Goal: Task Accomplishment & Management: Manage account settings

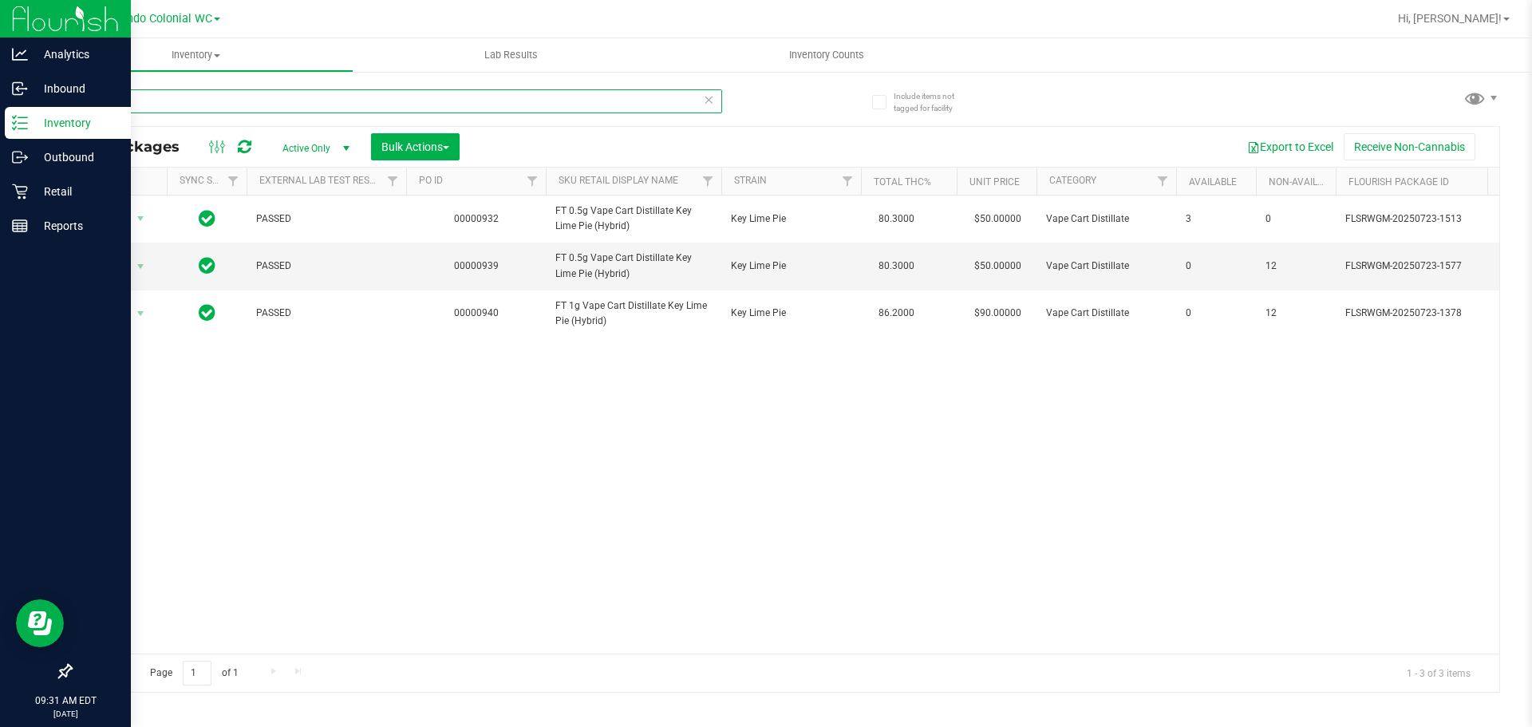
drag, startPoint x: 231, startPoint y: 103, endPoint x: 0, endPoint y: 114, distance: 230.9
click at [0, 115] on div "Analytics Inbound Inventory Outbound Retail Reports 09:31 AM EDT [DATE] 09/26 O…" at bounding box center [766, 363] width 1532 height 727
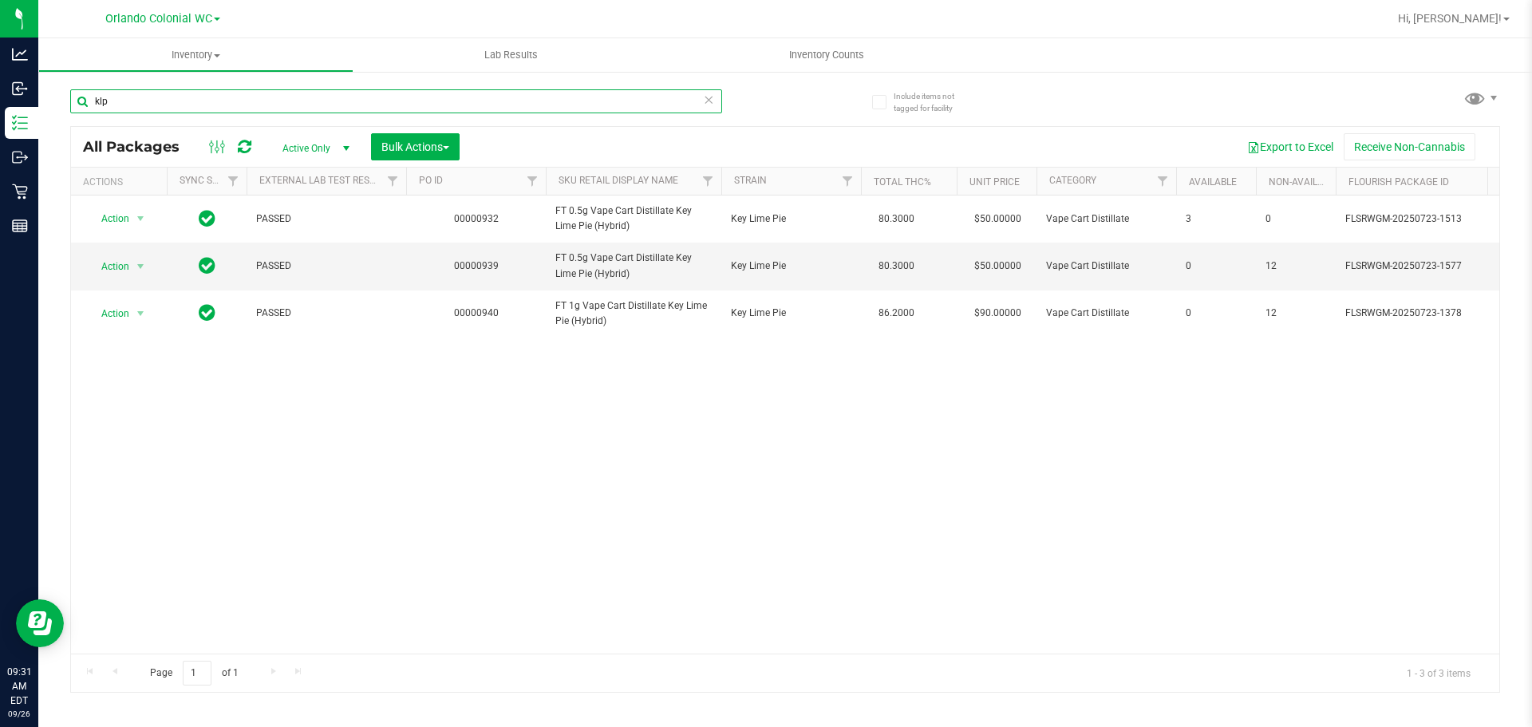
paste input "FT 0.5g Vape Cart Distillate Purple Punch (Indica)"
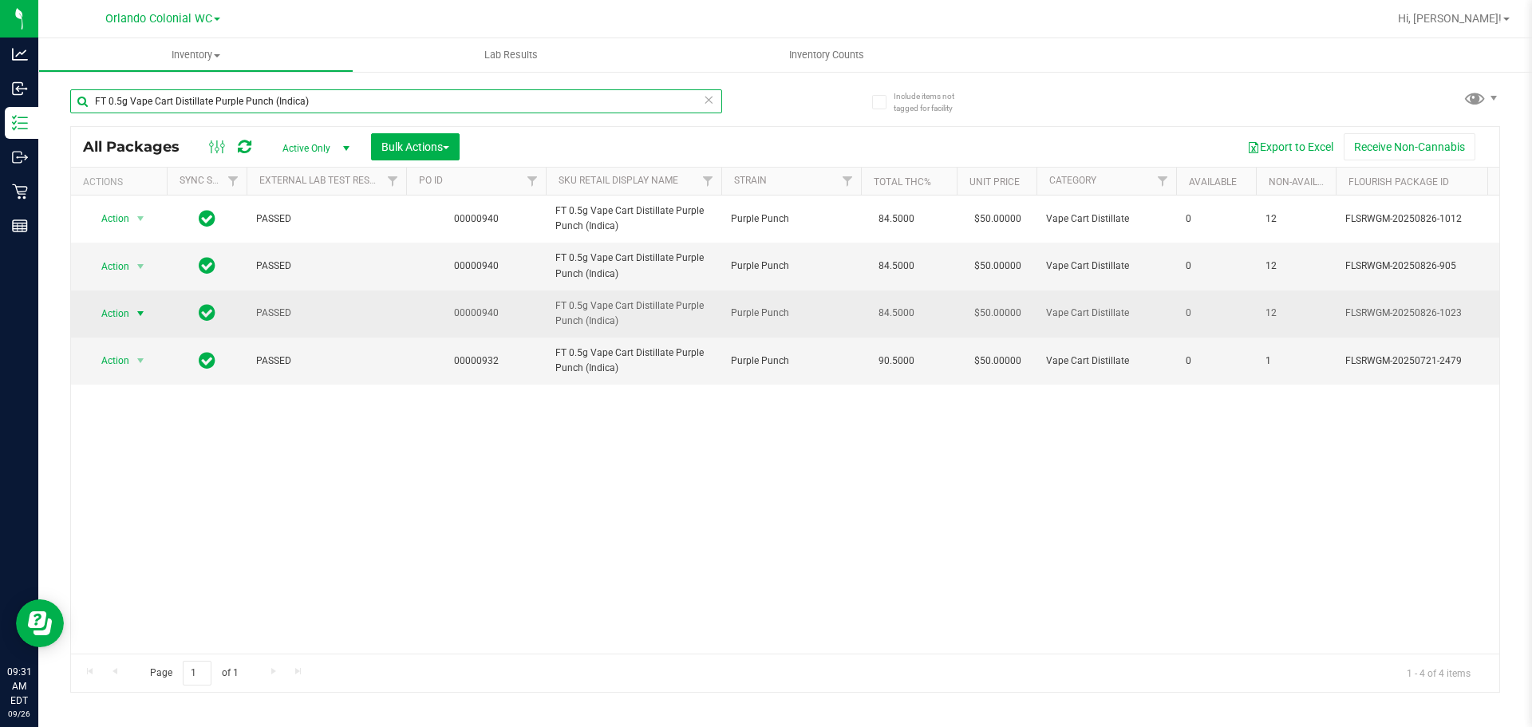
type input "FT 0.5g Vape Cart Distillate Purple Punch (Indica)"
click at [140, 305] on span "select" at bounding box center [141, 313] width 20 height 22
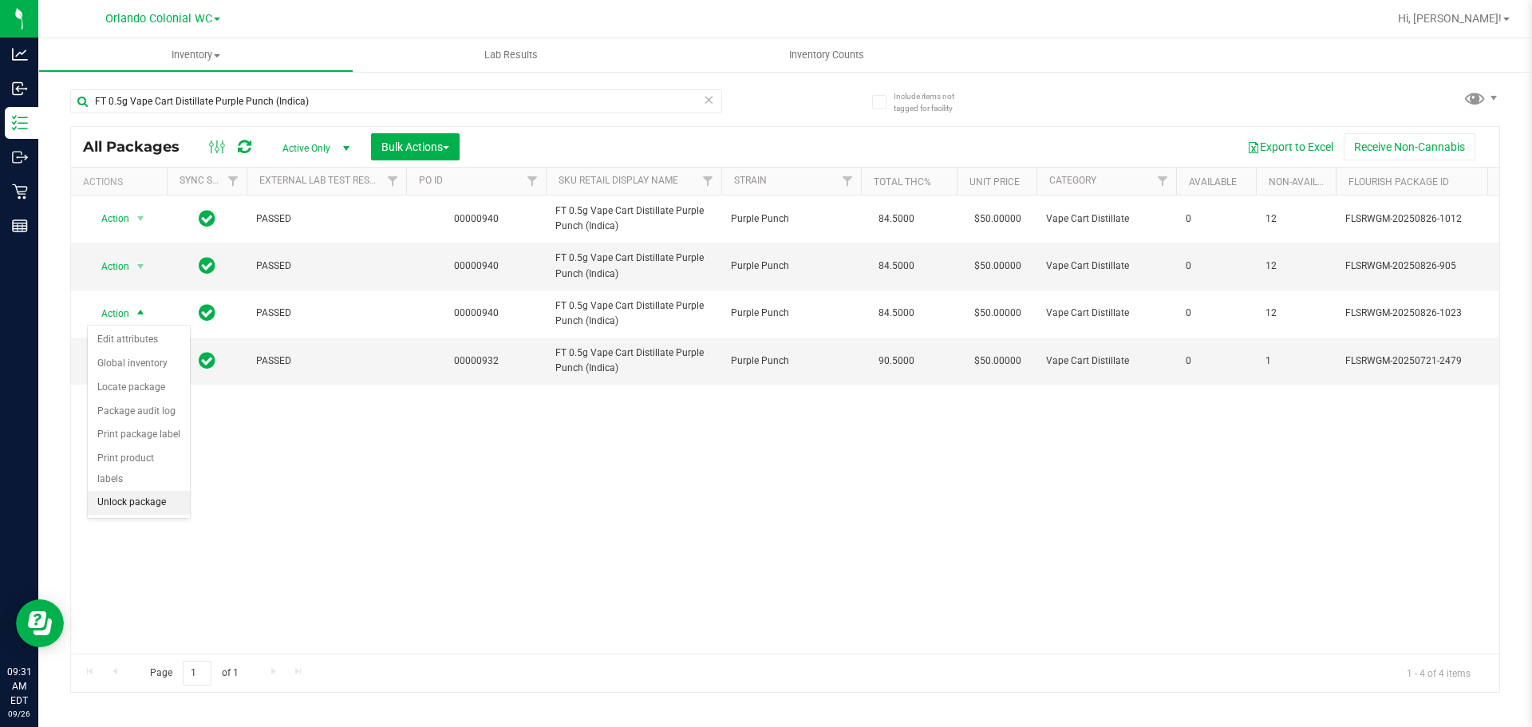
click at [160, 491] on li "Unlock package" at bounding box center [139, 503] width 102 height 24
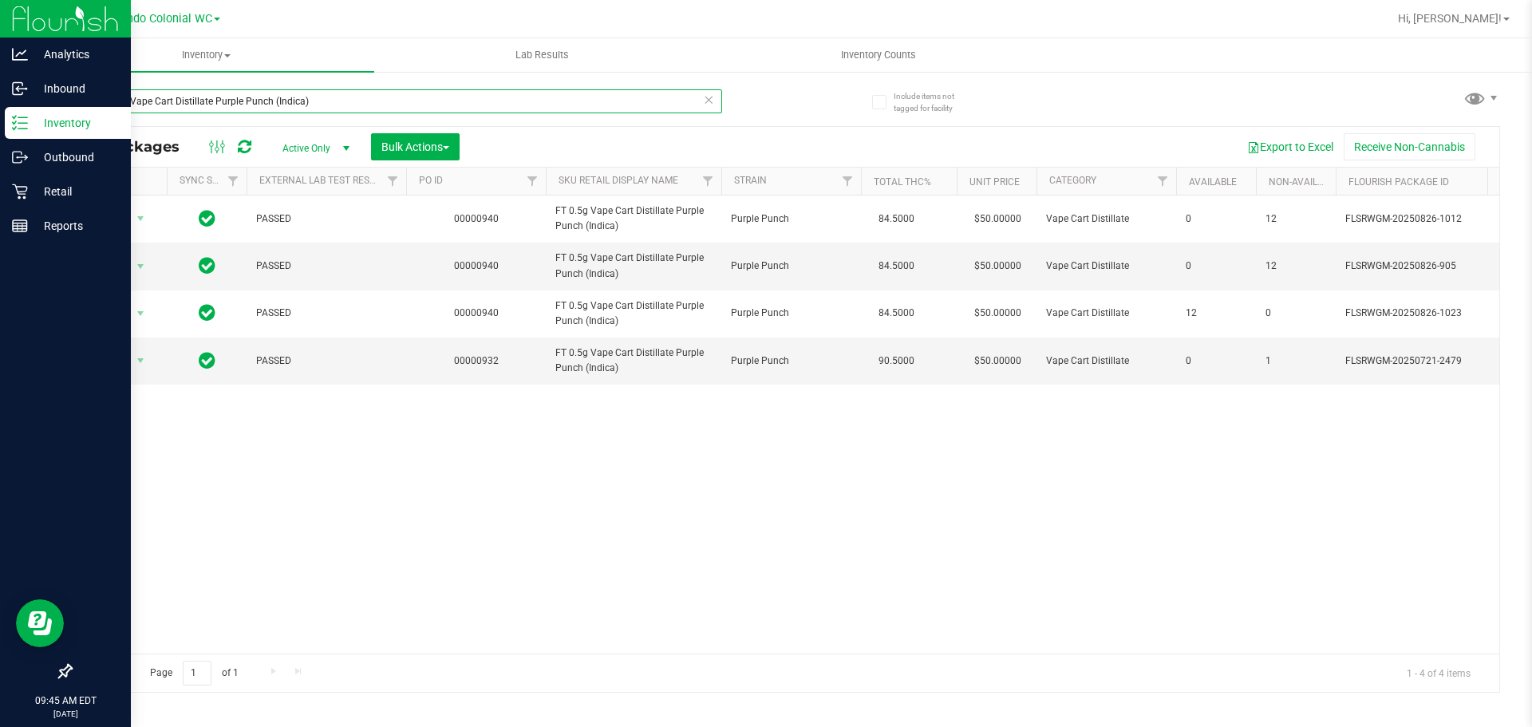
drag, startPoint x: 326, startPoint y: 106, endPoint x: 0, endPoint y: 128, distance: 327.1
click at [0, 109] on div "Analytics Inbound Inventory Outbound Retail Reports 09:45 AM EDT 09/26/2025 09/…" at bounding box center [766, 363] width 1532 height 727
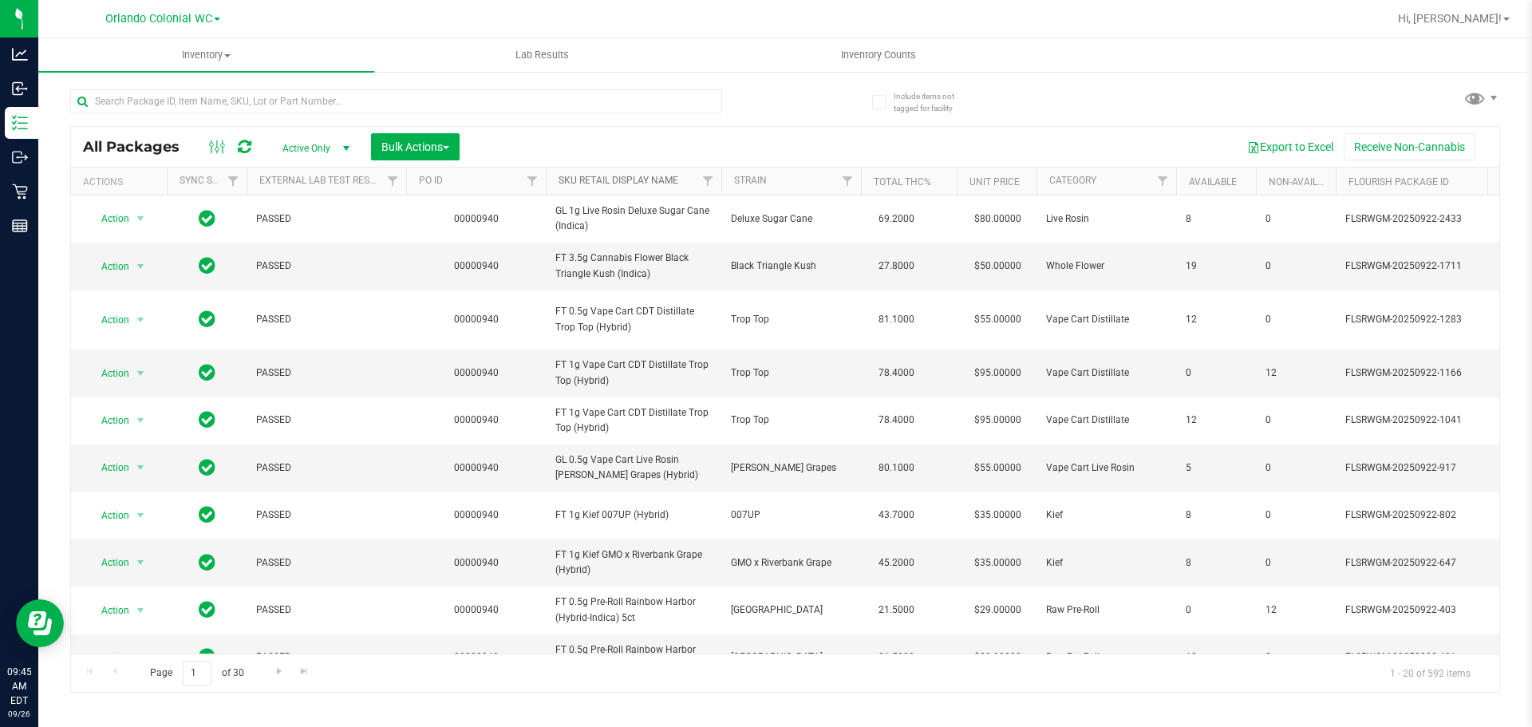
click at [606, 178] on link "SKU Retail Display Name" at bounding box center [619, 180] width 120 height 11
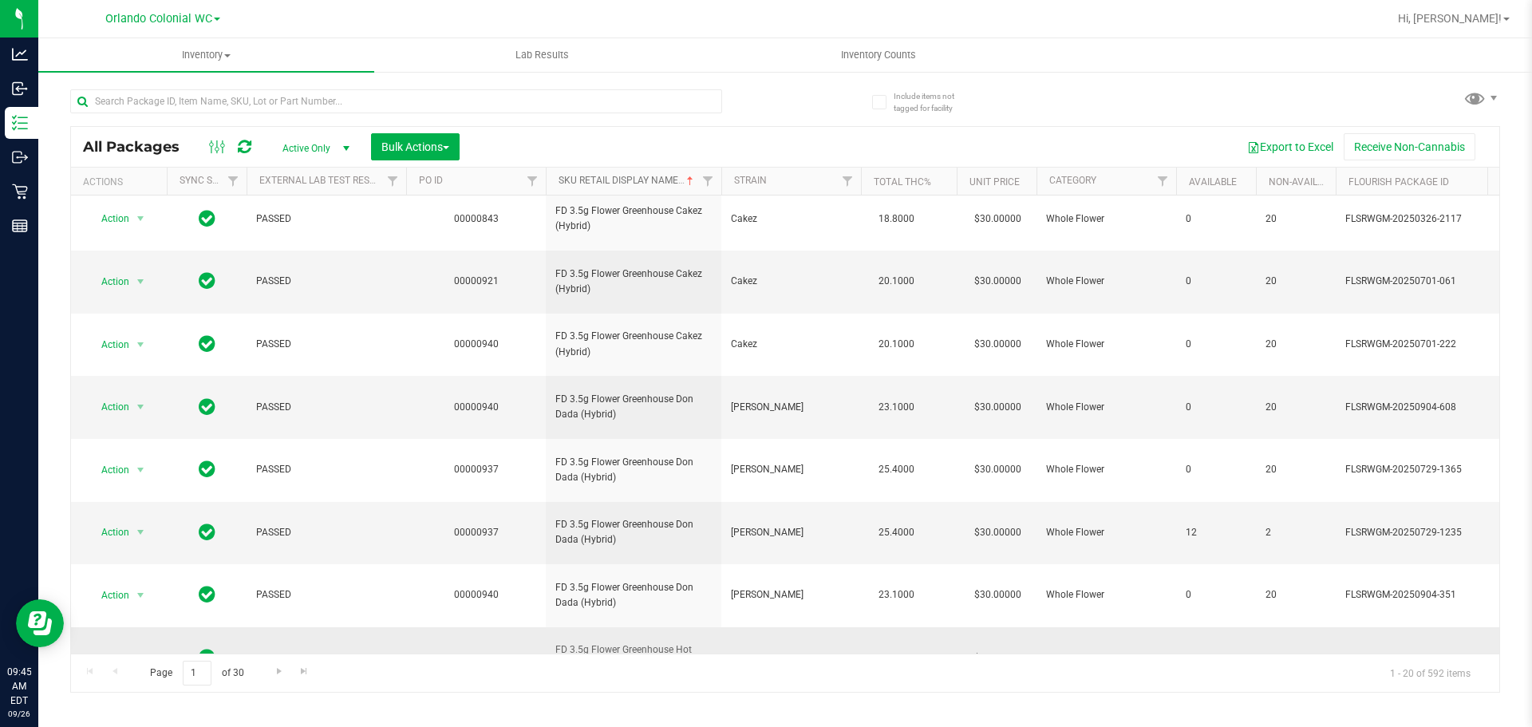
scroll to position [501, 0]
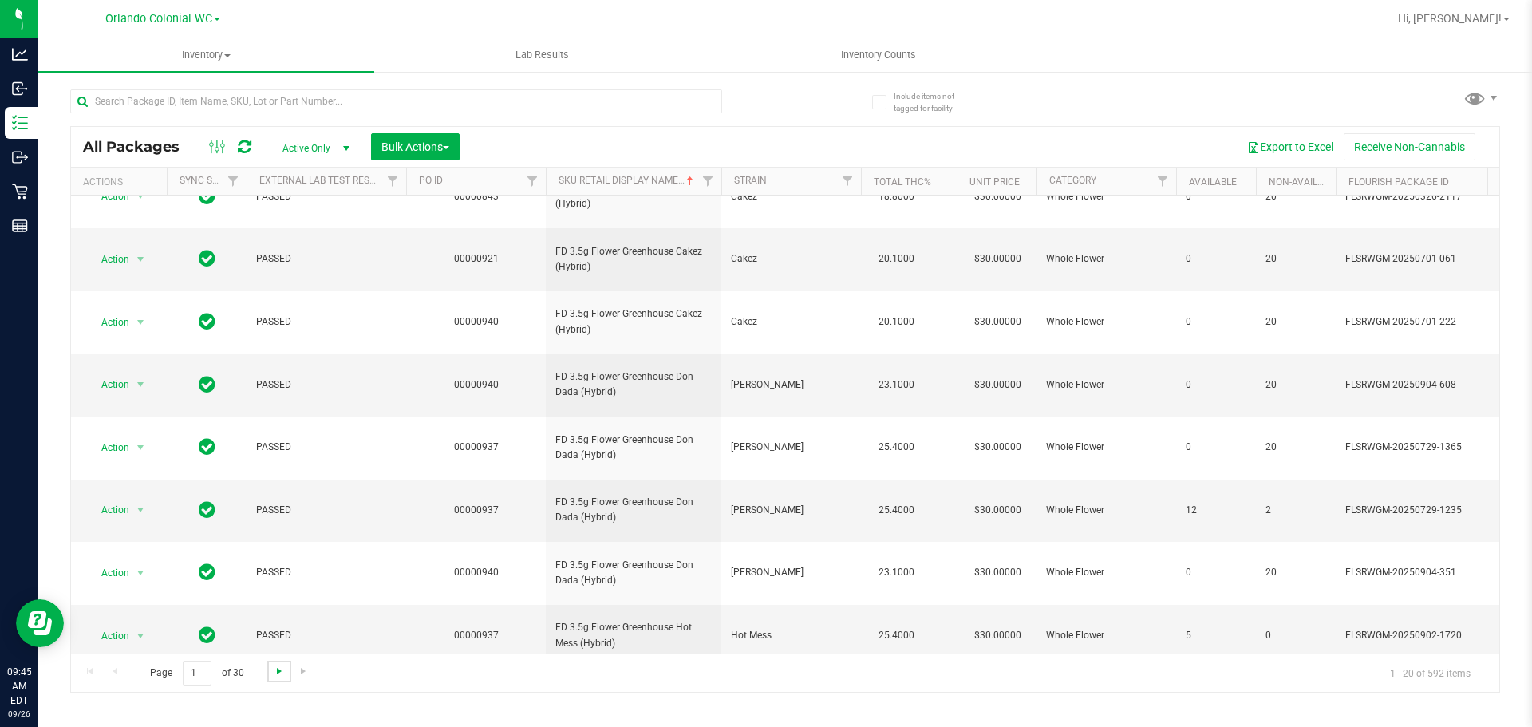
click at [279, 675] on span "Go to the next page" at bounding box center [279, 671] width 13 height 13
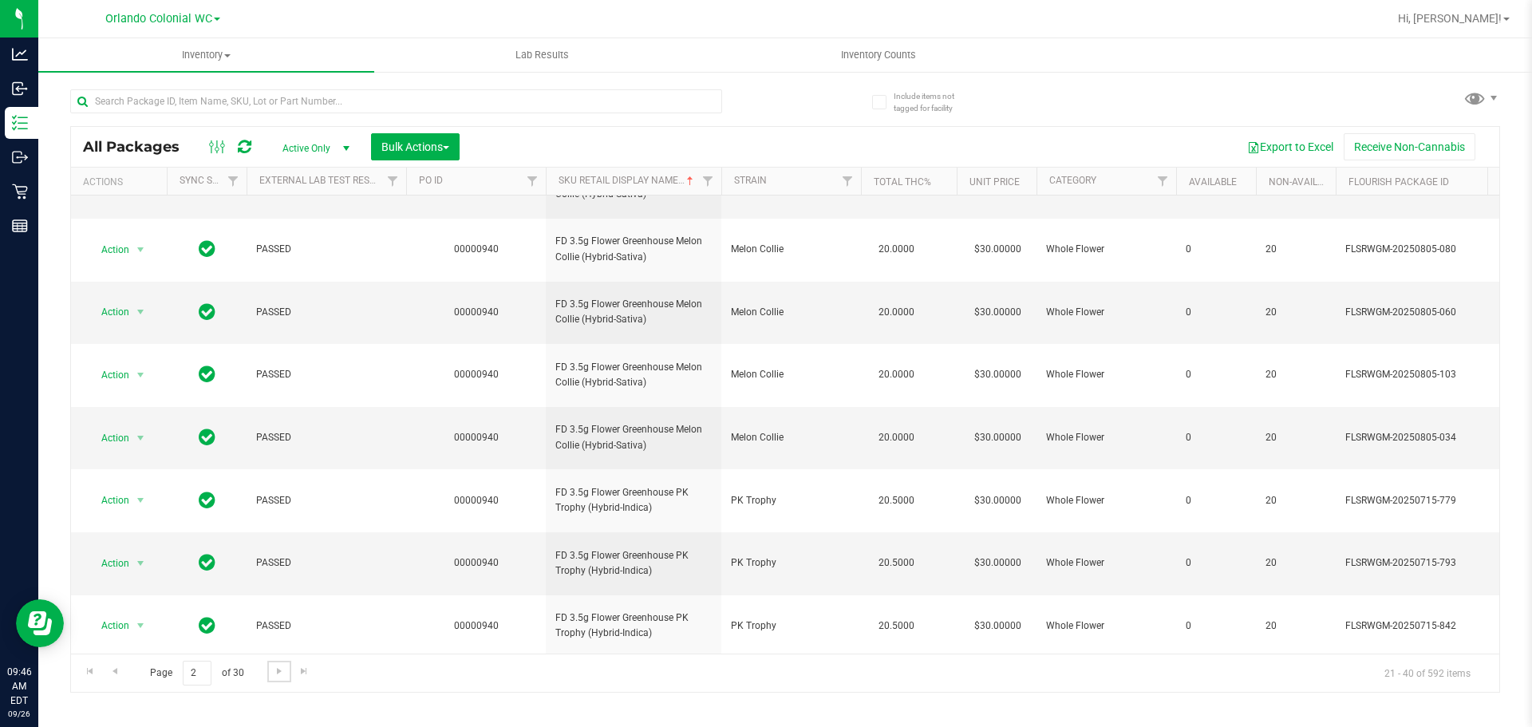
scroll to position [501, 0]
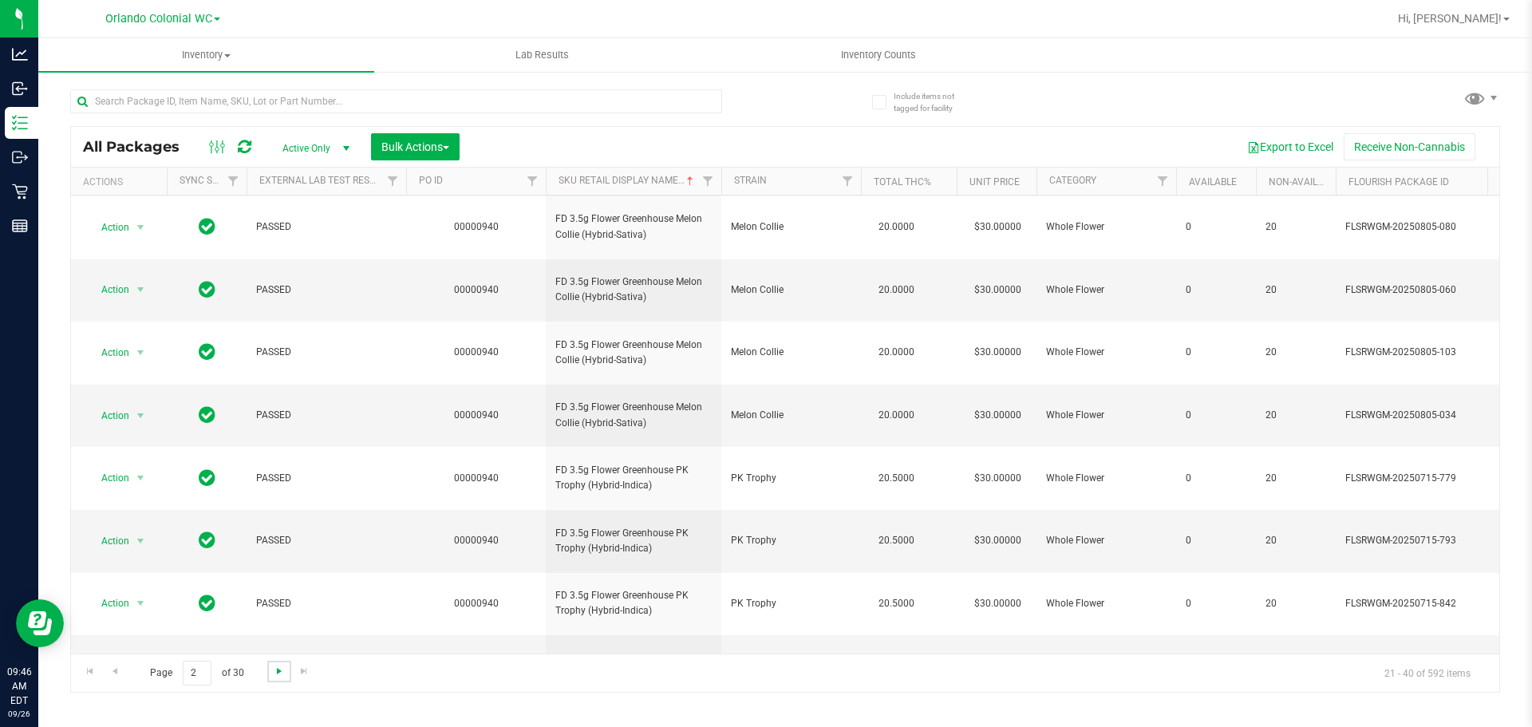
click at [273, 673] on span "Go to the next page" at bounding box center [279, 671] width 13 height 13
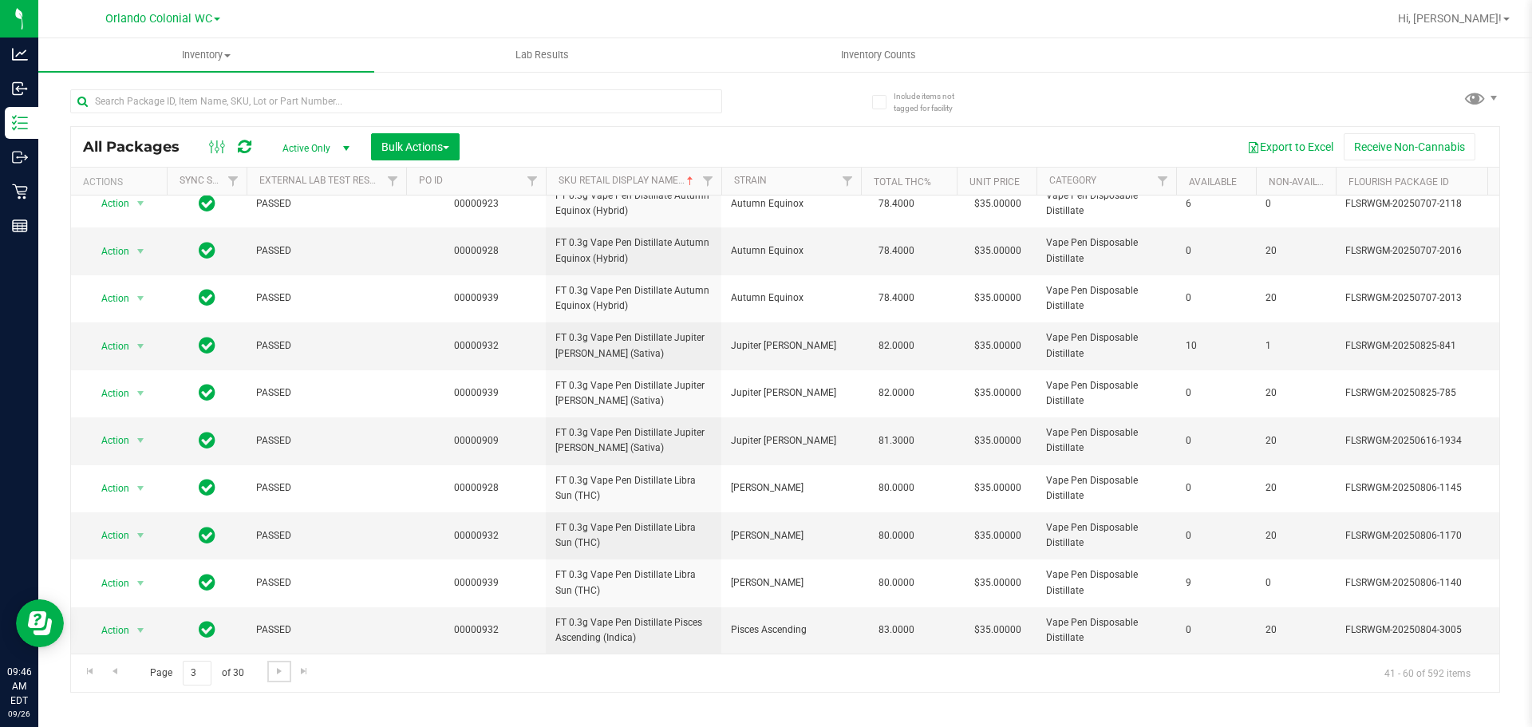
scroll to position [501, 0]
click at [282, 668] on span "Go to the next page" at bounding box center [279, 671] width 13 height 13
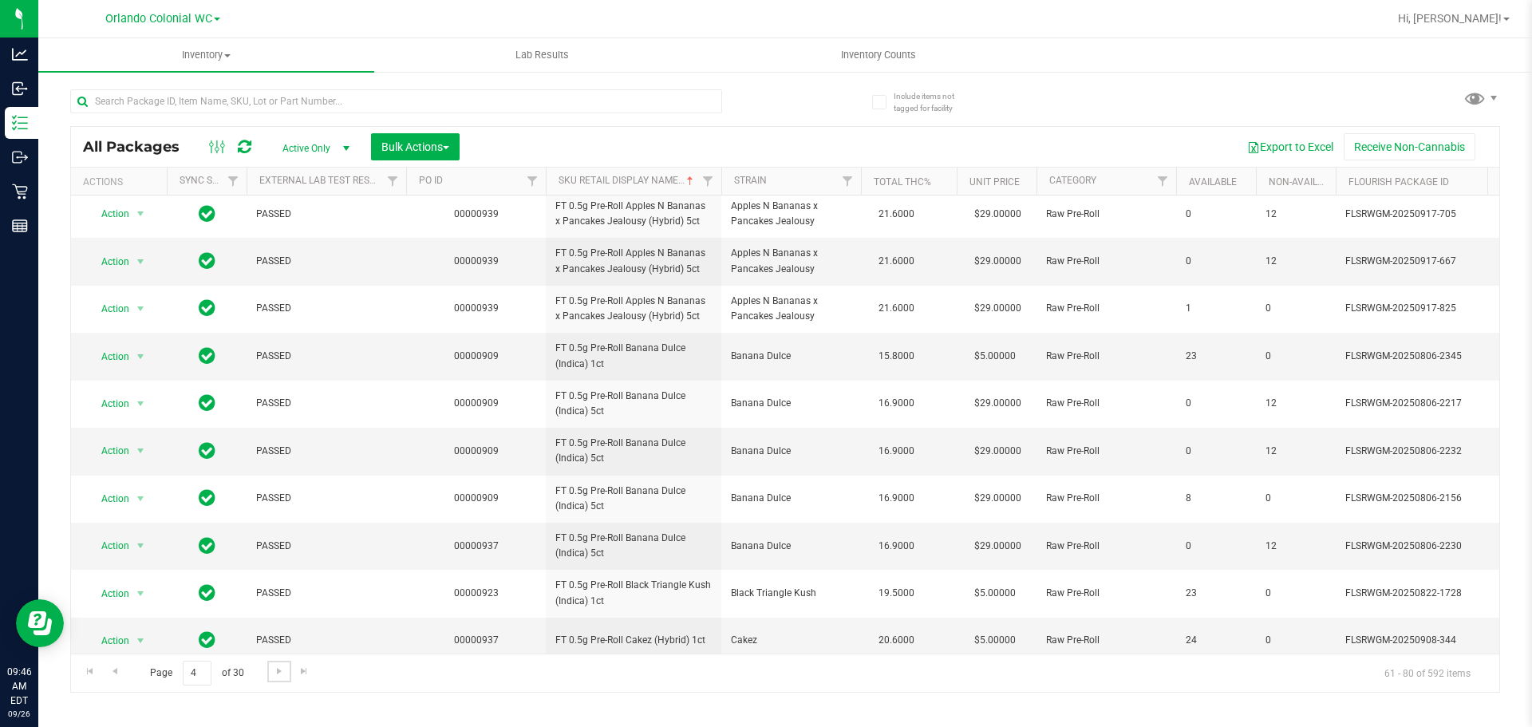
scroll to position [501, 0]
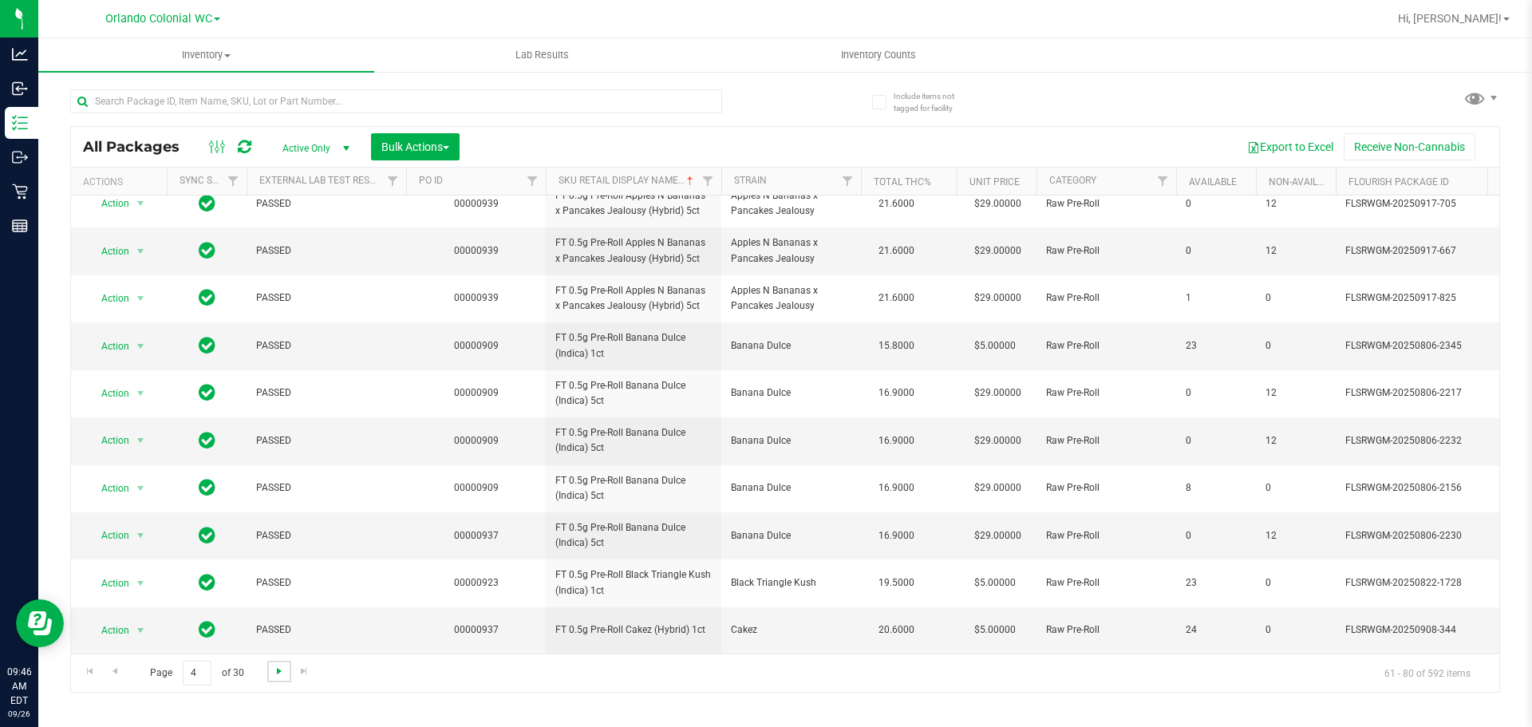
click at [284, 668] on span "Go to the next page" at bounding box center [279, 671] width 13 height 13
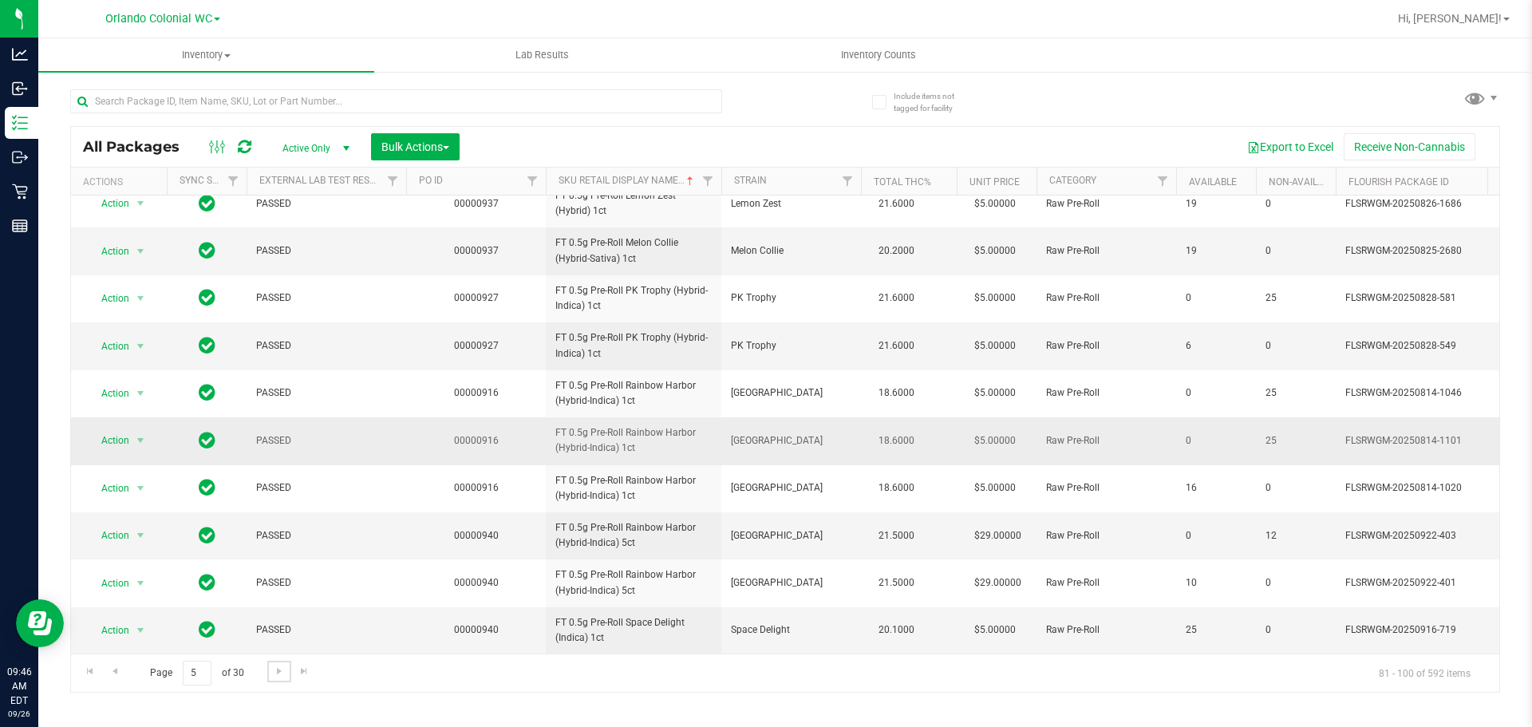
scroll to position [501, 0]
click at [282, 669] on span "Go to the next page" at bounding box center [279, 671] width 13 height 13
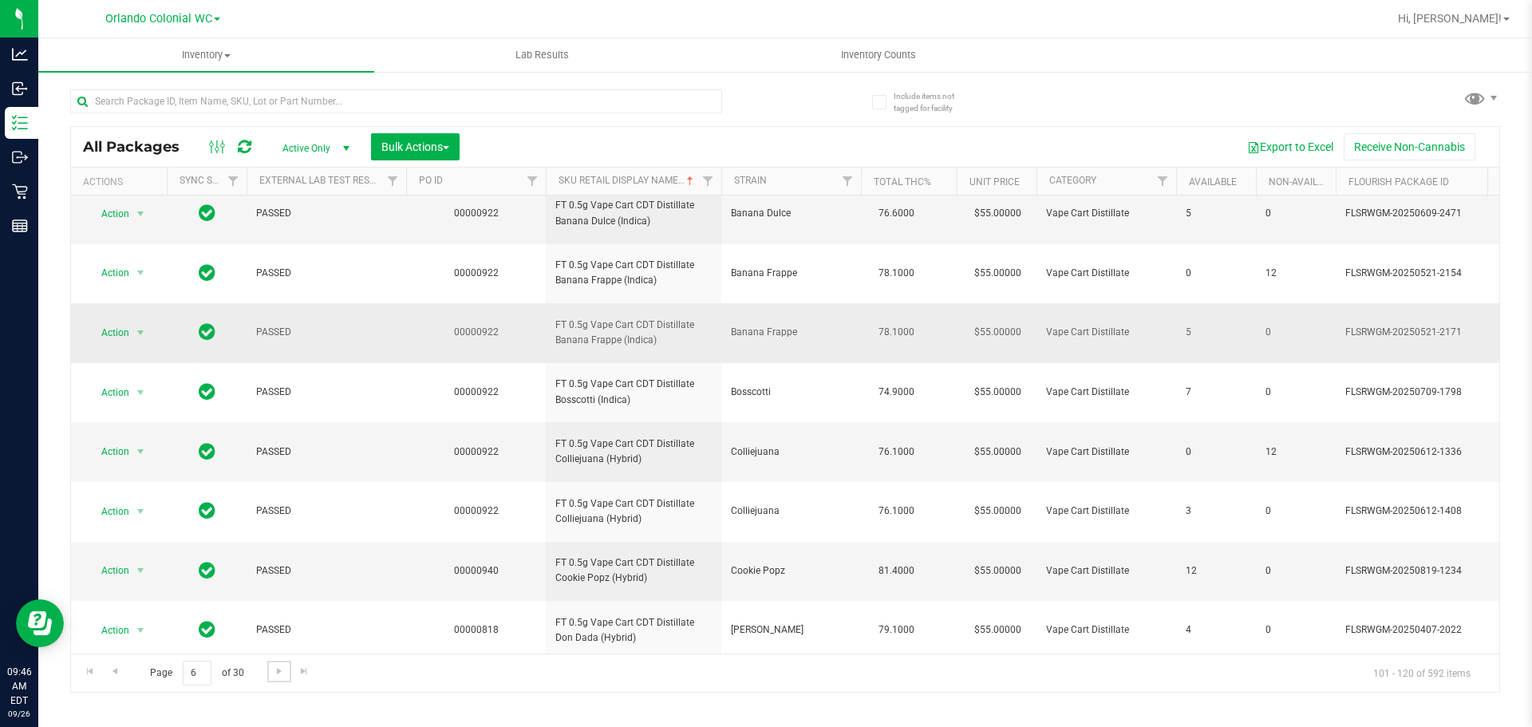
scroll to position [634, 0]
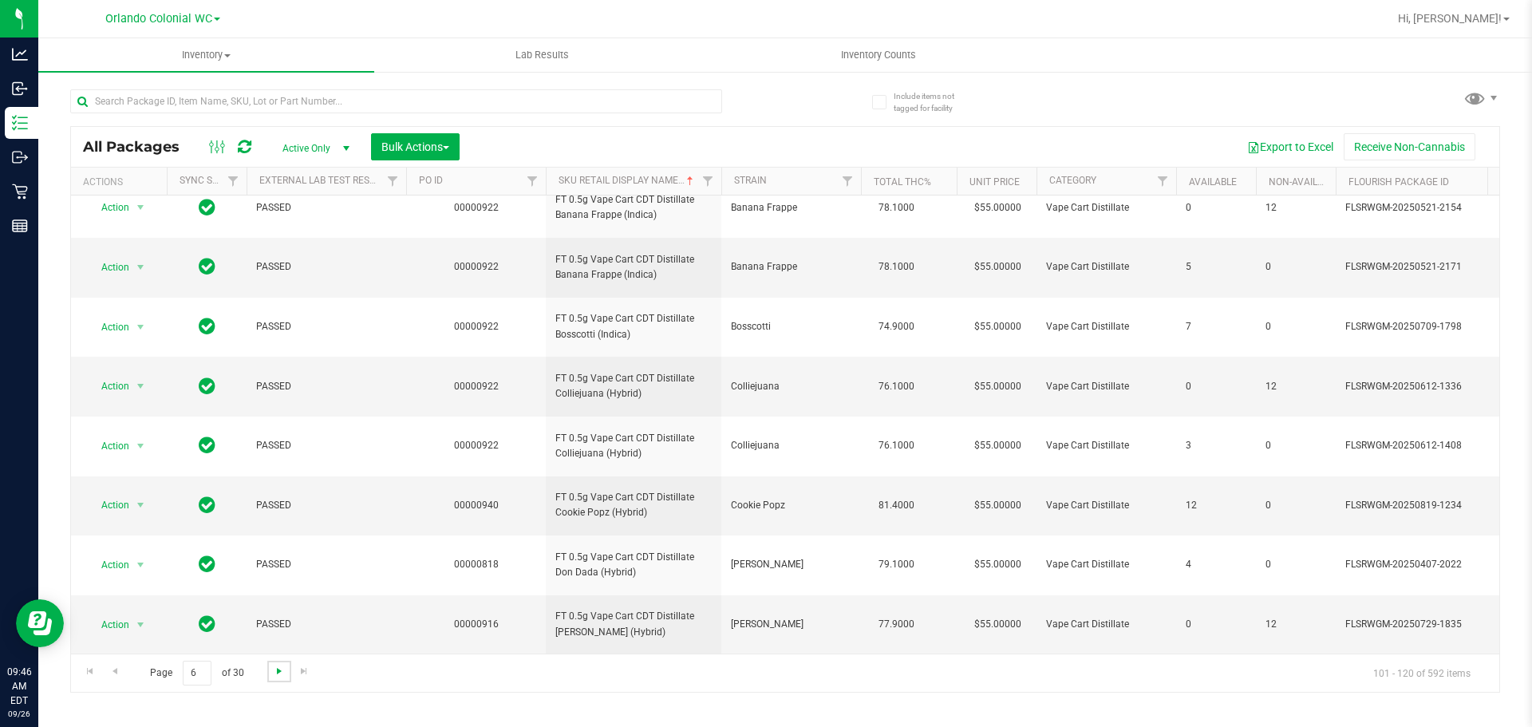
click at [278, 665] on span "Go to the next page" at bounding box center [279, 671] width 13 height 13
click at [281, 666] on span "Go to the next page" at bounding box center [279, 671] width 13 height 13
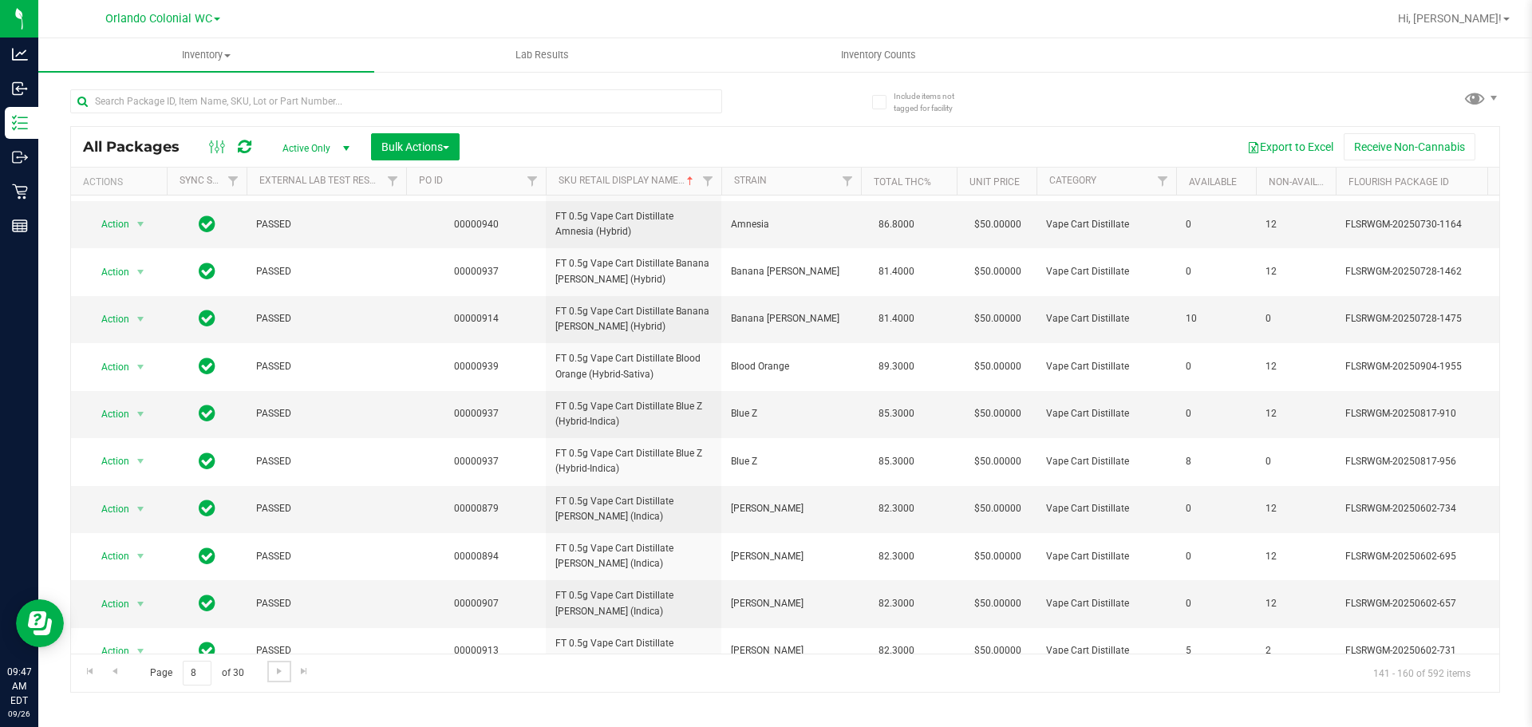
scroll to position [542, 0]
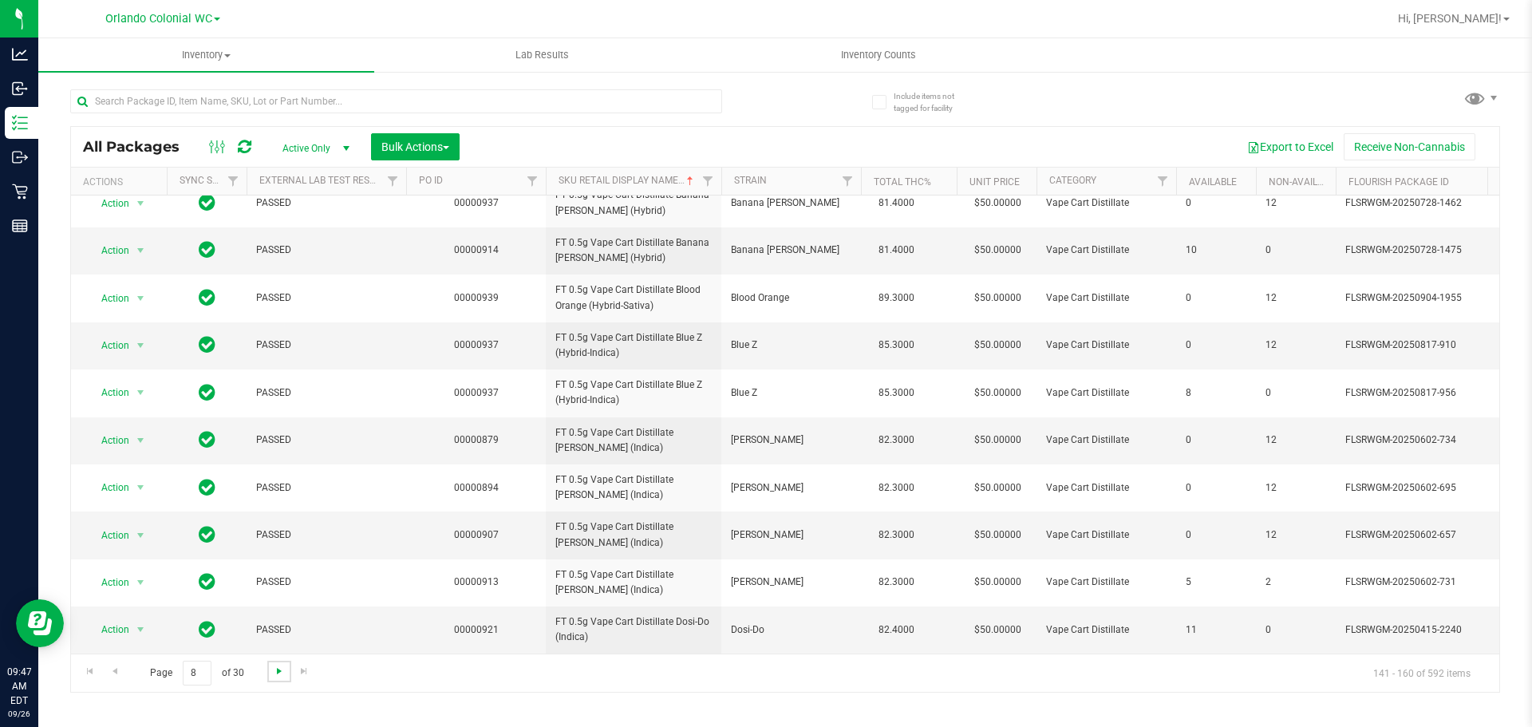
click at [284, 669] on span "Go to the next page" at bounding box center [279, 671] width 13 height 13
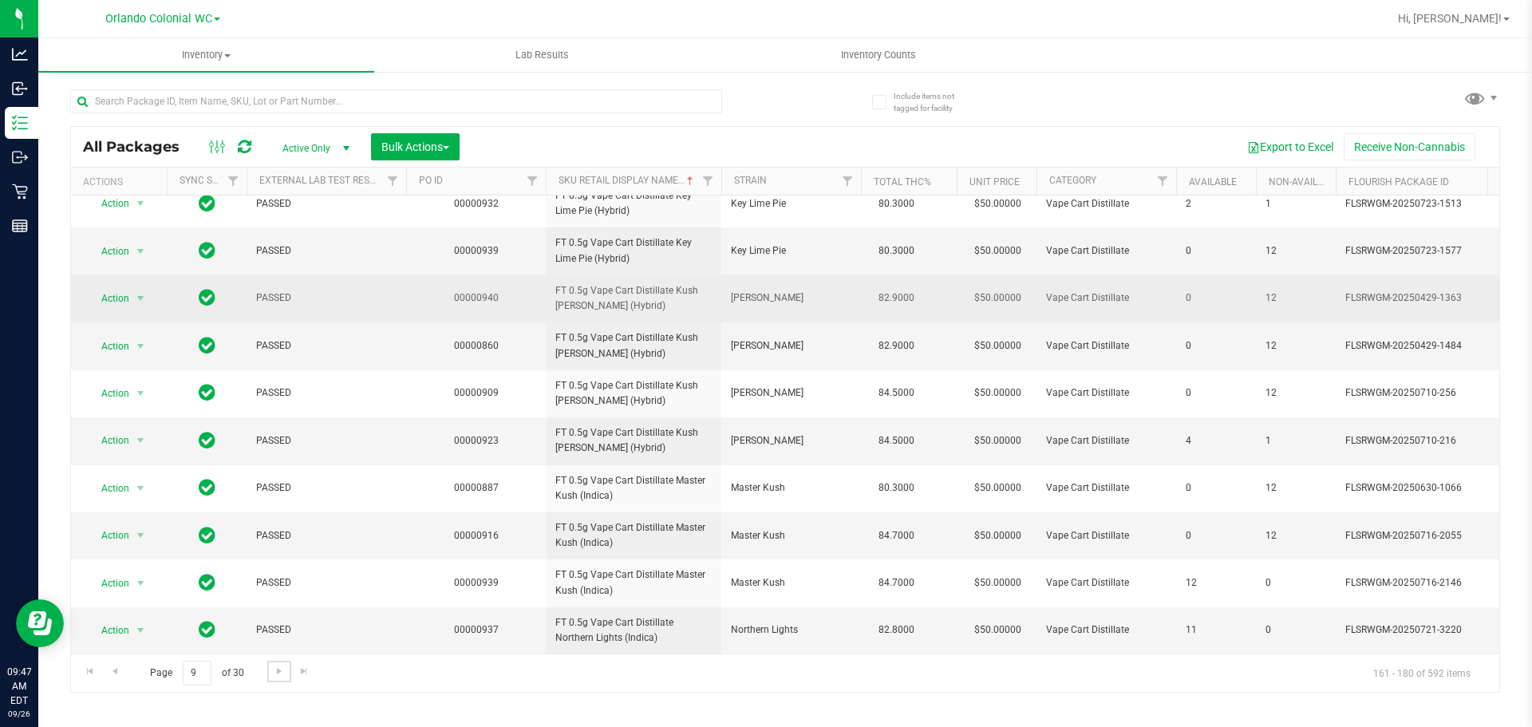
scroll to position [501, 0]
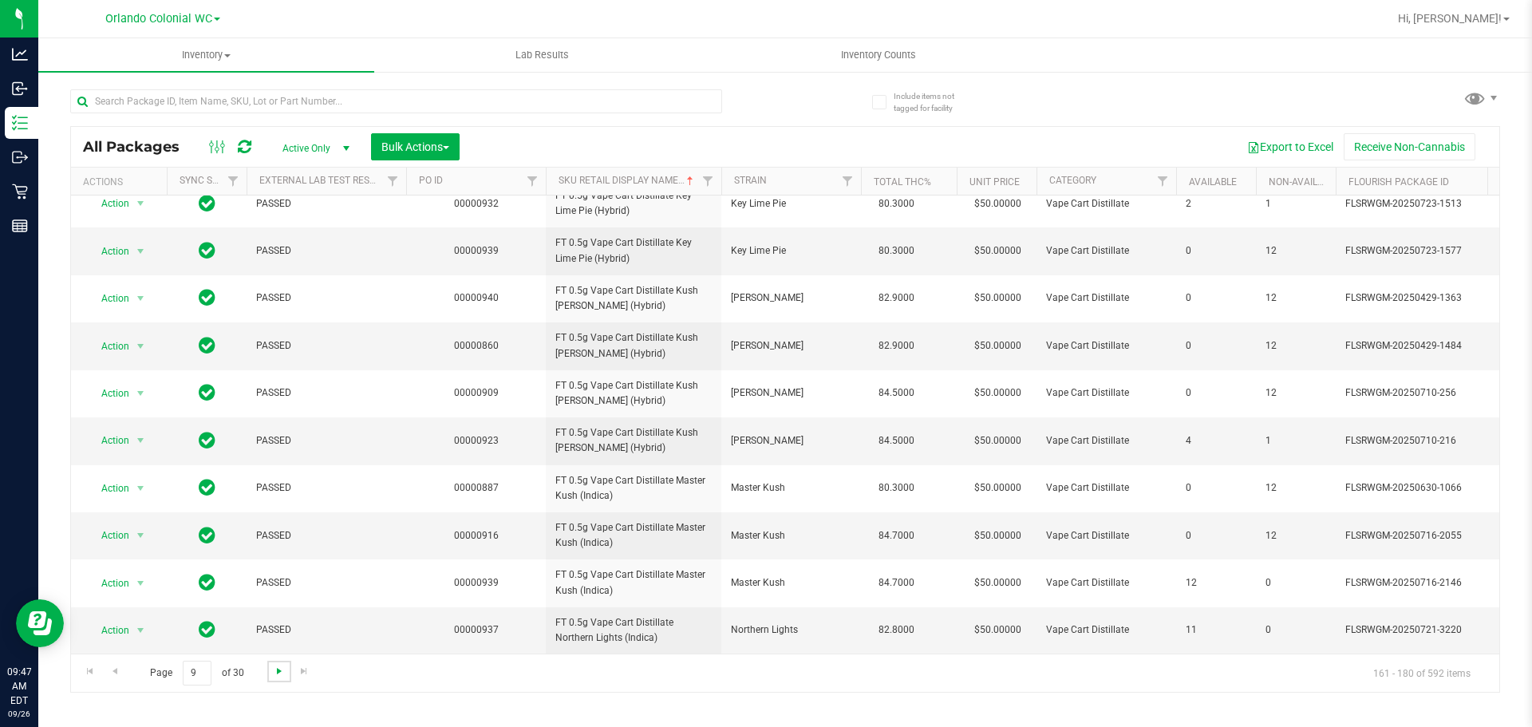
click at [277, 668] on span "Go to the next page" at bounding box center [279, 671] width 13 height 13
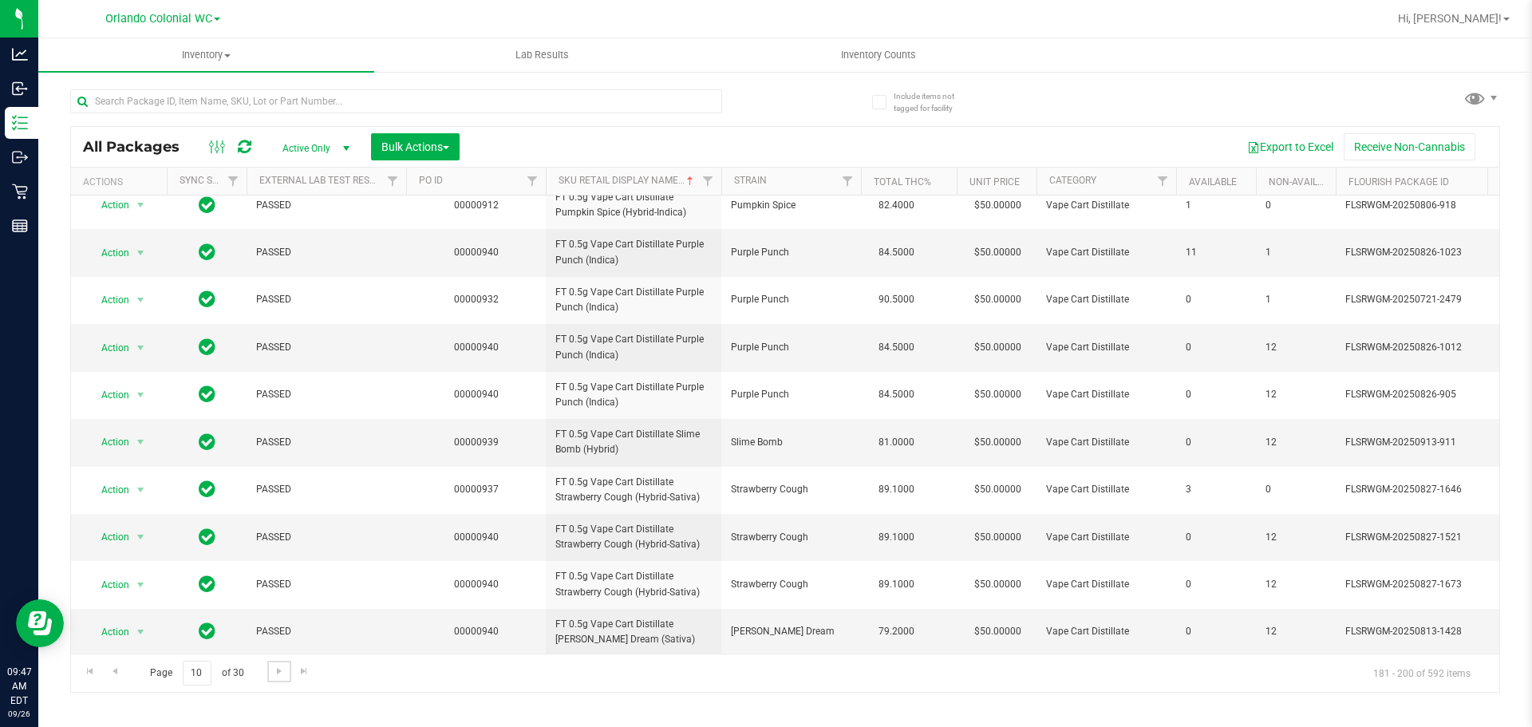
scroll to position [501, 0]
click at [278, 669] on span "Go to the next page" at bounding box center [279, 671] width 13 height 13
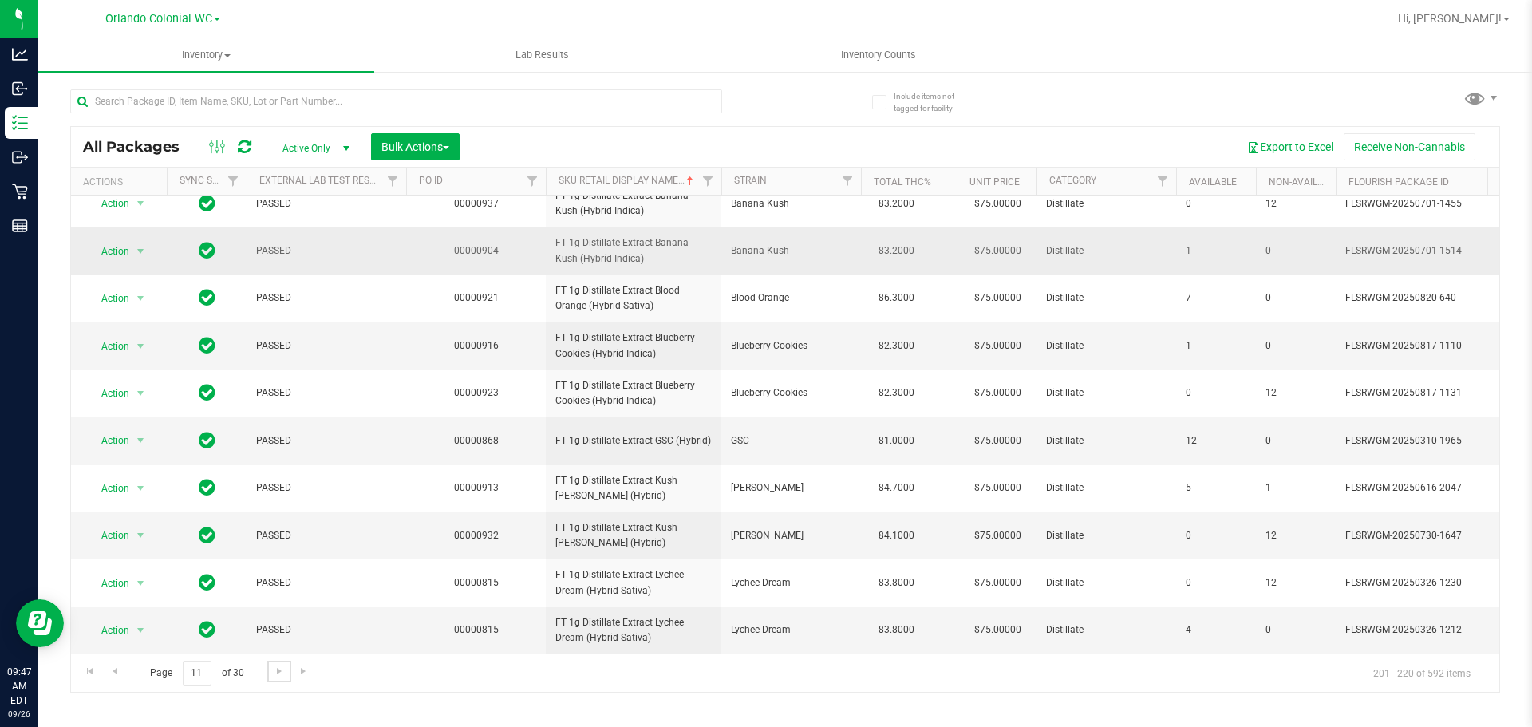
scroll to position [501, 0]
click at [270, 673] on link "Go to the next page" at bounding box center [278, 672] width 23 height 22
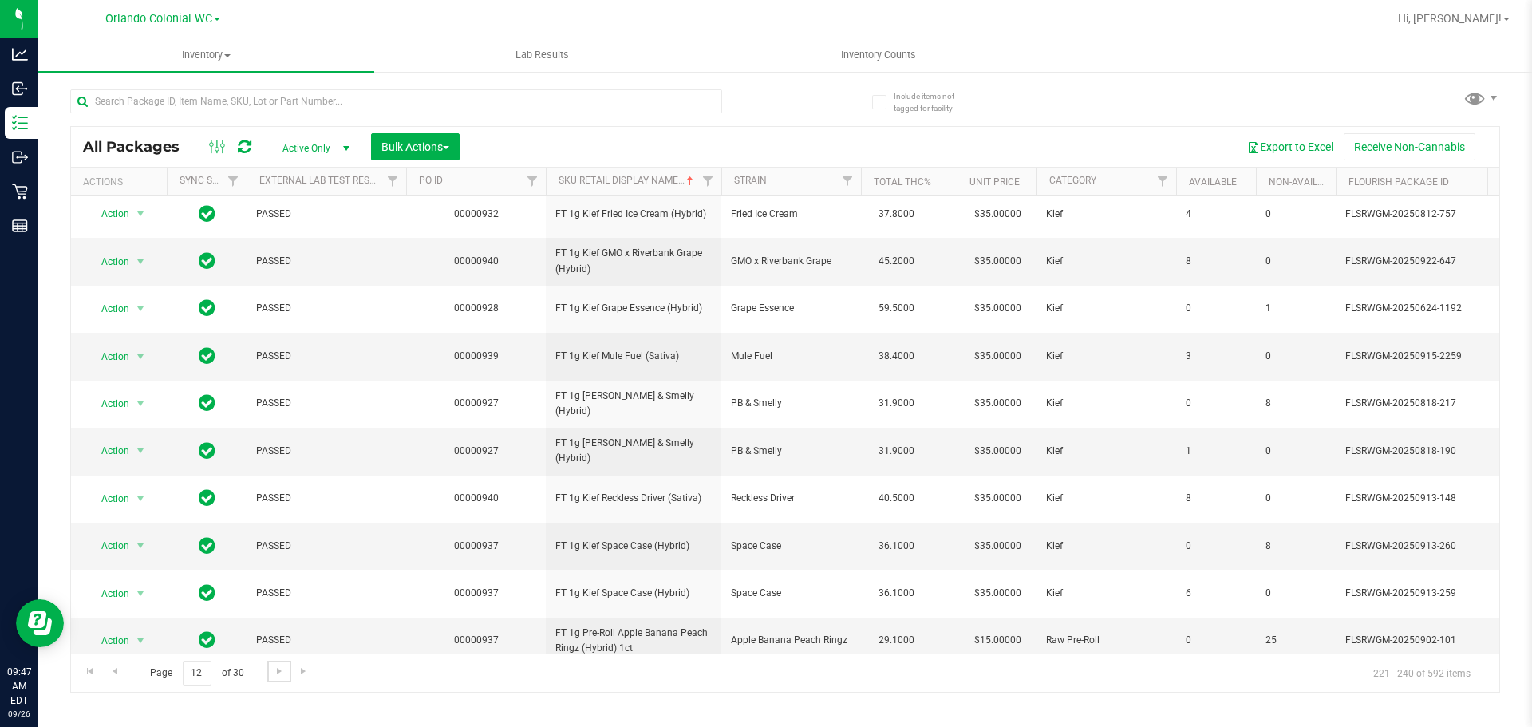
scroll to position [501, 0]
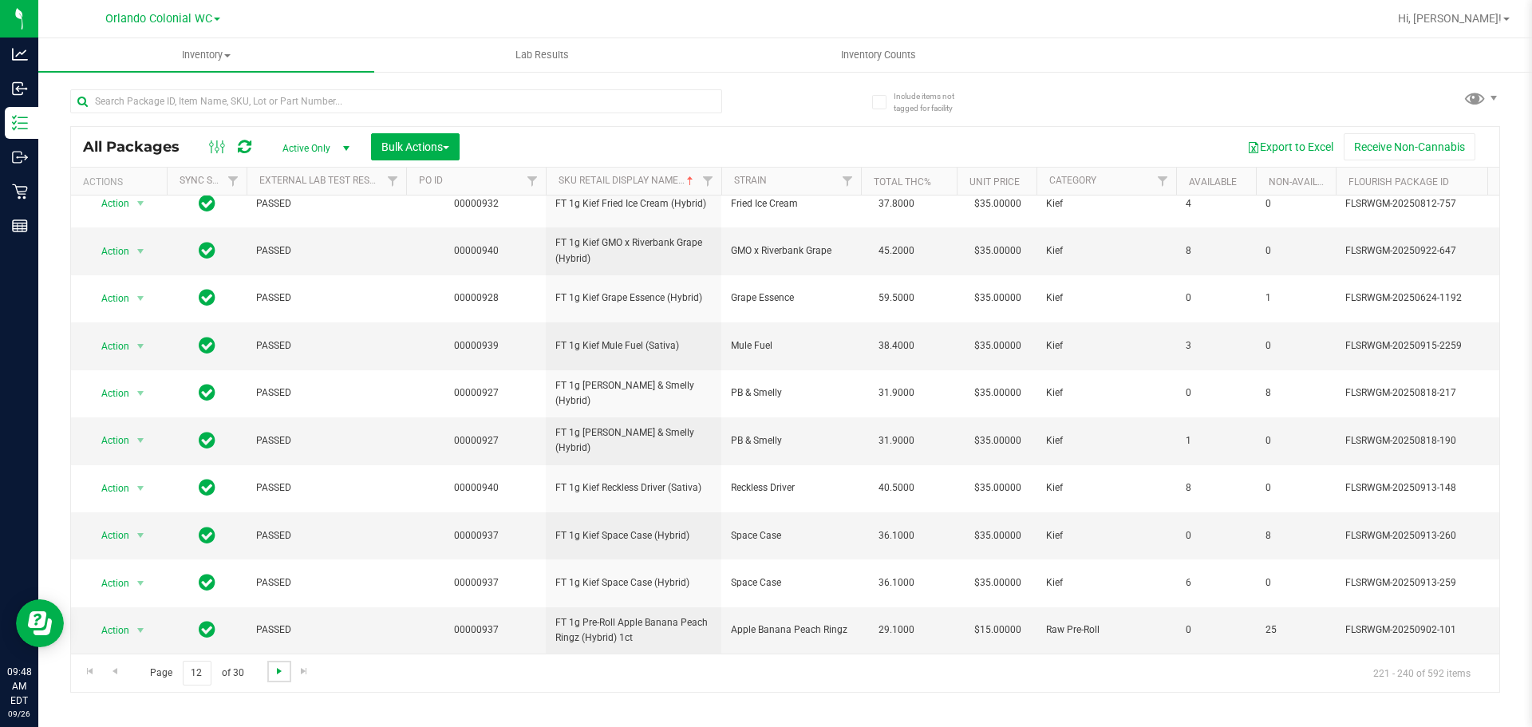
click at [283, 669] on span "Go to the next page" at bounding box center [279, 671] width 13 height 13
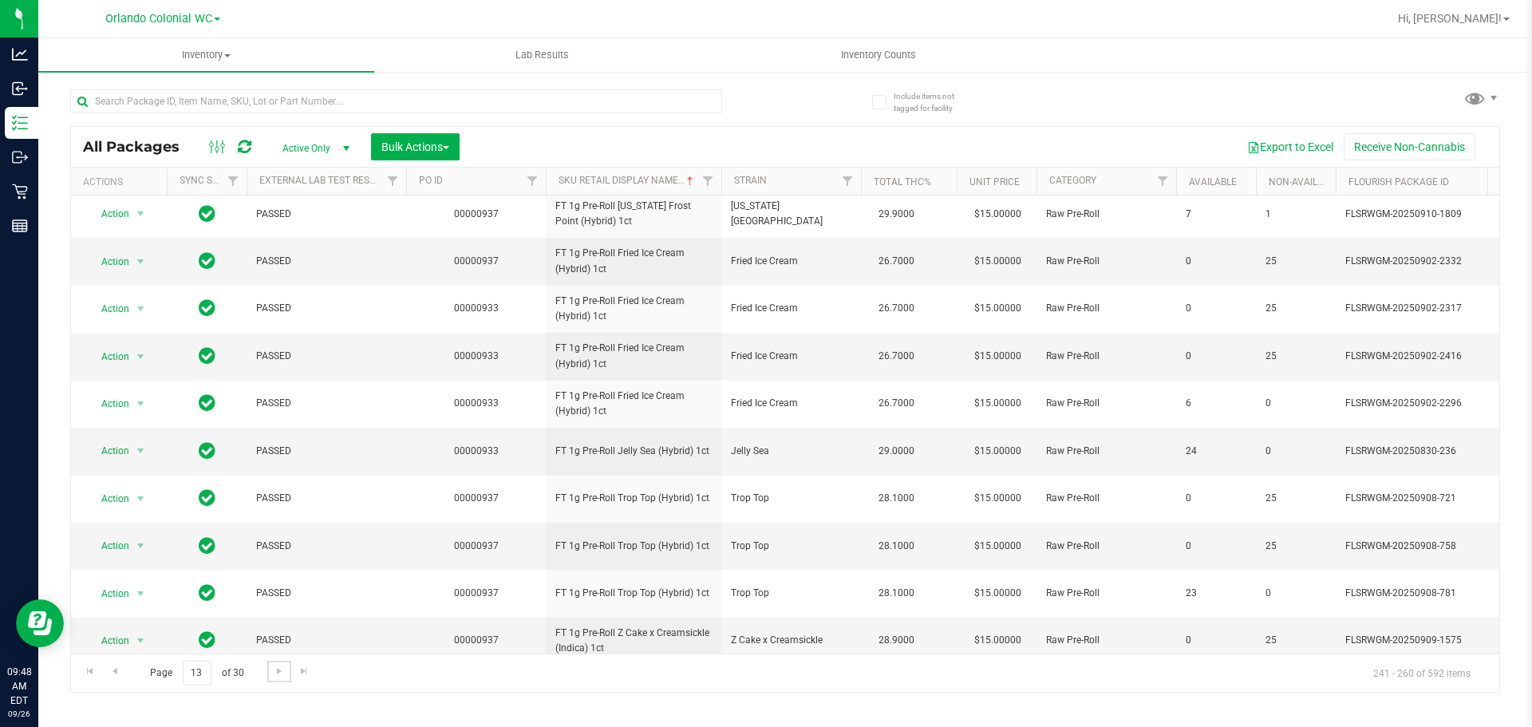
scroll to position [501, 0]
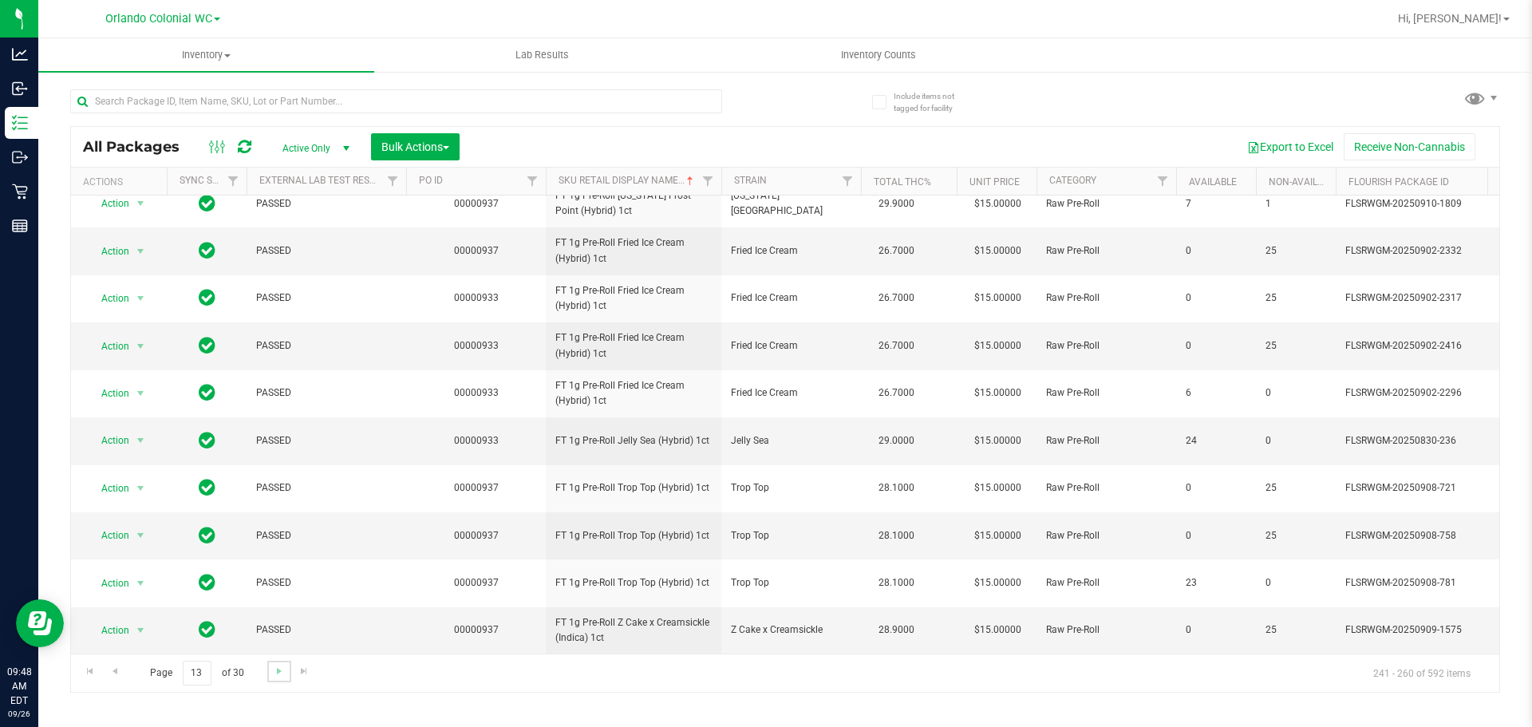
click at [285, 667] on link "Go to the next page" at bounding box center [278, 672] width 23 height 22
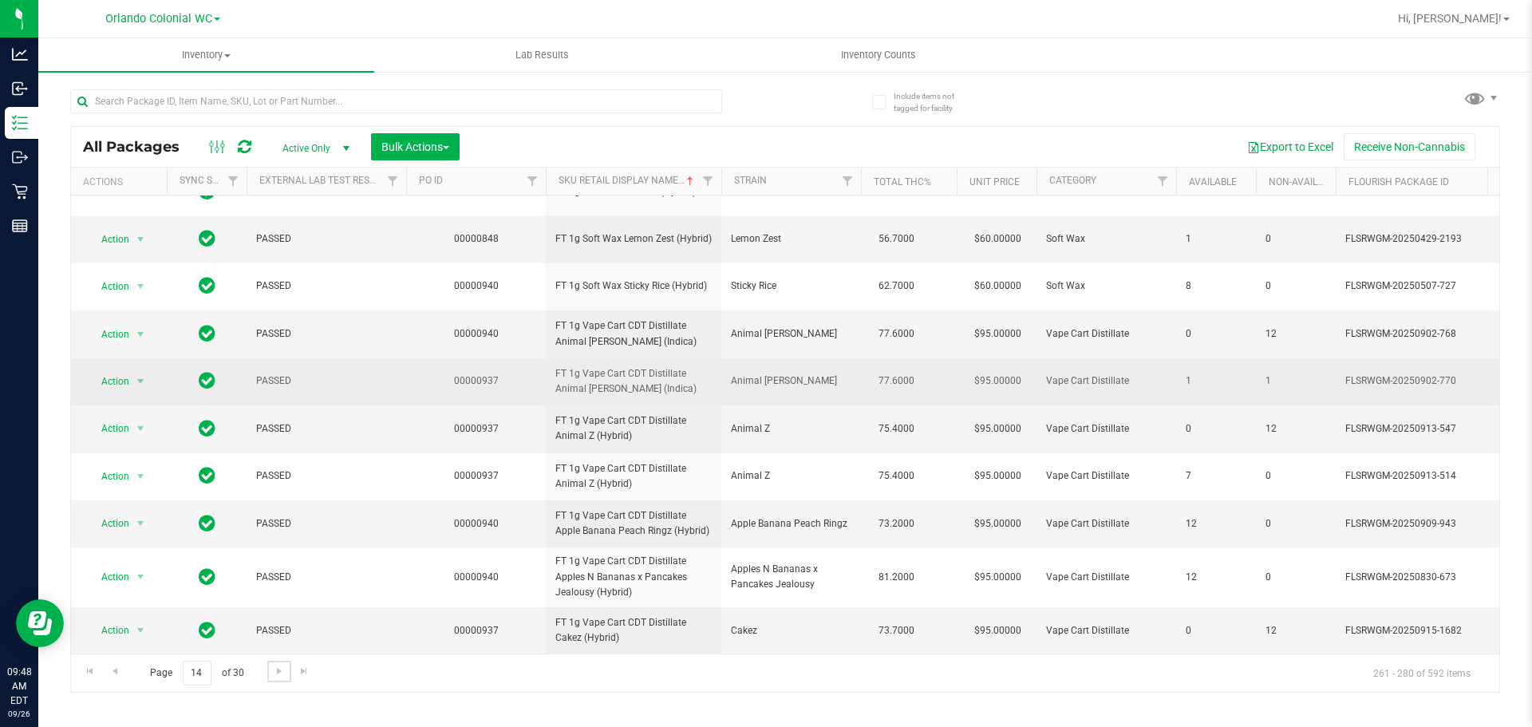
scroll to position [550, 0]
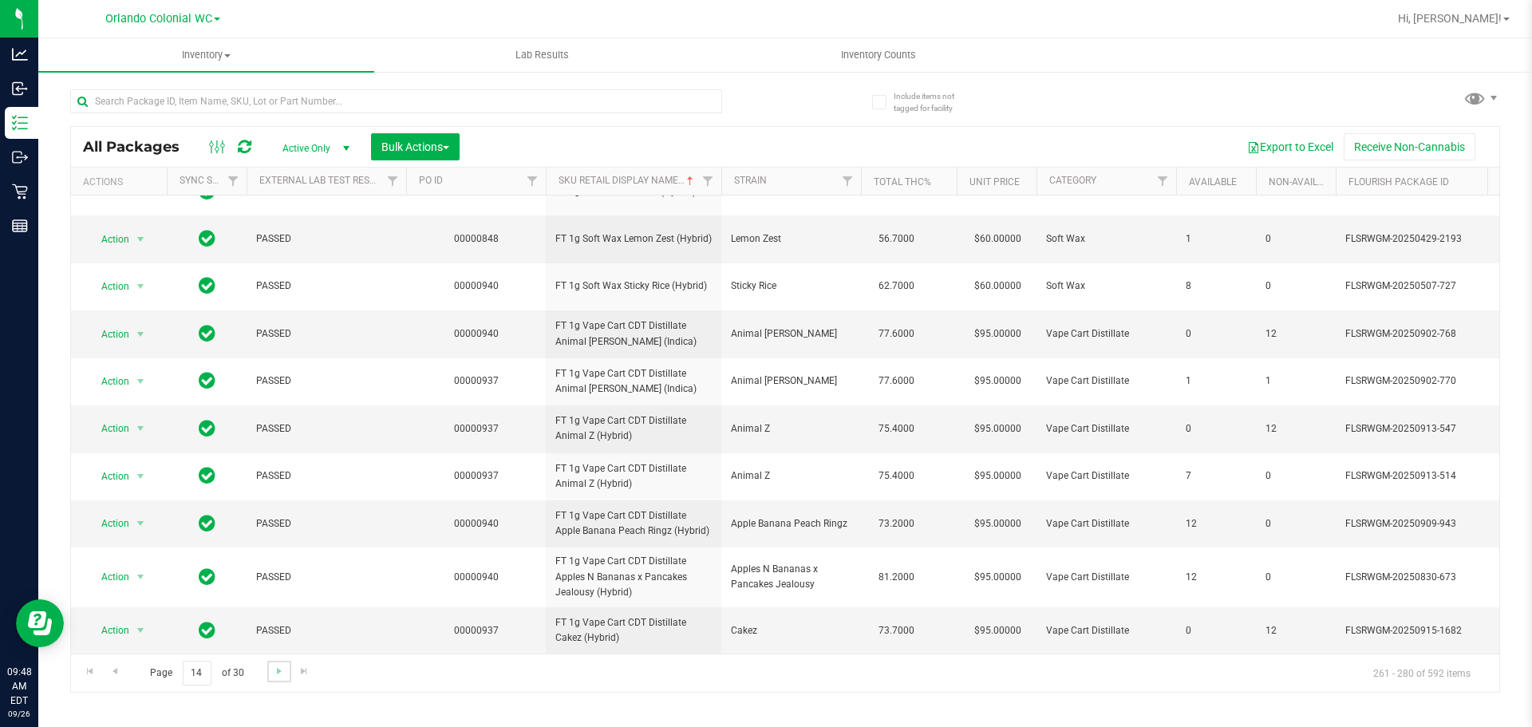
click at [288, 673] on link "Go to the next page" at bounding box center [278, 672] width 23 height 22
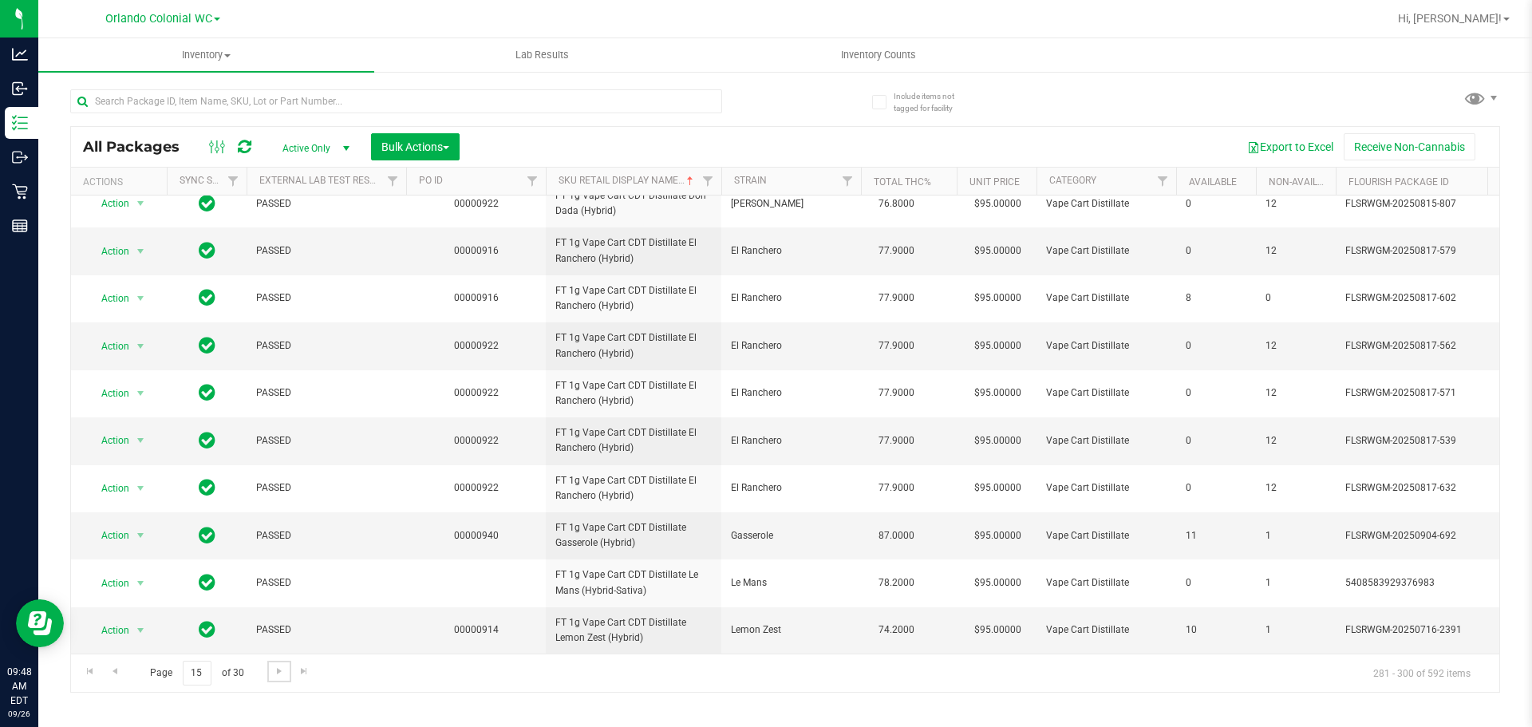
scroll to position [610, 0]
click at [277, 677] on span "Go to the next page" at bounding box center [279, 671] width 13 height 13
click at [280, 671] on span "Go to the next page" at bounding box center [279, 671] width 13 height 13
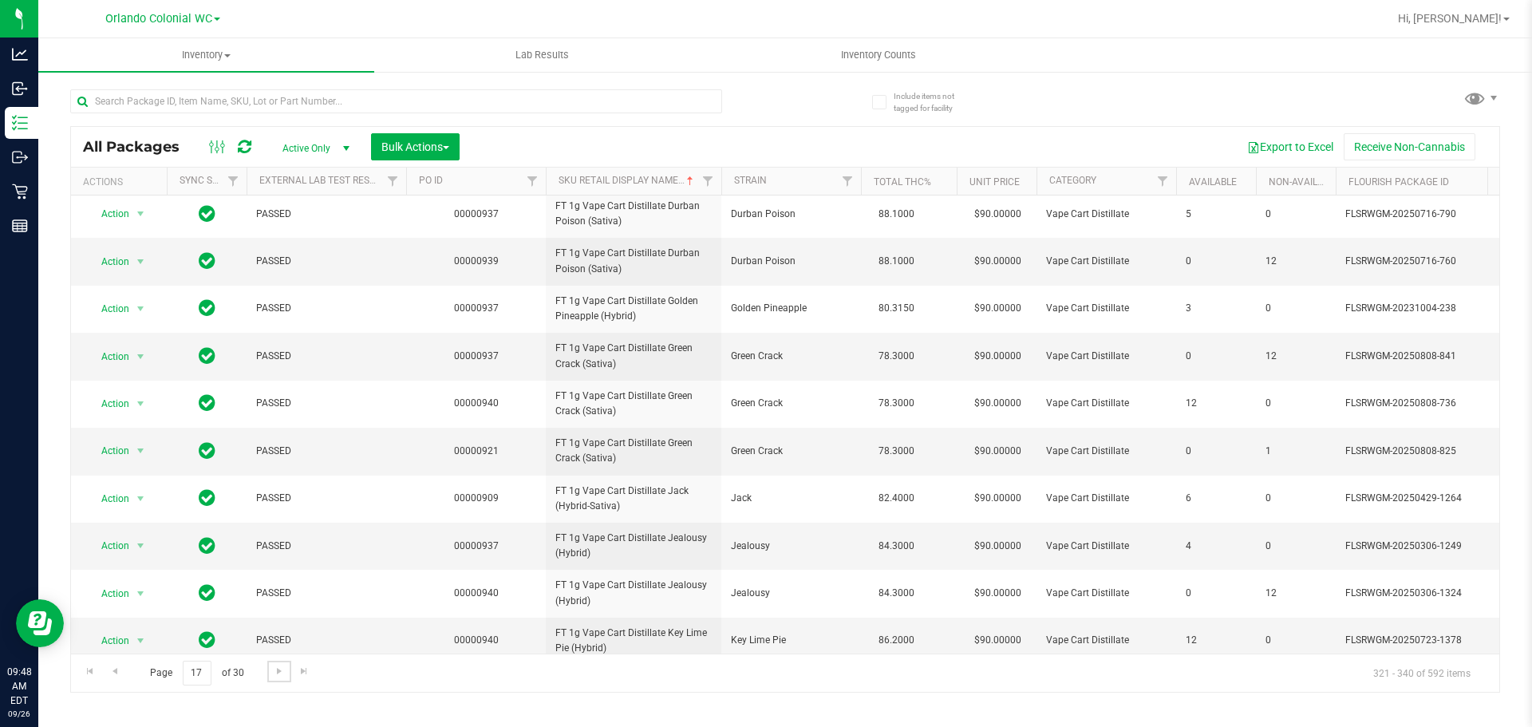
scroll to position [501, 0]
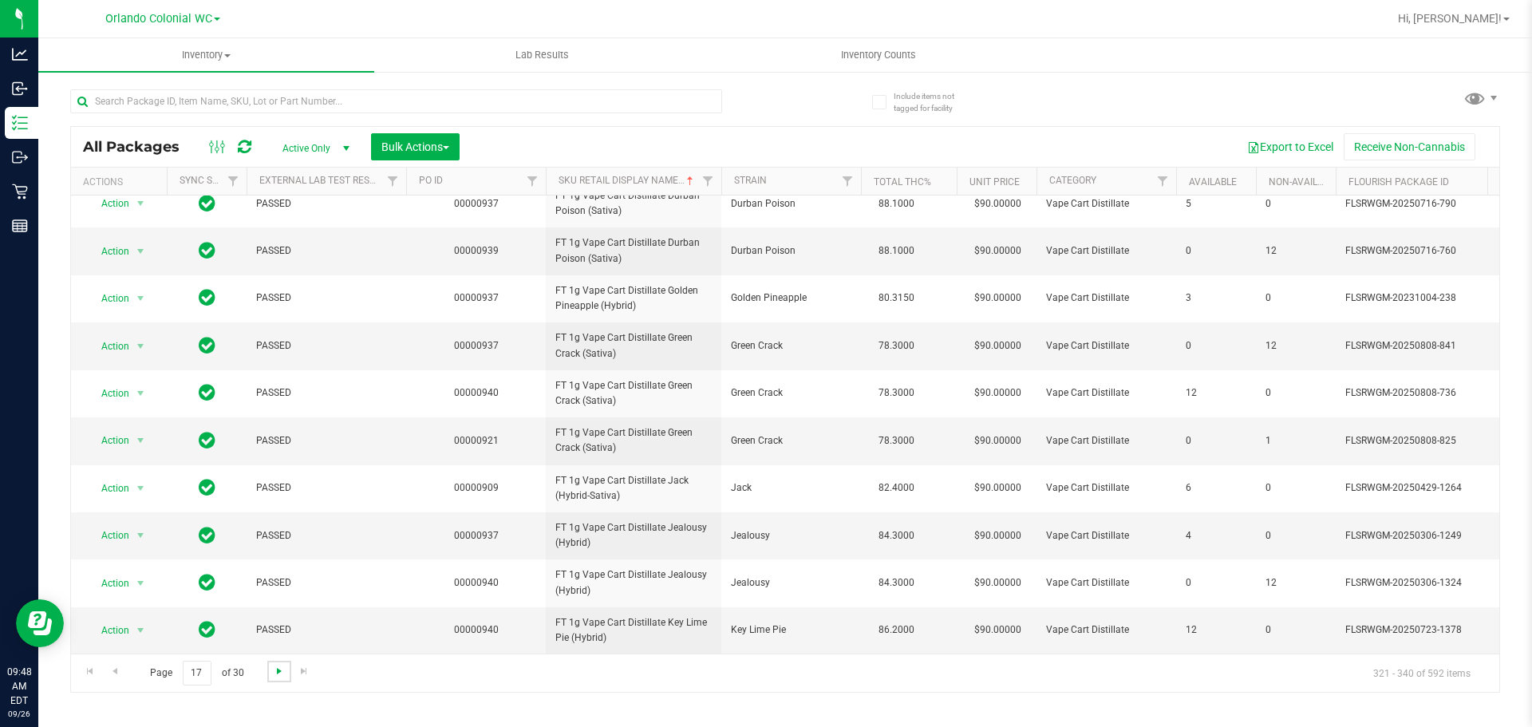
click at [278, 666] on span "Go to the next page" at bounding box center [279, 671] width 13 height 13
click at [281, 673] on span "Go to the next page" at bounding box center [279, 671] width 13 height 13
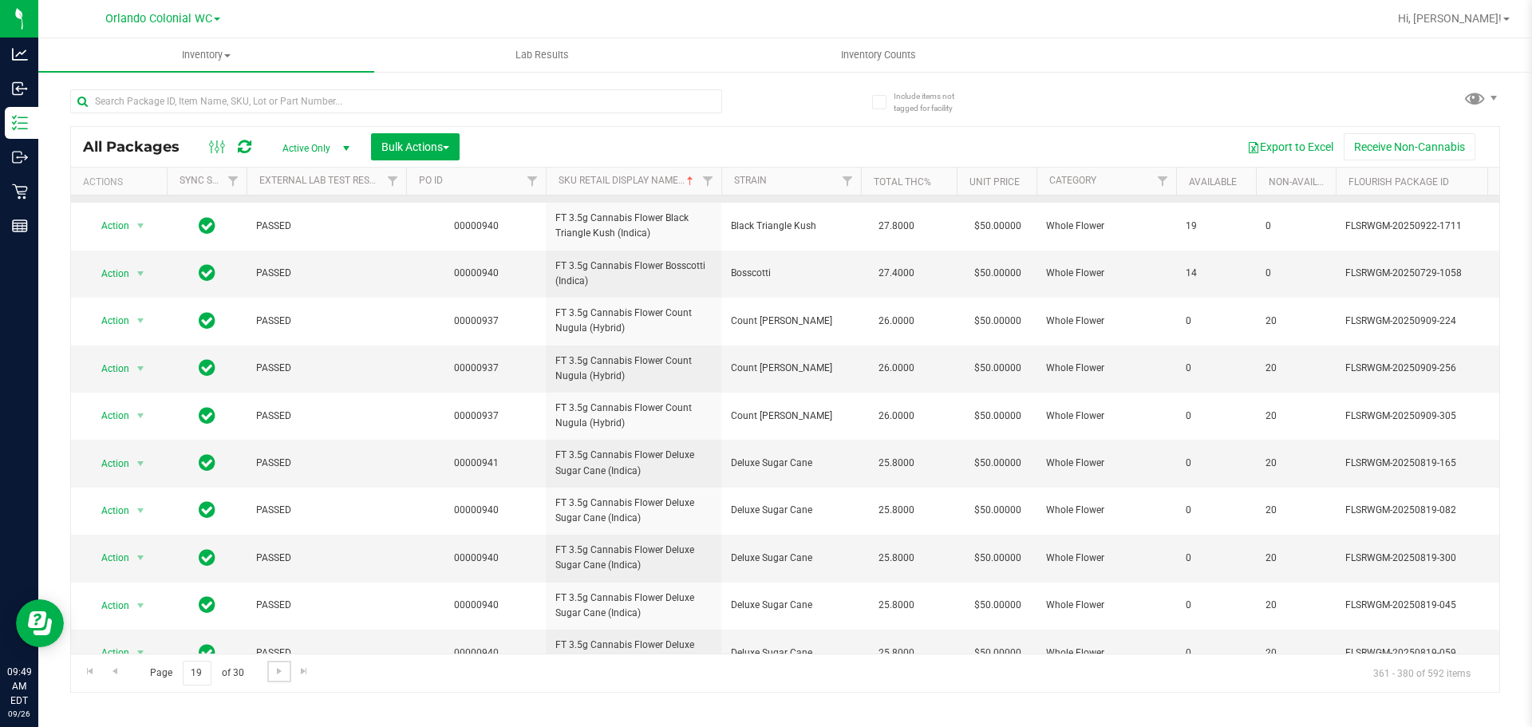
scroll to position [513, 0]
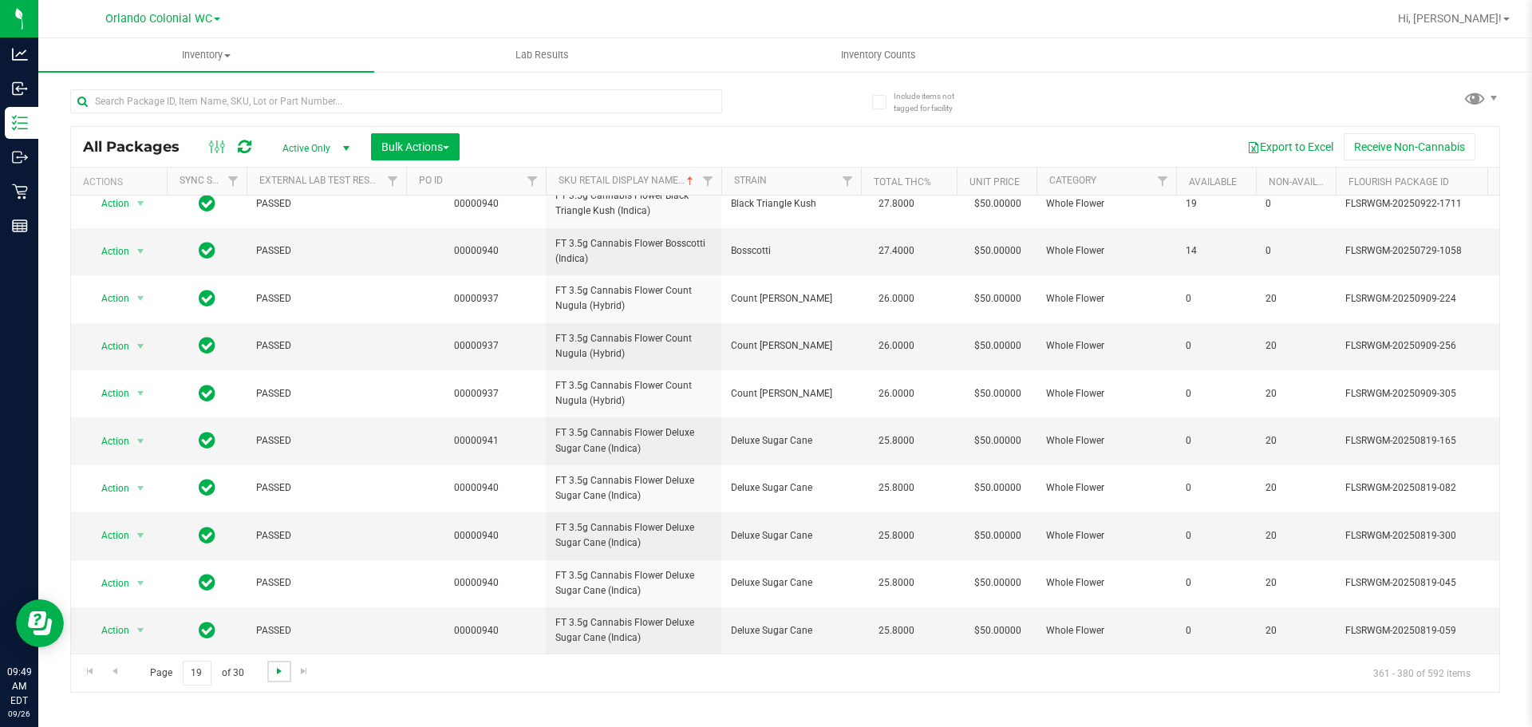
click at [281, 673] on span "Go to the next page" at bounding box center [279, 671] width 13 height 13
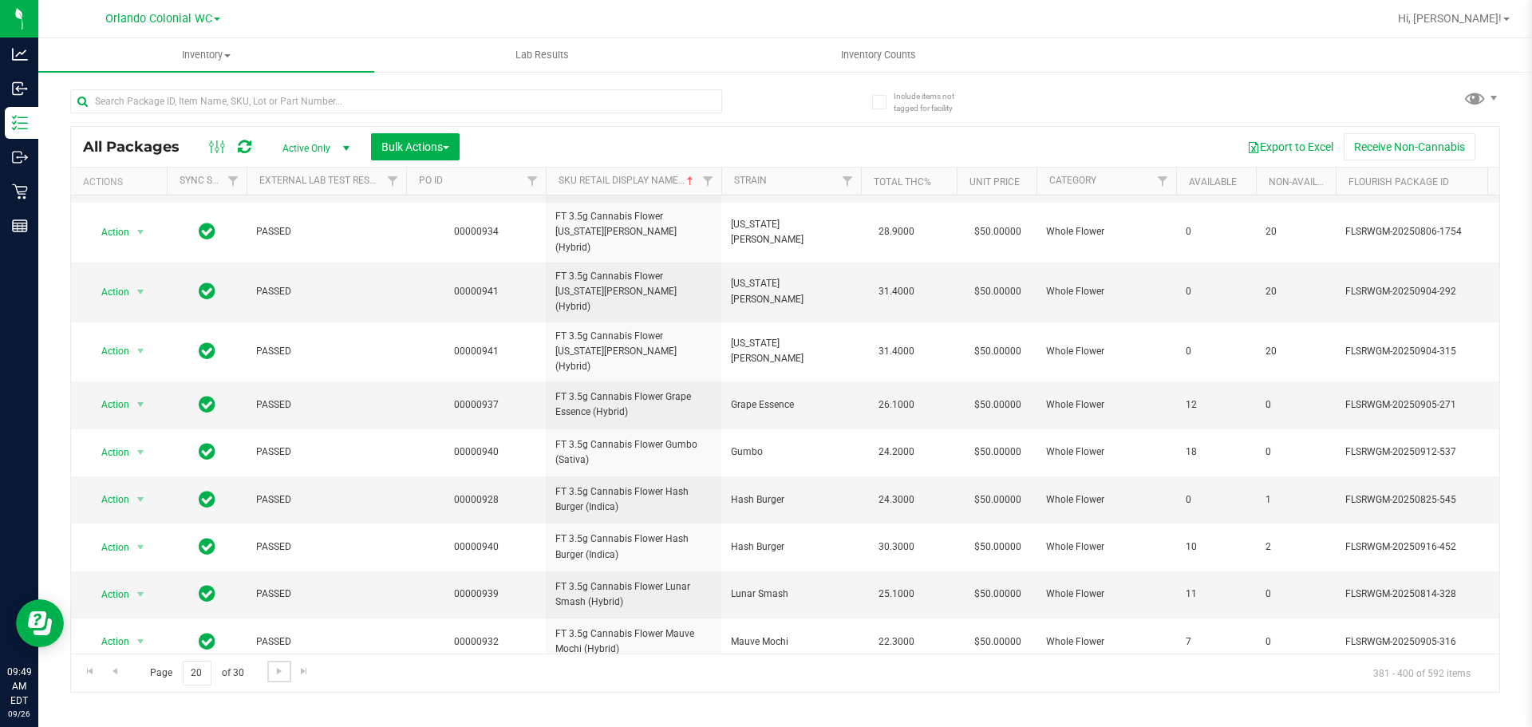
scroll to position [501, 0]
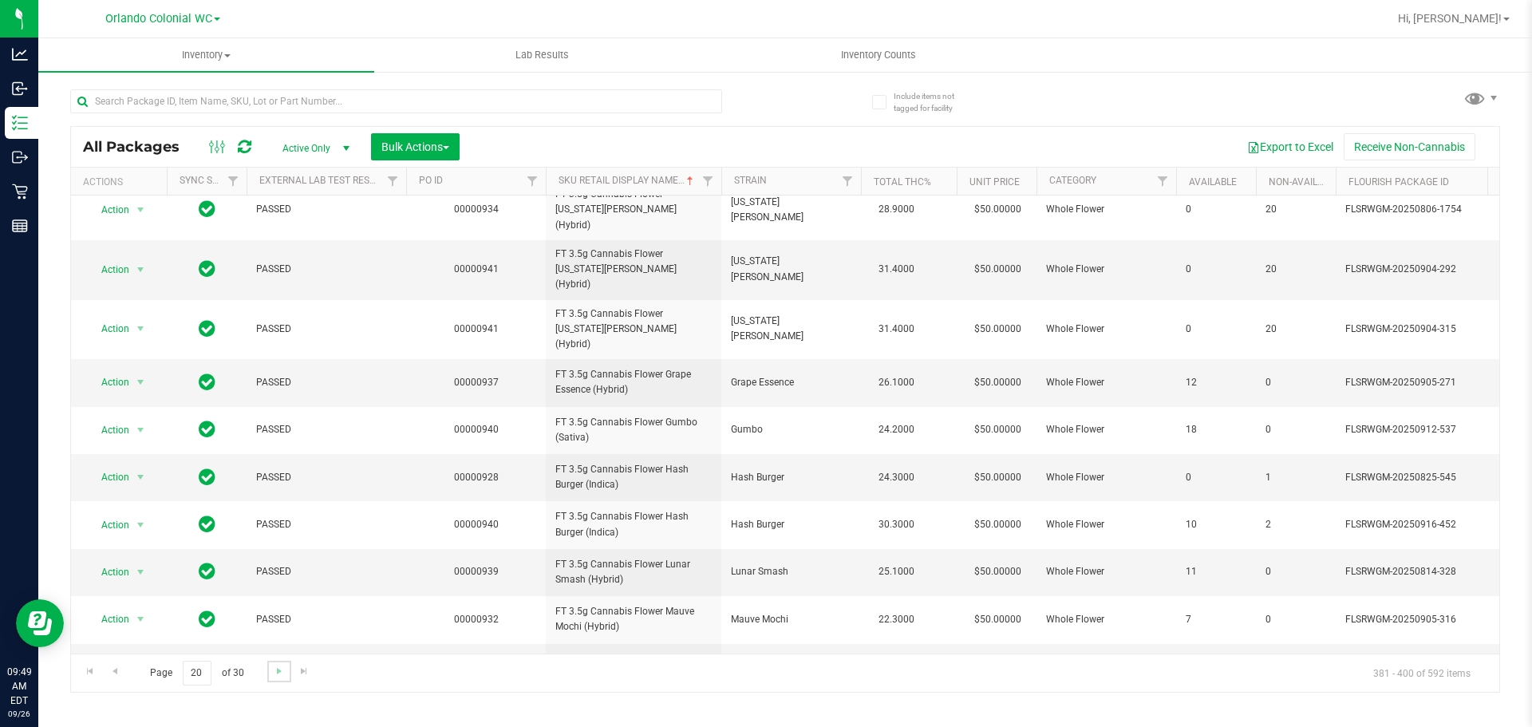
click at [269, 668] on link "Go to the next page" at bounding box center [278, 672] width 23 height 22
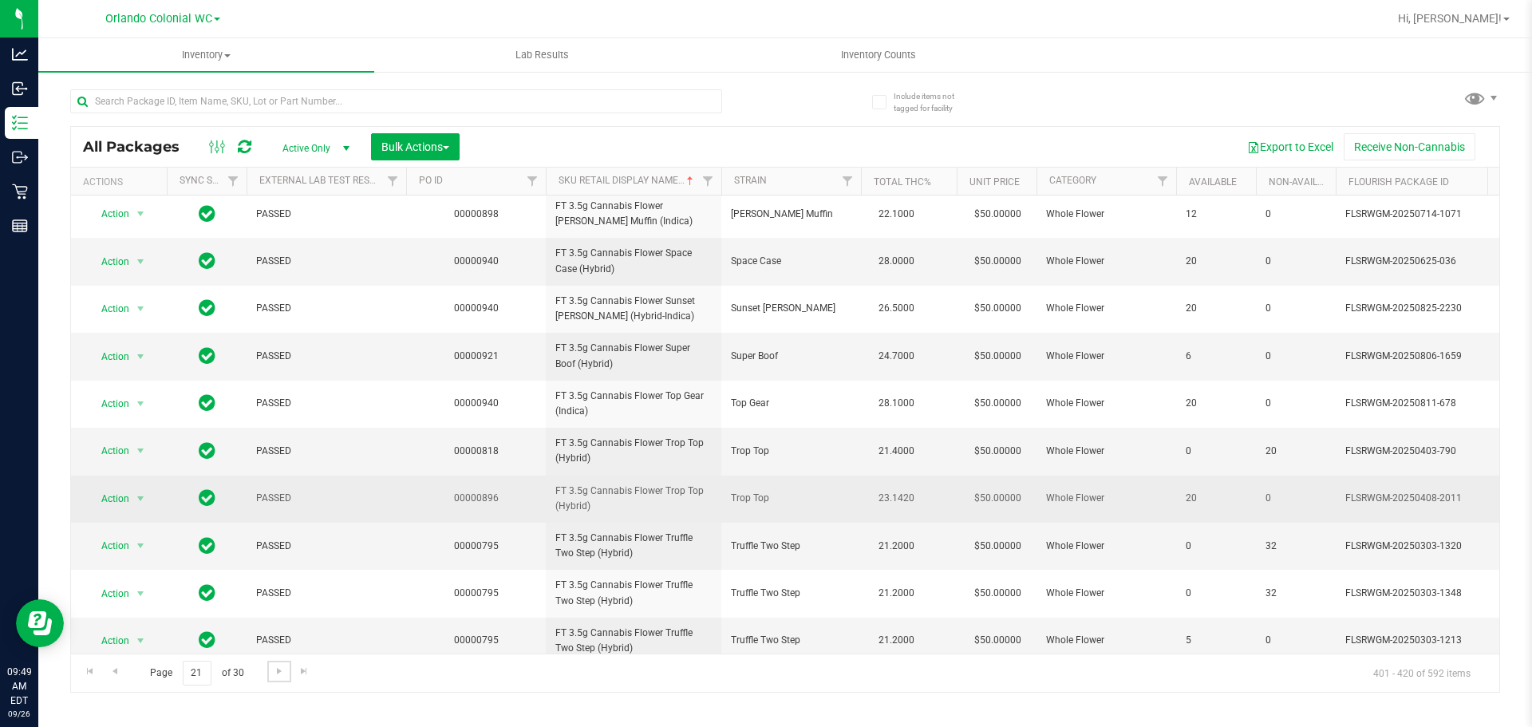
scroll to position [501, 0]
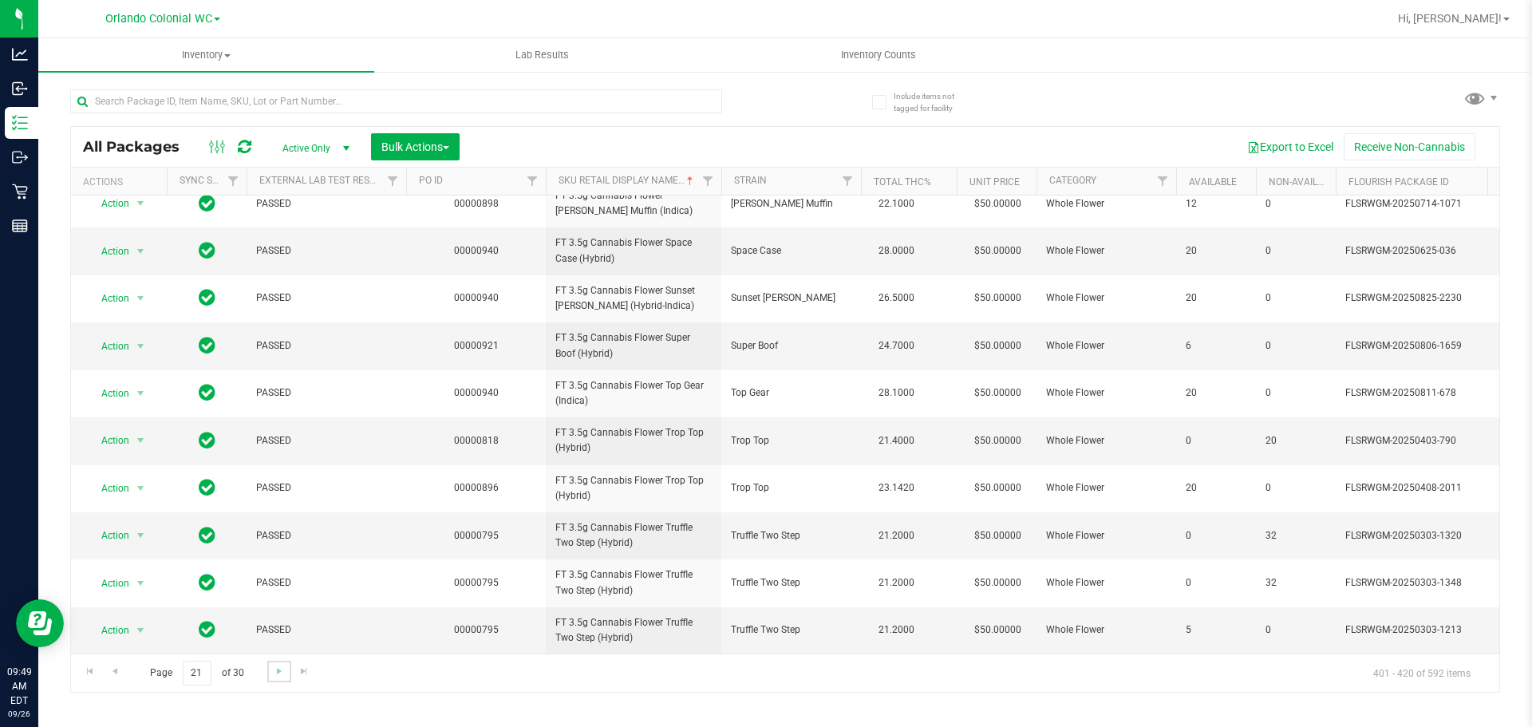
click at [269, 670] on link "Go to the next page" at bounding box center [278, 672] width 23 height 22
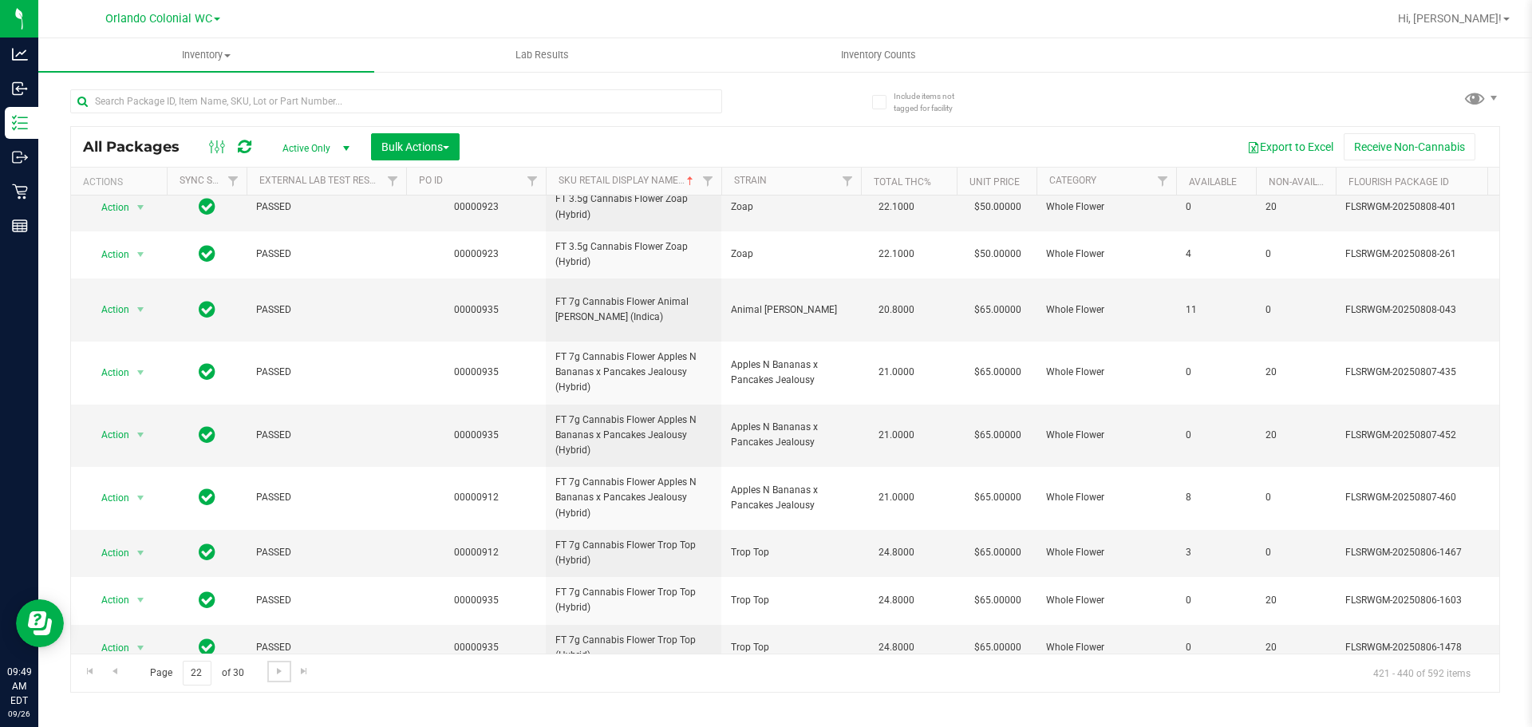
scroll to position [538, 0]
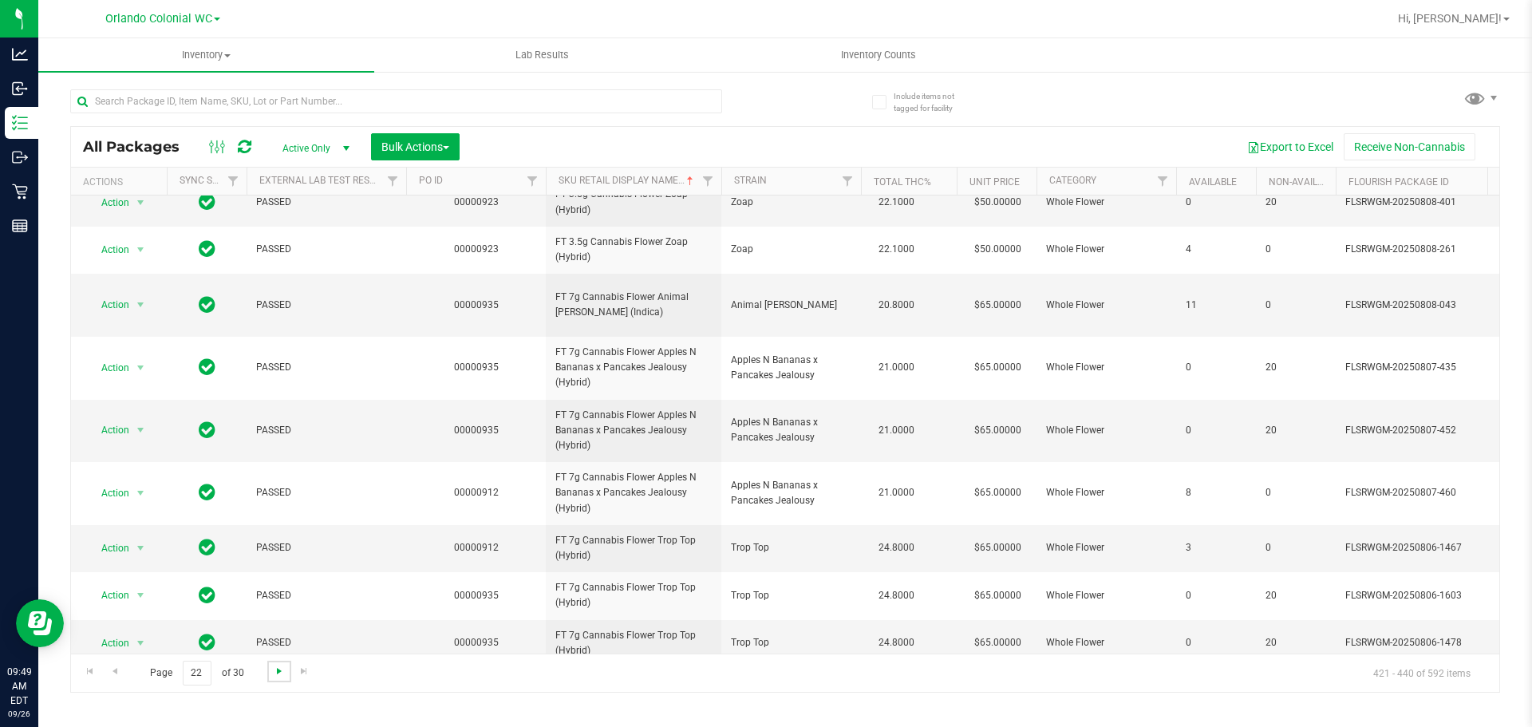
click at [280, 666] on span "Go to the next page" at bounding box center [279, 671] width 13 height 13
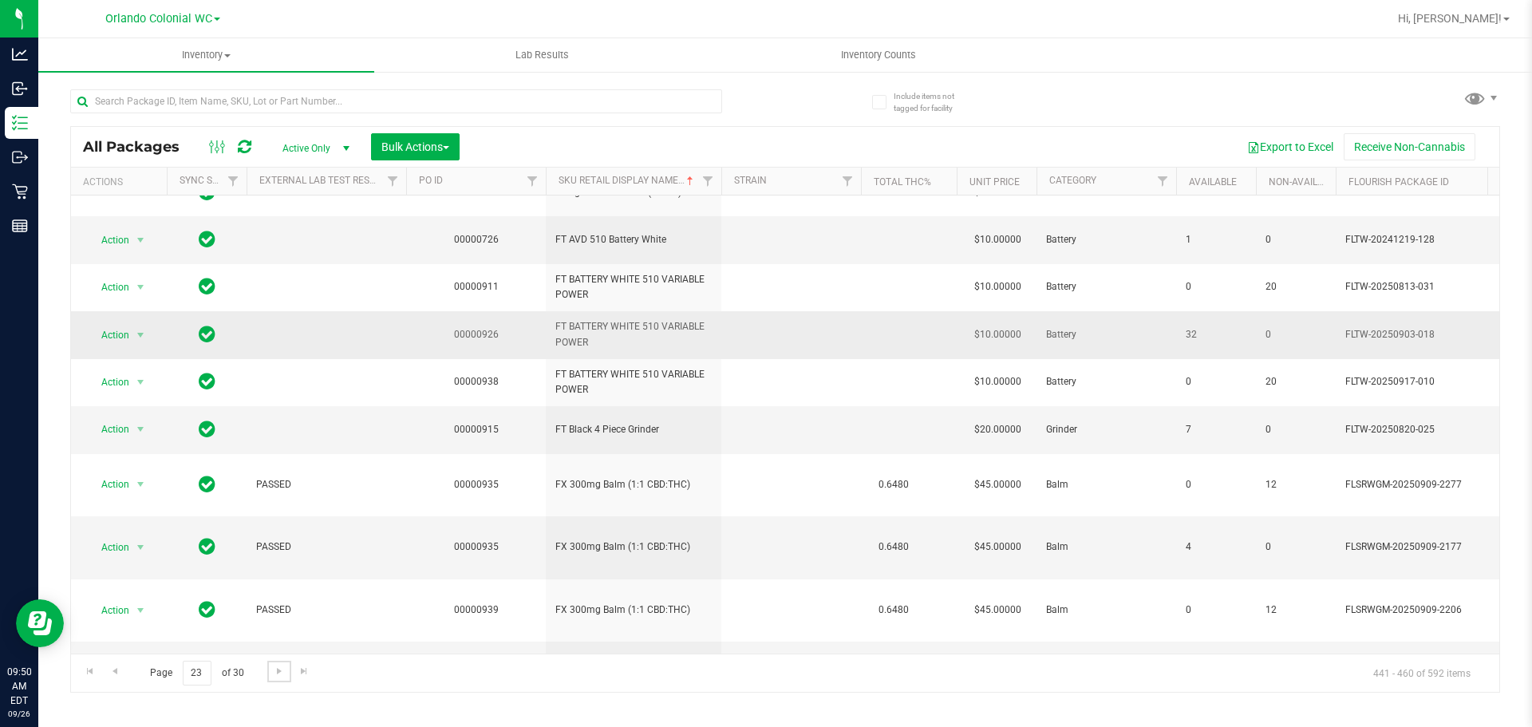
scroll to position [501, 0]
click at [274, 673] on span "Go to the next page" at bounding box center [279, 671] width 13 height 13
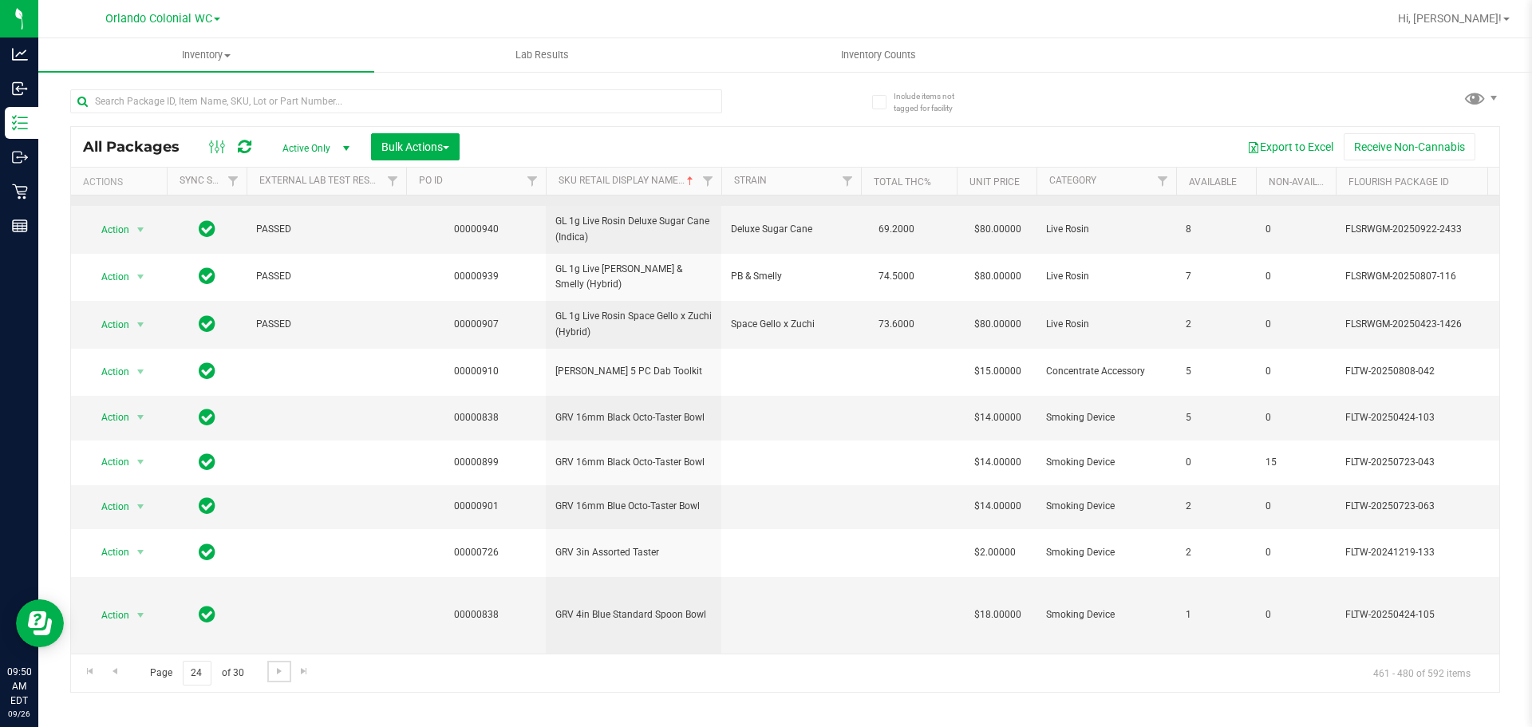
scroll to position [523, 0]
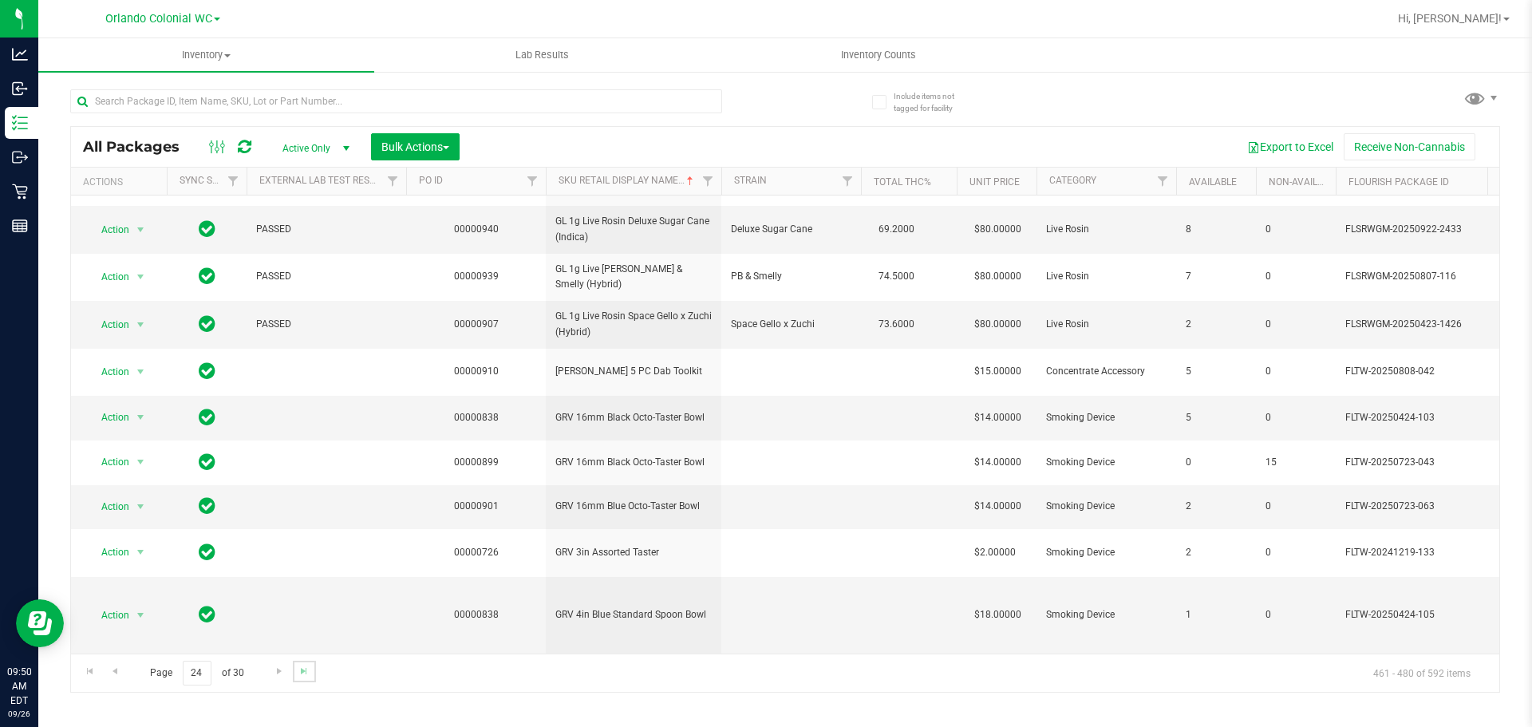
click at [293, 672] on link "Go to the last page" at bounding box center [304, 672] width 23 height 22
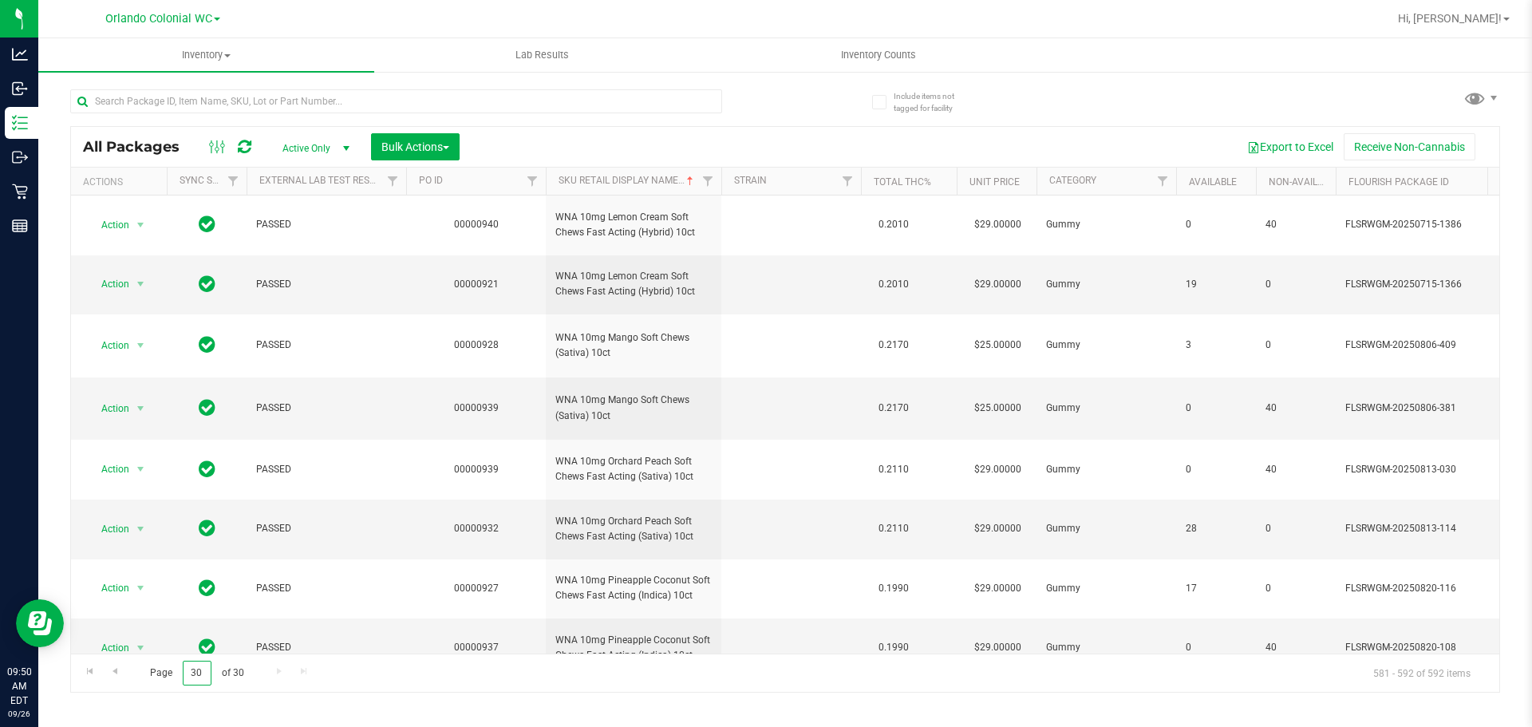
drag, startPoint x: 200, startPoint y: 675, endPoint x: 186, endPoint y: 669, distance: 15.4
click at [189, 677] on input "30" at bounding box center [197, 673] width 29 height 25
type input "25"
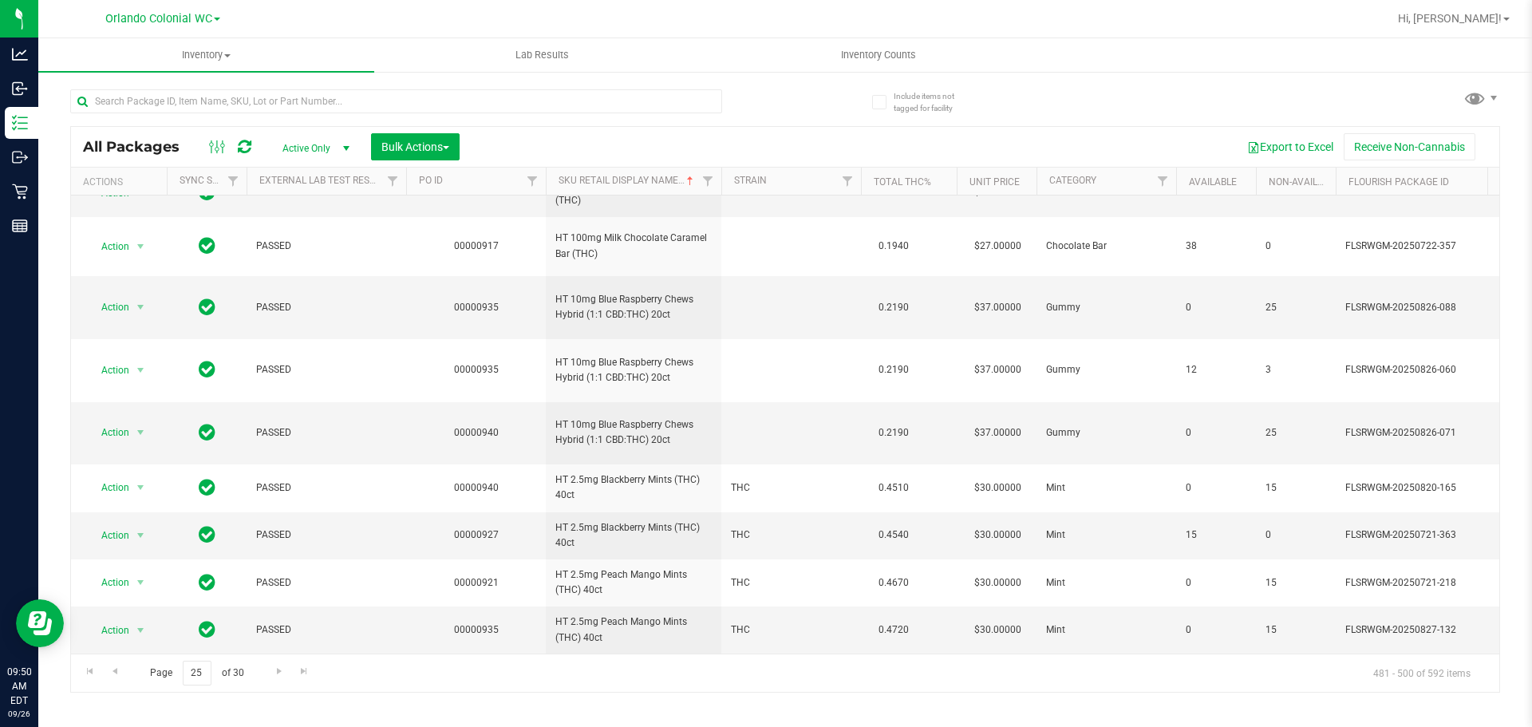
scroll to position [694, 0]
click at [278, 672] on span "Go to the next page" at bounding box center [279, 671] width 13 height 13
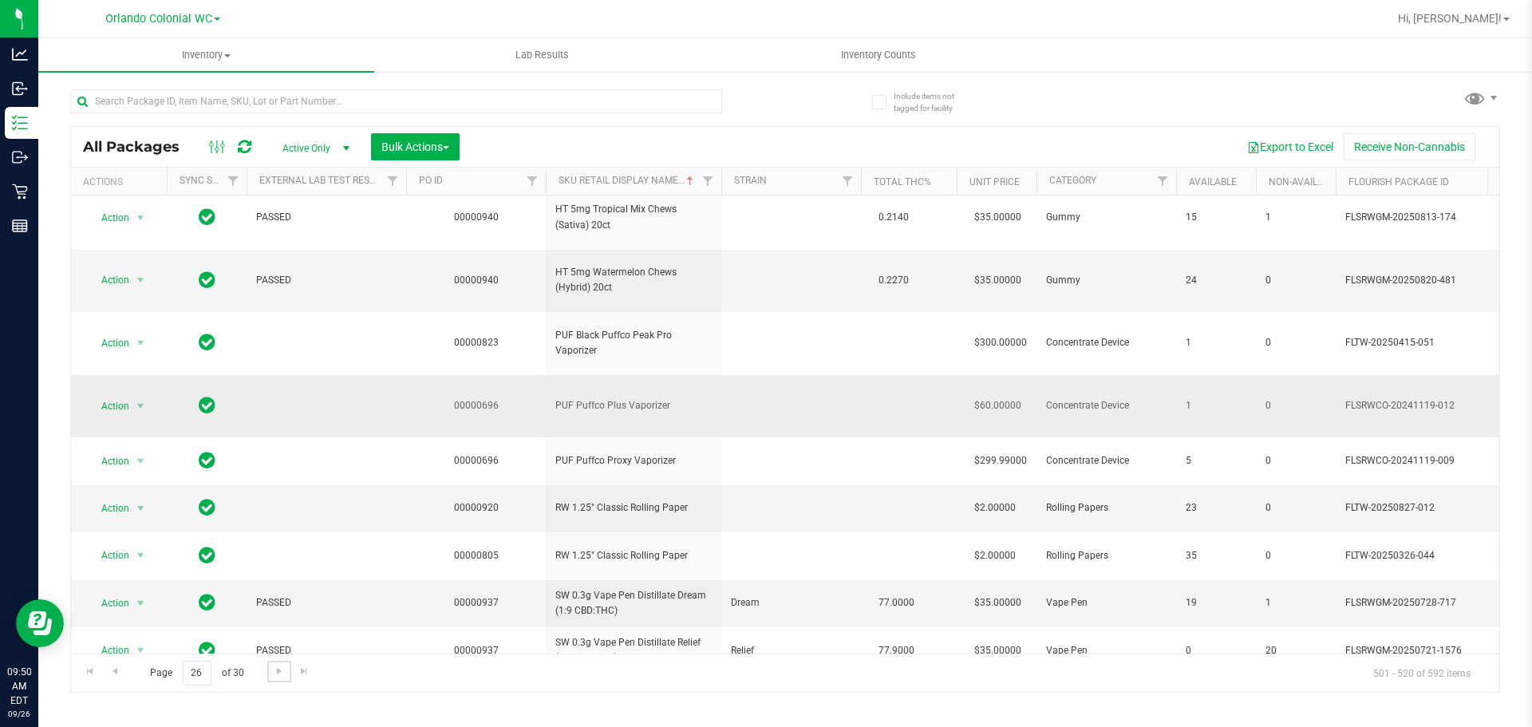
scroll to position [614, 0]
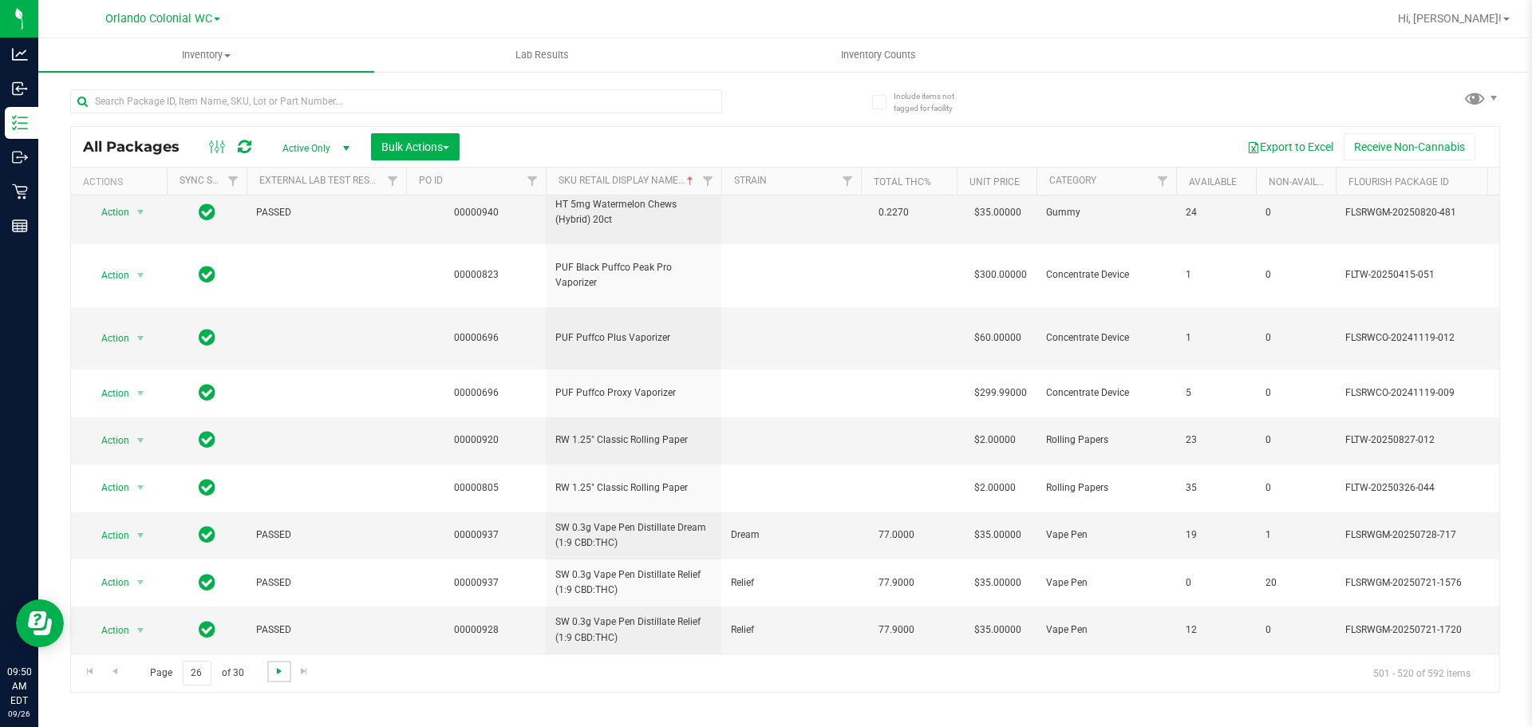
click at [277, 669] on span "Go to the next page" at bounding box center [279, 671] width 13 height 13
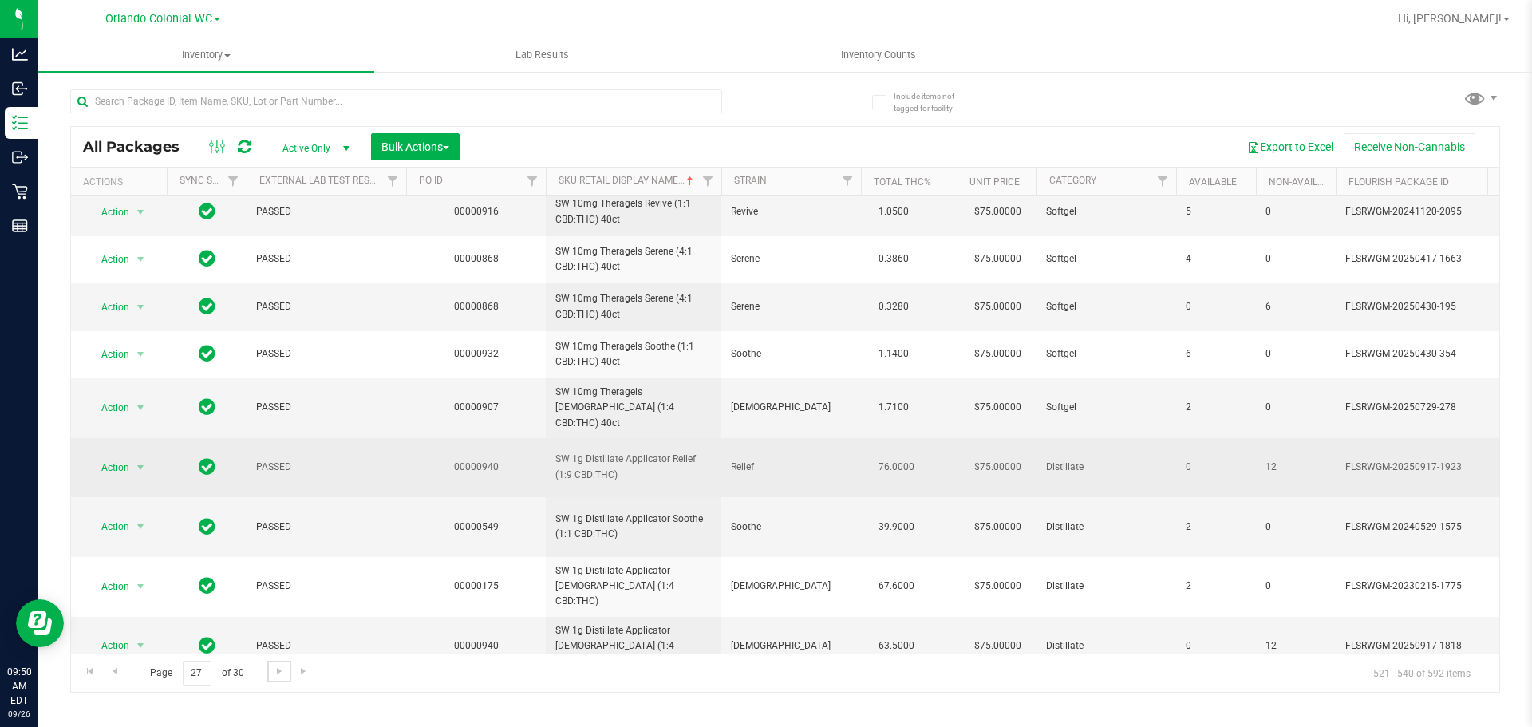
scroll to position [550, 0]
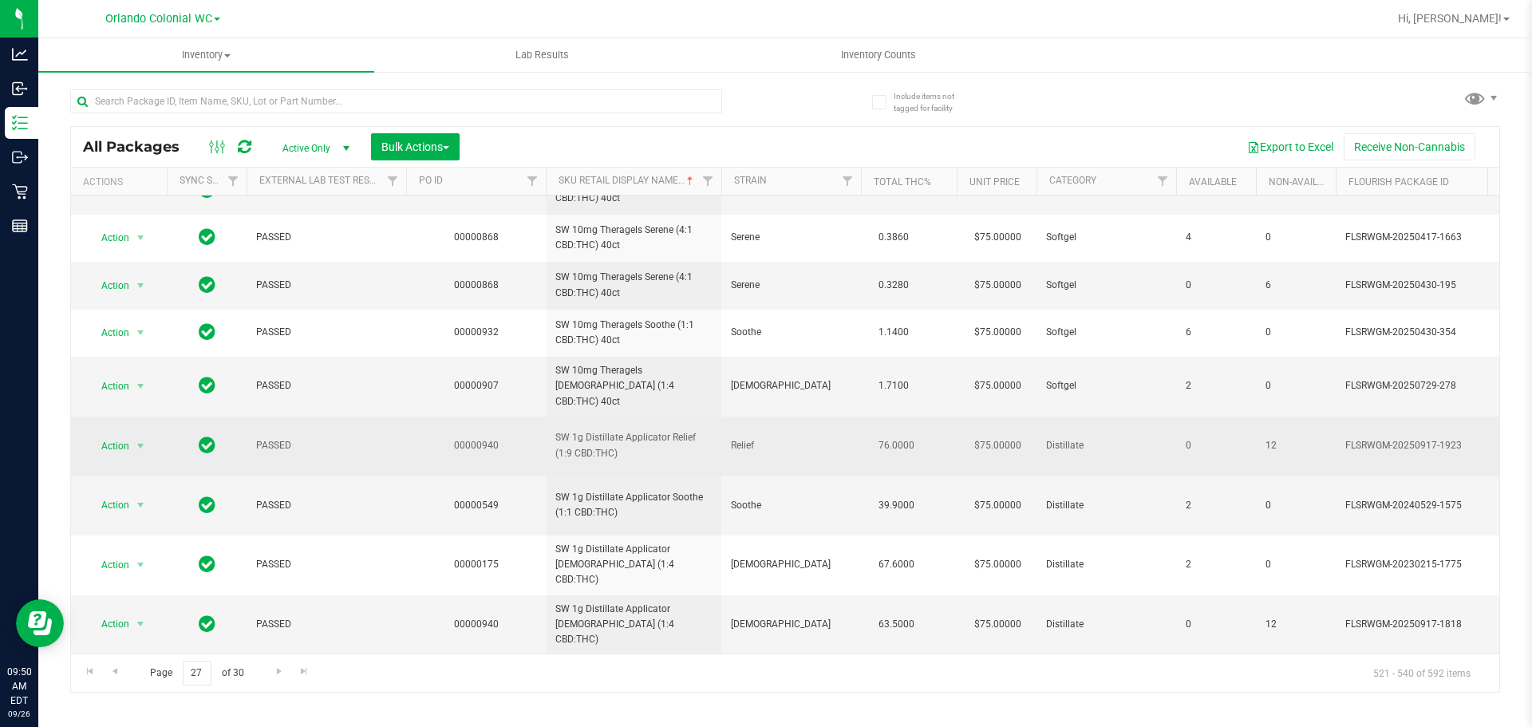
click at [651, 430] on span "SW 1g Distillate Applicator Relief (1:9 CBD:THC)" at bounding box center [633, 445] width 156 height 30
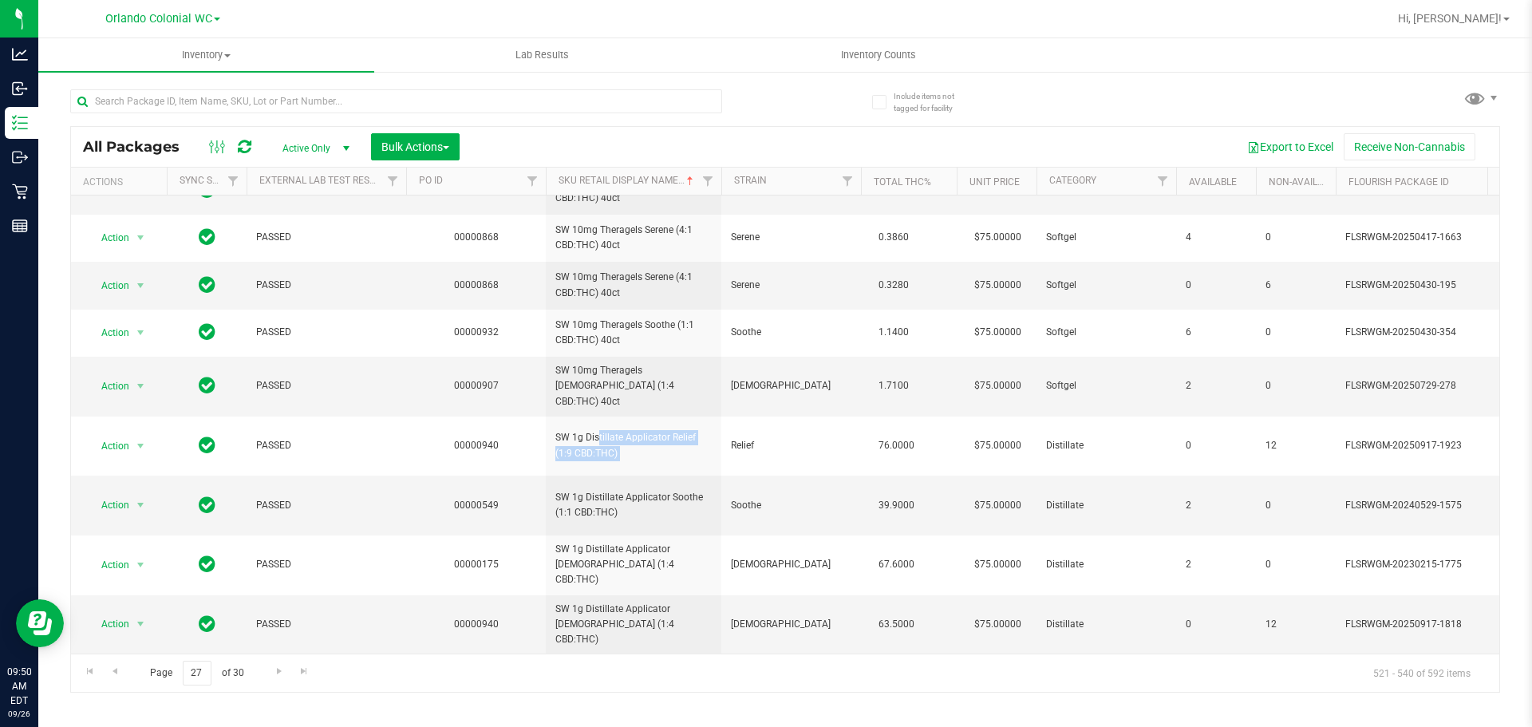
copy tr "SW 1g Distillate Applicator Relief (1:9 CBD:THC)"
click at [274, 674] on span "Go to the next page" at bounding box center [279, 671] width 13 height 13
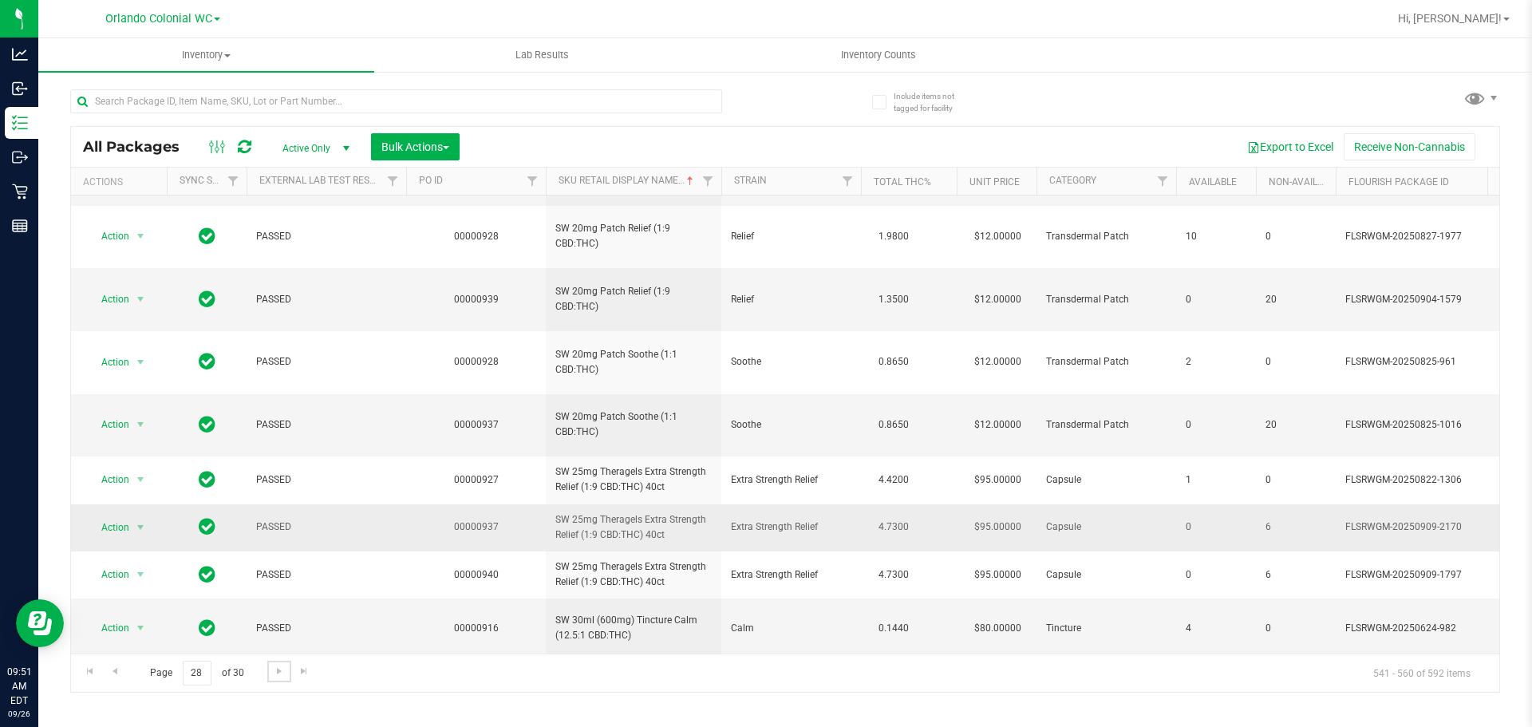
scroll to position [513, 0]
click at [285, 665] on link "Go to the next page" at bounding box center [278, 672] width 23 height 22
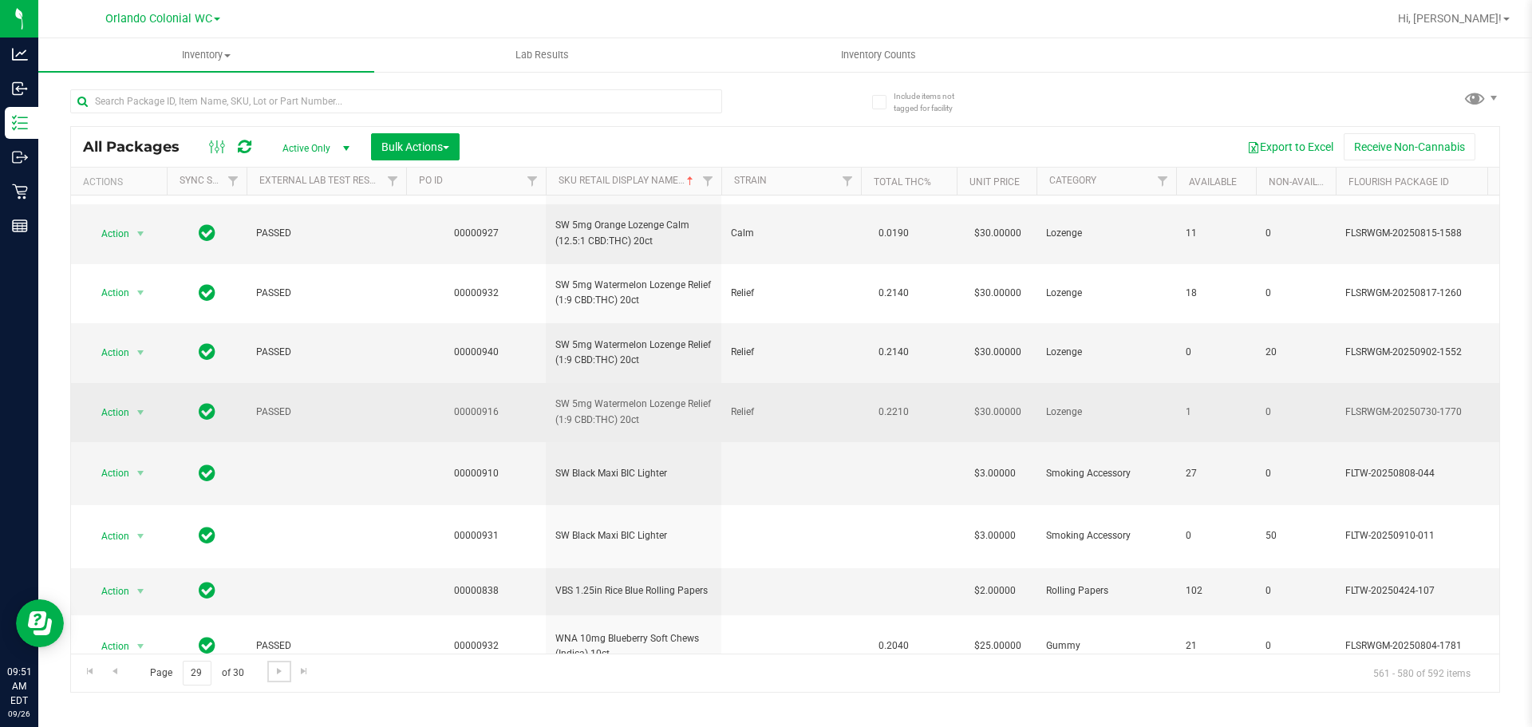
scroll to position [623, 0]
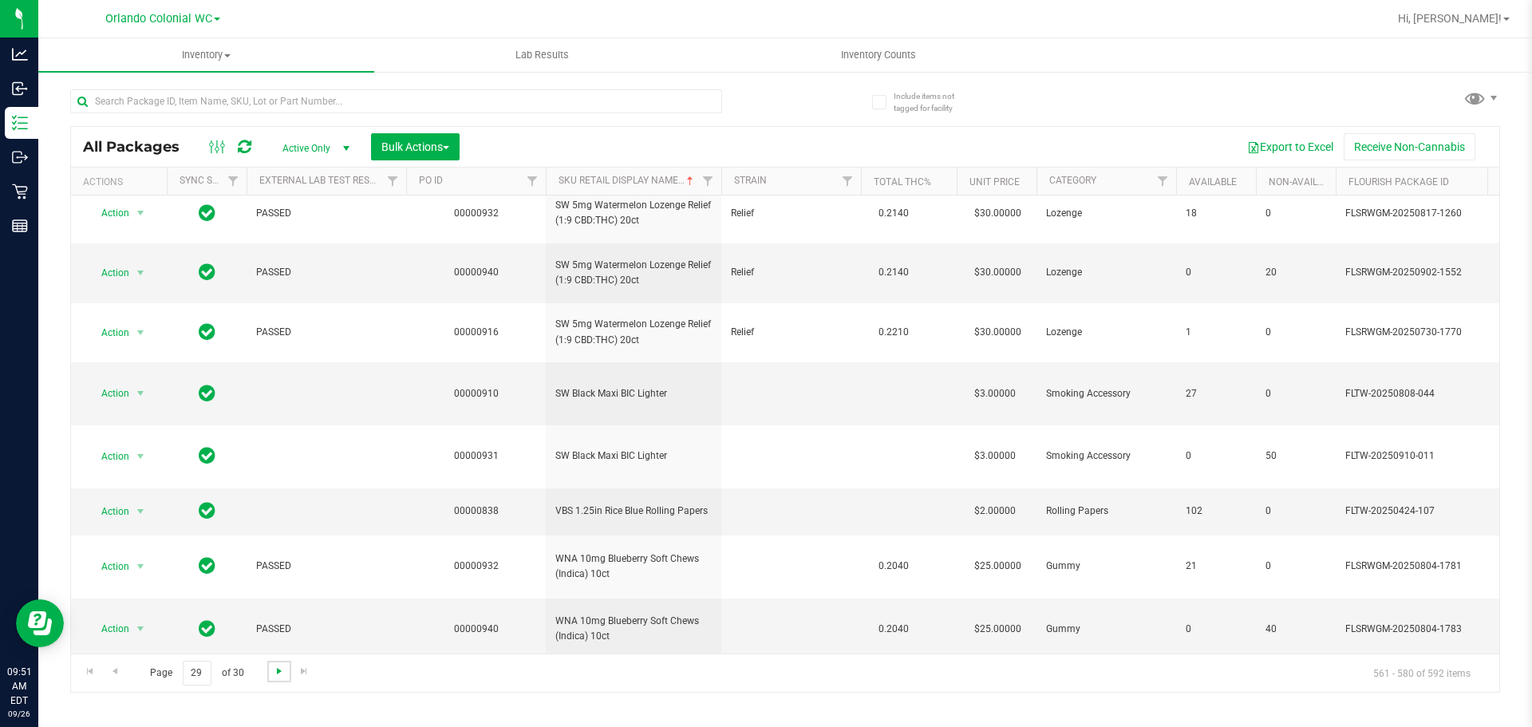
click at [278, 665] on span "Go to the next page" at bounding box center [279, 671] width 13 height 13
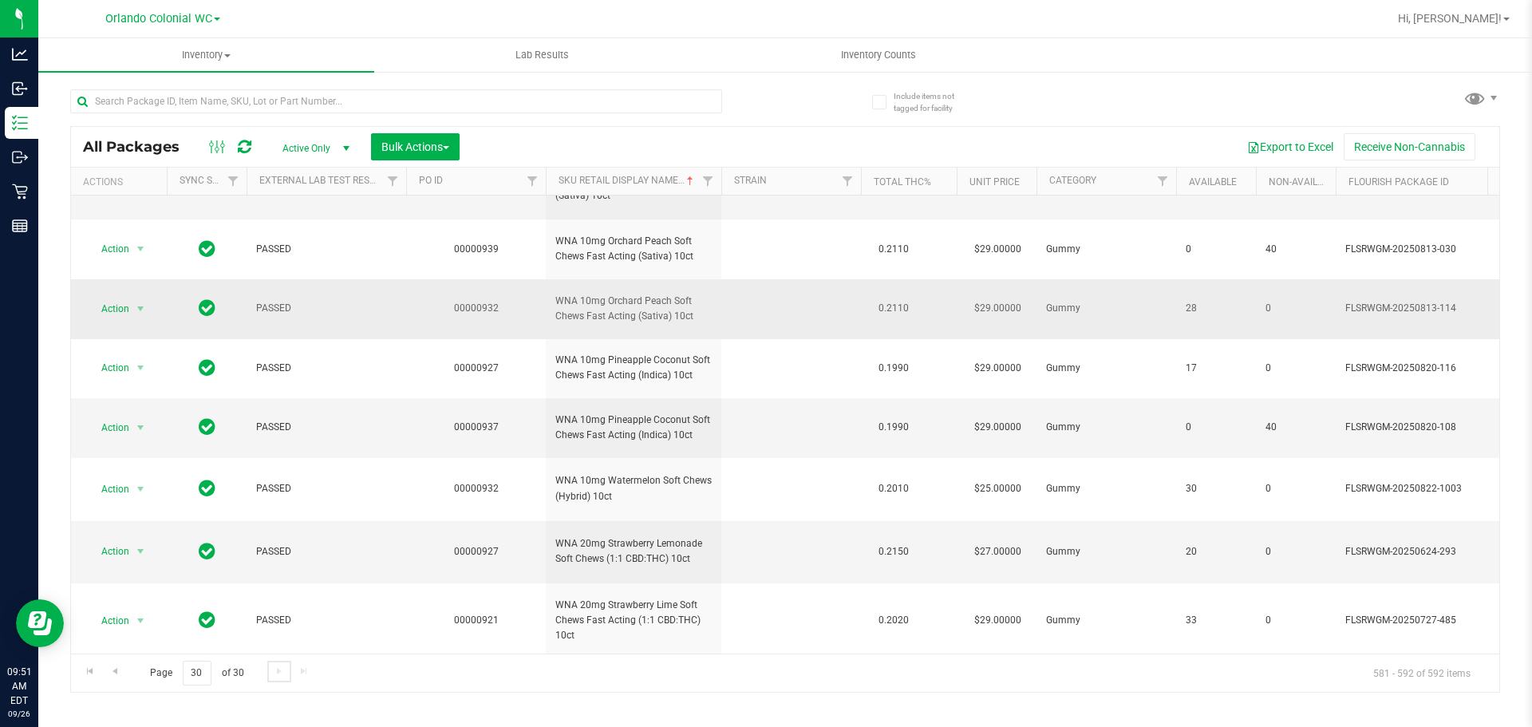
scroll to position [299, 0]
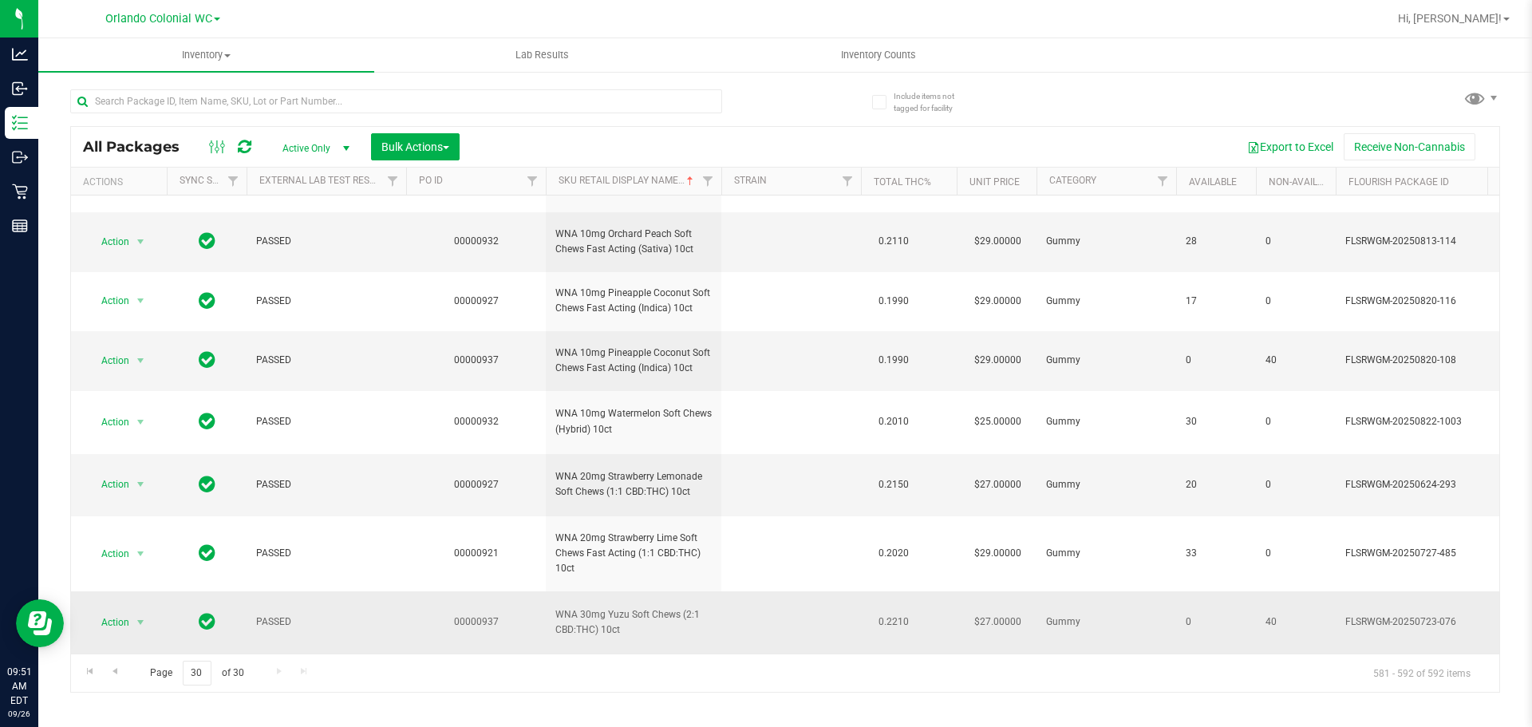
click at [589, 610] on span "WNA 30mg Yuzu Soft Chews (2:1 CBD:THC) 10ct" at bounding box center [633, 622] width 156 height 30
copy td "WNA 30mg Yuzu Soft Chews (2:1 CBD:THC) 10ct"
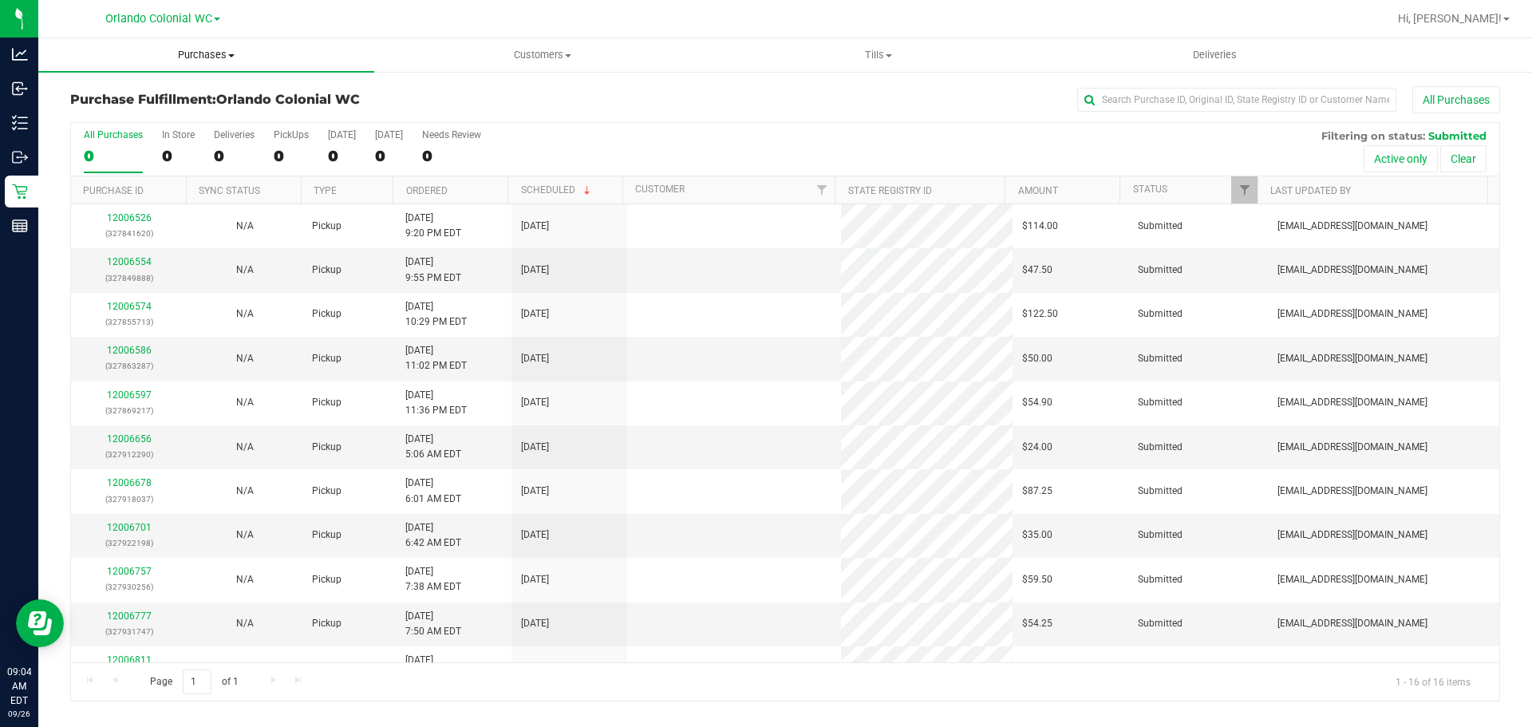
click at [219, 50] on span "Purchases" at bounding box center [206, 55] width 336 height 14
click at [175, 113] on li "Fulfillment" at bounding box center [206, 115] width 336 height 19
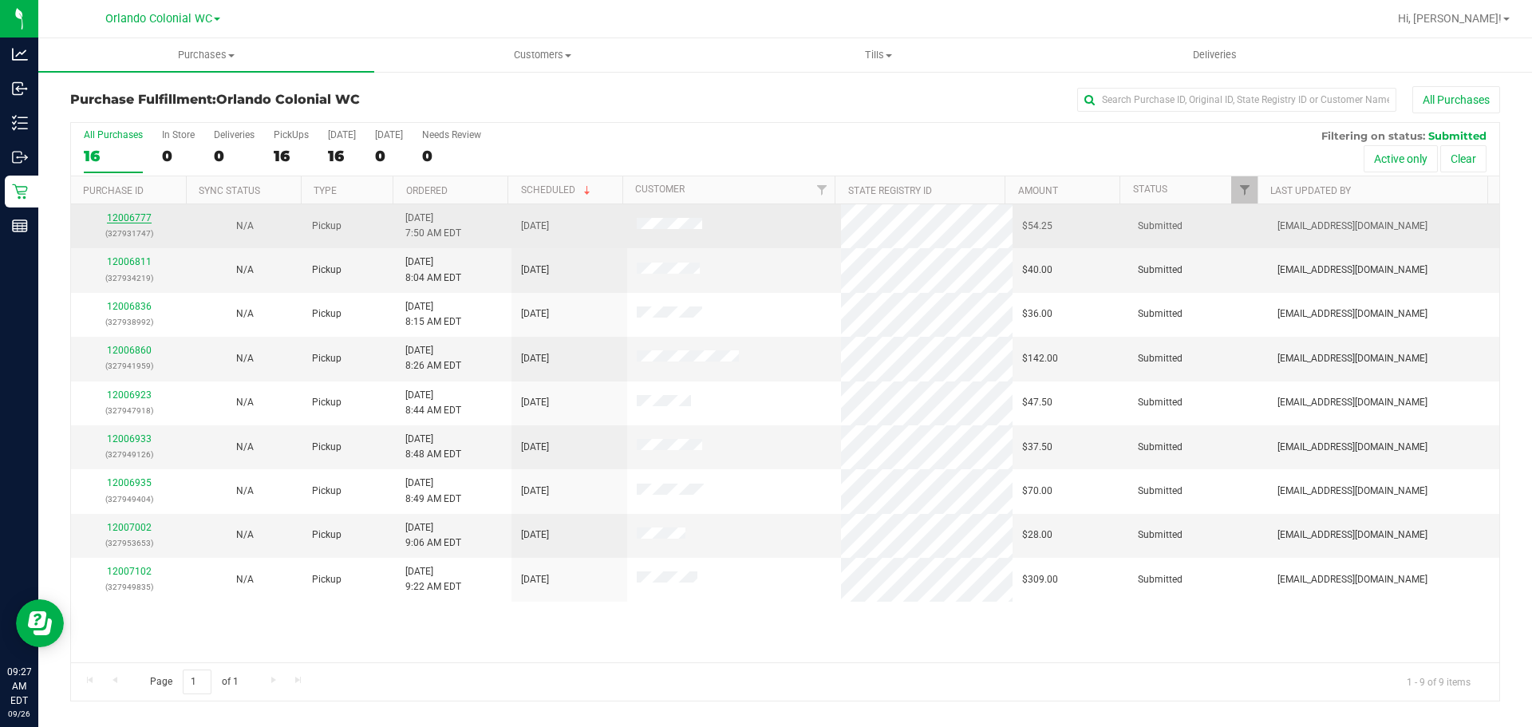
click at [146, 214] on link "12006777" at bounding box center [129, 217] width 45 height 11
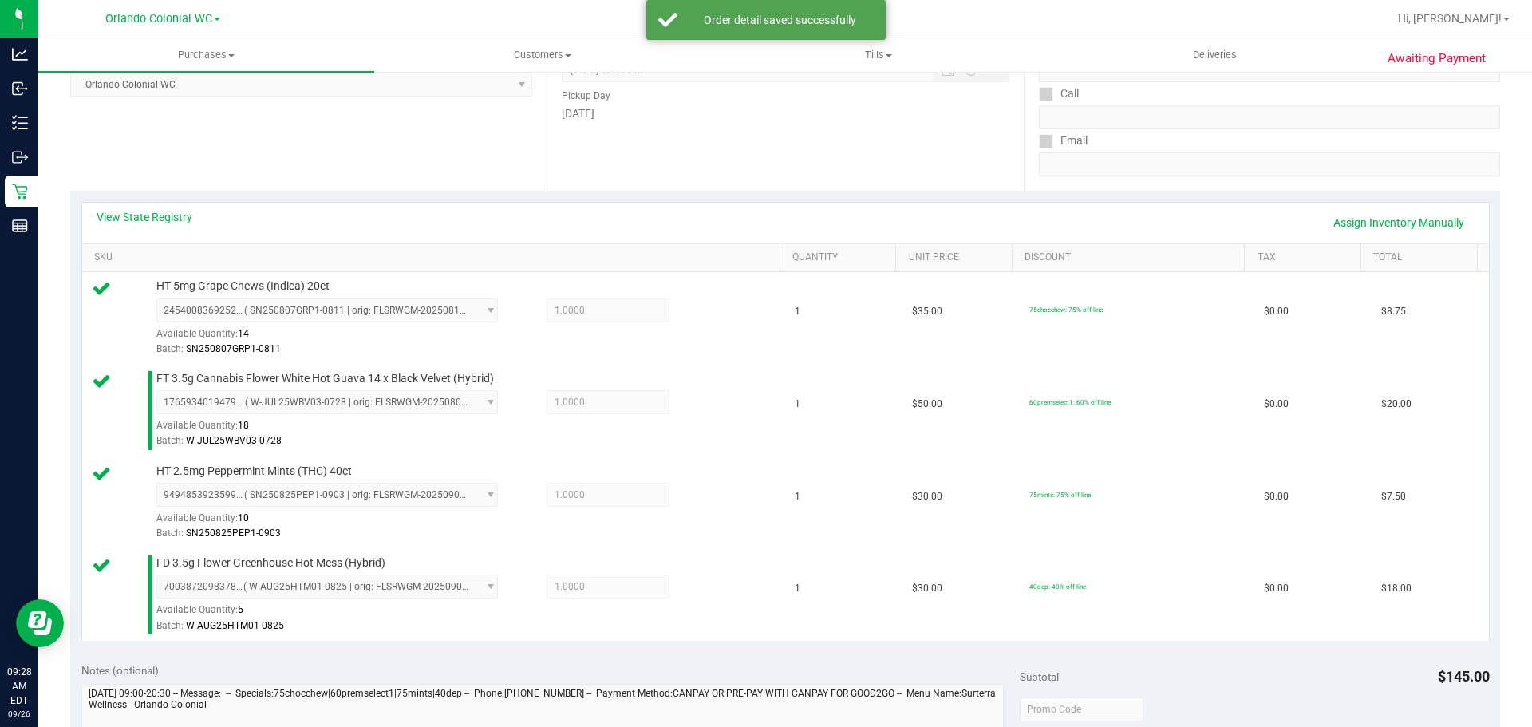
scroll to position [718, 0]
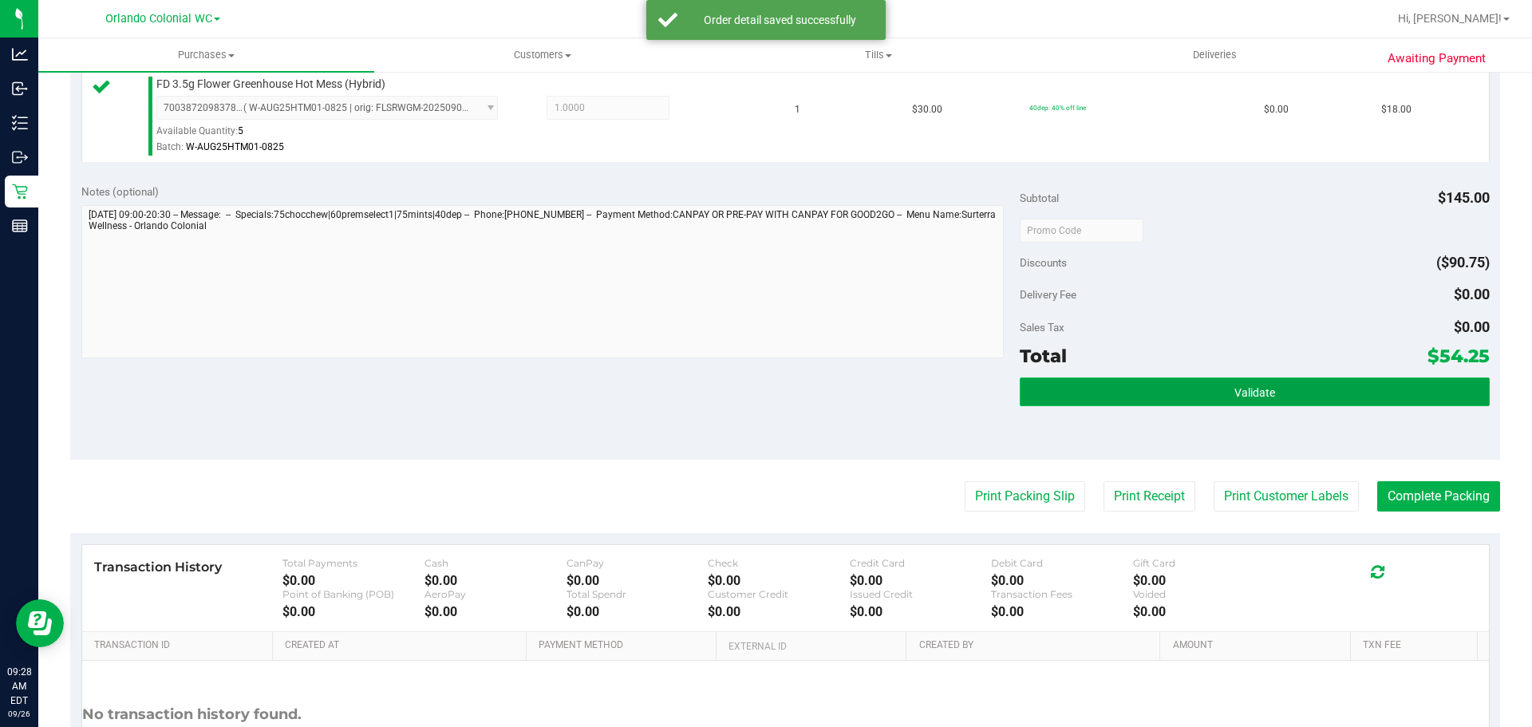
click at [1123, 405] on button "Validate" at bounding box center [1254, 391] width 469 height 29
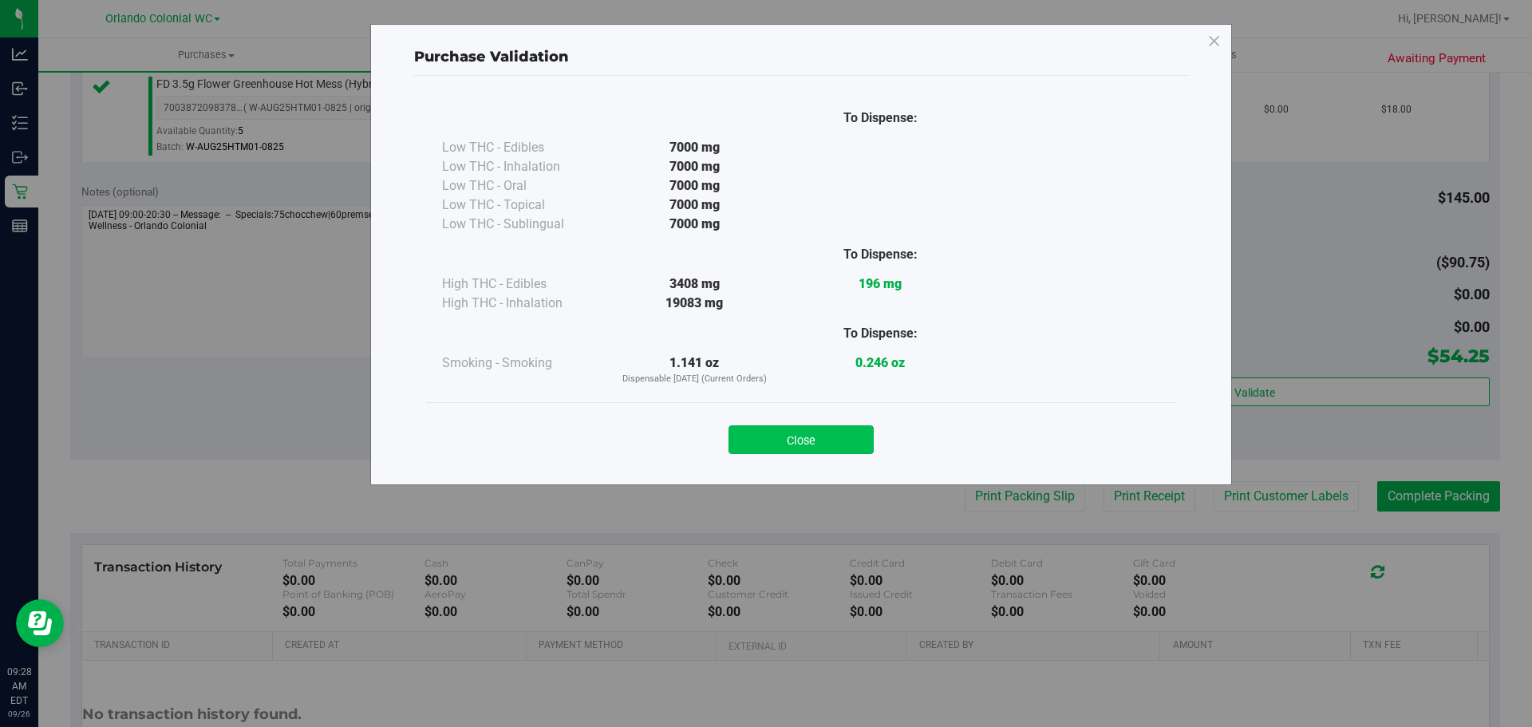
click at [835, 440] on button "Close" at bounding box center [800, 439] width 145 height 29
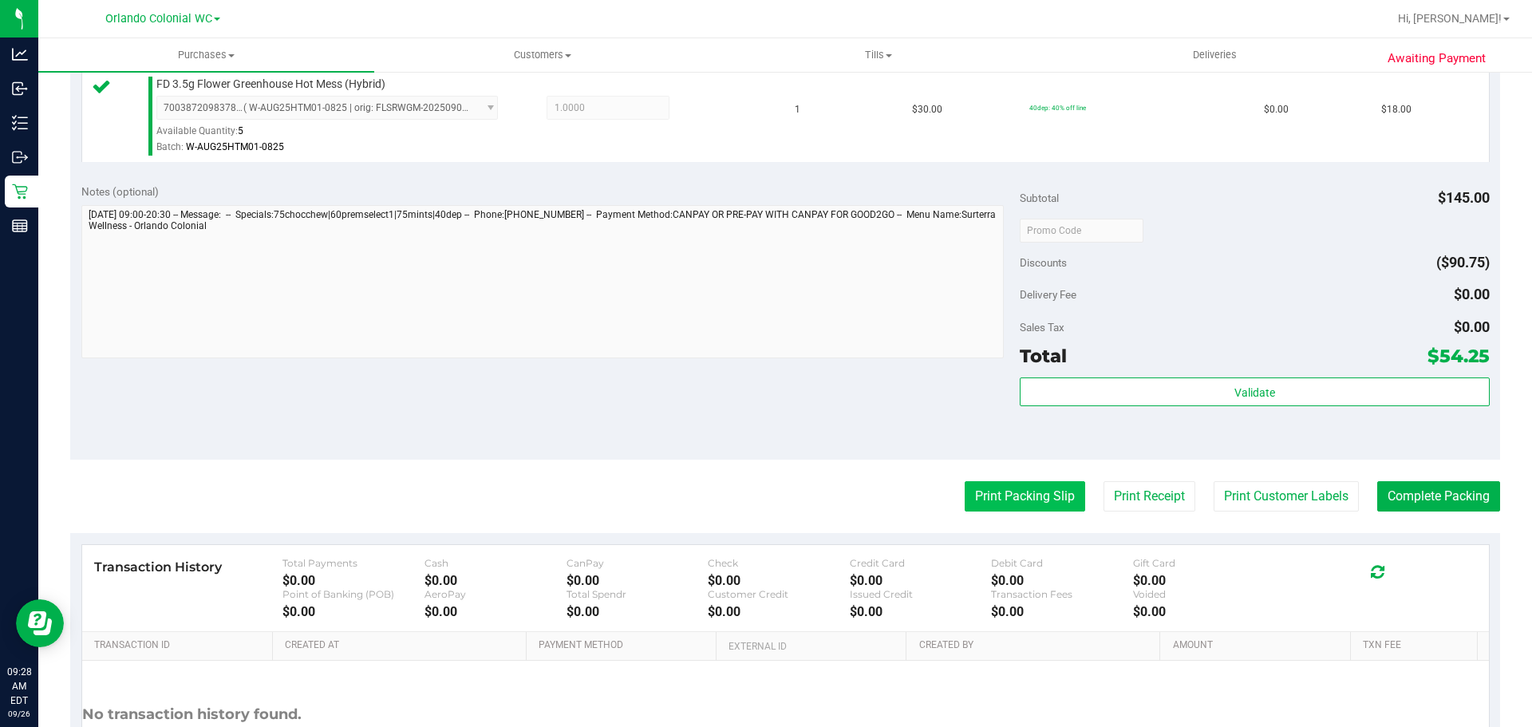
click at [1028, 493] on button "Print Packing Slip" at bounding box center [1025, 496] width 120 height 30
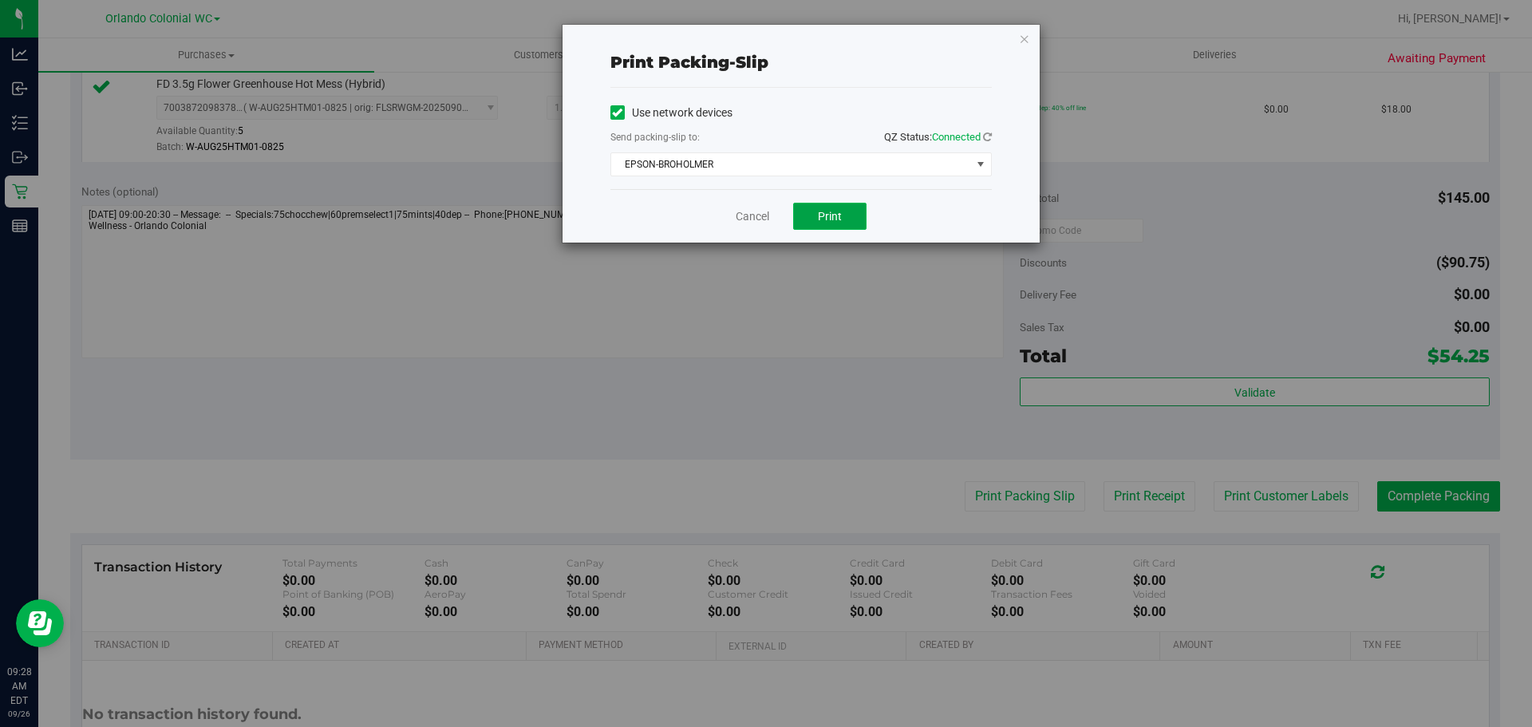
click at [821, 210] on span "Print" at bounding box center [830, 216] width 24 height 13
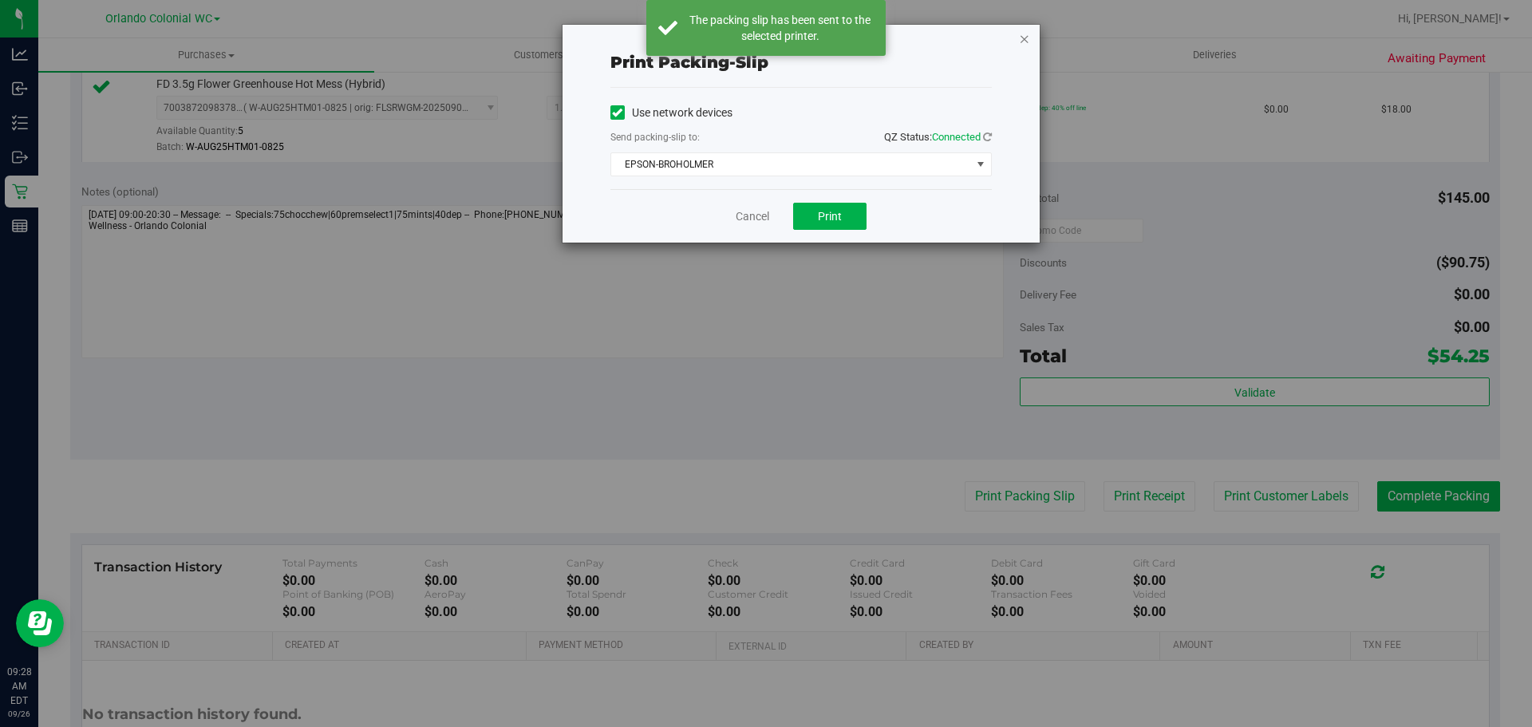
click at [1024, 41] on icon "button" at bounding box center [1024, 38] width 11 height 19
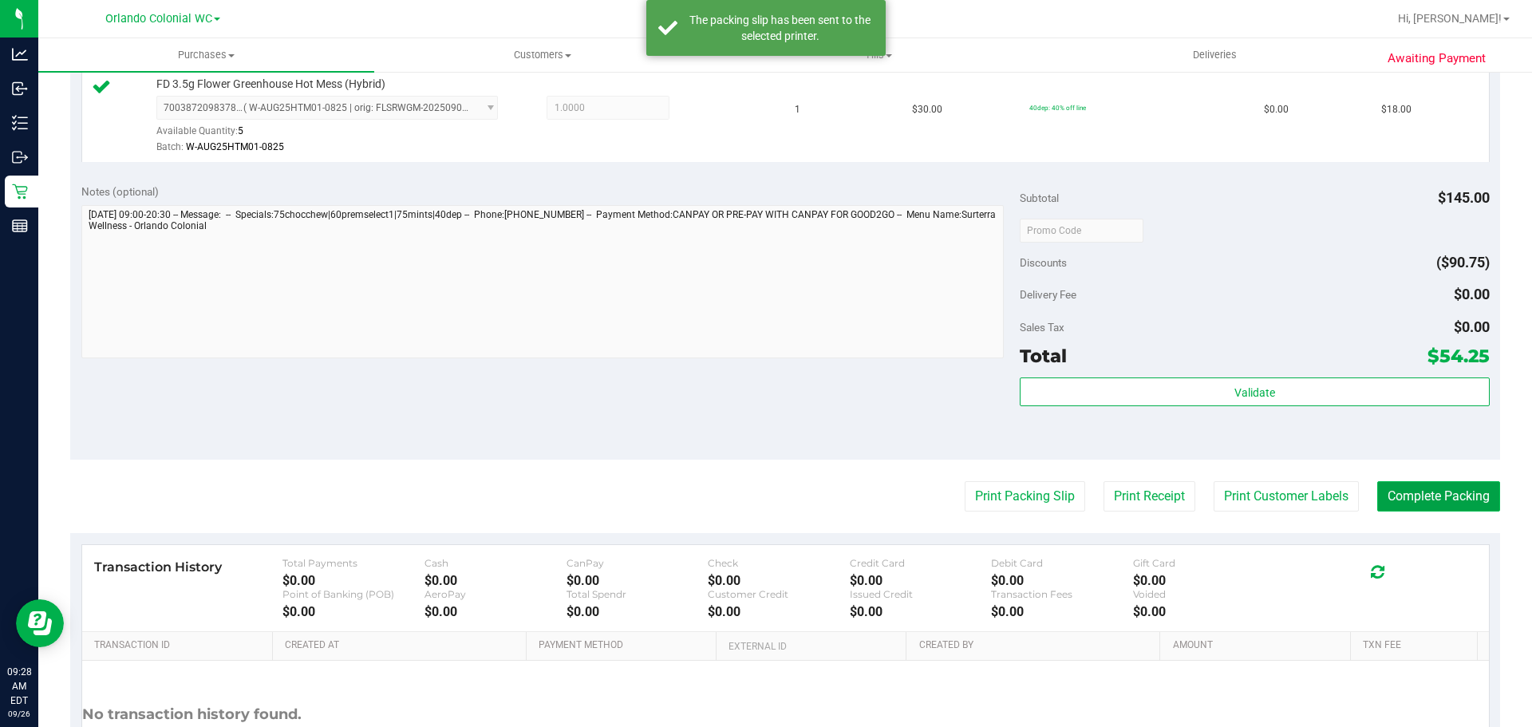
click at [1451, 491] on button "Complete Packing" at bounding box center [1438, 496] width 123 height 30
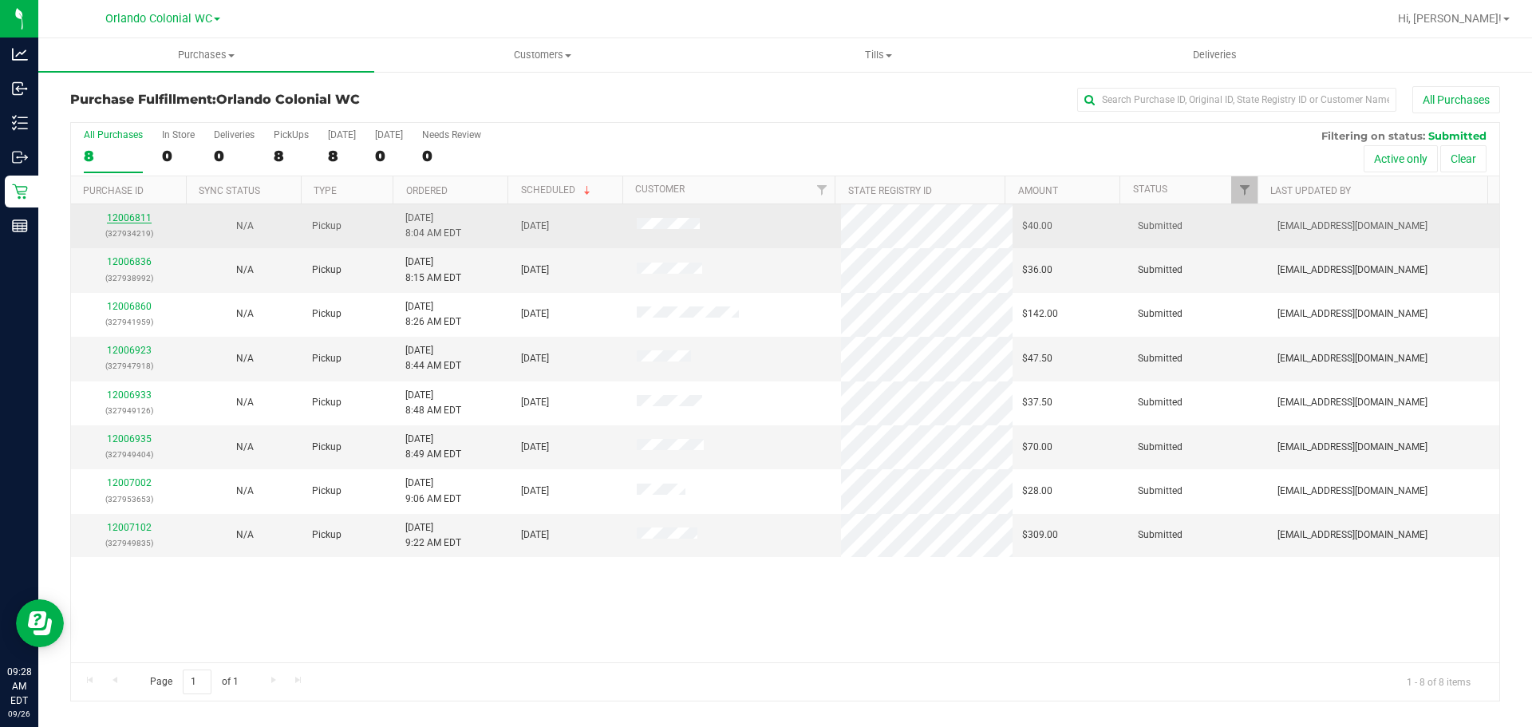
click at [132, 215] on link "12006811" at bounding box center [129, 217] width 45 height 11
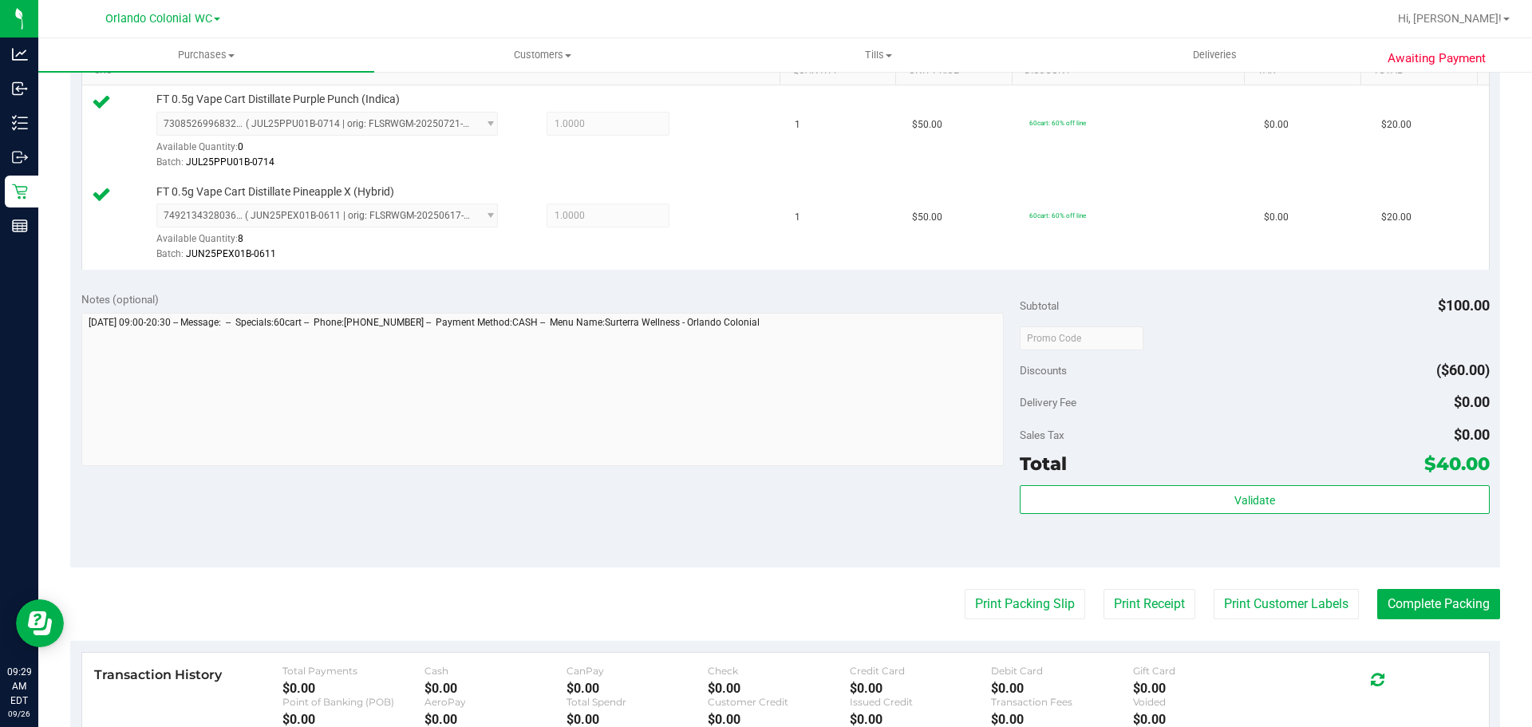
scroll to position [559, 0]
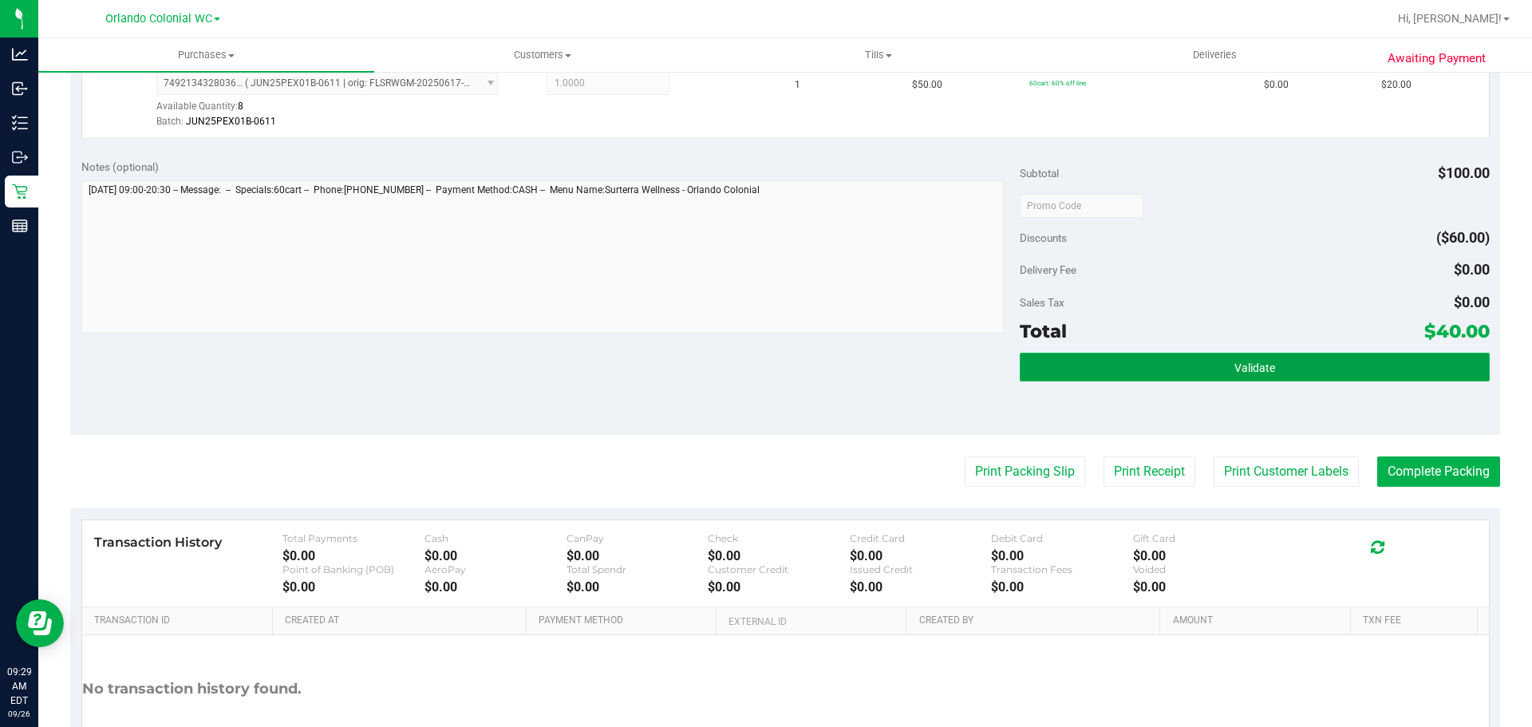
click at [1089, 369] on button "Validate" at bounding box center [1254, 367] width 469 height 29
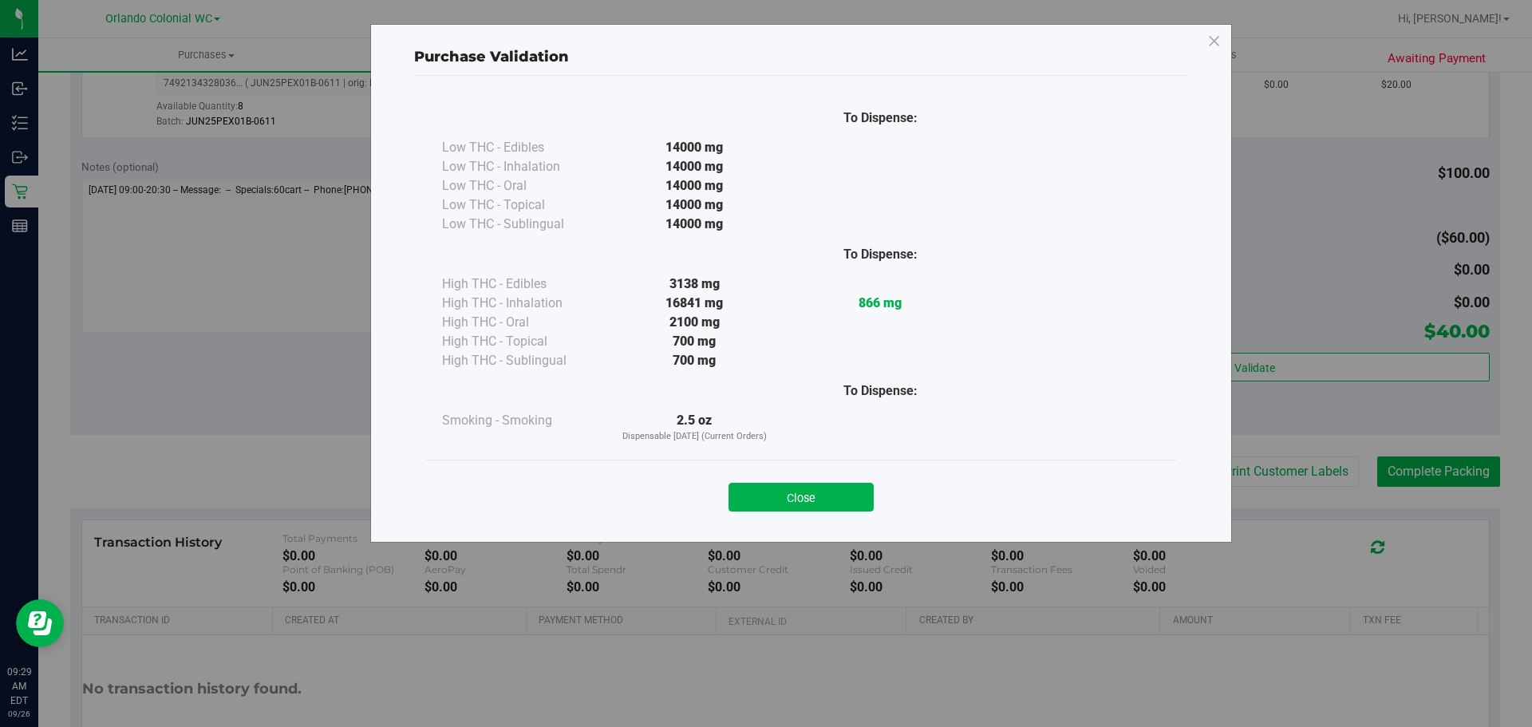
click at [827, 497] on button "Close" at bounding box center [800, 497] width 145 height 29
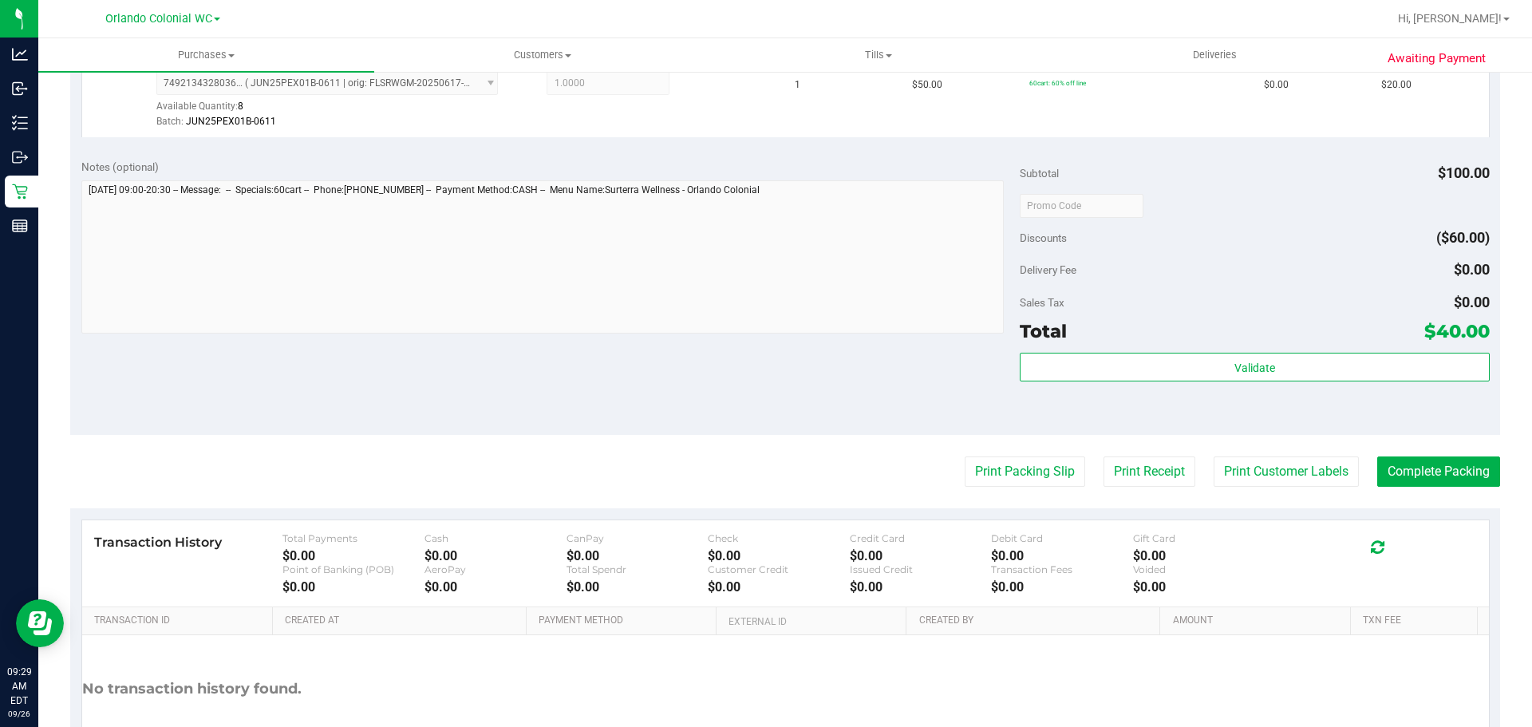
click at [1028, 448] on purchase-details "Back Edit Purchase Cancel Purchase View Profile # 12006811 BioTrack ID: - Submi…" at bounding box center [785, 167] width 1430 height 1279
click at [1036, 468] on button "Print Packing Slip" at bounding box center [1025, 471] width 120 height 30
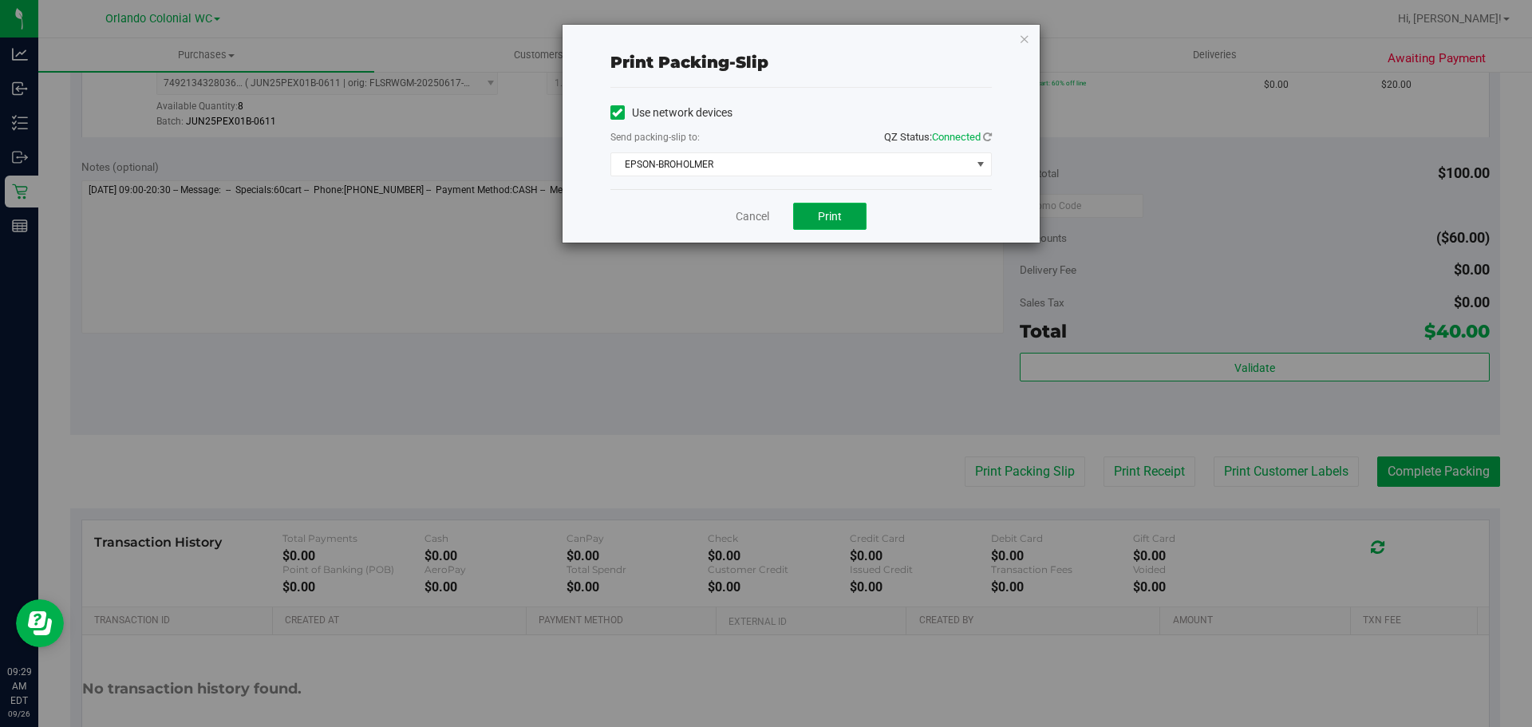
click at [823, 211] on span "Print" at bounding box center [830, 216] width 24 height 13
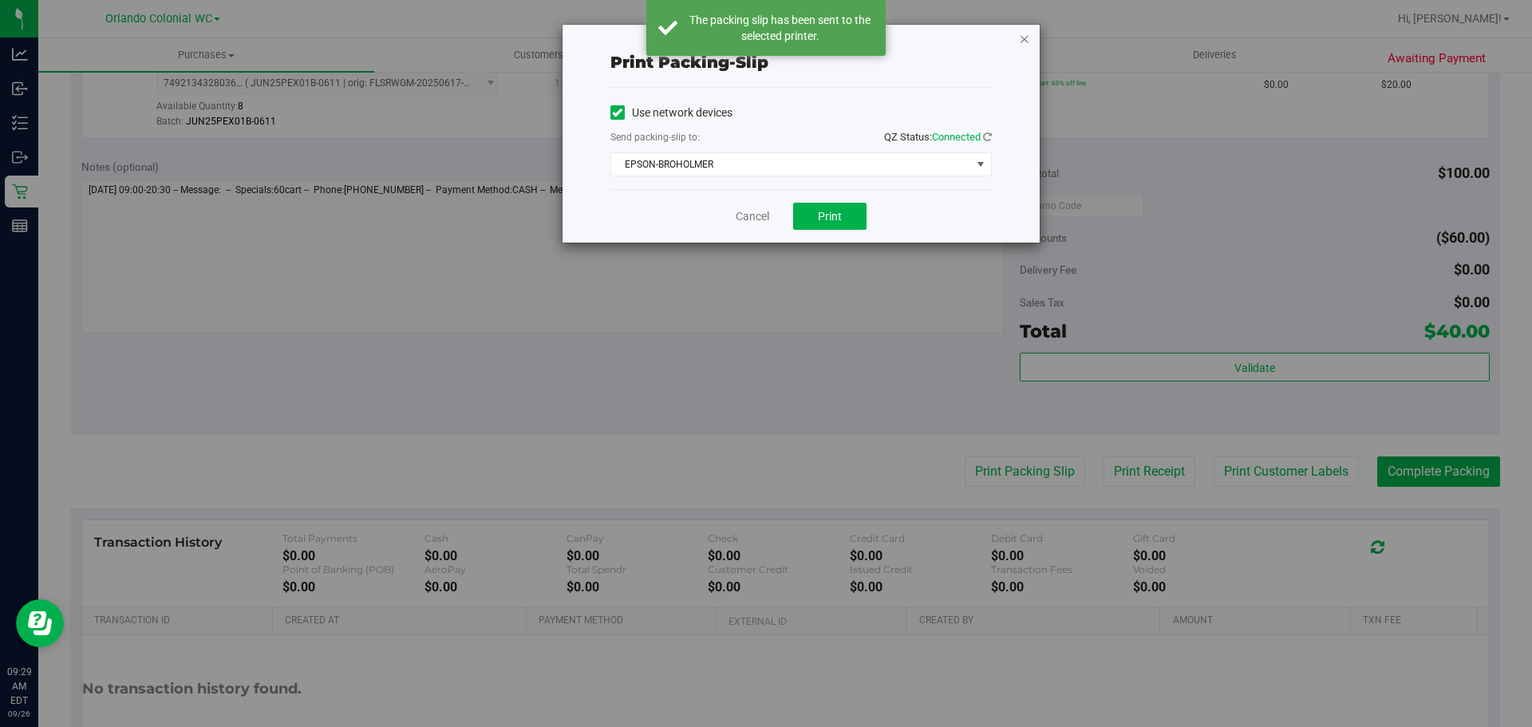
click at [1022, 42] on icon "button" at bounding box center [1024, 38] width 11 height 19
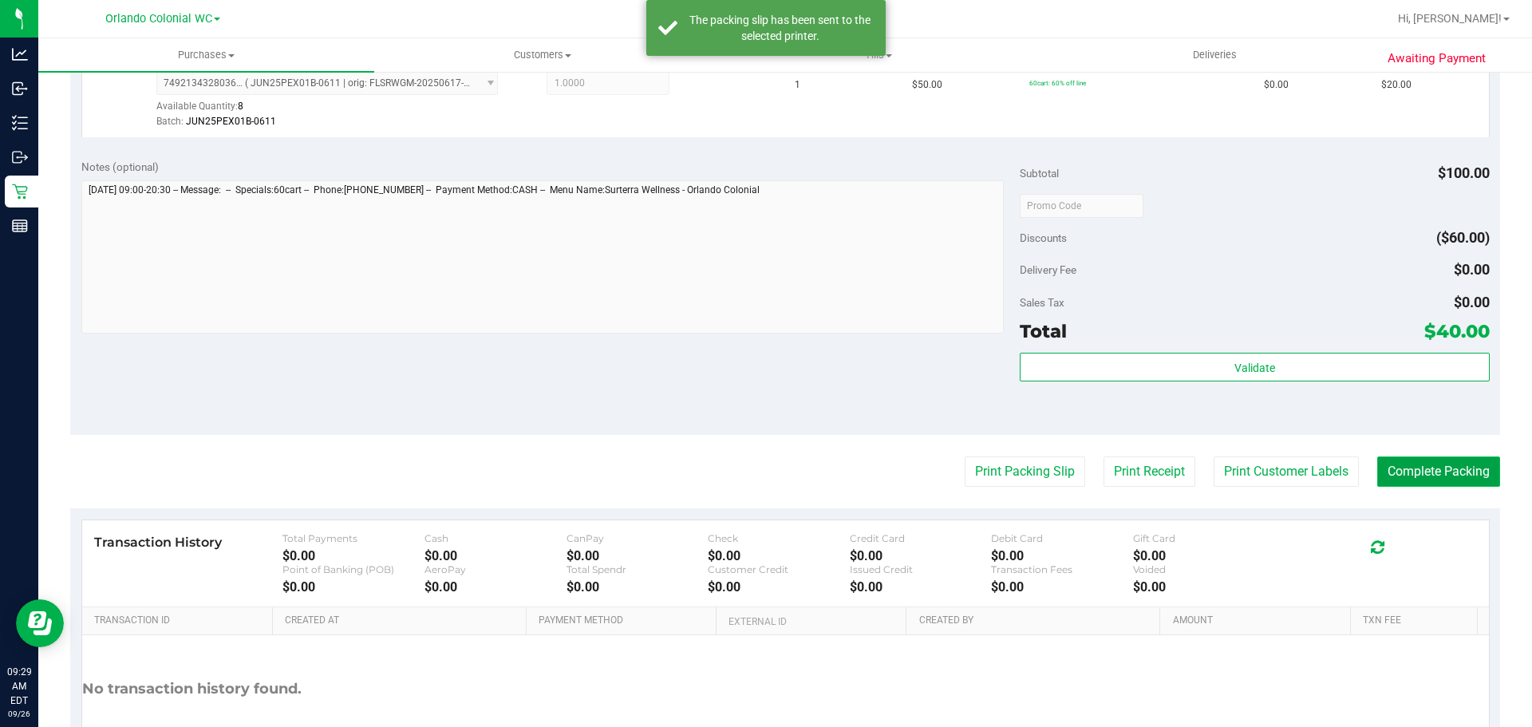
click at [1452, 474] on button "Complete Packing" at bounding box center [1438, 471] width 123 height 30
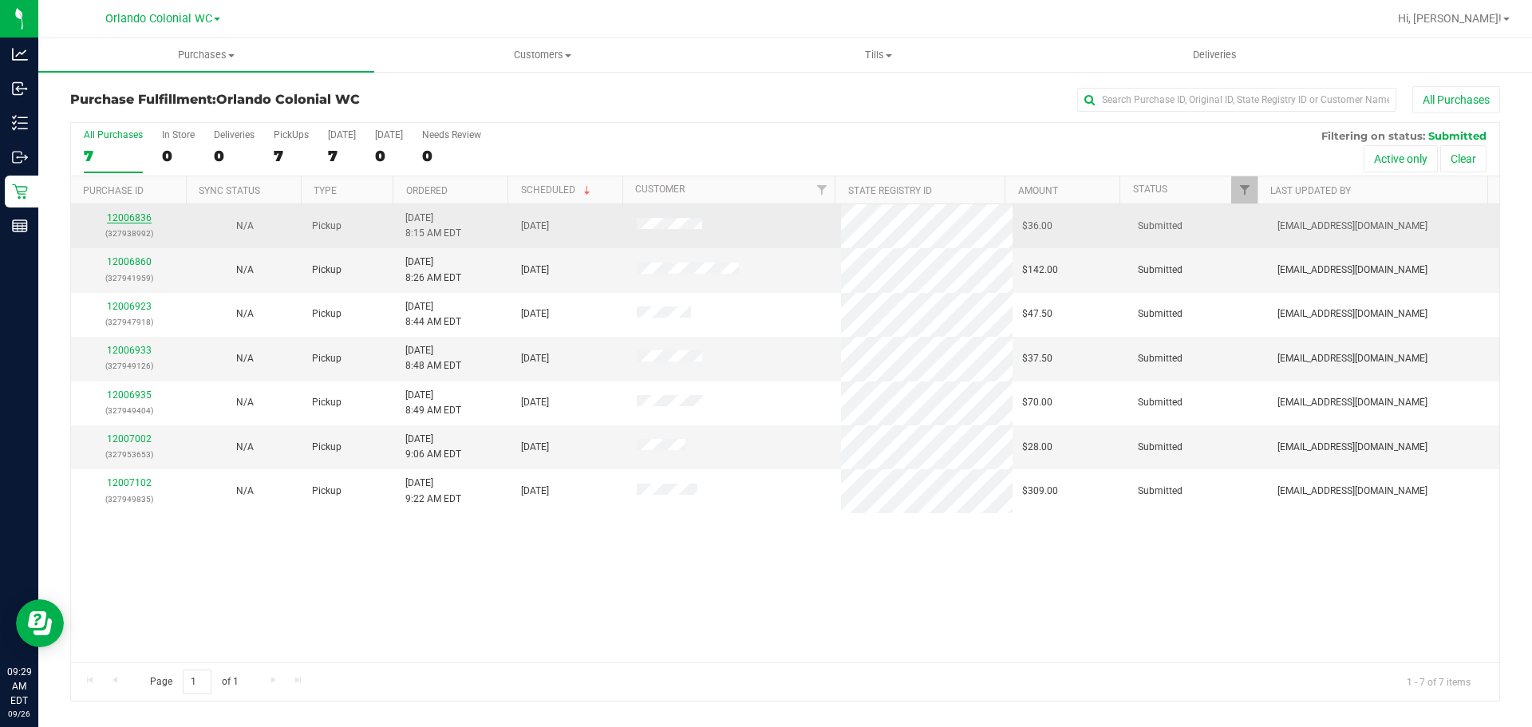
click at [127, 219] on link "12006836" at bounding box center [129, 217] width 45 height 11
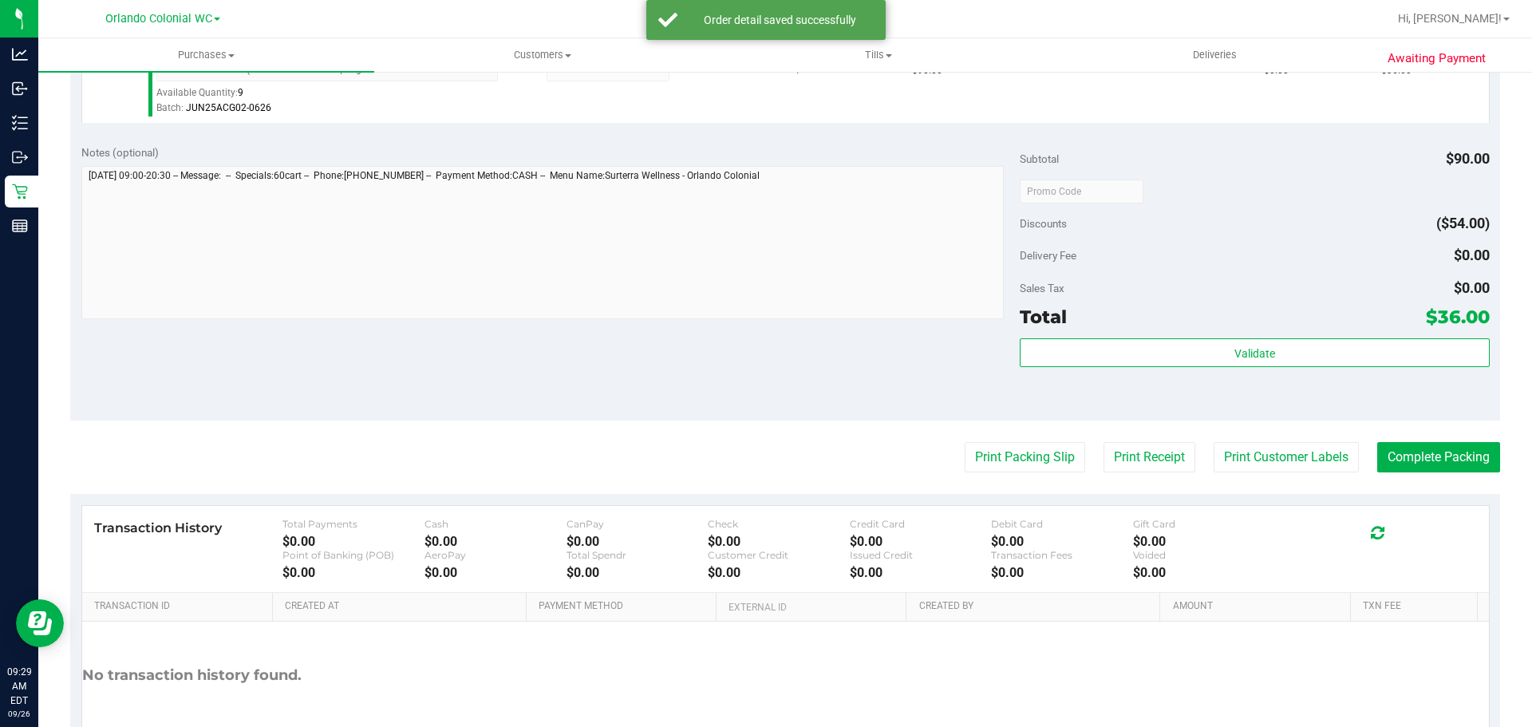
scroll to position [559, 0]
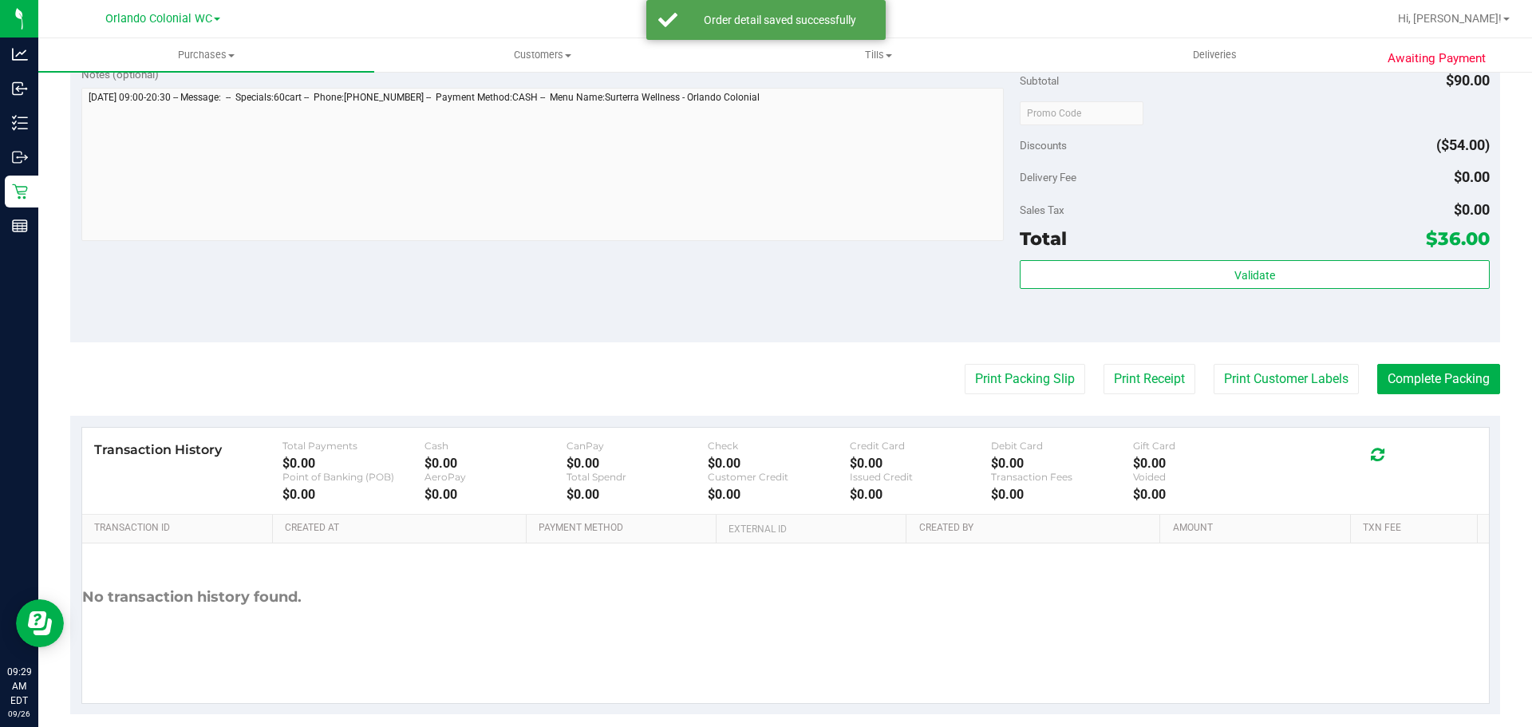
click at [1140, 289] on div "Validate" at bounding box center [1254, 275] width 469 height 30
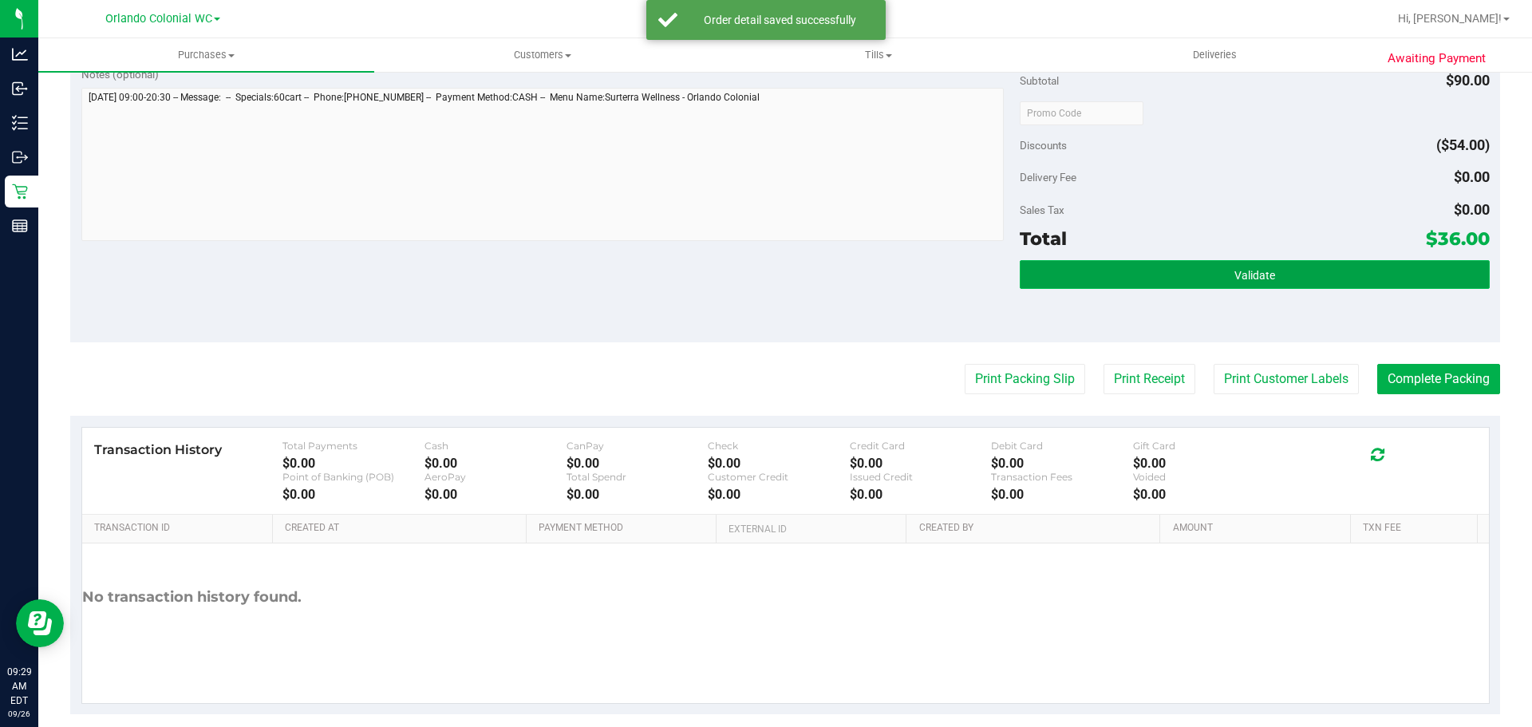
click at [1140, 282] on button "Validate" at bounding box center [1254, 274] width 469 height 29
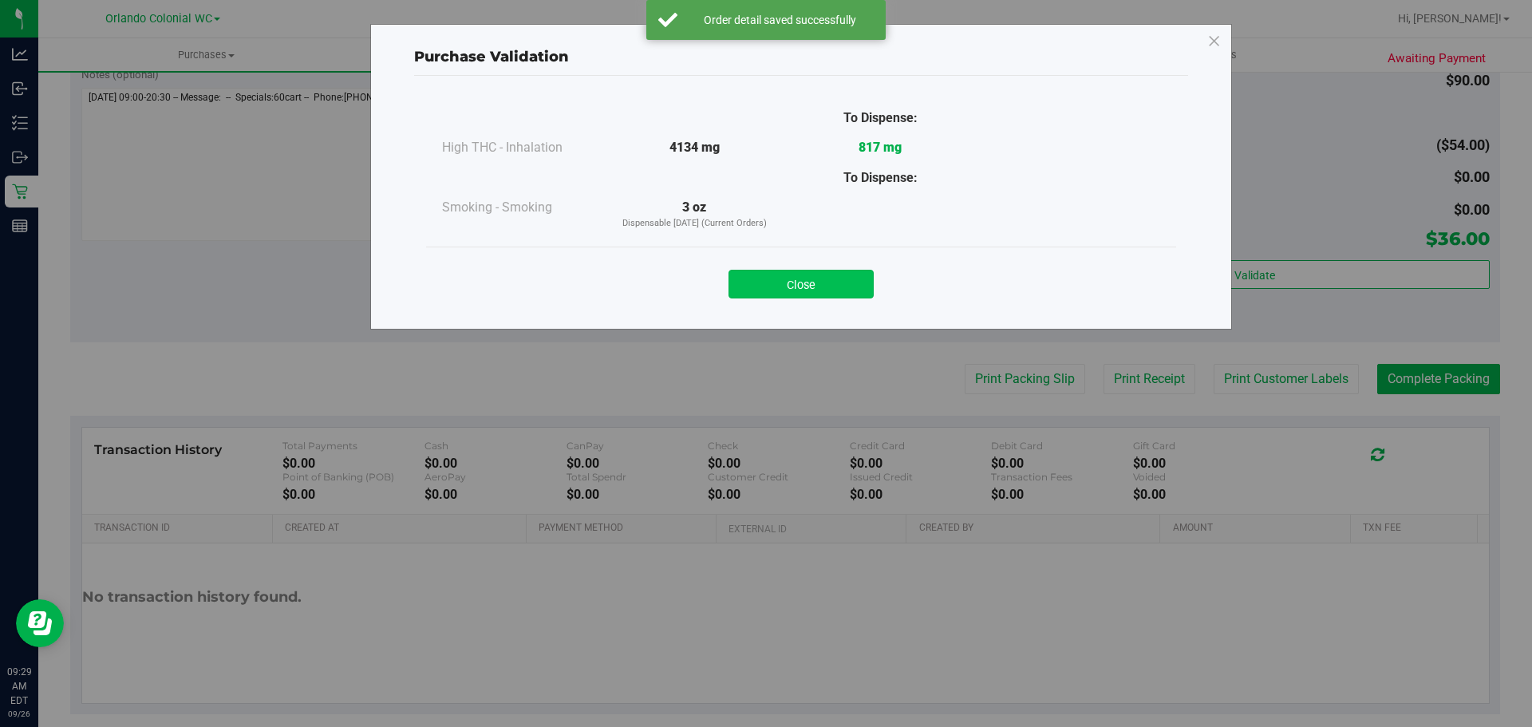
click at [827, 291] on button "Close" at bounding box center [800, 284] width 145 height 29
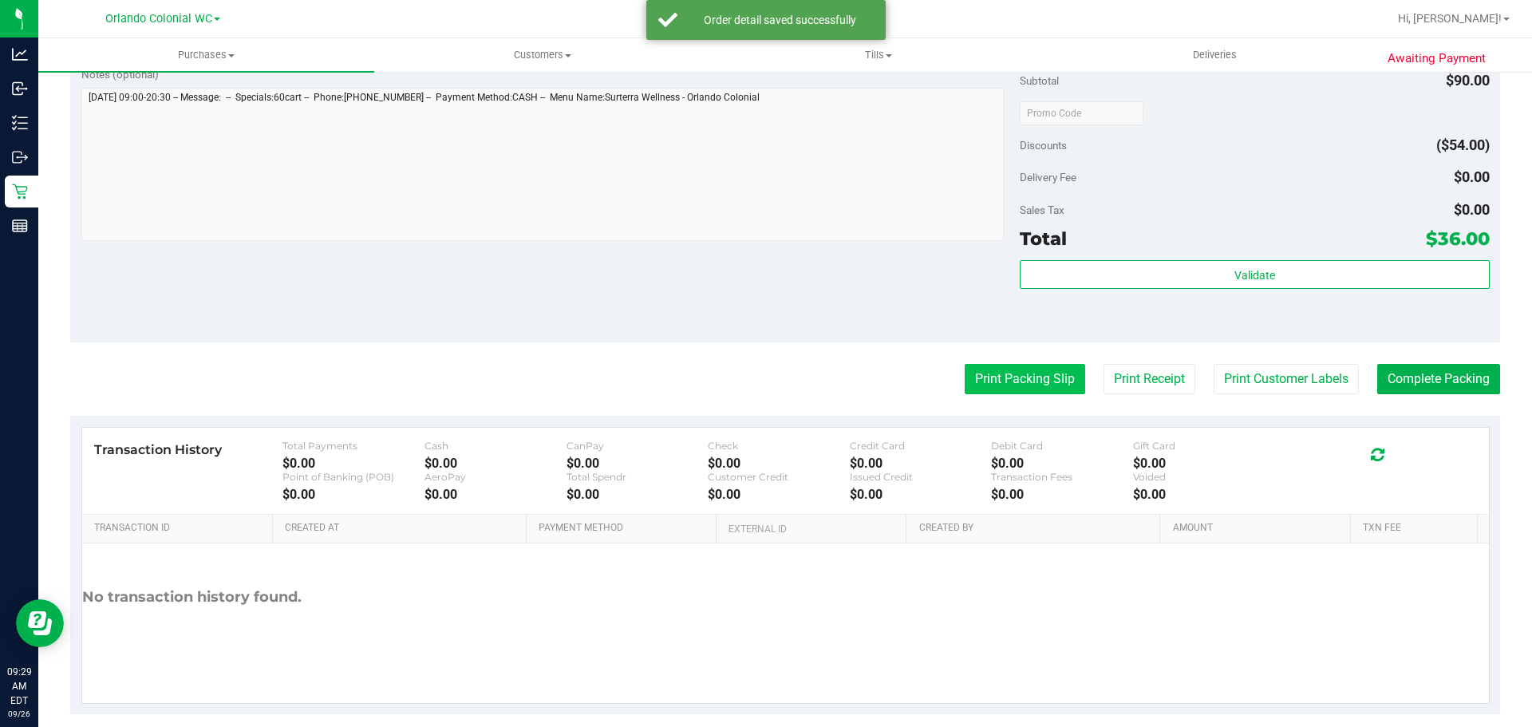
click at [985, 385] on button "Print Packing Slip" at bounding box center [1025, 379] width 120 height 30
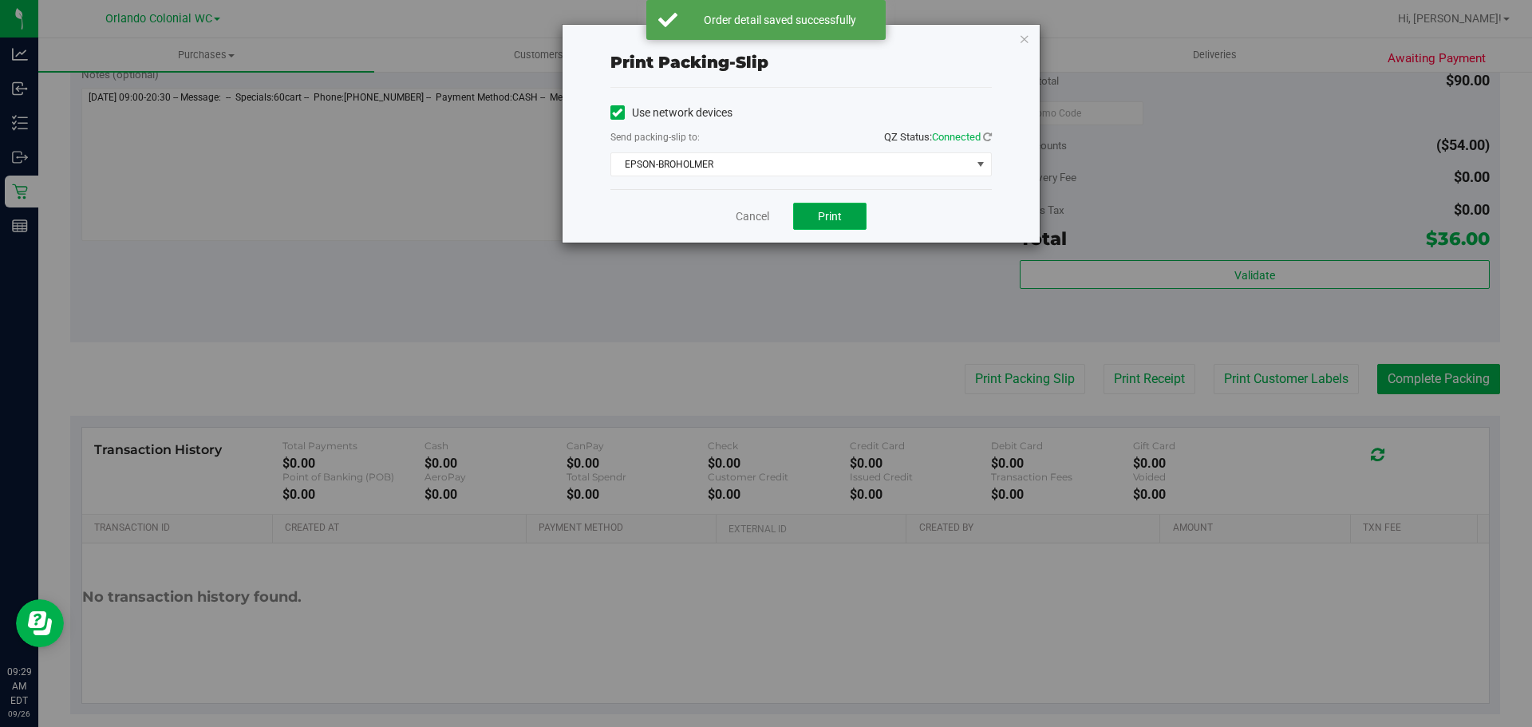
click at [823, 210] on span "Print" at bounding box center [830, 216] width 24 height 13
click at [1027, 37] on icon "button" at bounding box center [1024, 38] width 11 height 19
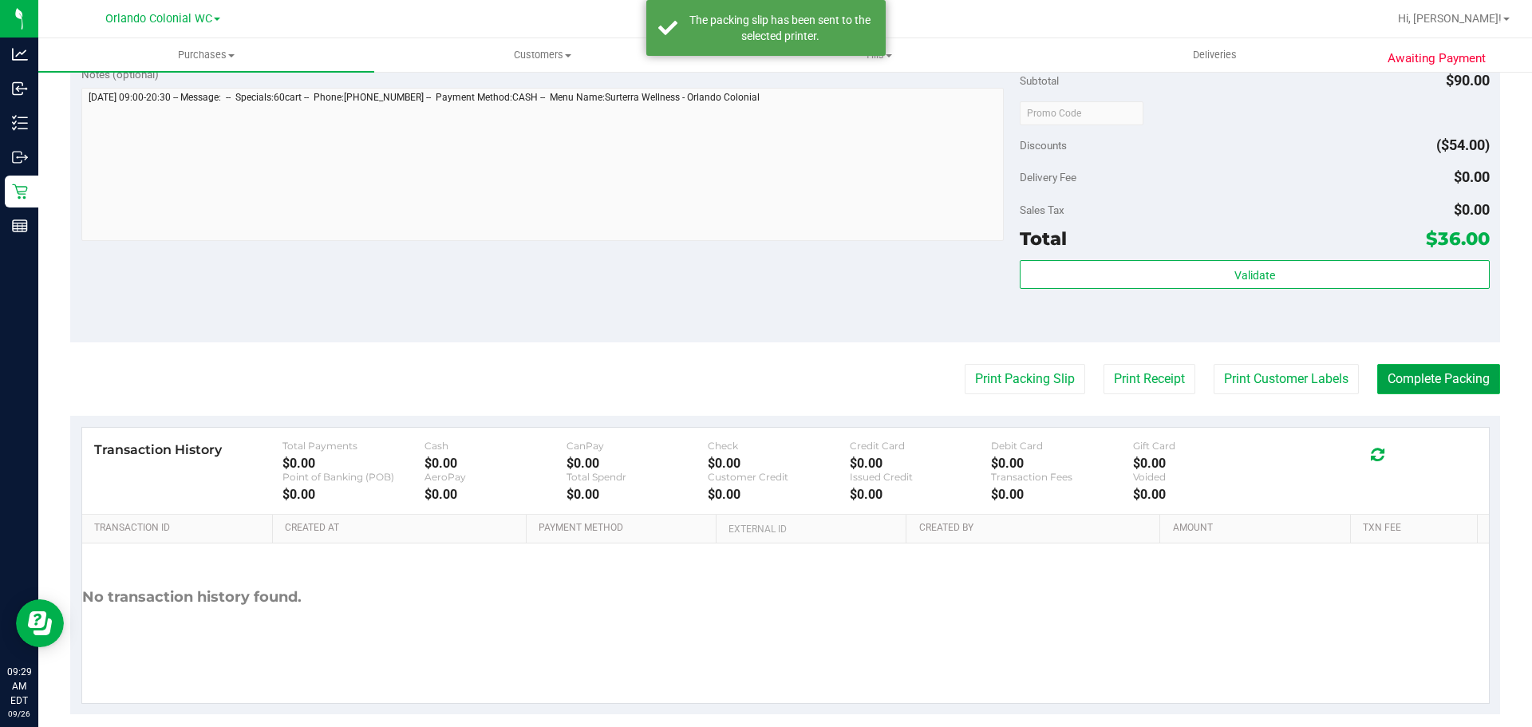
click at [1475, 371] on button "Complete Packing" at bounding box center [1438, 379] width 123 height 30
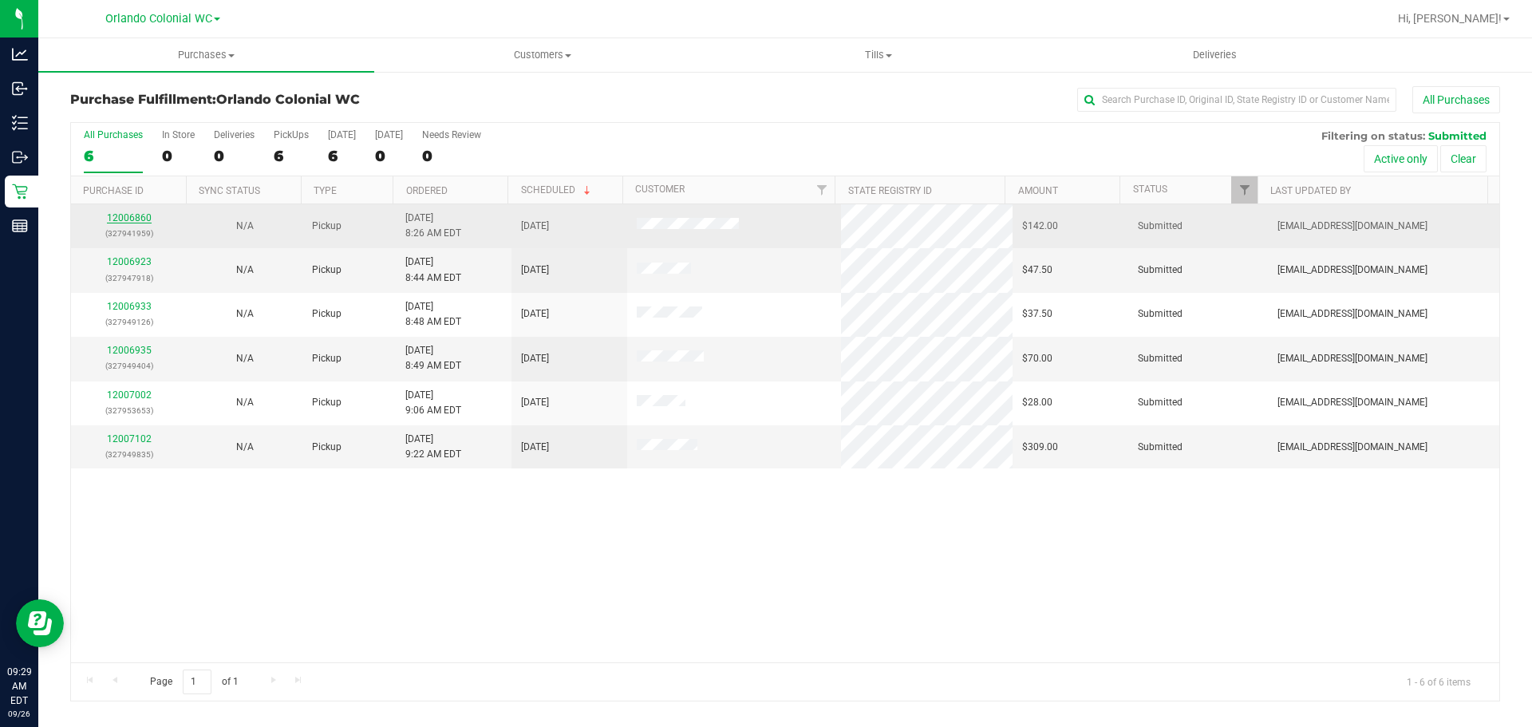
click at [132, 213] on link "12006860" at bounding box center [129, 217] width 45 height 11
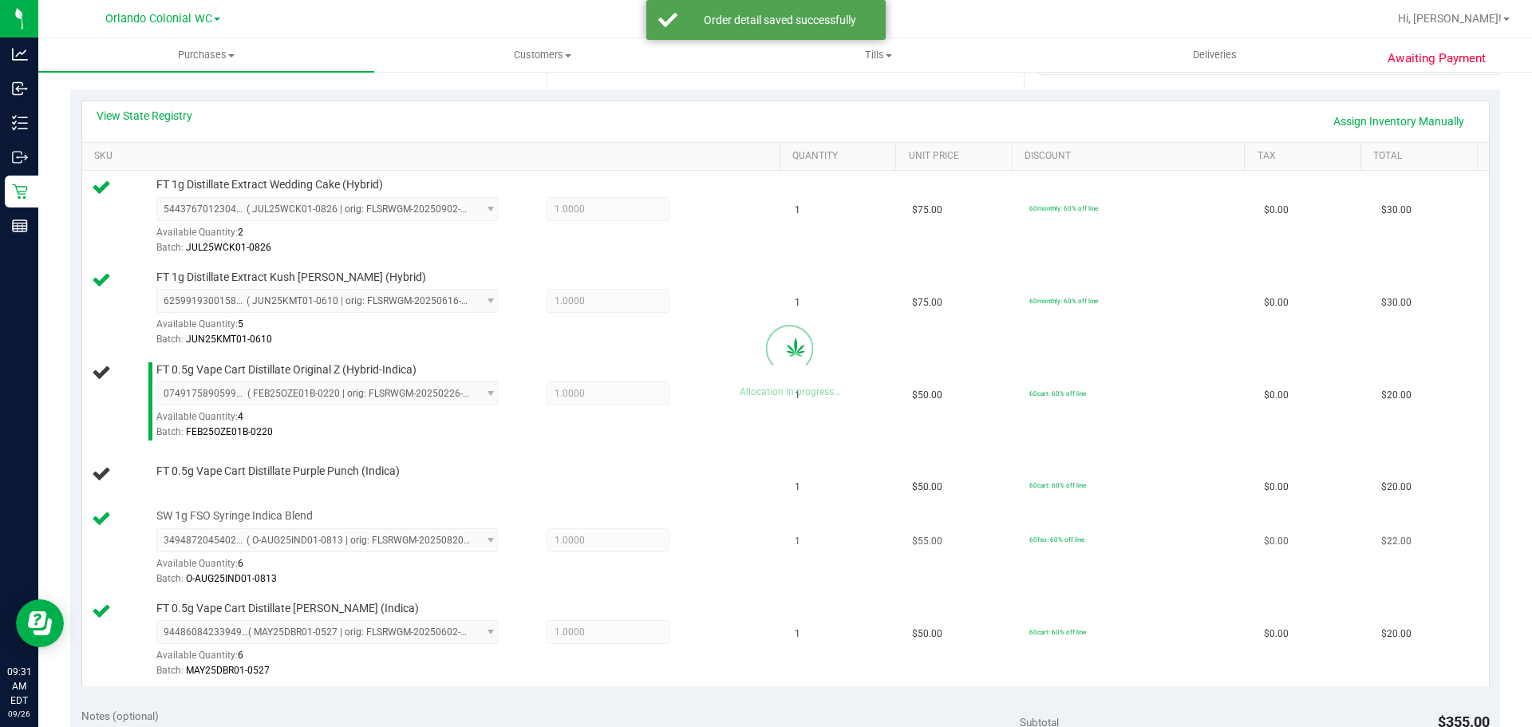
scroll to position [463, 0]
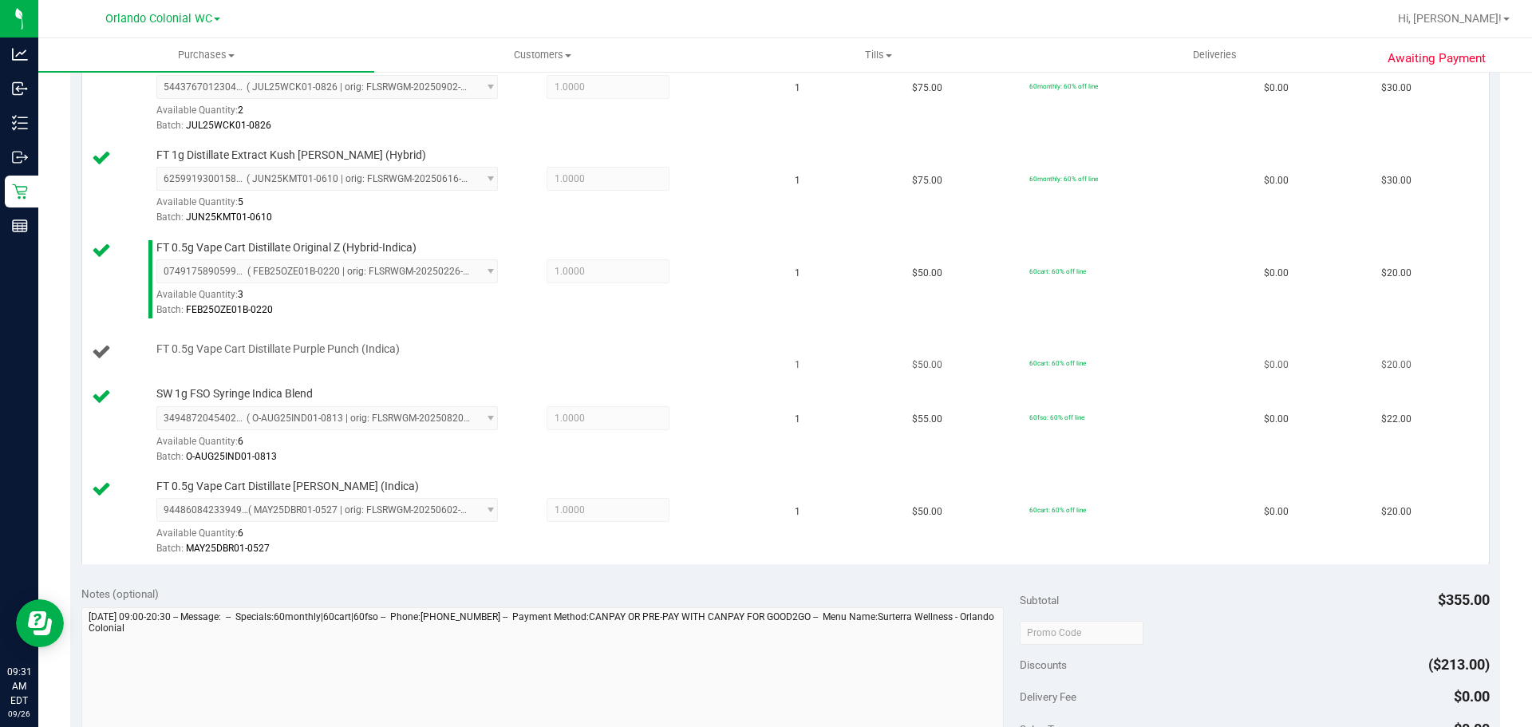
click at [330, 351] on span "FT 0.5g Vape Cart Distillate Purple Punch (Indica)" at bounding box center [277, 348] width 243 height 15
copy div "FT 0.5g Vape Cart Distillate Purple Punch (Indica)"
click at [495, 338] on td "FT 0.5g Vape Cart Distillate Purple Punch (Indica)" at bounding box center [434, 353] width 704 height 54
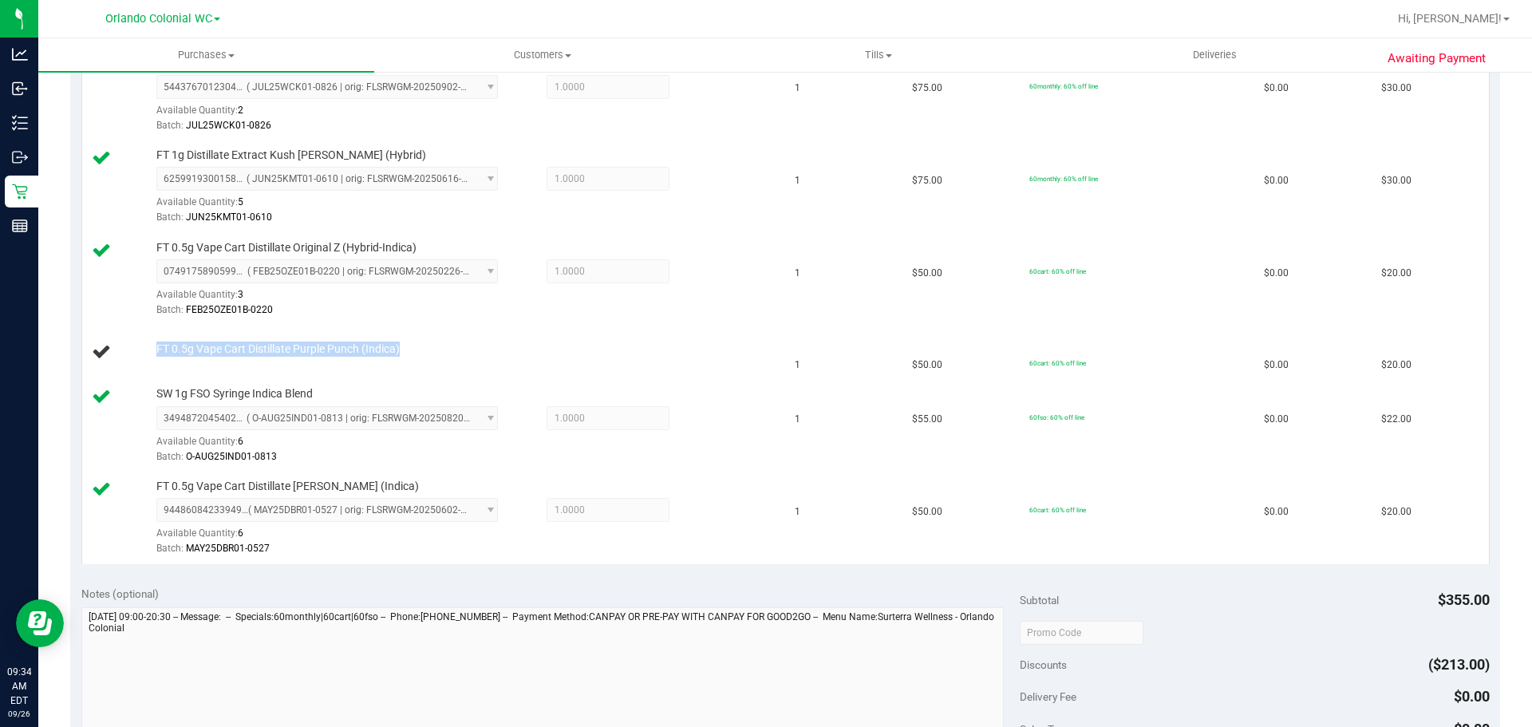
click at [385, 584] on div "Notes (optional) Subtotal $355.00 Discounts ($213.00) Delivery Fee $0.00 Sales …" at bounding box center [785, 717] width 1430 height 287
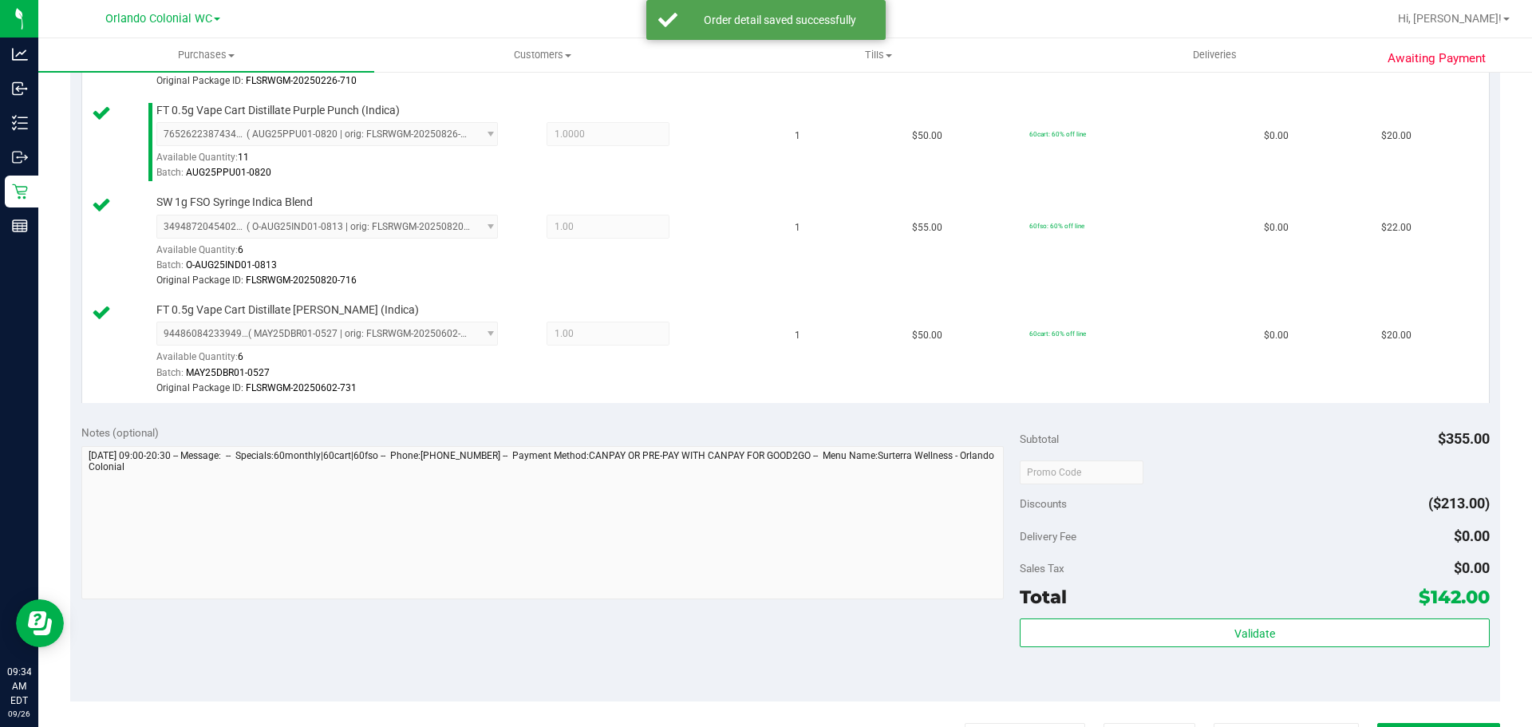
scroll to position [878, 0]
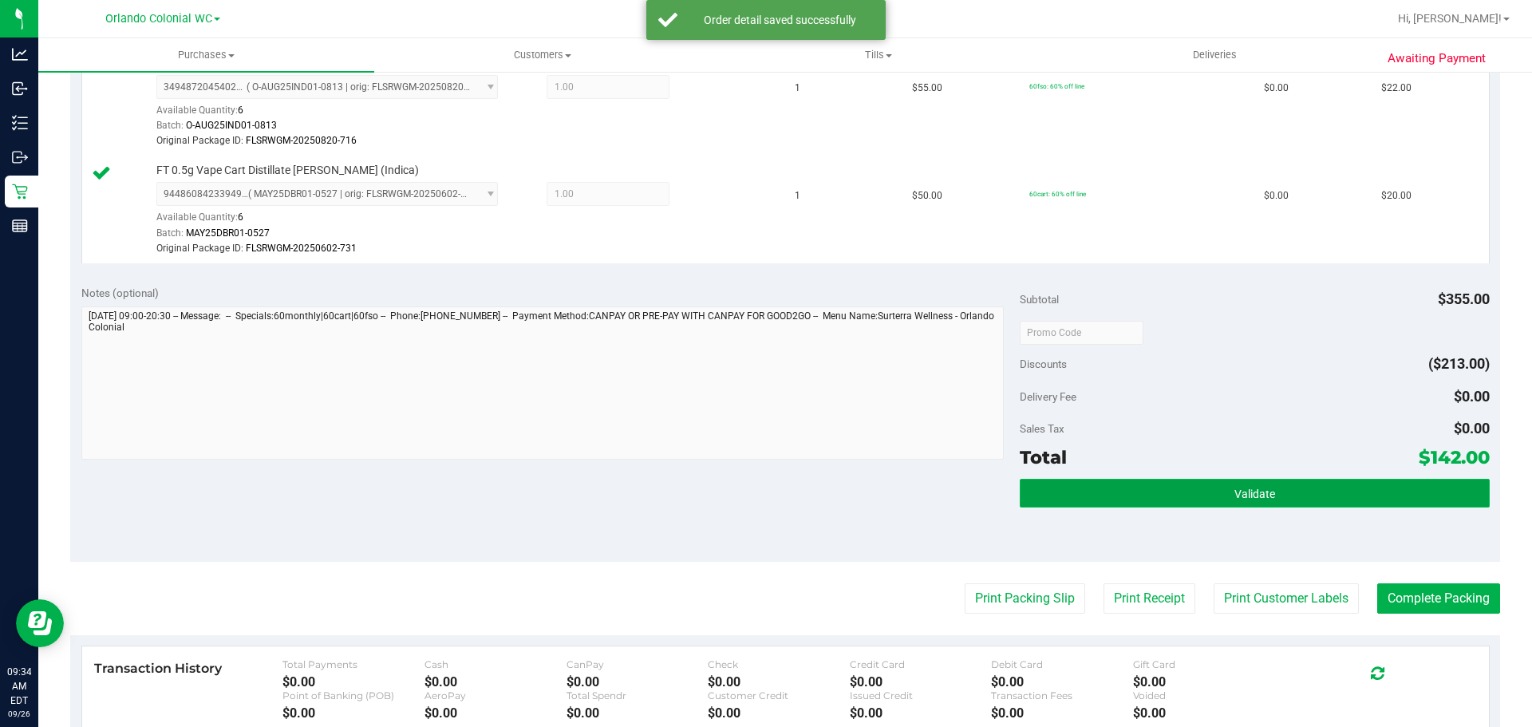
click at [1213, 494] on button "Validate" at bounding box center [1254, 493] width 469 height 29
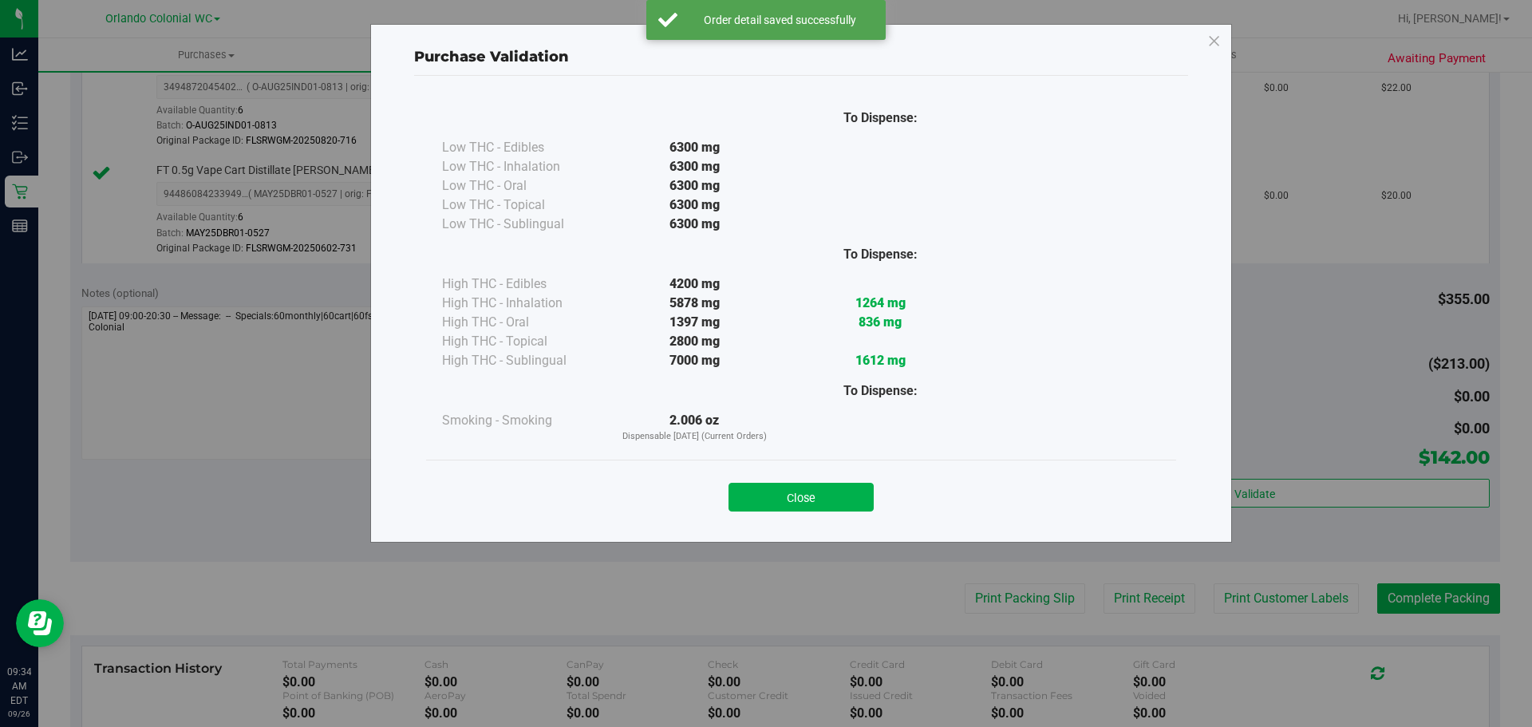
drag, startPoint x: 833, startPoint y: 493, endPoint x: 925, endPoint y: 538, distance: 102.1
click at [833, 492] on button "Close" at bounding box center [800, 497] width 145 height 29
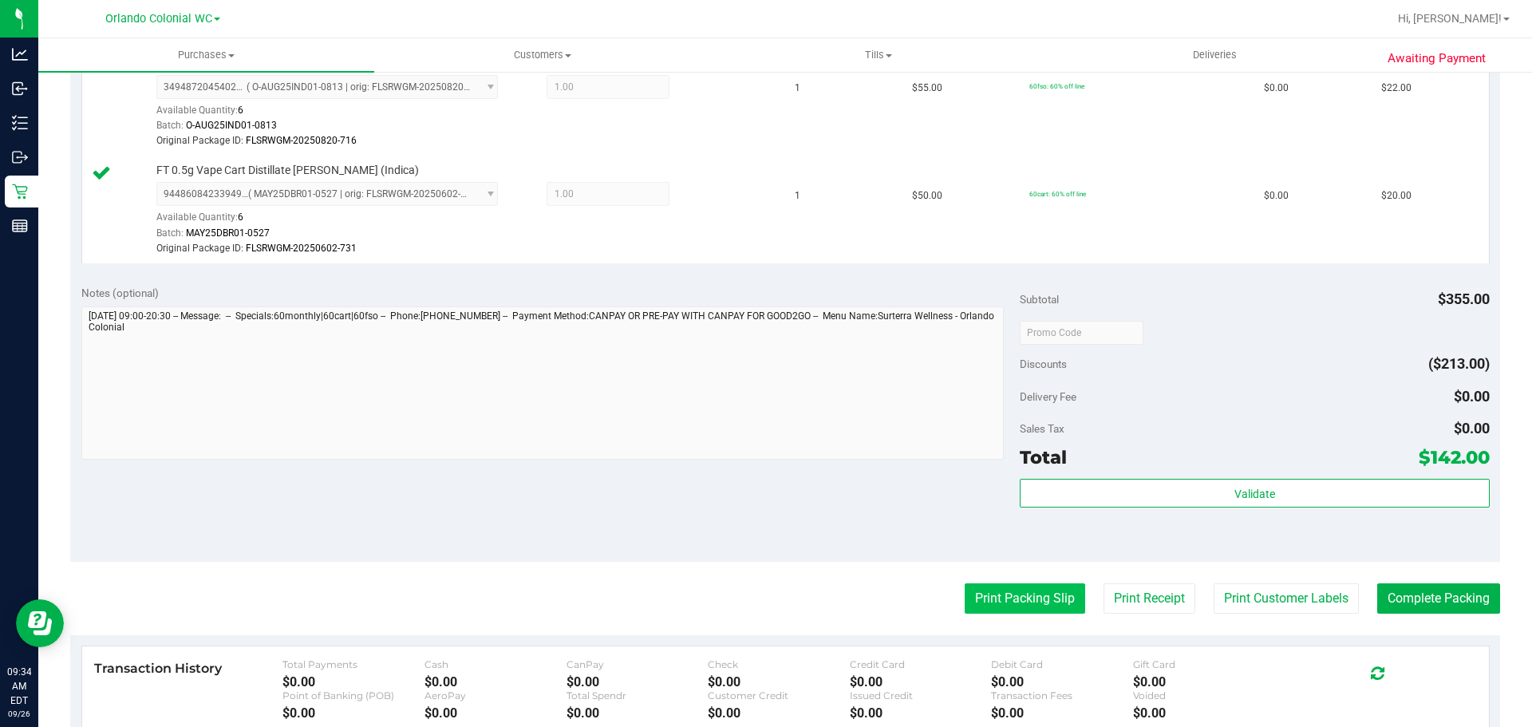
click at [1032, 618] on purchase-details "Back Edit Purchase Cancel Purchase View Profile # 12006860 BioTrack ID: - Submi…" at bounding box center [785, 70] width 1430 height 1724
click at [1031, 599] on button "Print Packing Slip" at bounding box center [1025, 598] width 120 height 30
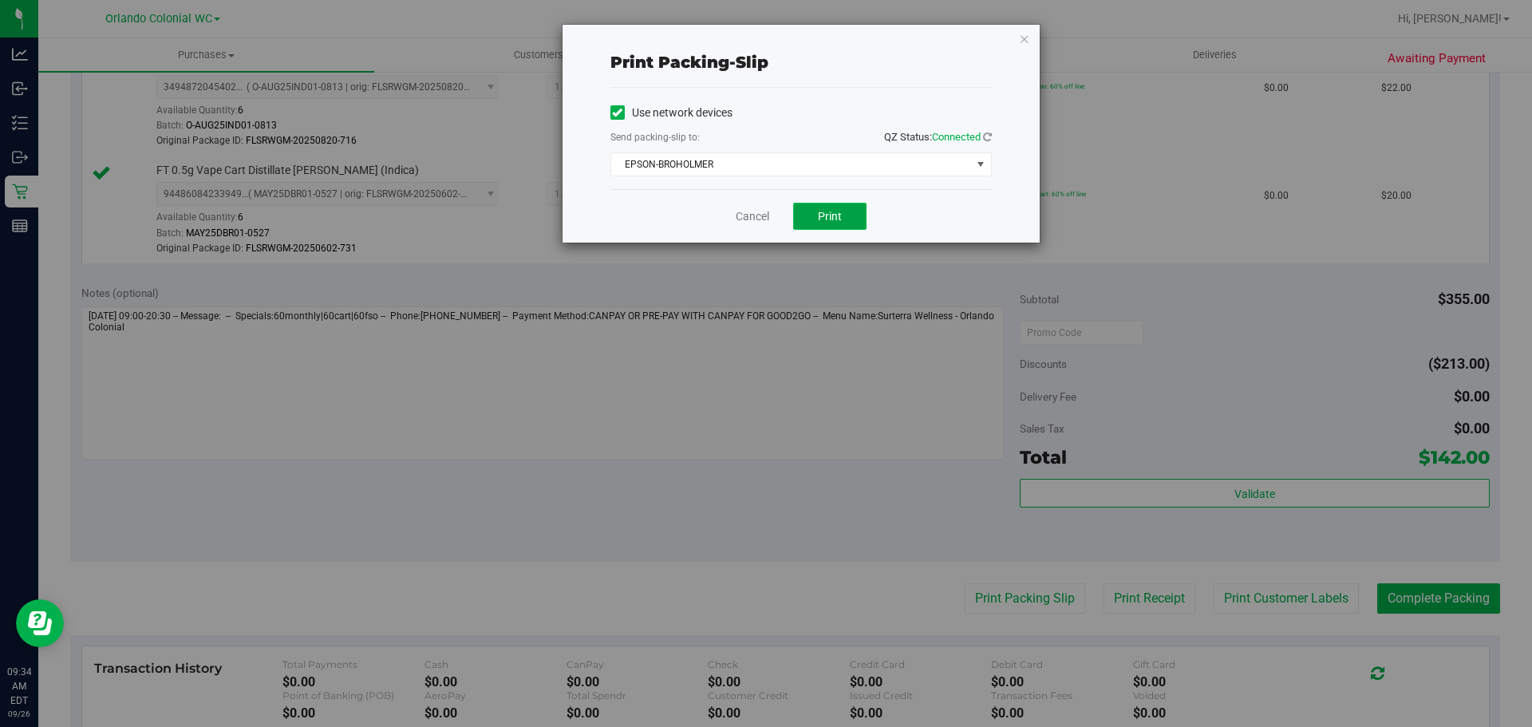
click at [823, 219] on span "Print" at bounding box center [830, 216] width 24 height 13
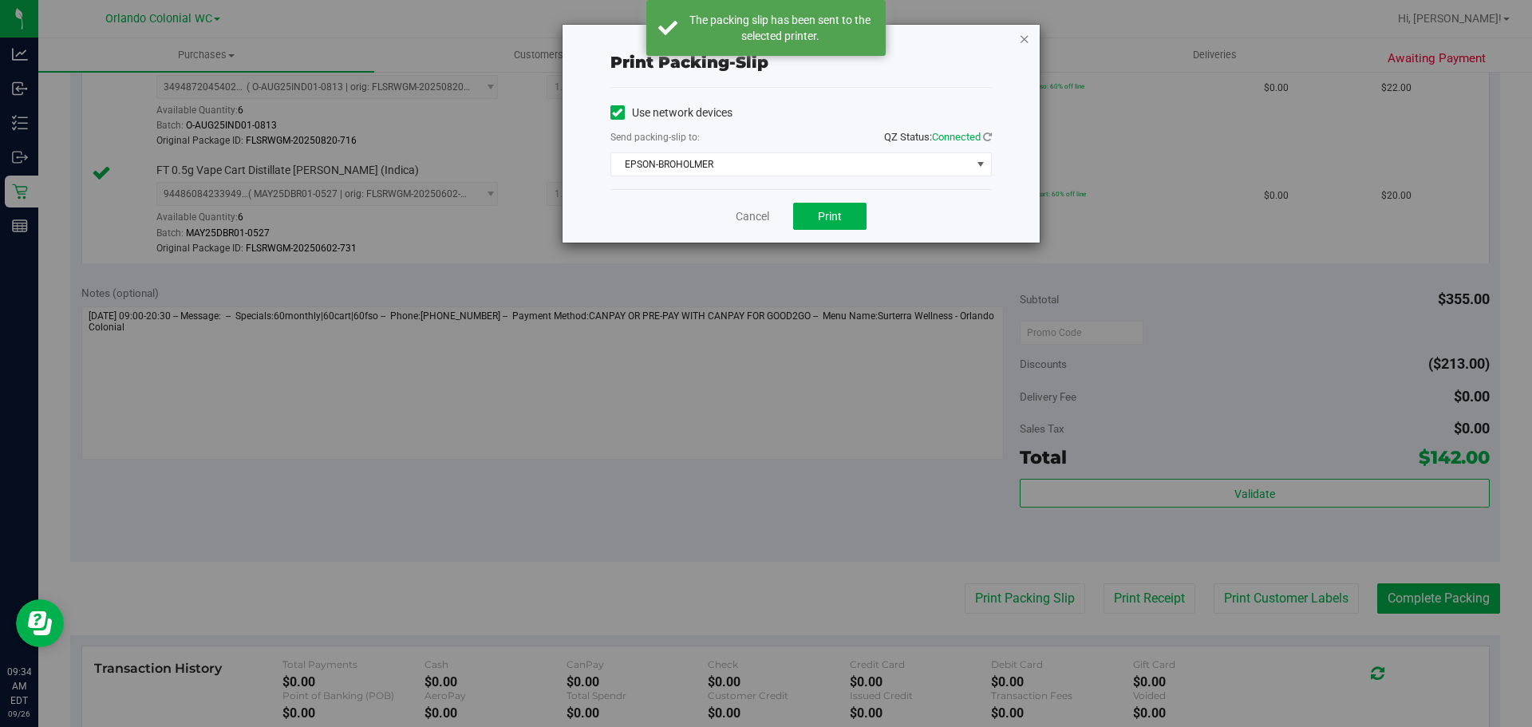
click at [1024, 41] on icon "button" at bounding box center [1024, 38] width 11 height 19
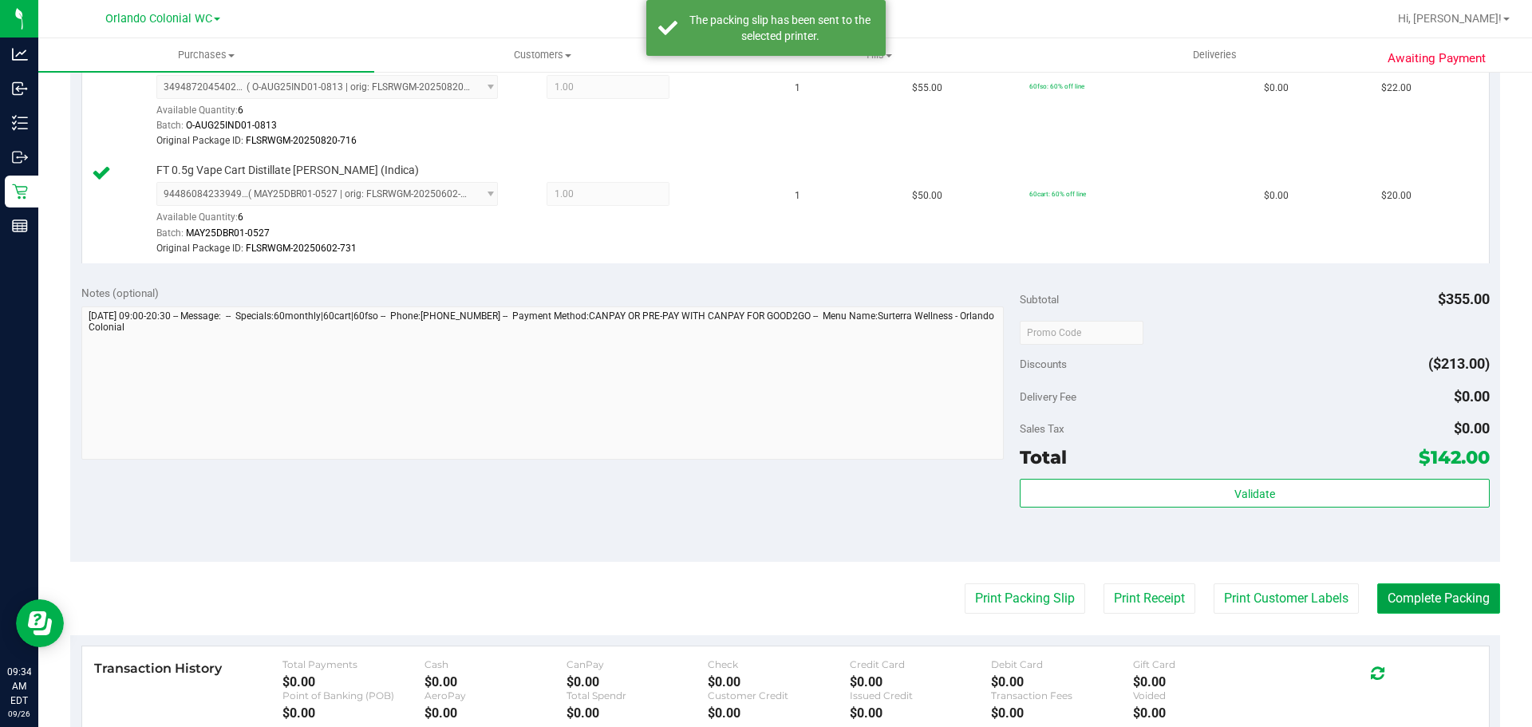
click at [1399, 600] on button "Complete Packing" at bounding box center [1438, 598] width 123 height 30
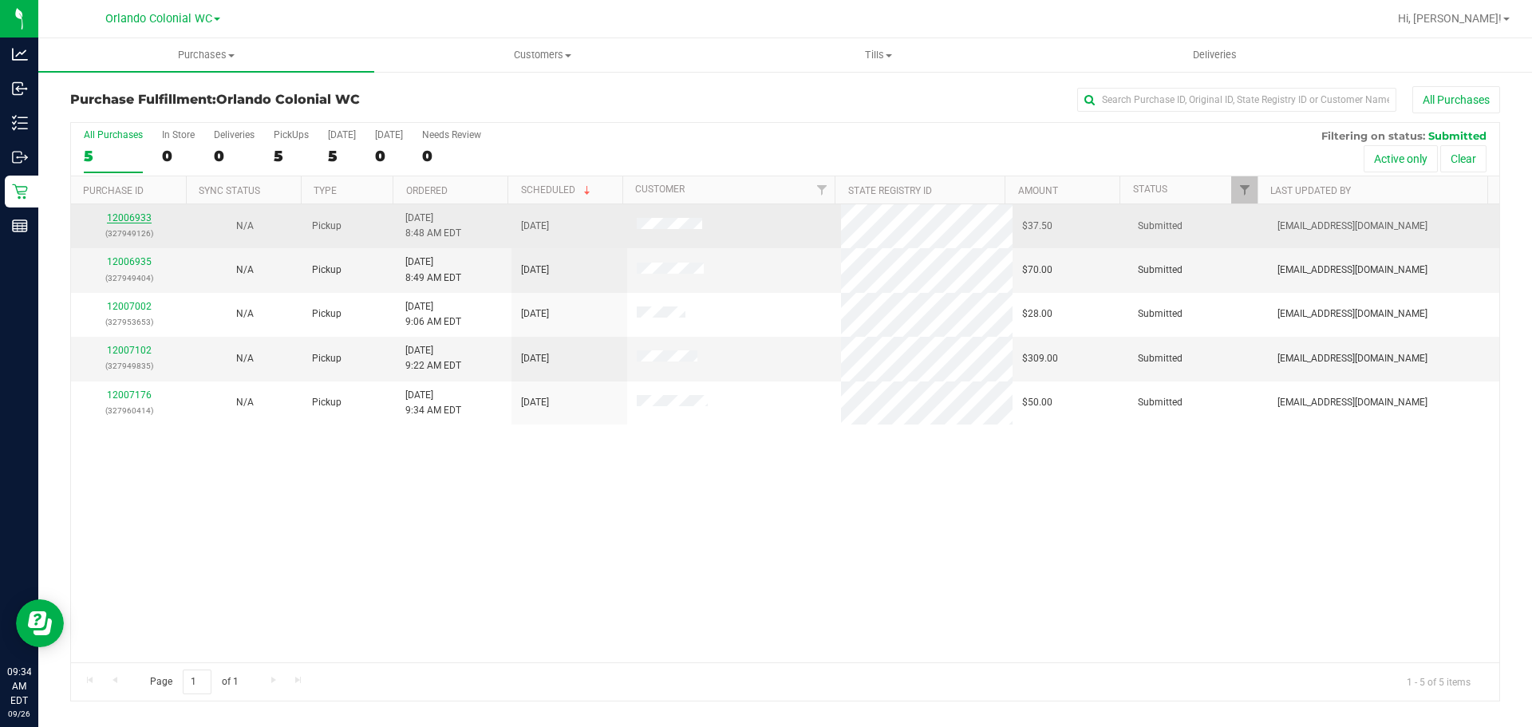
click at [110, 215] on link "12006933" at bounding box center [129, 217] width 45 height 11
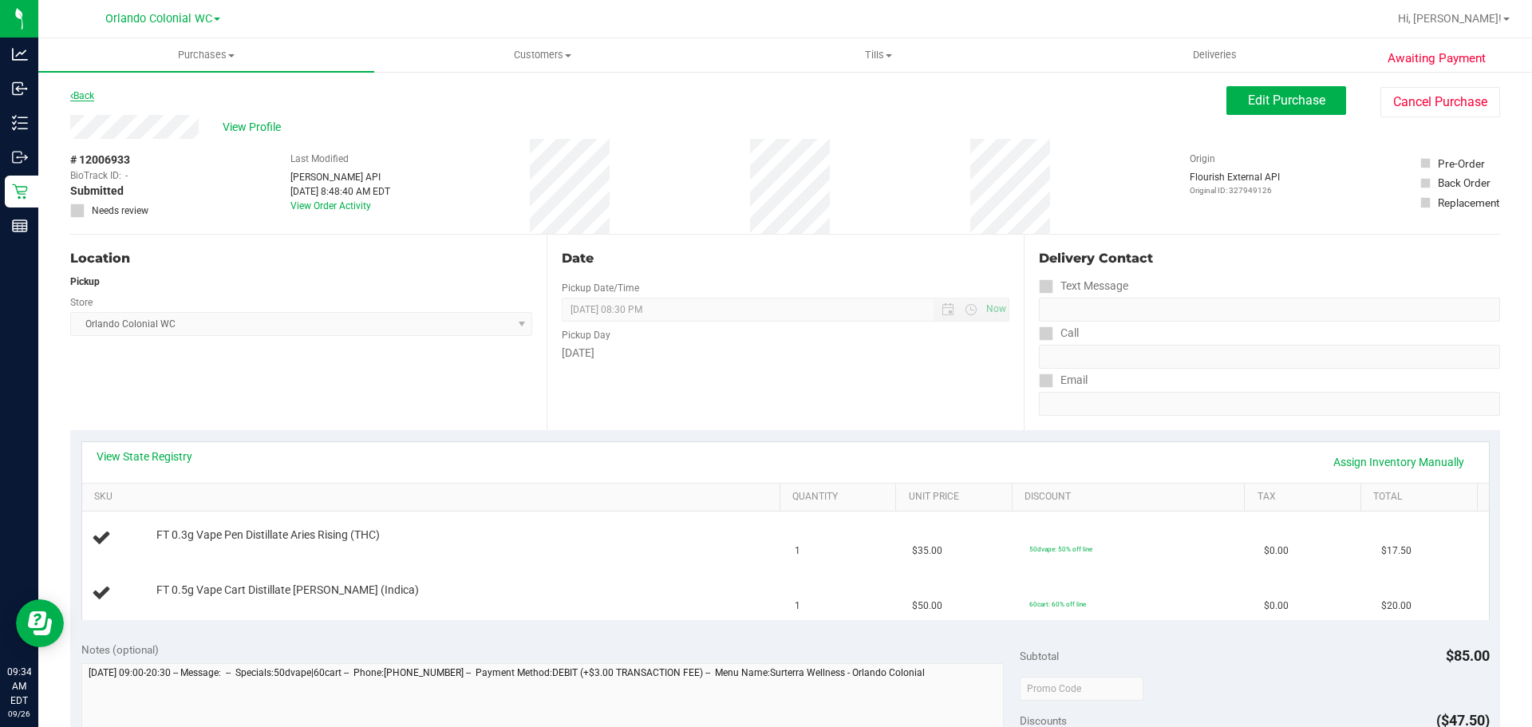
click at [89, 94] on link "Back" at bounding box center [82, 95] width 24 height 11
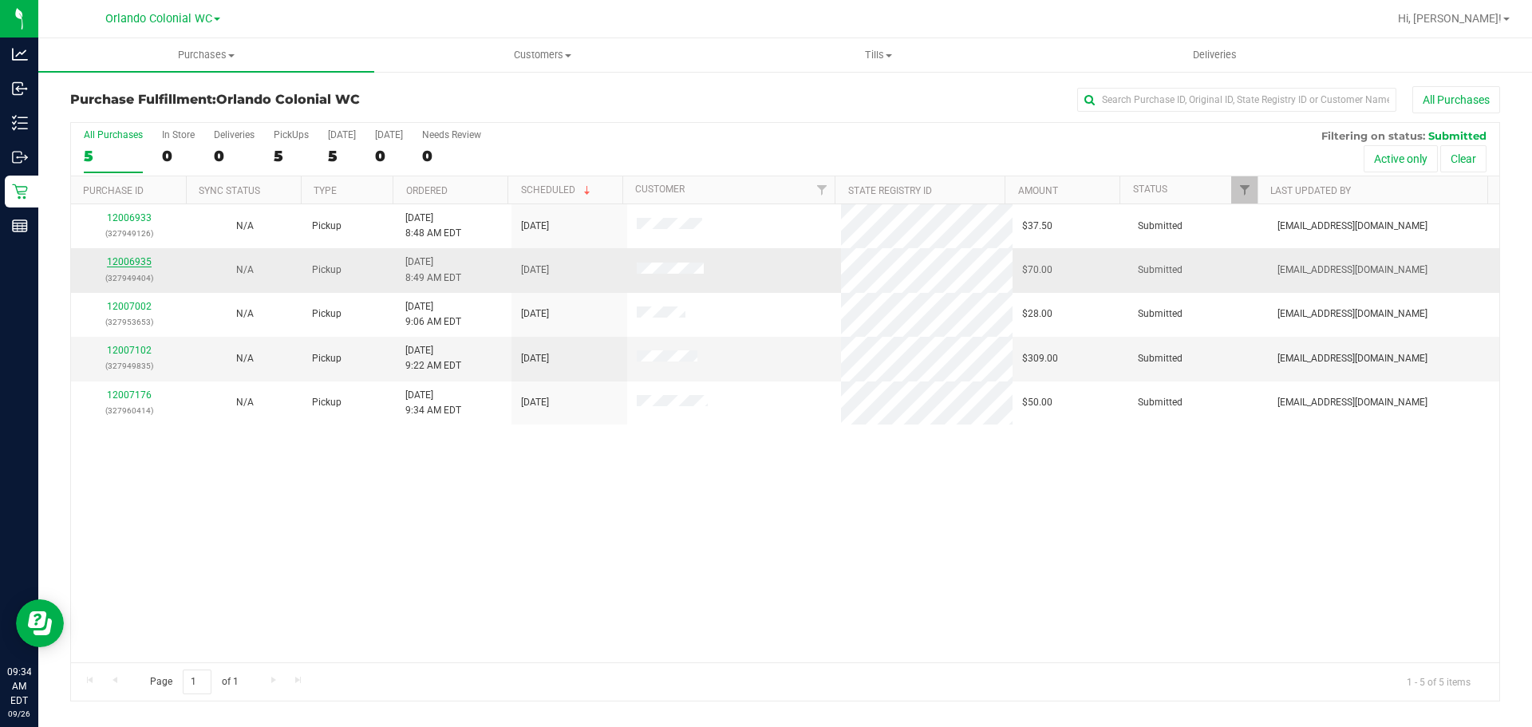
click at [127, 258] on link "12006935" at bounding box center [129, 261] width 45 height 11
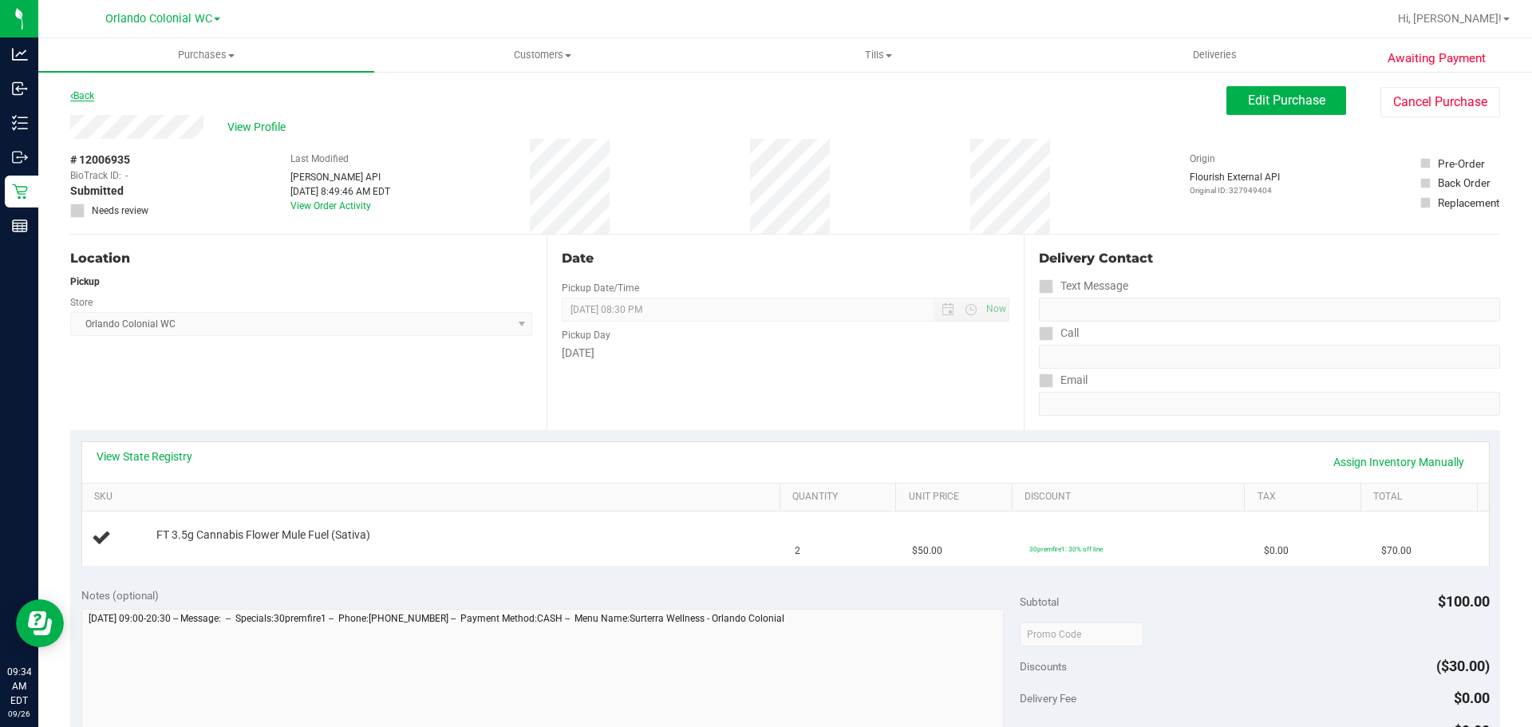
click at [85, 97] on link "Back" at bounding box center [82, 95] width 24 height 11
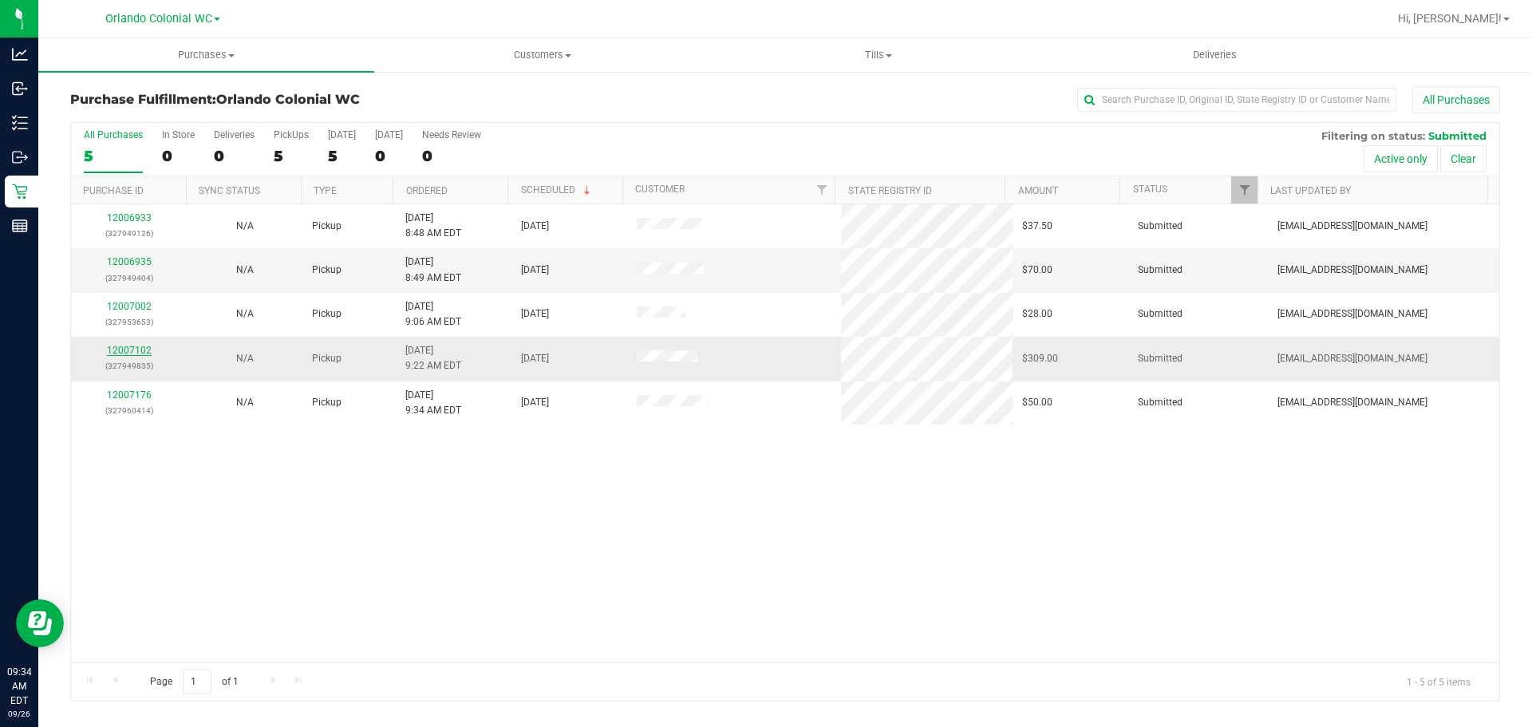
click at [131, 349] on link "12007102" at bounding box center [129, 350] width 45 height 11
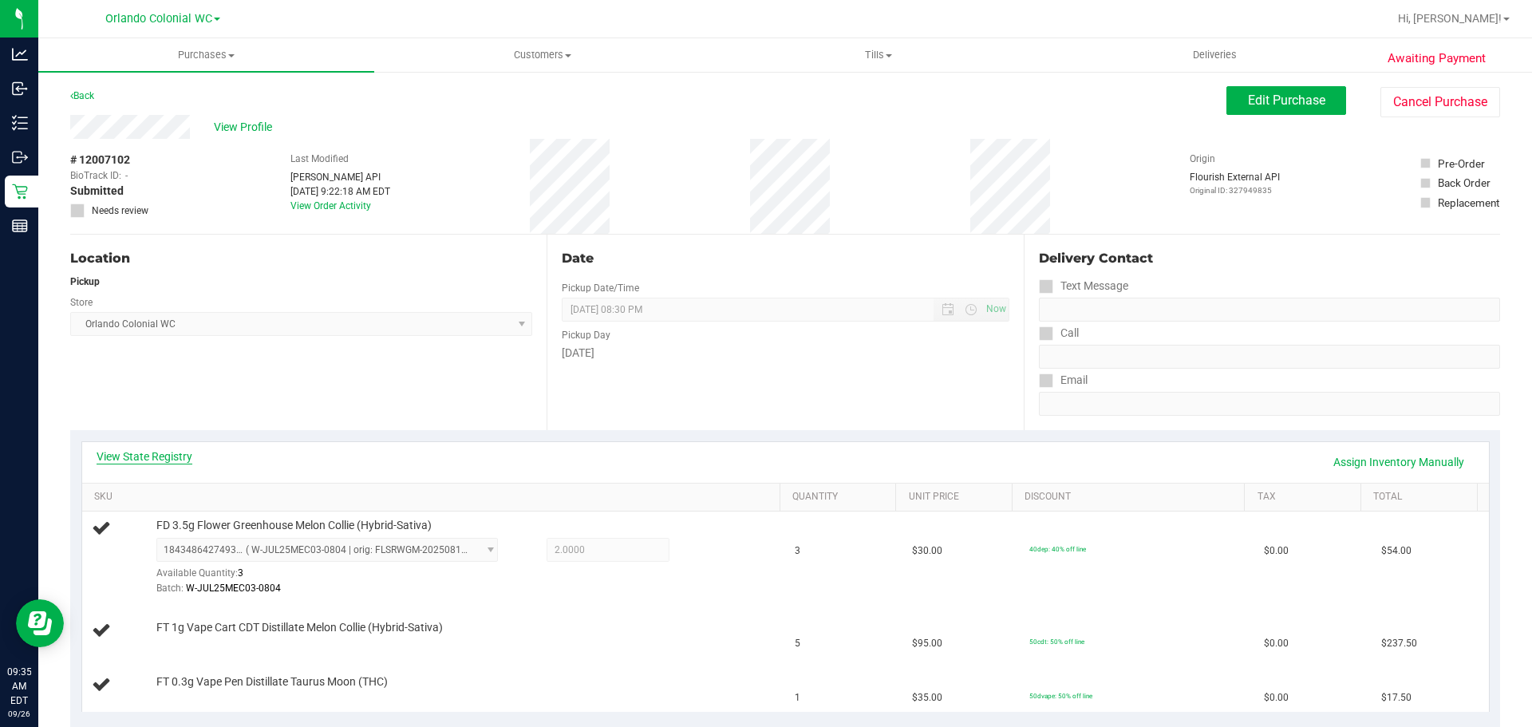
click at [164, 458] on link "View State Registry" at bounding box center [145, 456] width 96 height 16
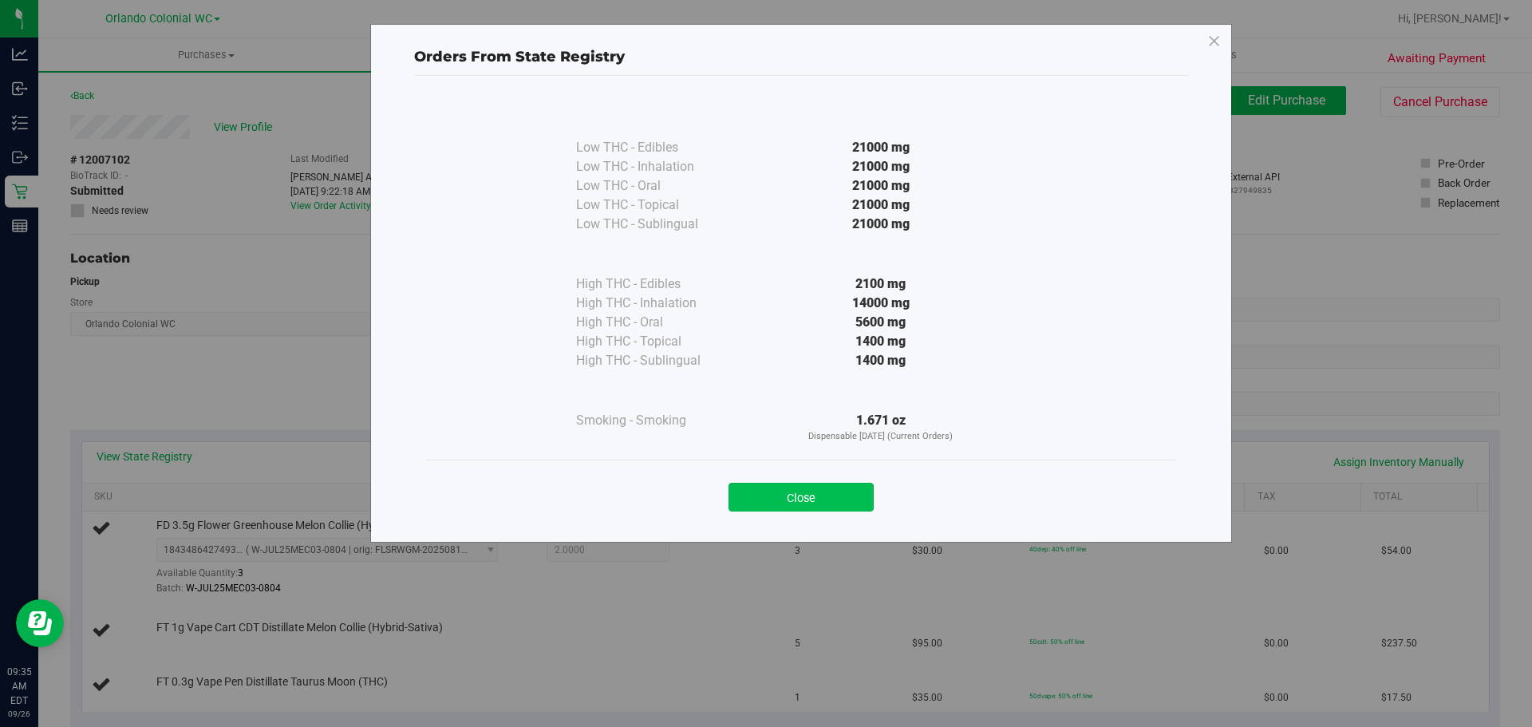
click at [786, 493] on button "Close" at bounding box center [800, 497] width 145 height 29
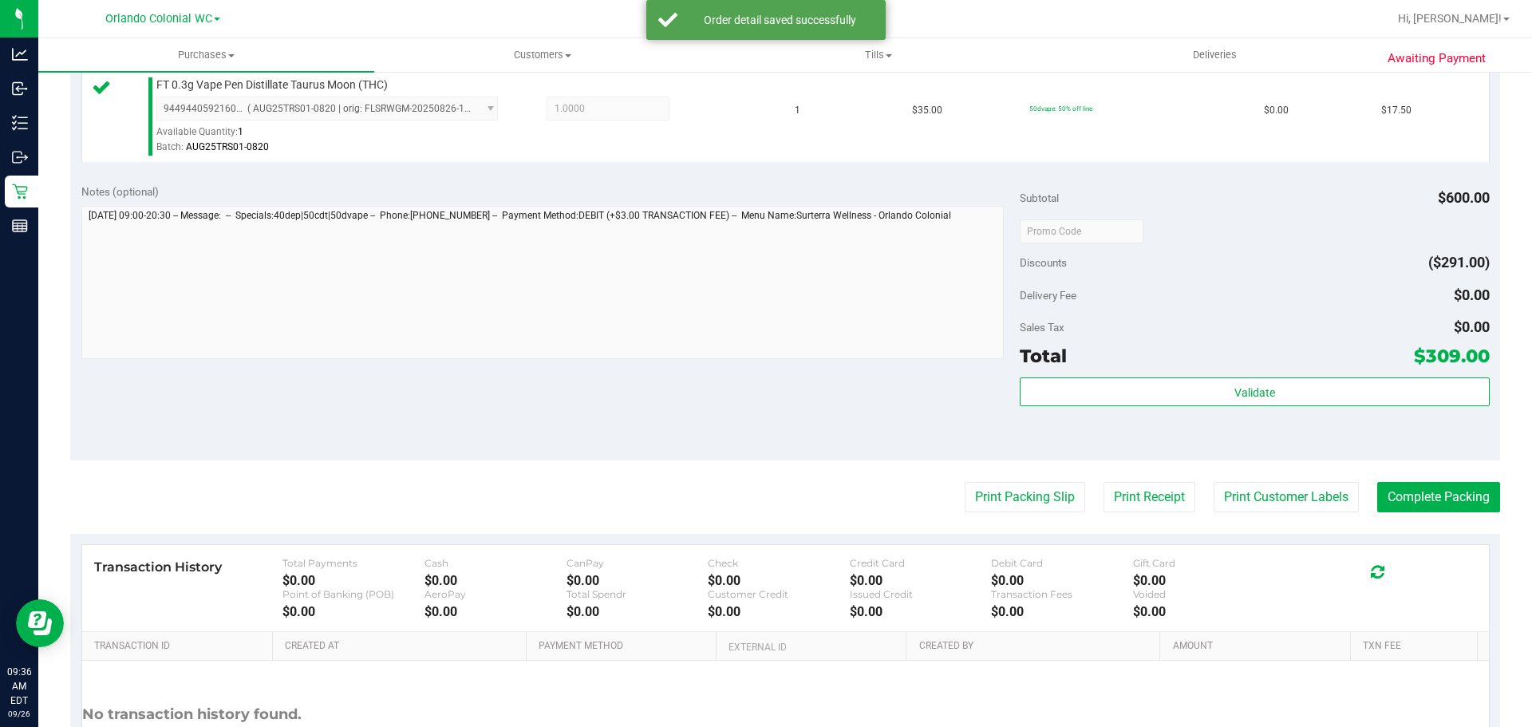
scroll to position [714, 0]
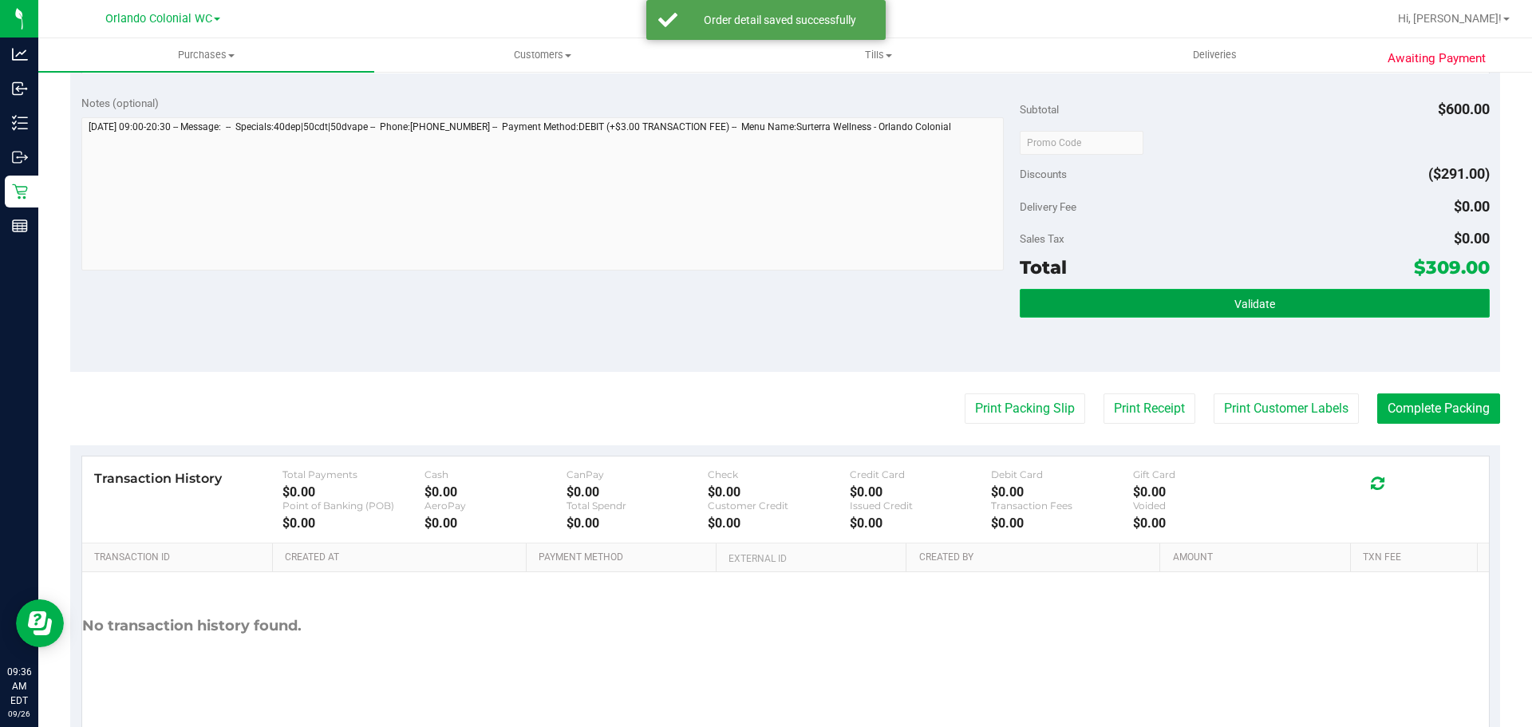
click at [1109, 306] on button "Validate" at bounding box center [1254, 303] width 469 height 29
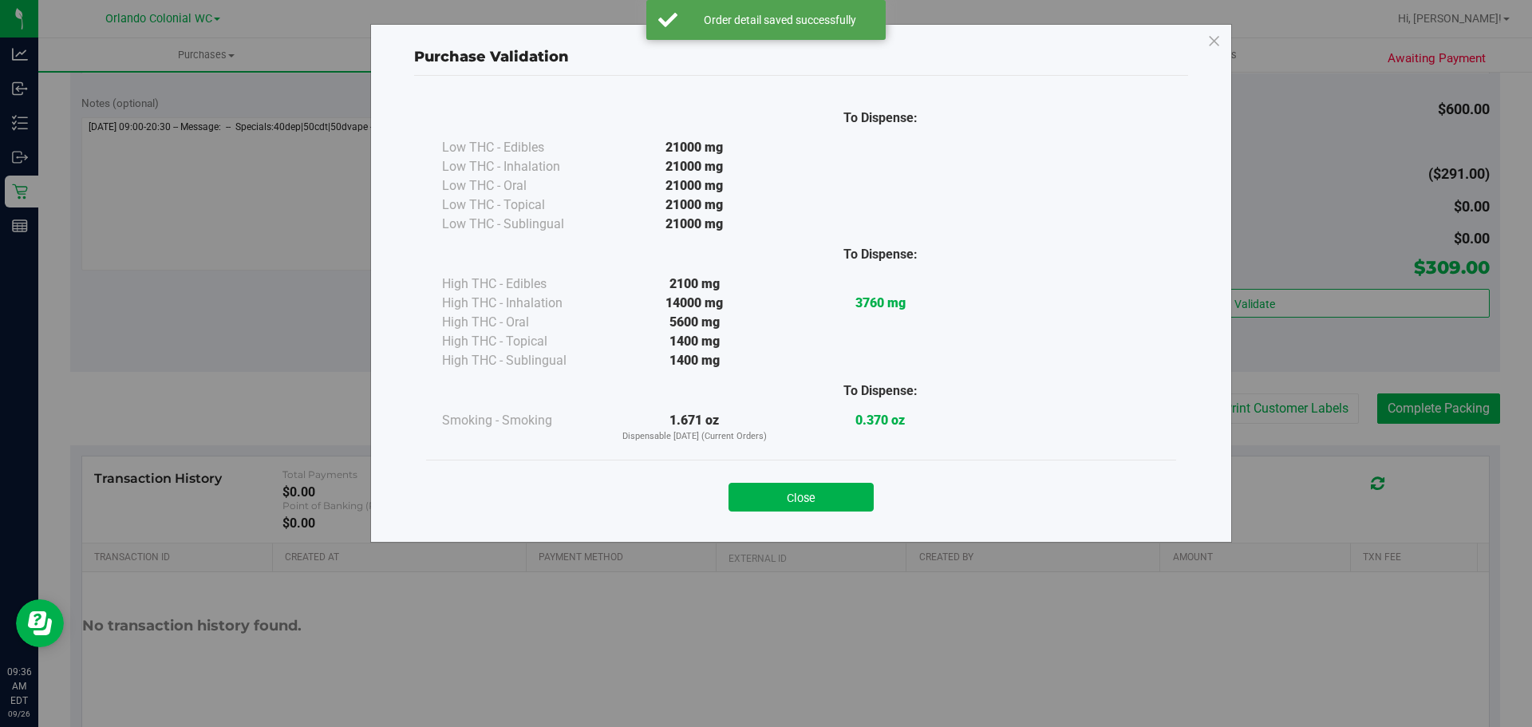
drag, startPoint x: 859, startPoint y: 491, endPoint x: 978, endPoint y: 432, distance: 133.1
click at [858, 491] on button "Close" at bounding box center [800, 497] width 145 height 29
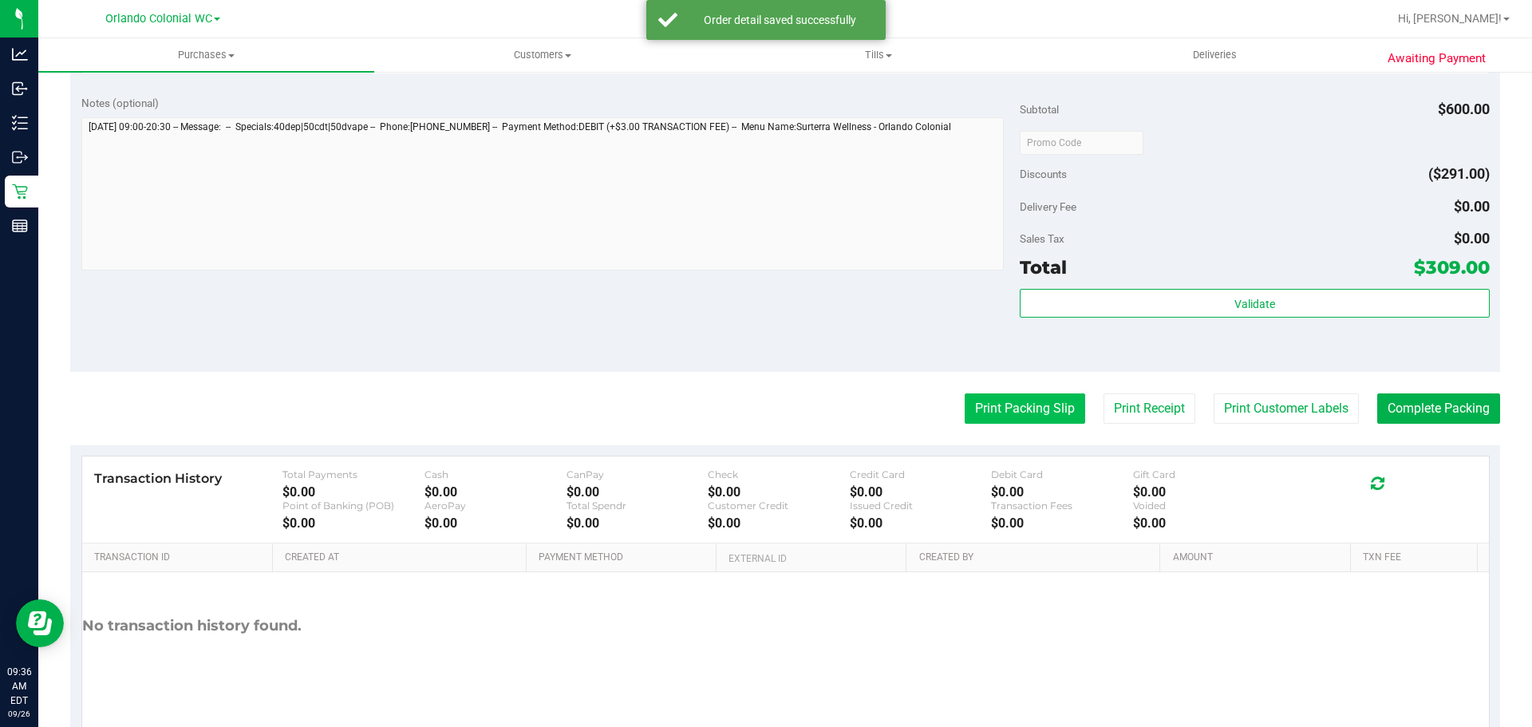
click at [991, 413] on button "Print Packing Slip" at bounding box center [1025, 408] width 120 height 30
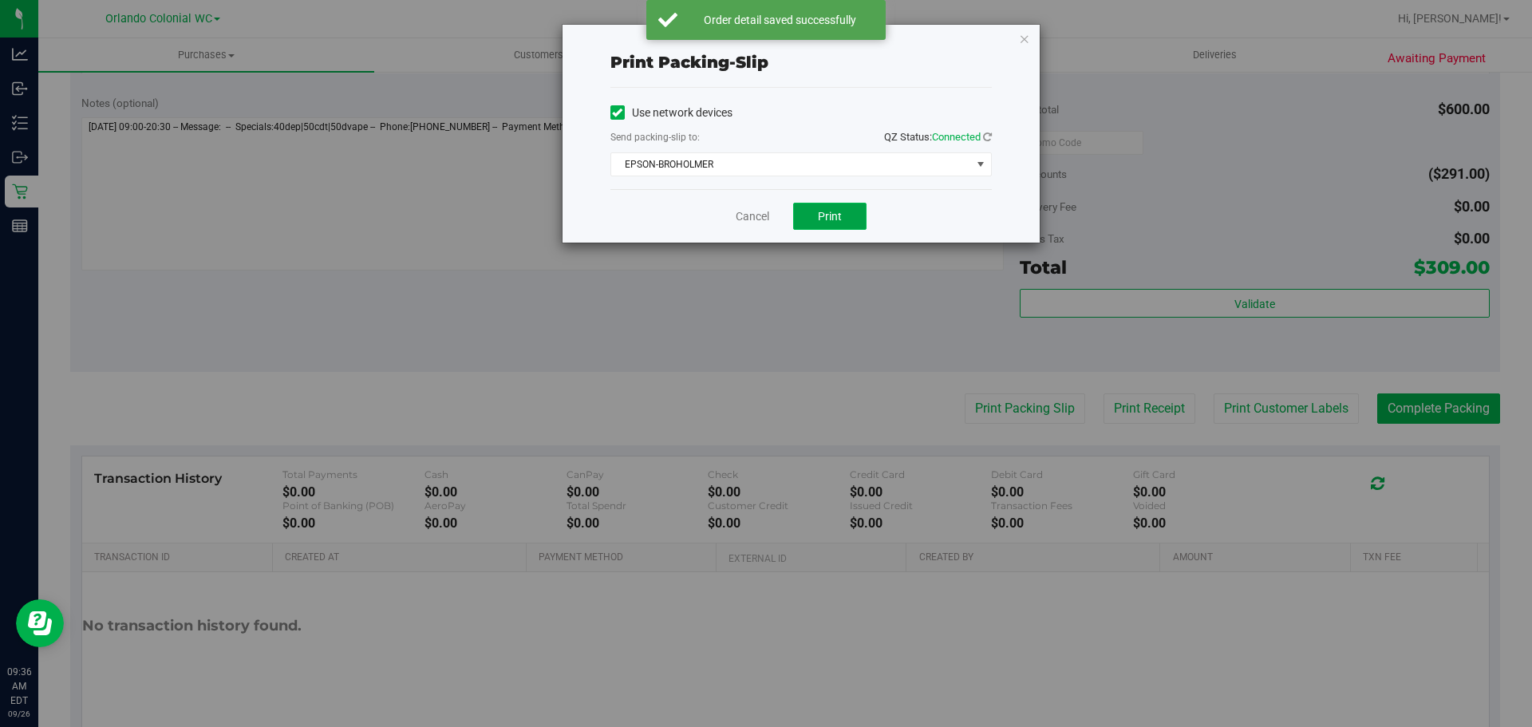
click at [842, 216] on button "Print" at bounding box center [829, 216] width 73 height 27
click at [1024, 36] on icon "button" at bounding box center [1024, 38] width 11 height 19
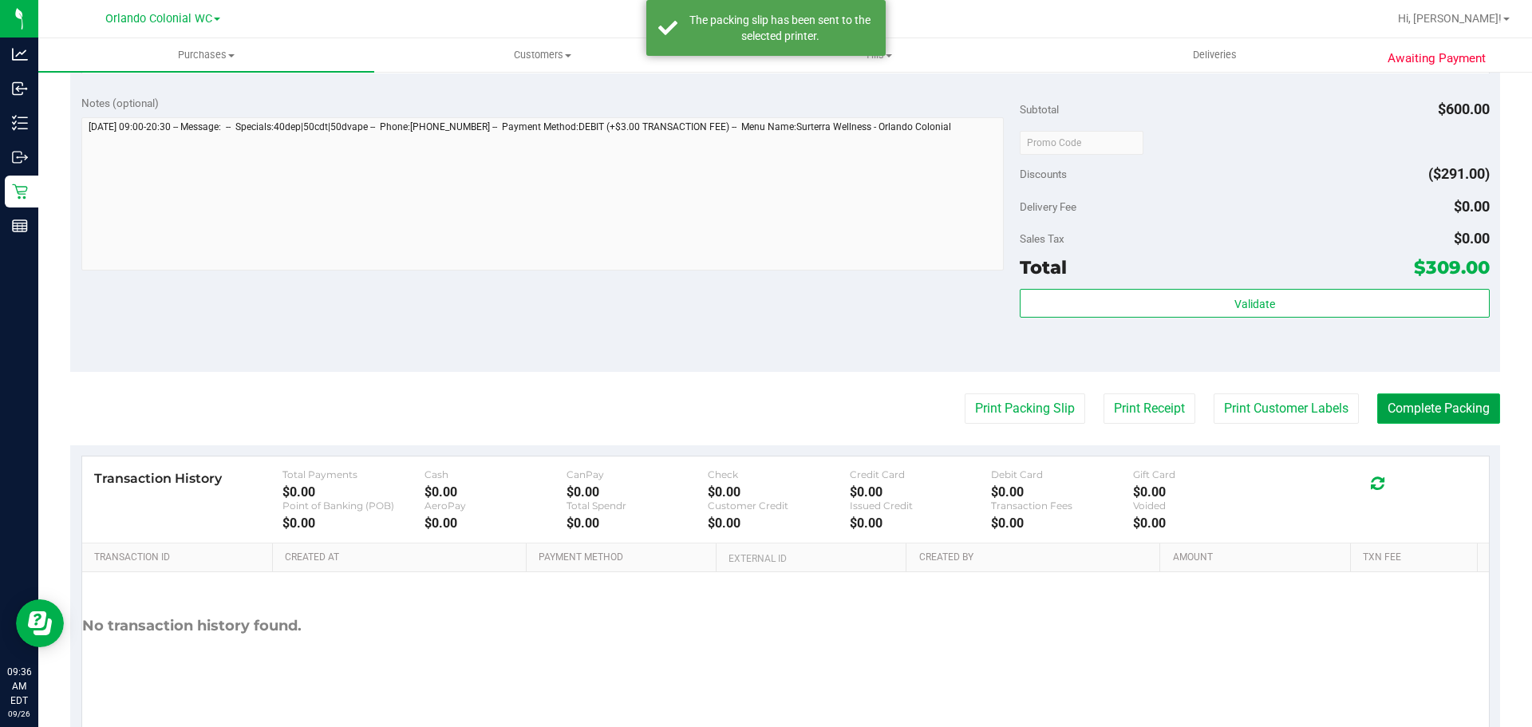
click at [1457, 406] on button "Complete Packing" at bounding box center [1438, 408] width 123 height 30
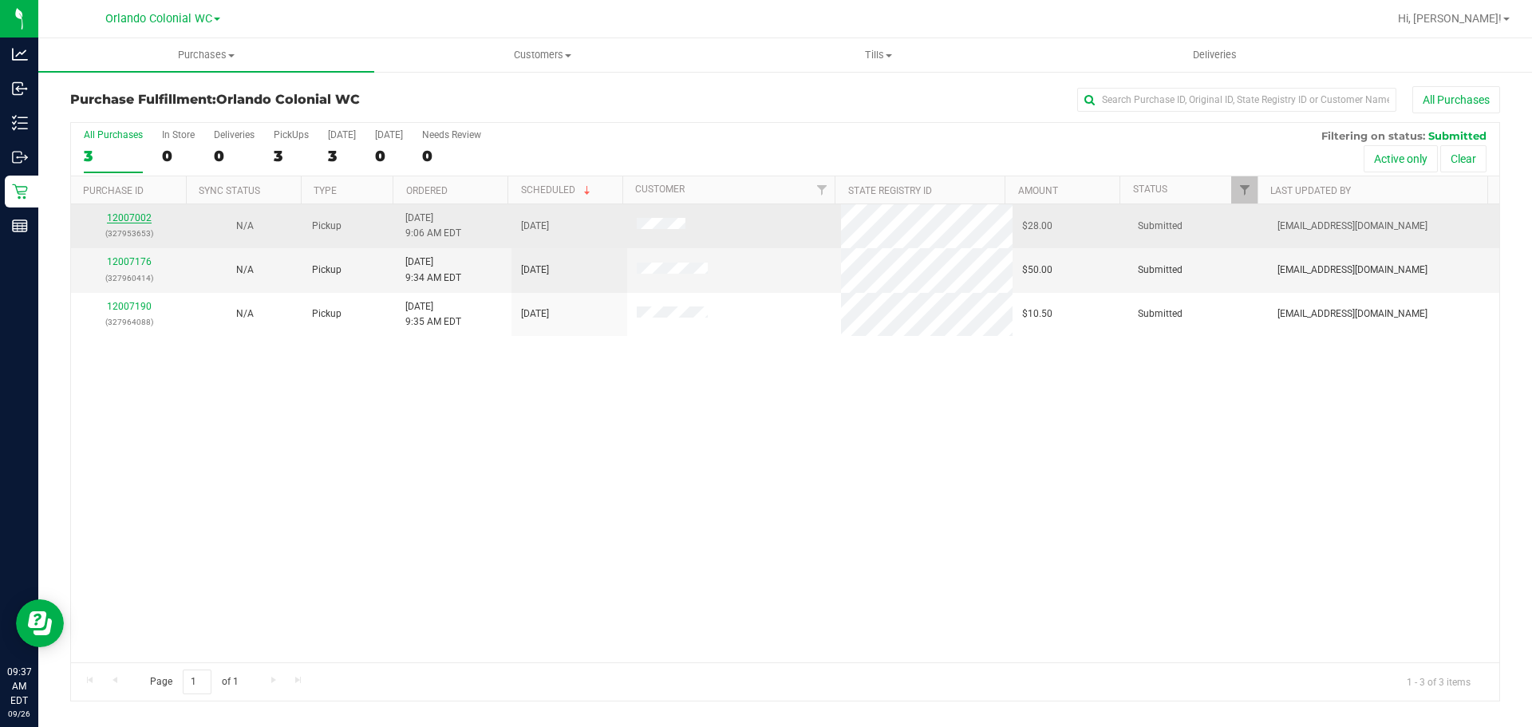
click at [126, 214] on link "12007002" at bounding box center [129, 217] width 45 height 11
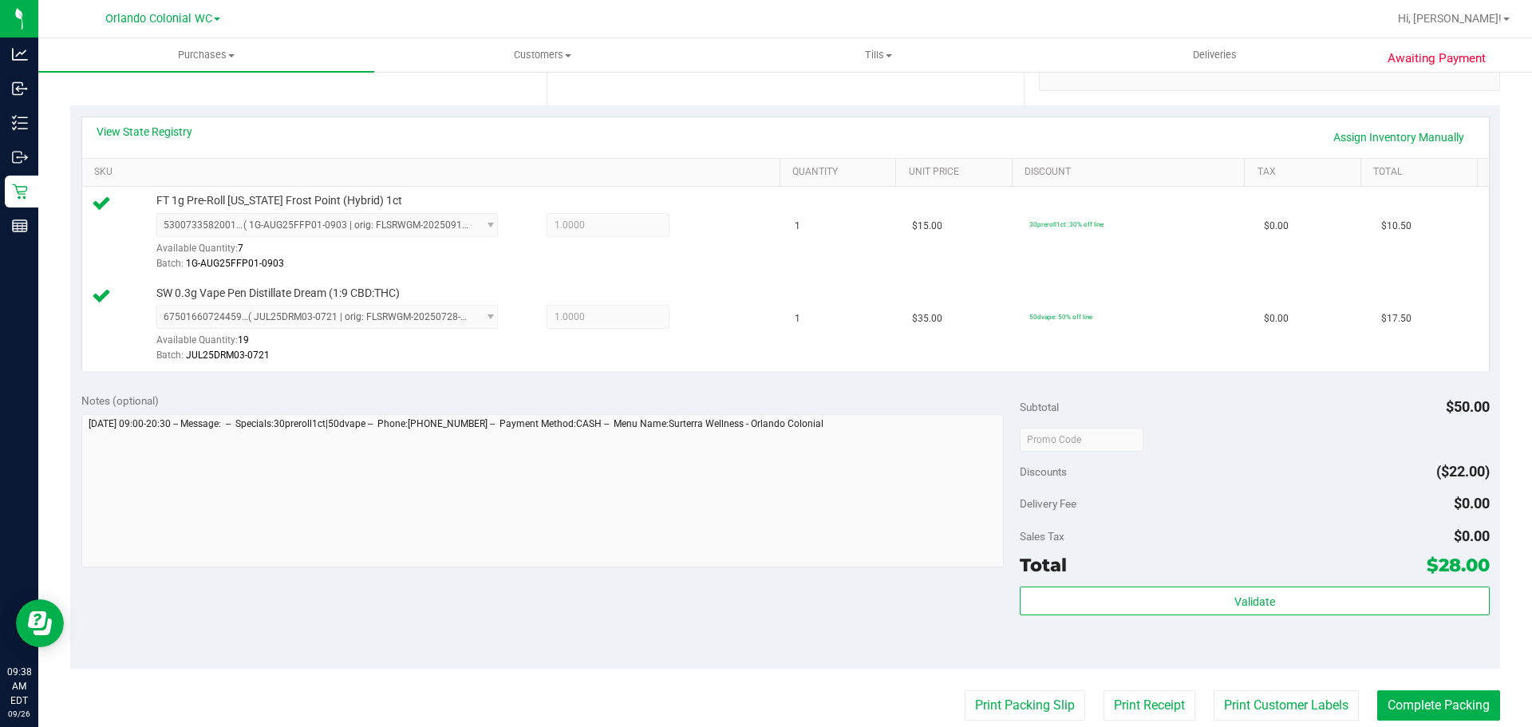
scroll to position [399, 0]
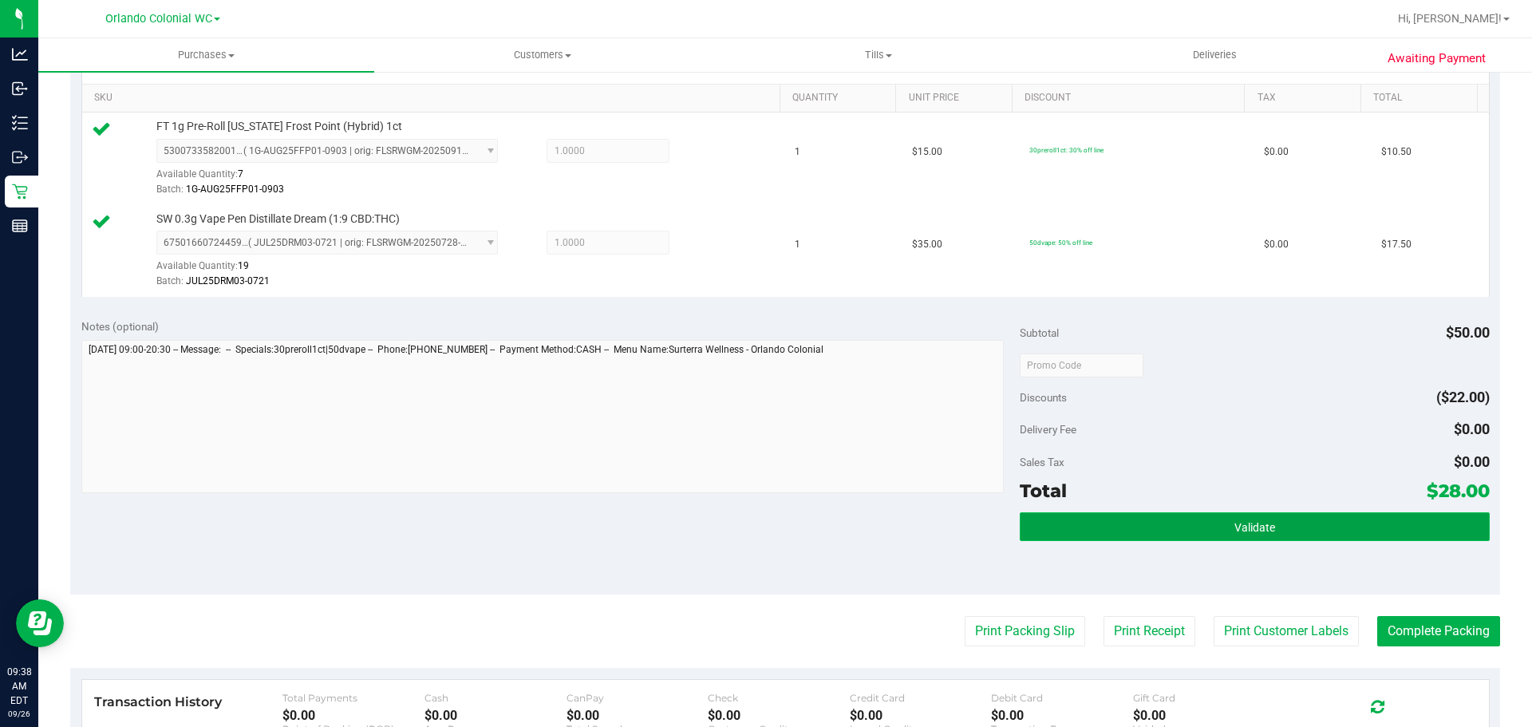
click at [1218, 522] on button "Validate" at bounding box center [1254, 526] width 469 height 29
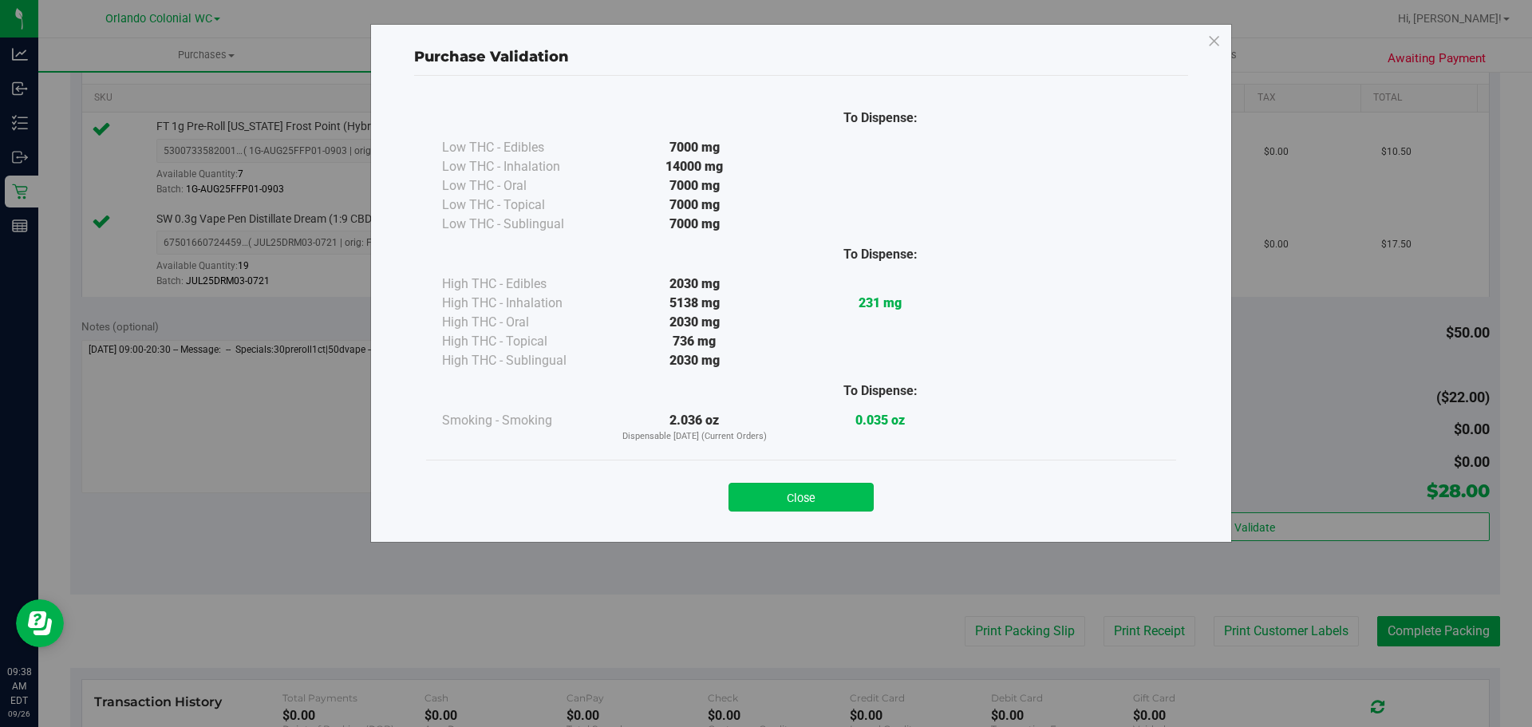
click at [839, 503] on button "Close" at bounding box center [800, 497] width 145 height 29
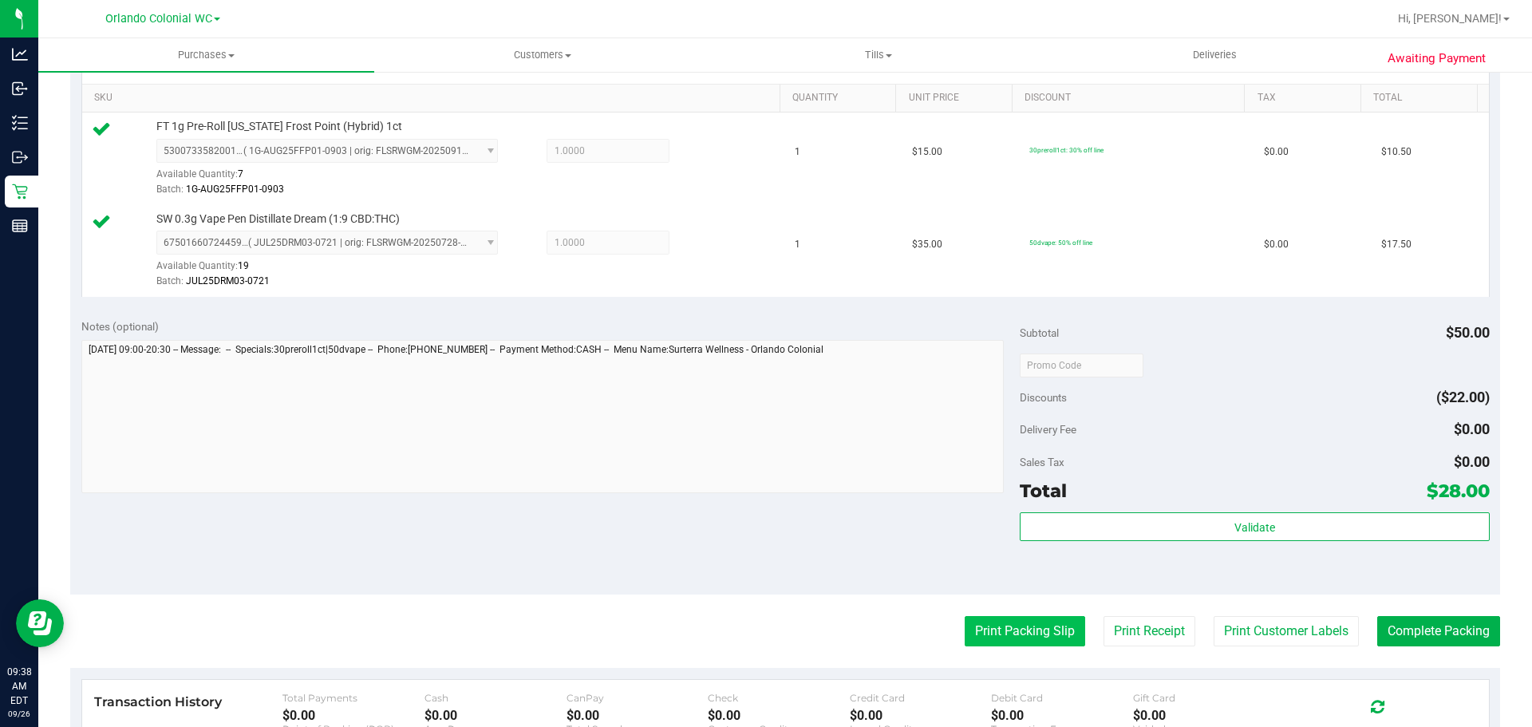
click at [1017, 626] on button "Print Packing Slip" at bounding box center [1025, 631] width 120 height 30
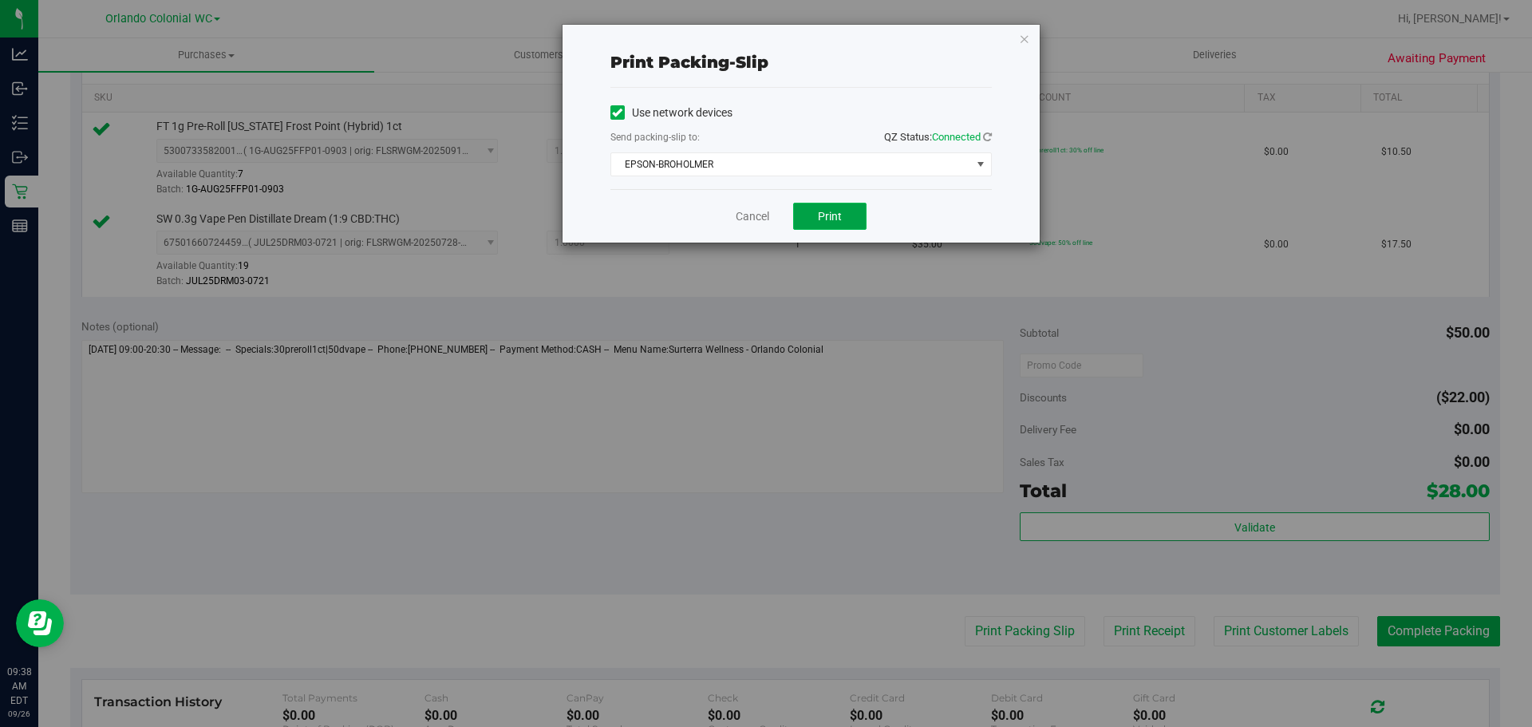
click at [835, 203] on button "Print" at bounding box center [829, 216] width 73 height 27
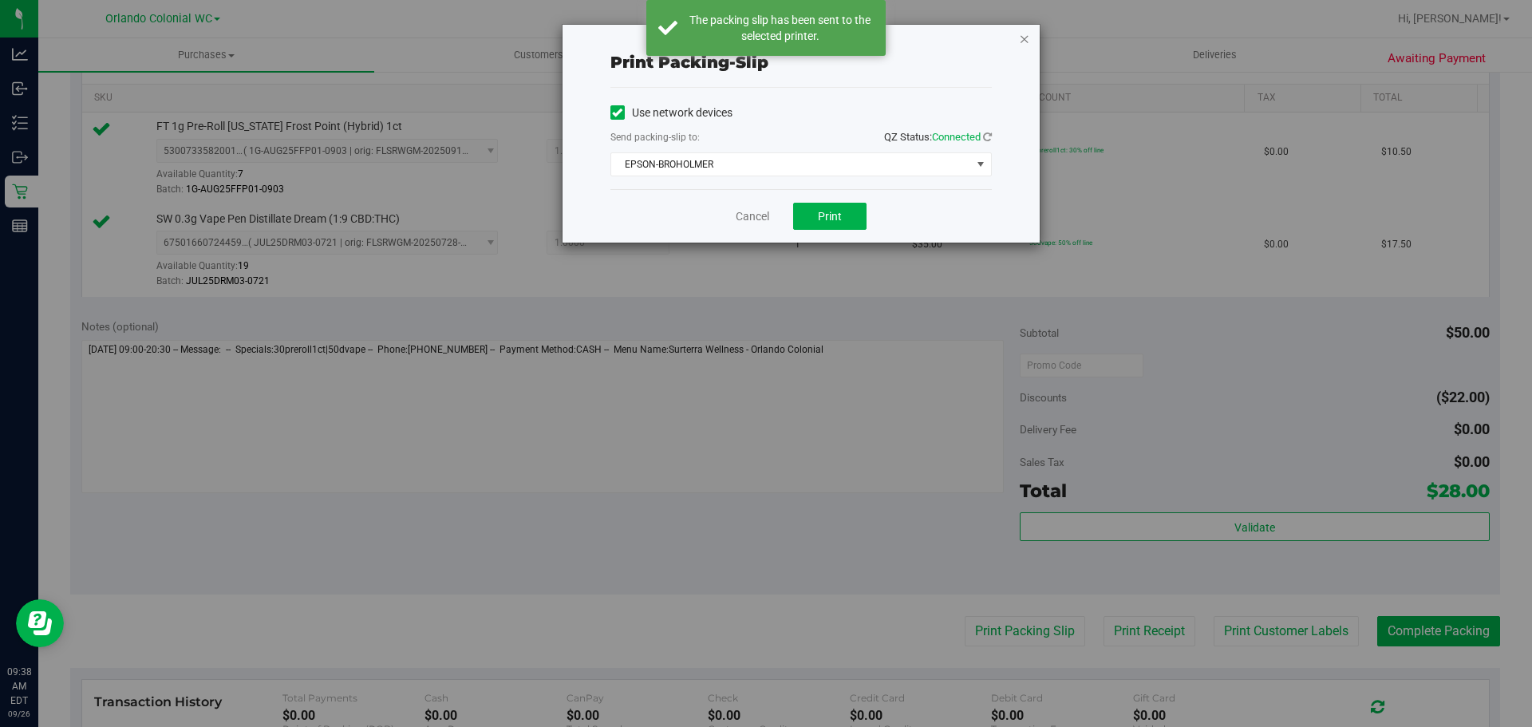
click at [1023, 41] on icon "button" at bounding box center [1024, 38] width 11 height 19
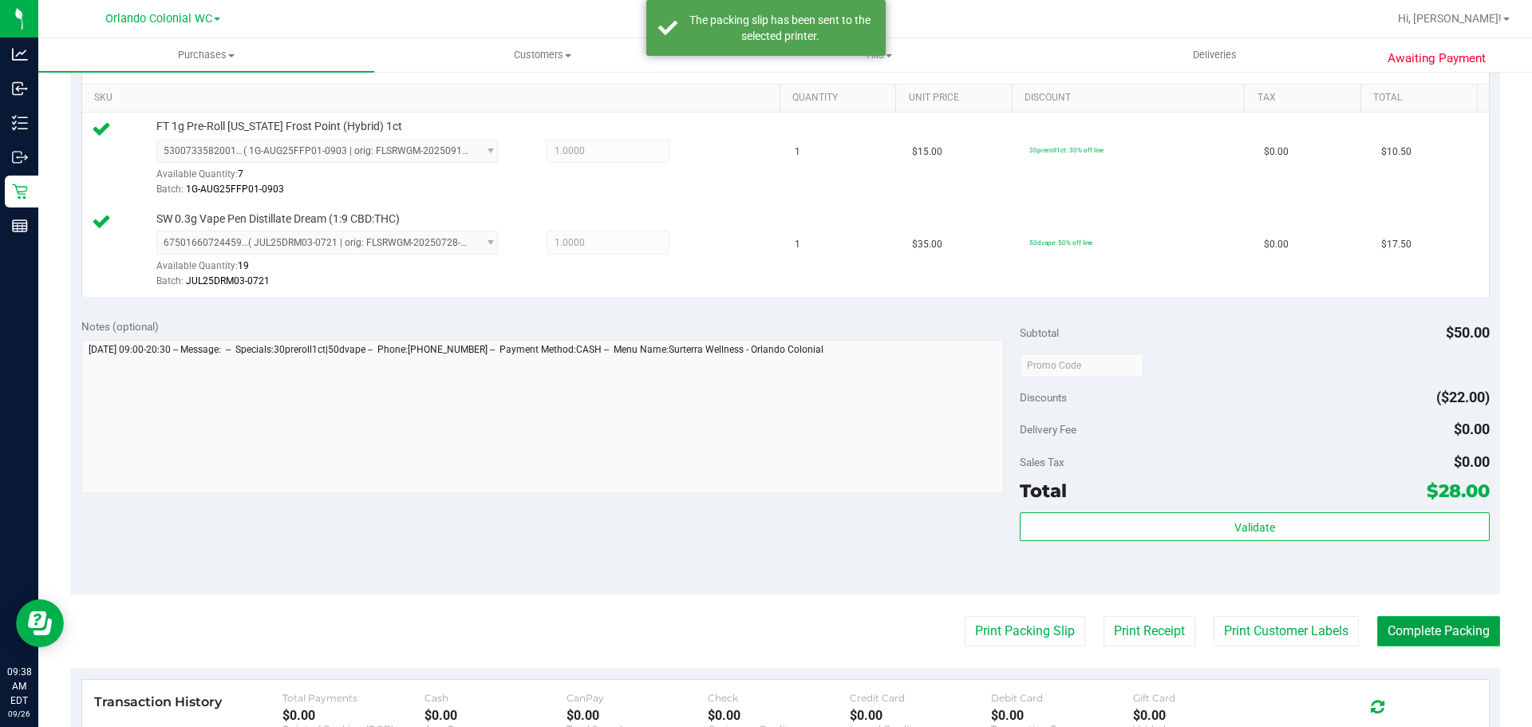
click at [1452, 622] on button "Complete Packing" at bounding box center [1438, 631] width 123 height 30
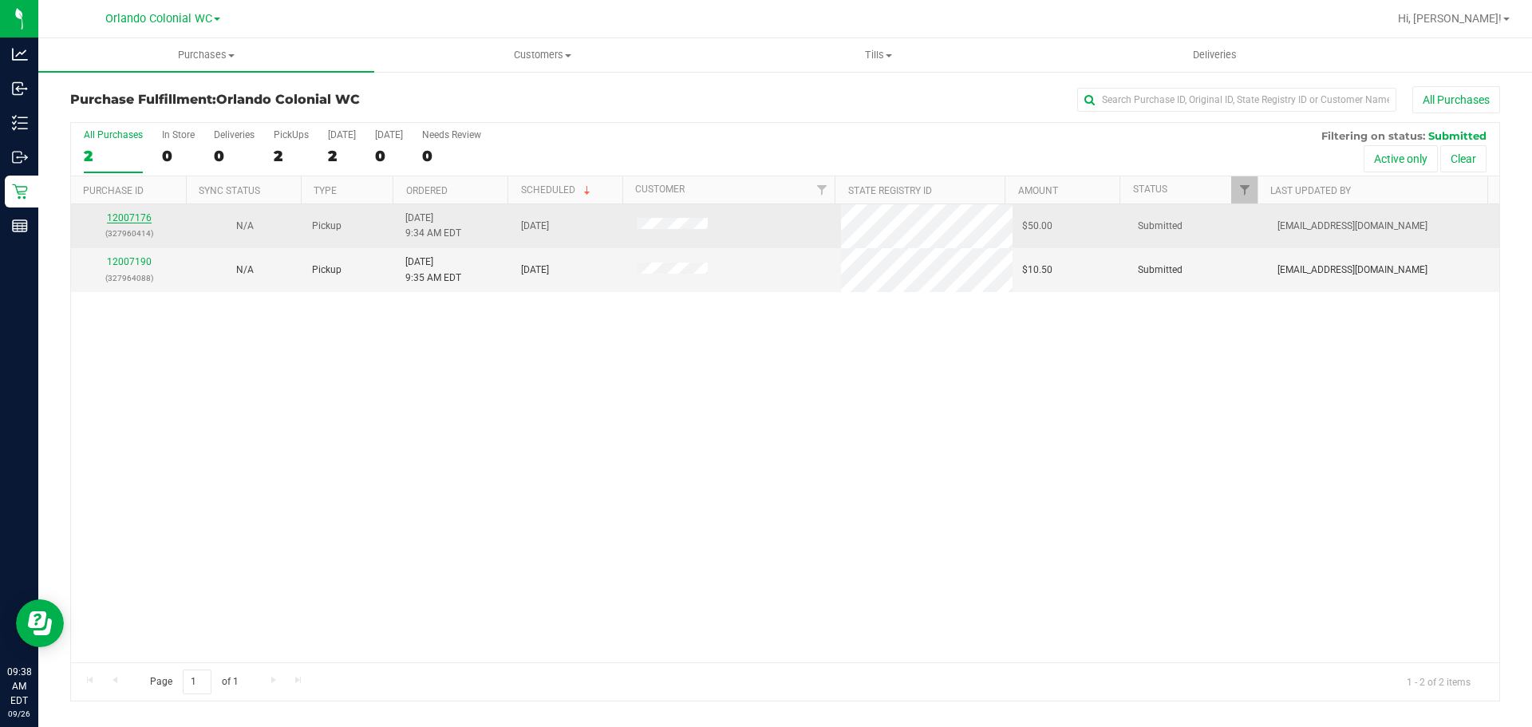
click at [125, 218] on link "12007176" at bounding box center [129, 217] width 45 height 11
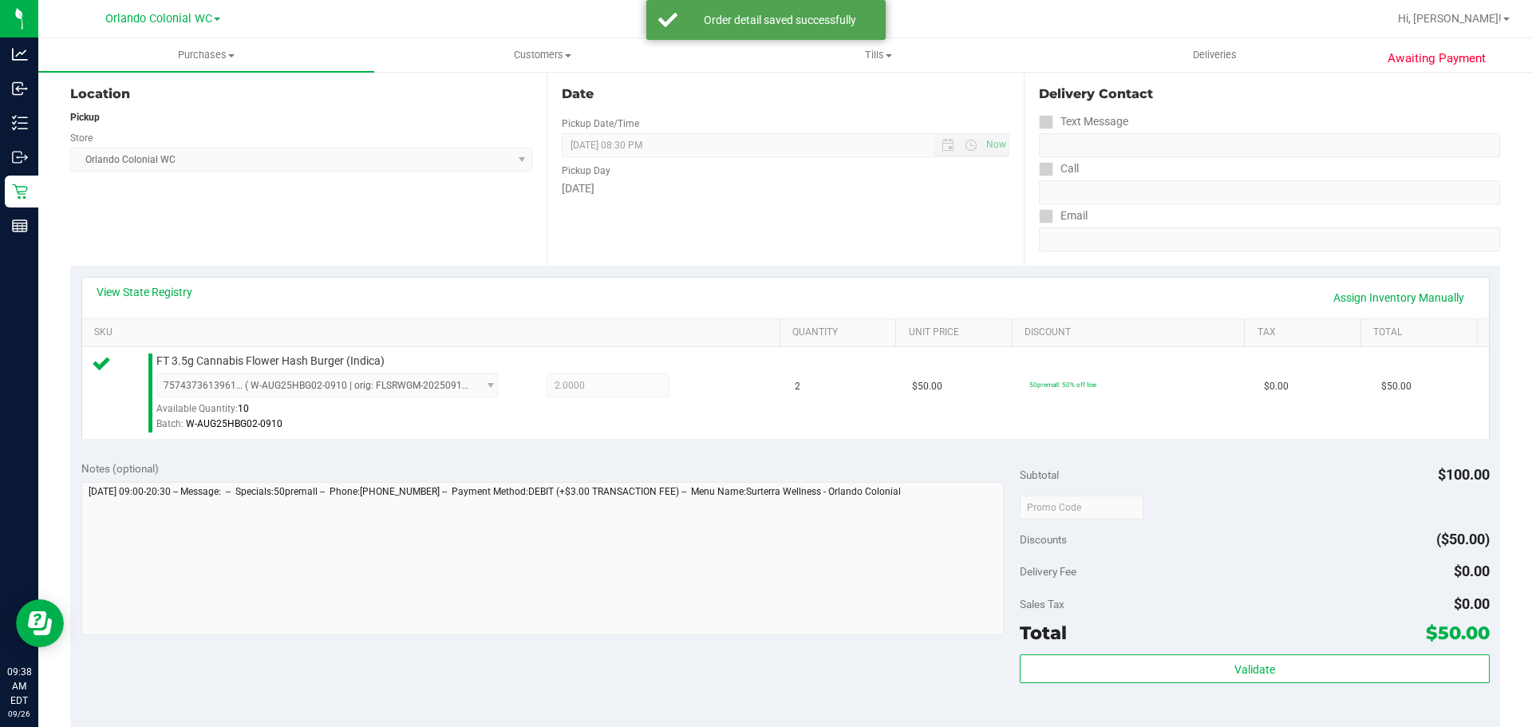
scroll to position [319, 0]
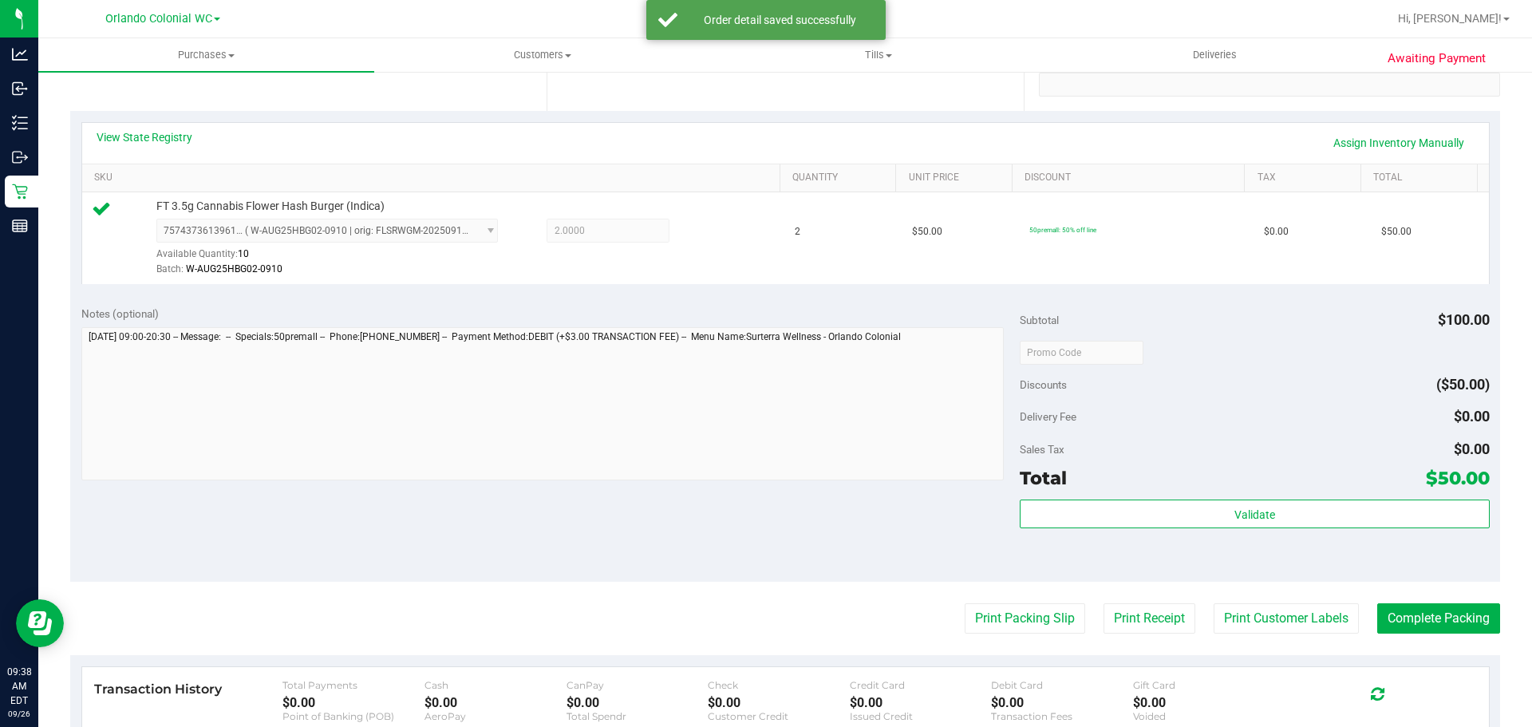
click at [1220, 533] on div "Validate" at bounding box center [1254, 535] width 469 height 72
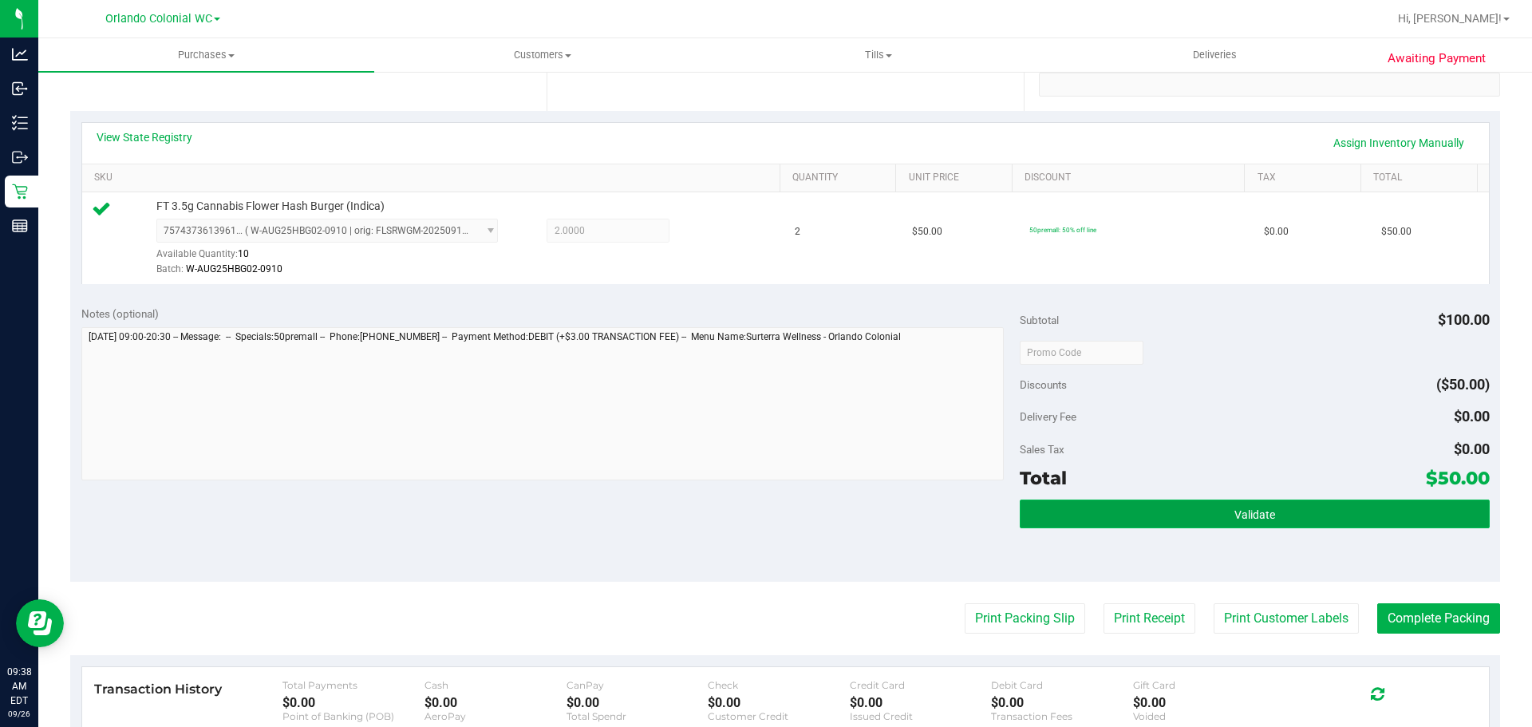
click at [1223, 514] on button "Validate" at bounding box center [1254, 513] width 469 height 29
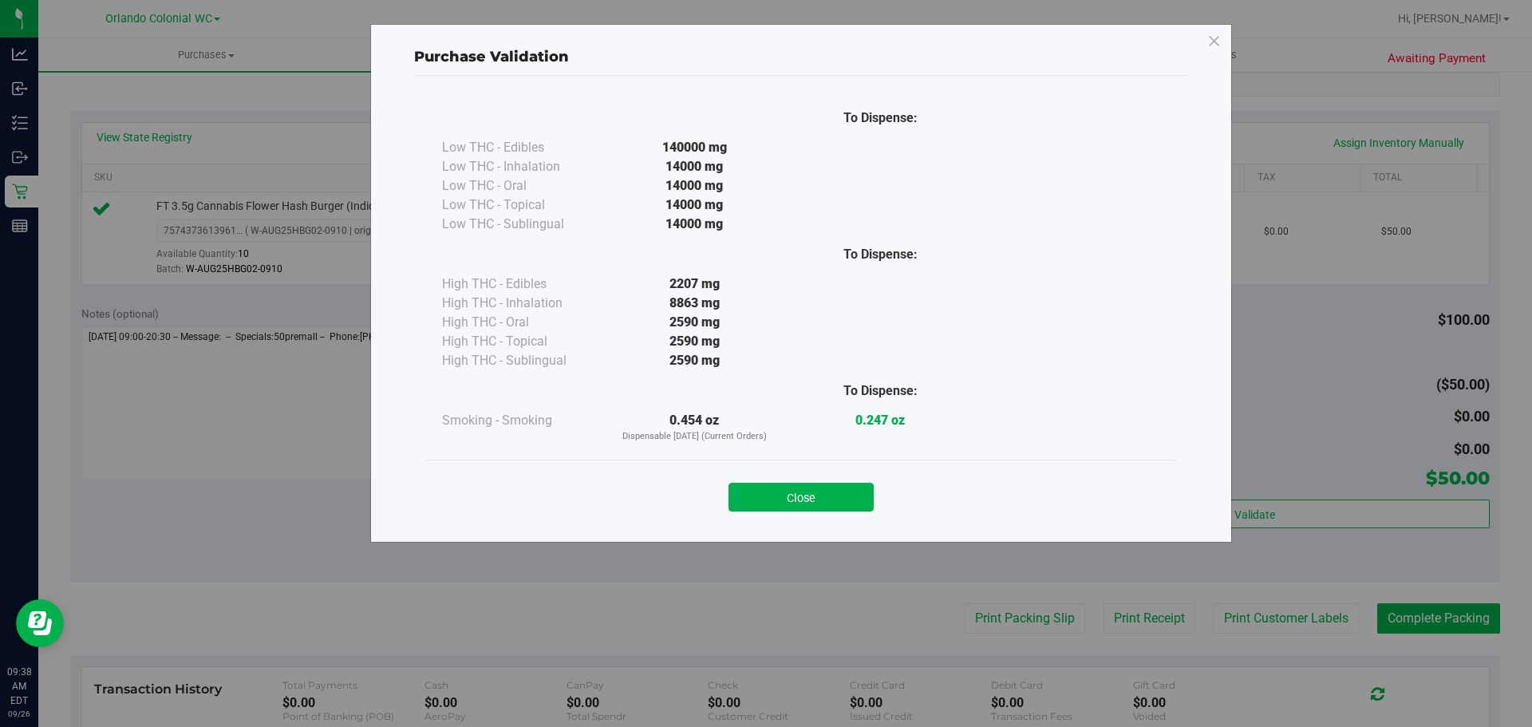
click at [841, 492] on button "Close" at bounding box center [800, 497] width 145 height 29
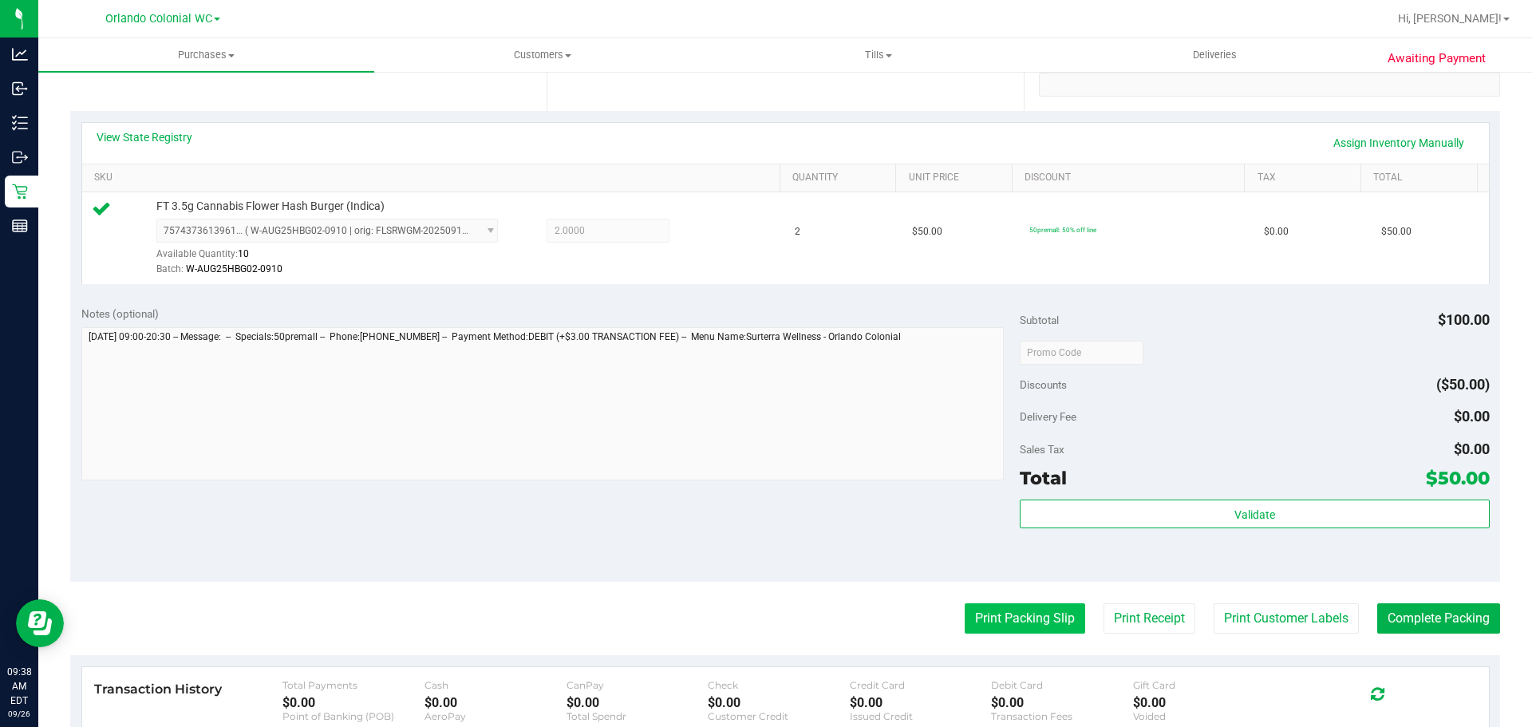
click at [1021, 630] on button "Print Packing Slip" at bounding box center [1025, 618] width 120 height 30
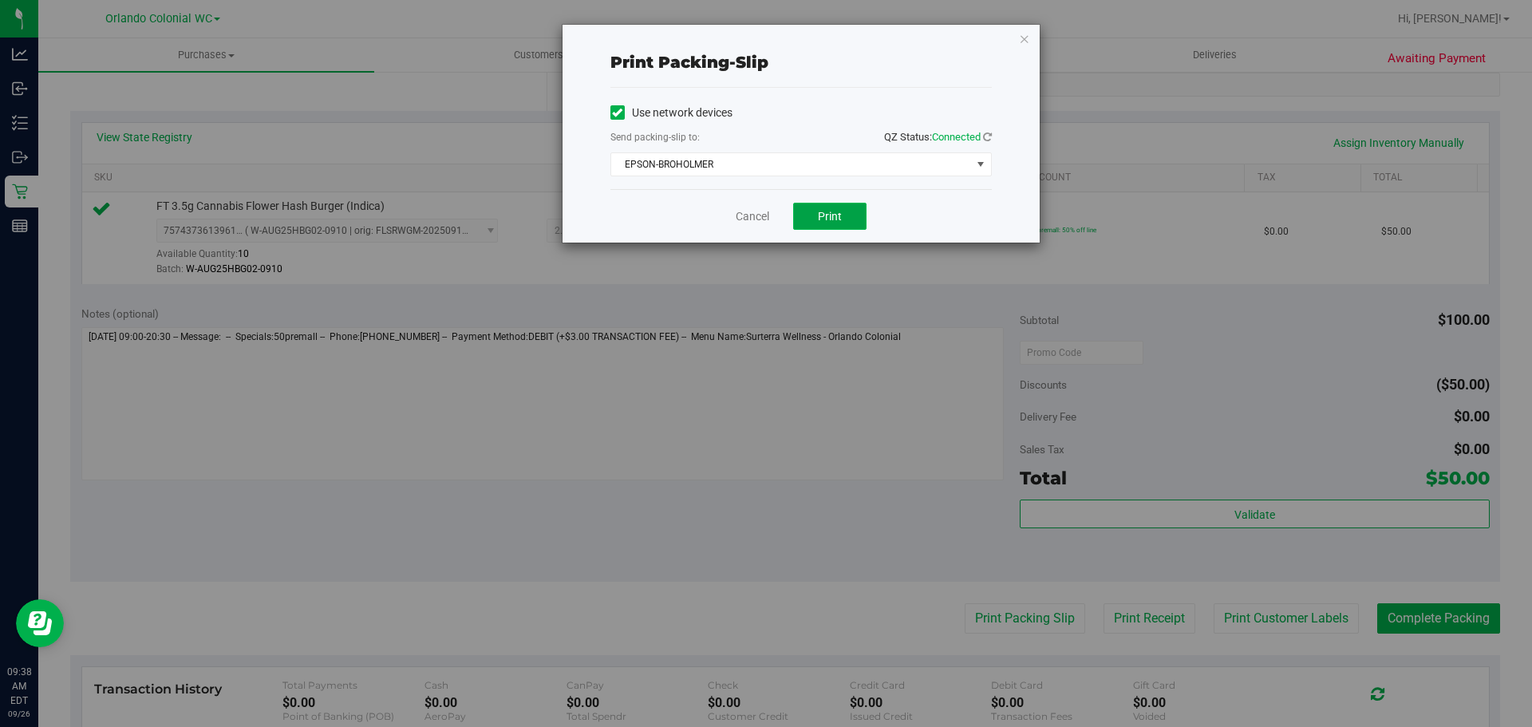
click at [837, 210] on span "Print" at bounding box center [830, 216] width 24 height 13
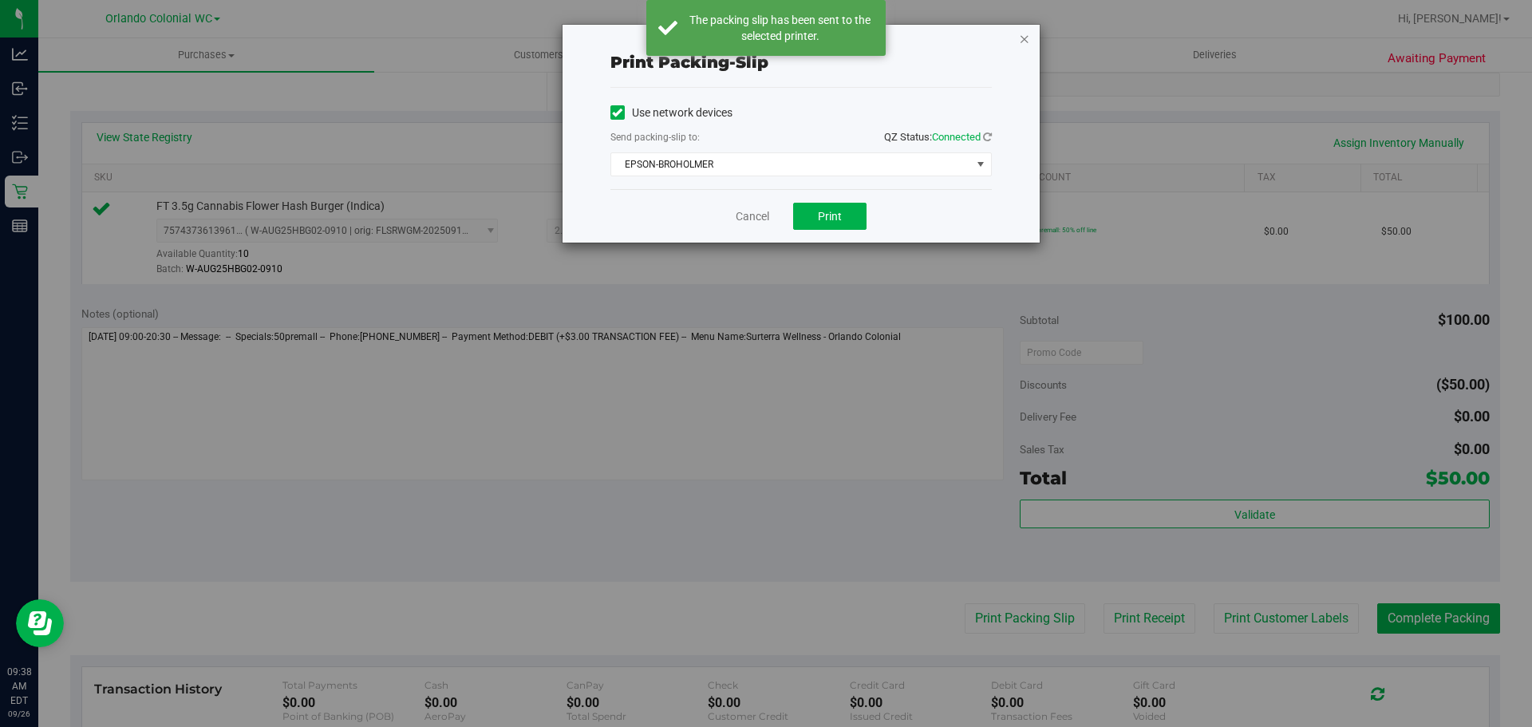
click at [1029, 39] on icon "button" at bounding box center [1024, 38] width 11 height 19
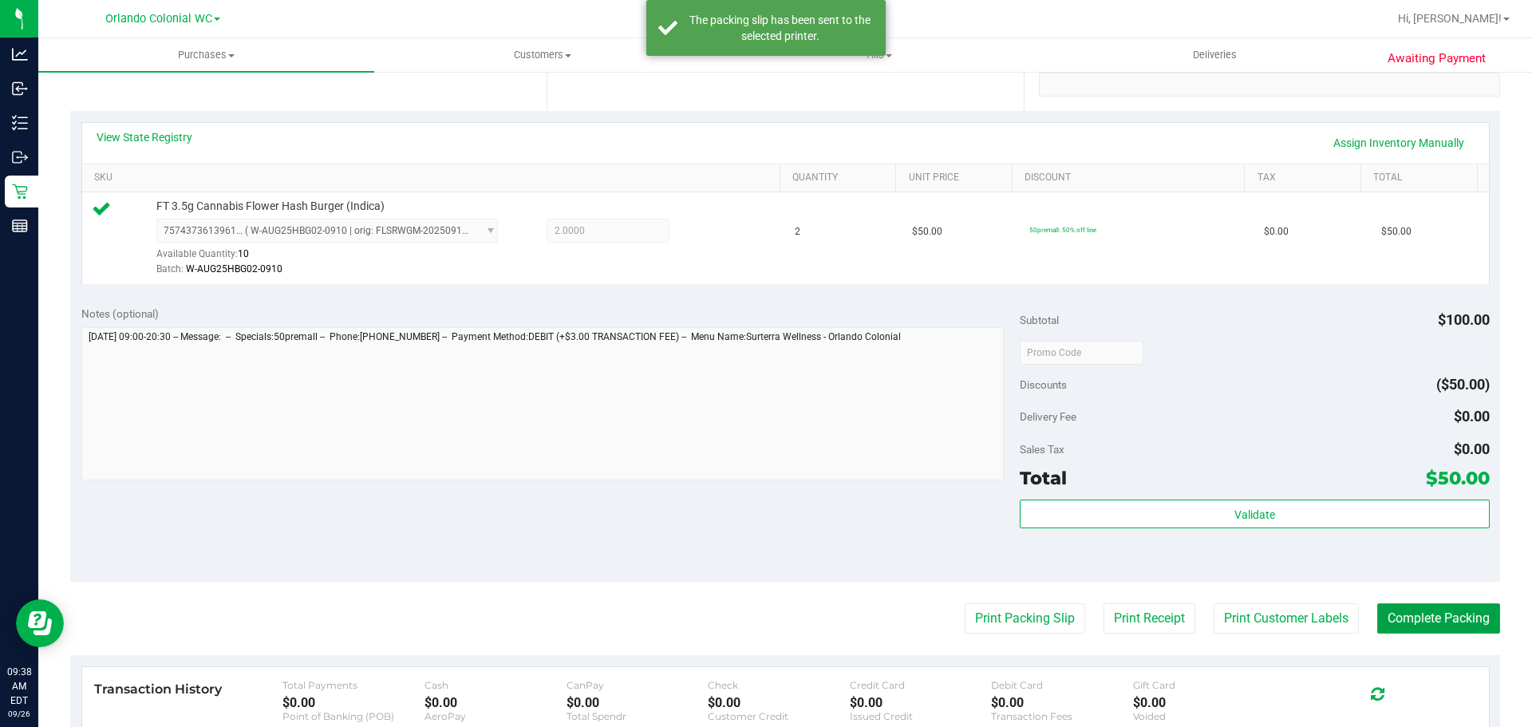
click at [1435, 617] on button "Complete Packing" at bounding box center [1438, 618] width 123 height 30
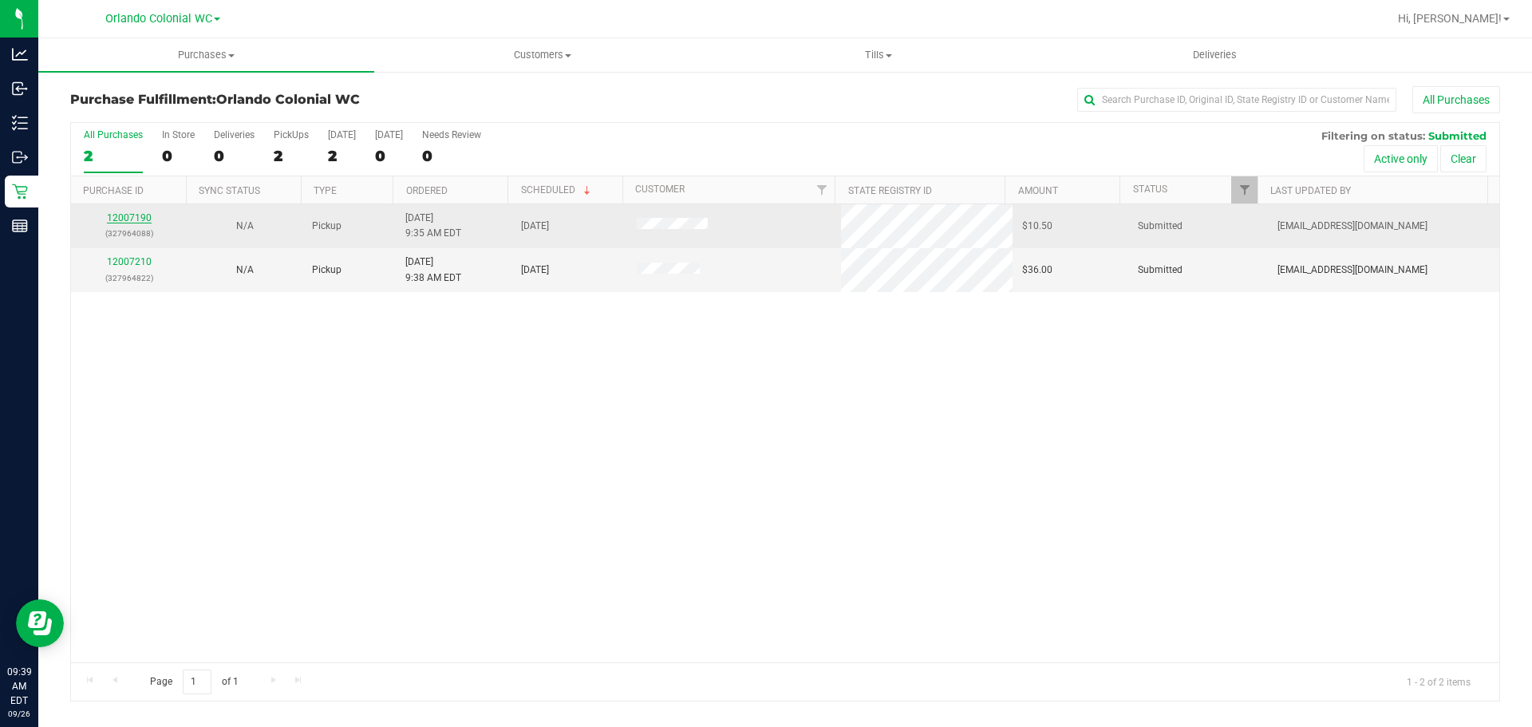
click at [134, 217] on link "12007190" at bounding box center [129, 217] width 45 height 11
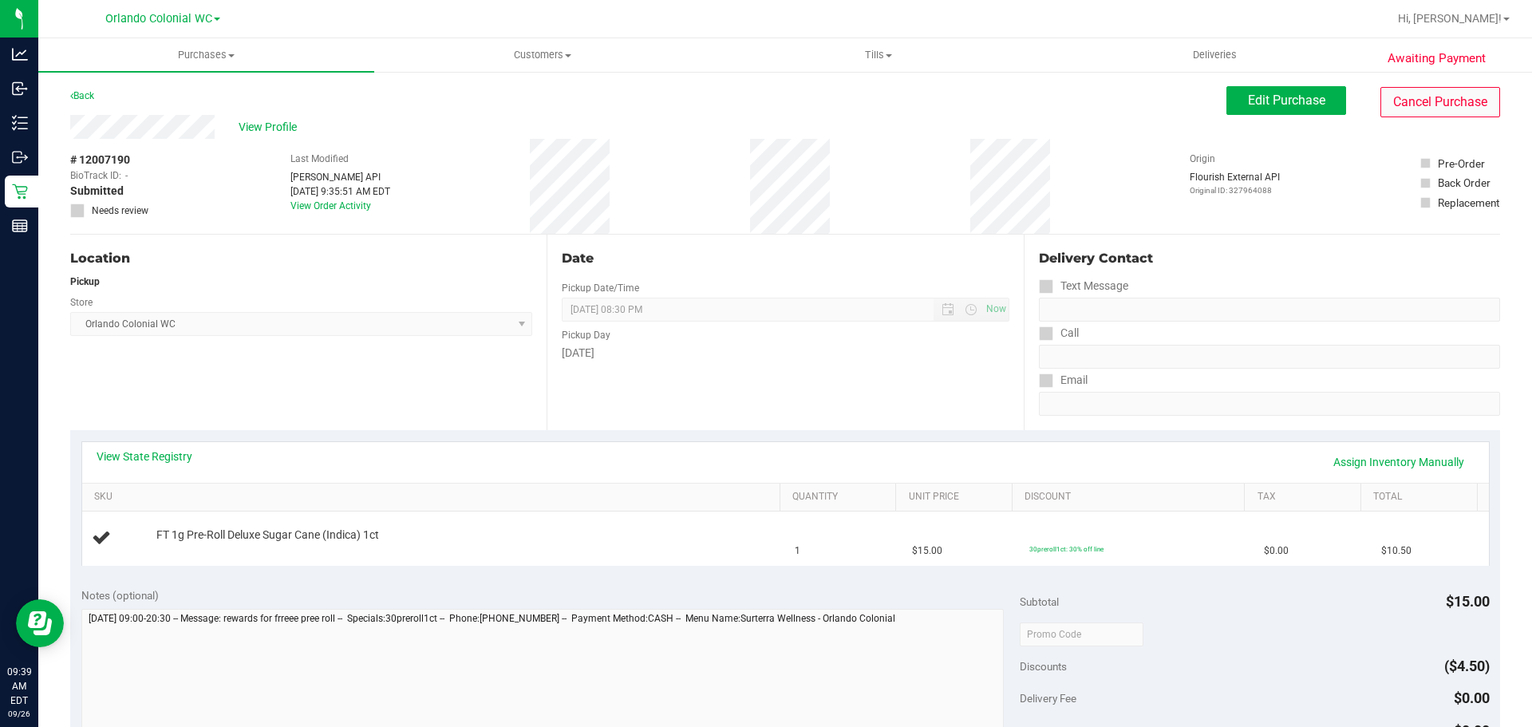
click at [1427, 117] on div "View Profile # 12007190 BioTrack ID: - Submitted Needs review Last Modified Jan…" at bounding box center [785, 175] width 1430 height 120
click at [1423, 105] on button "Cancel Purchase" at bounding box center [1440, 102] width 120 height 30
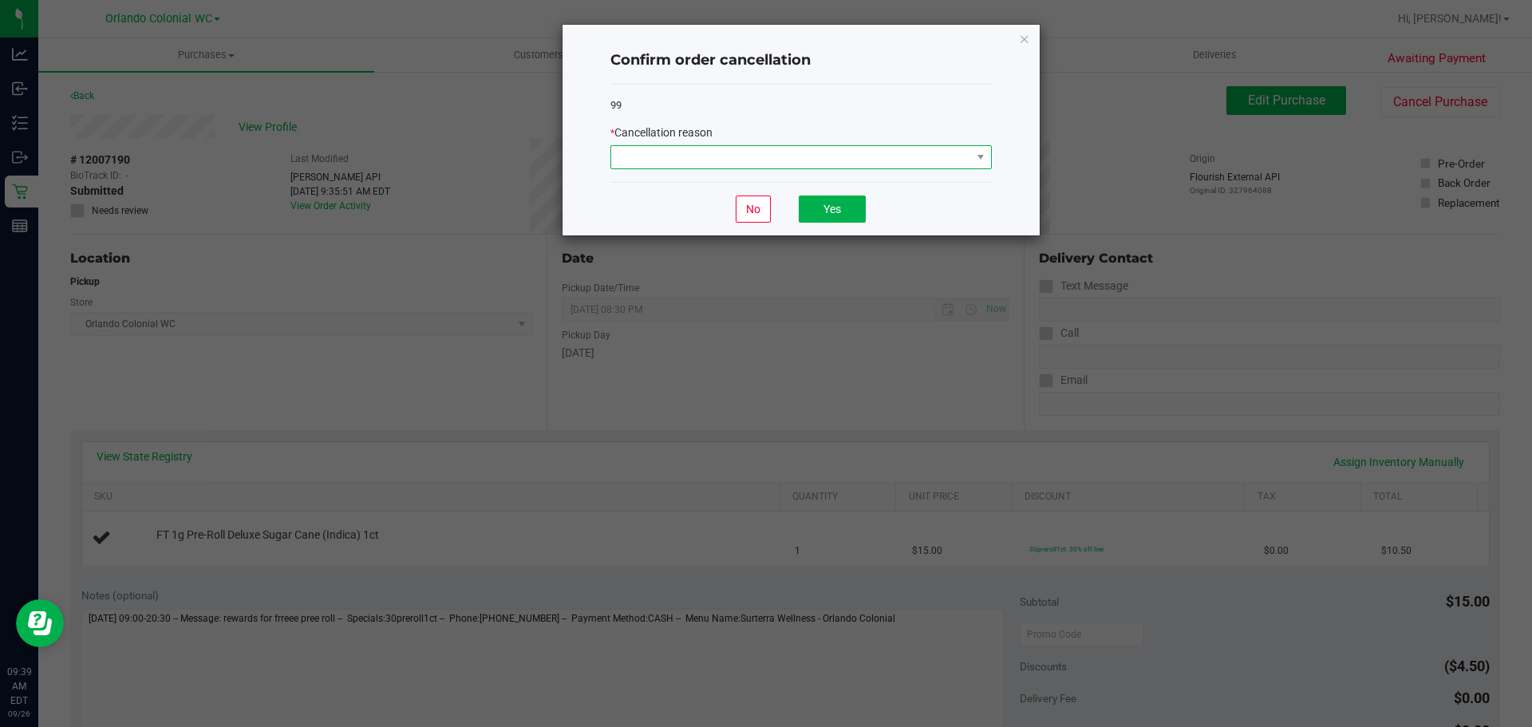
click at [795, 152] on span at bounding box center [791, 157] width 360 height 22
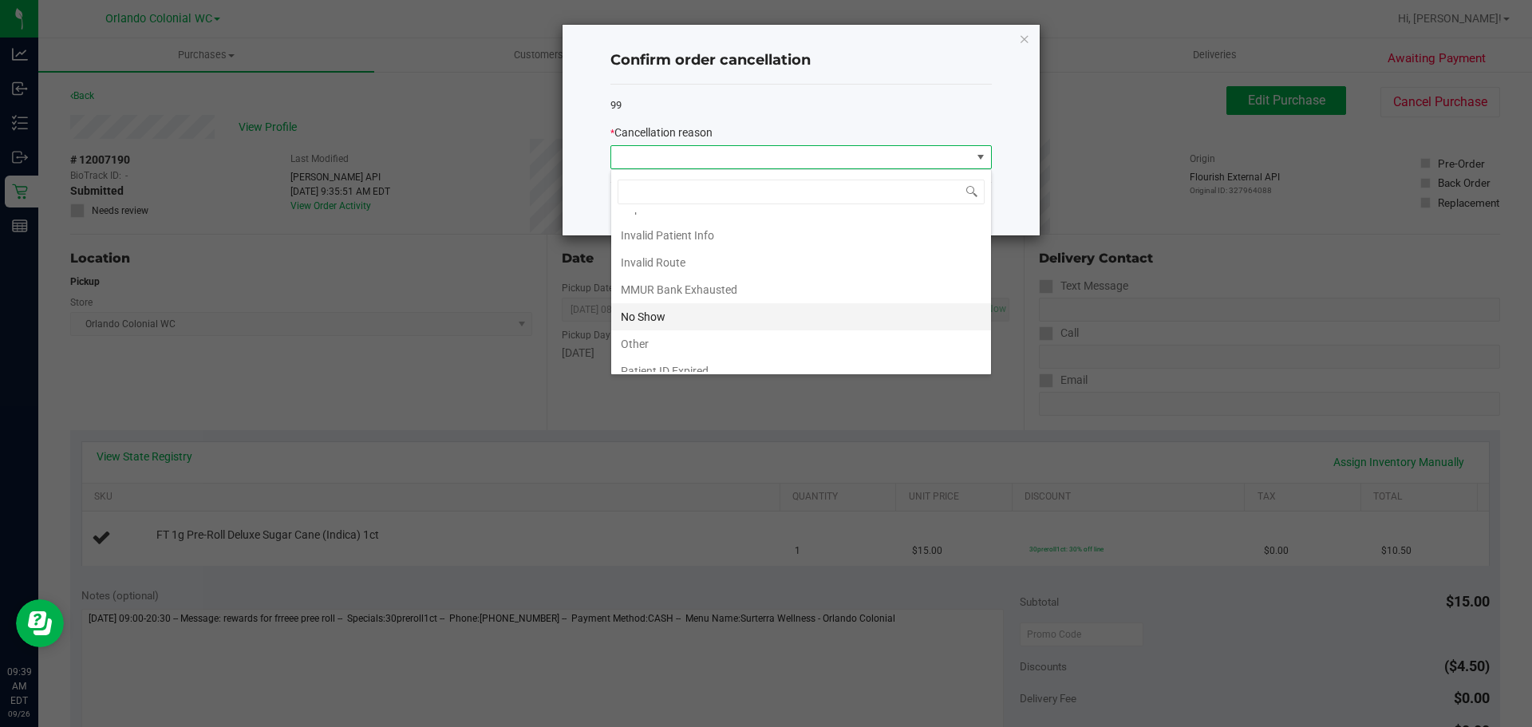
scroll to position [85, 0]
click at [677, 300] on li "Other" at bounding box center [801, 303] width 380 height 27
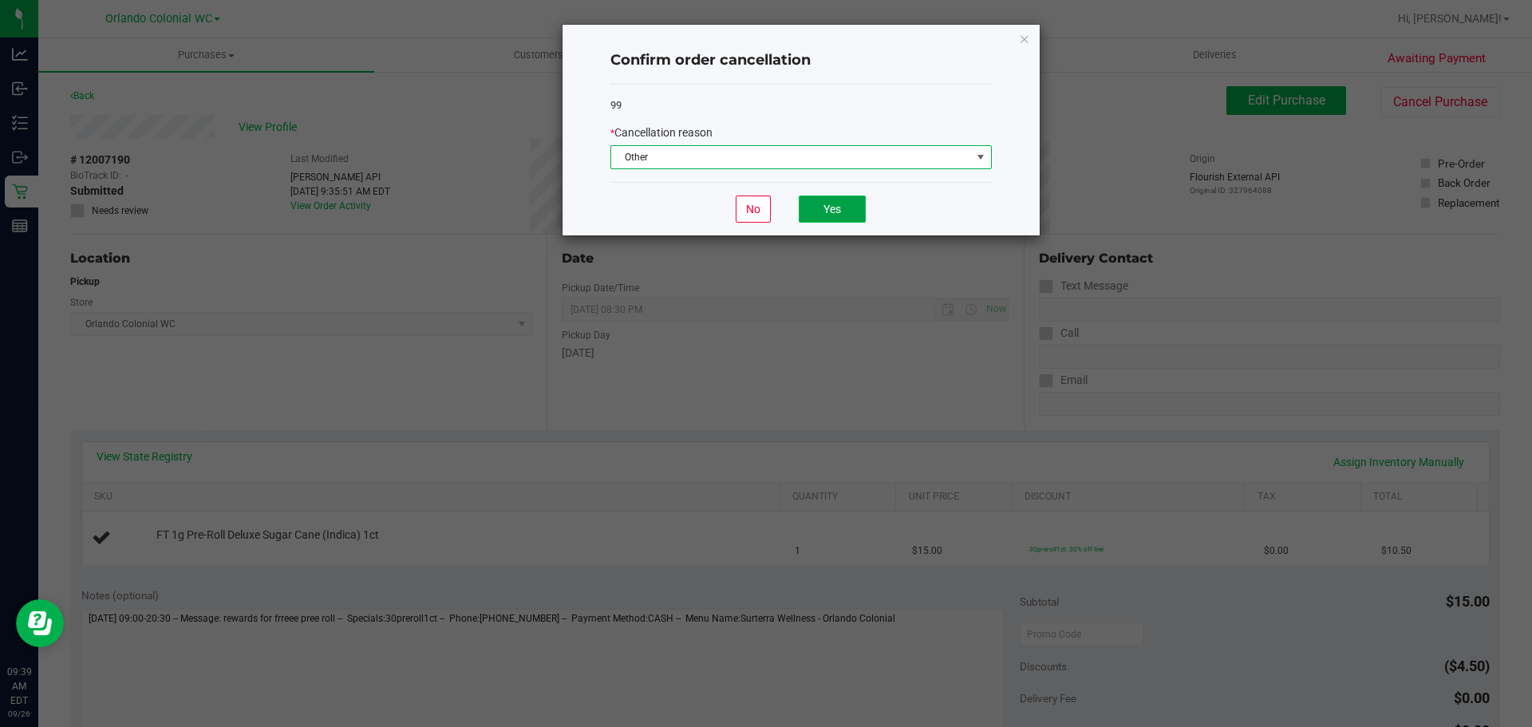
click at [831, 211] on button "Yes" at bounding box center [832, 208] width 67 height 27
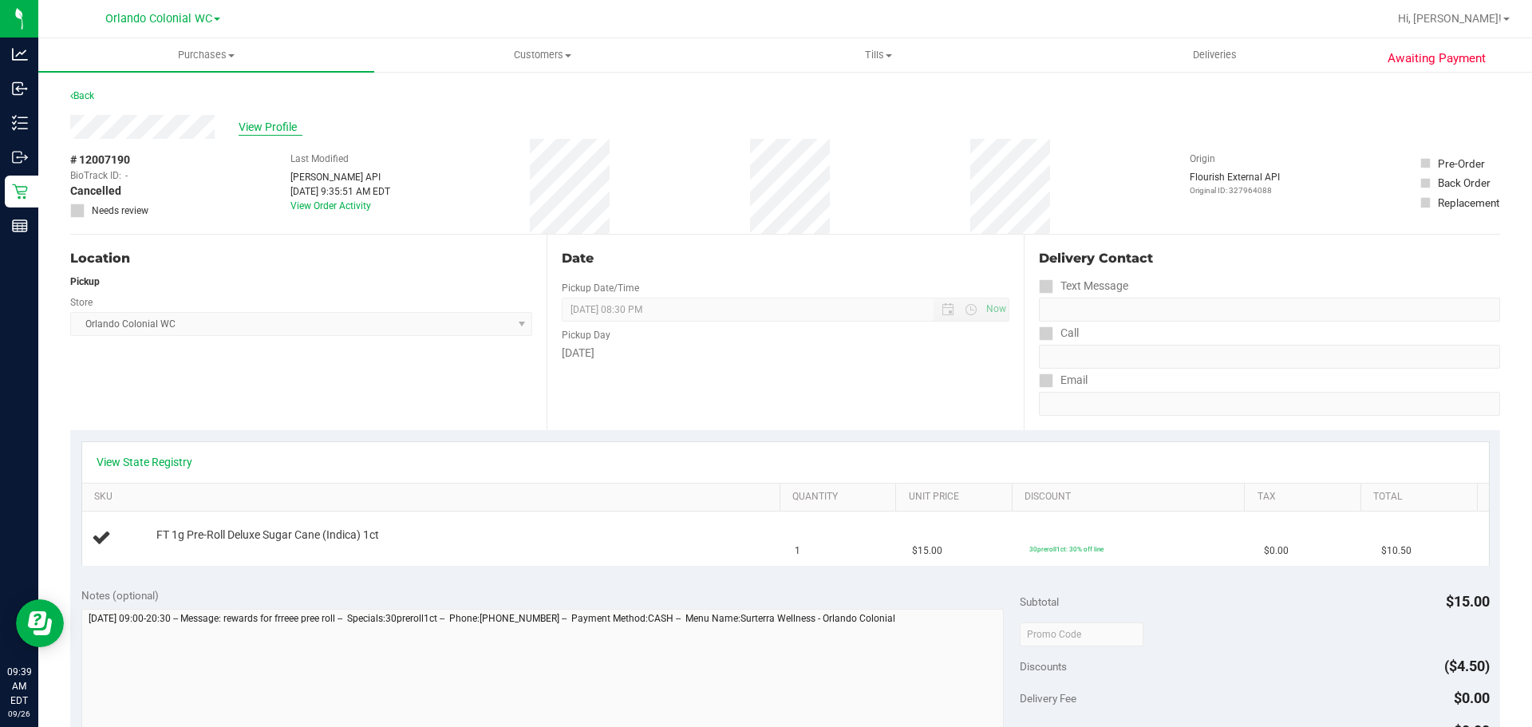
click at [264, 133] on span "View Profile" at bounding box center [271, 127] width 64 height 17
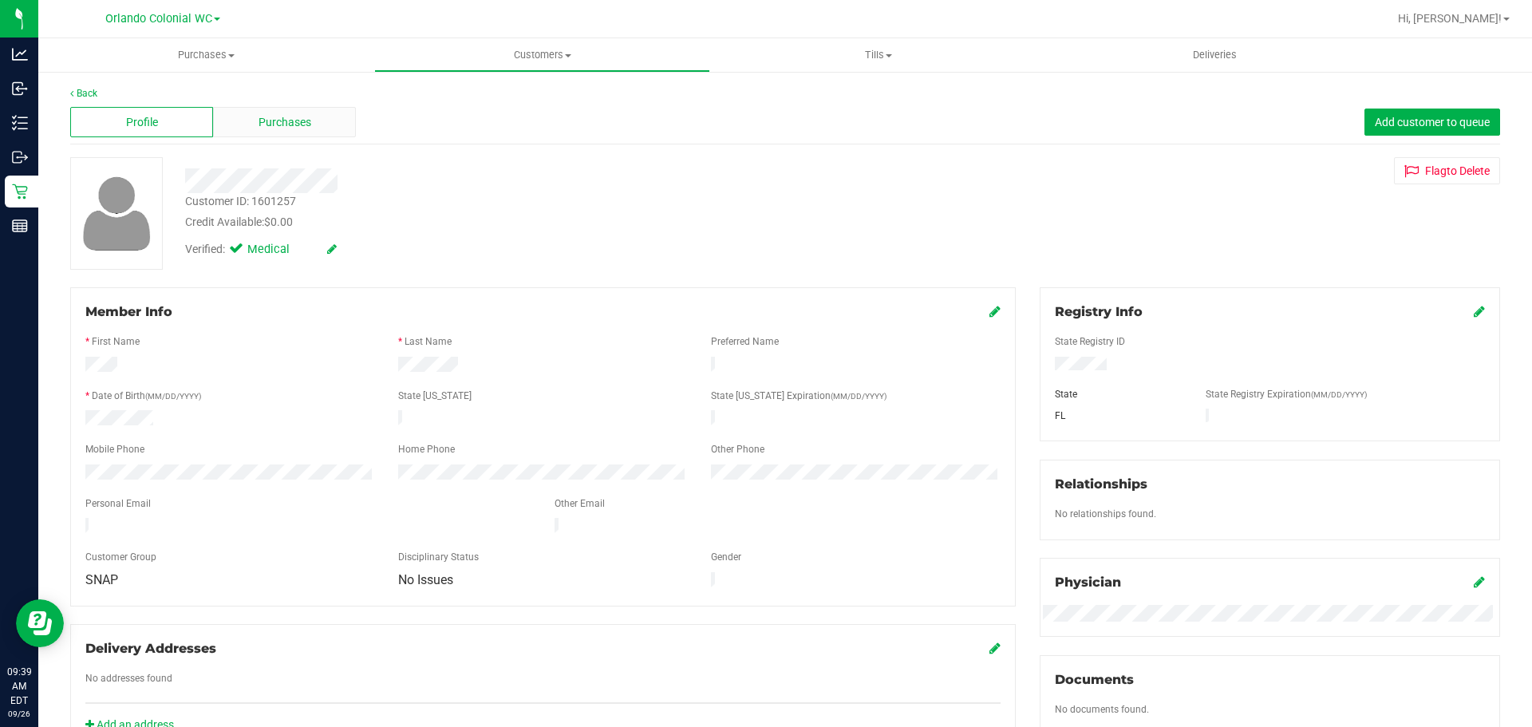
click at [276, 126] on span "Purchases" at bounding box center [285, 122] width 53 height 17
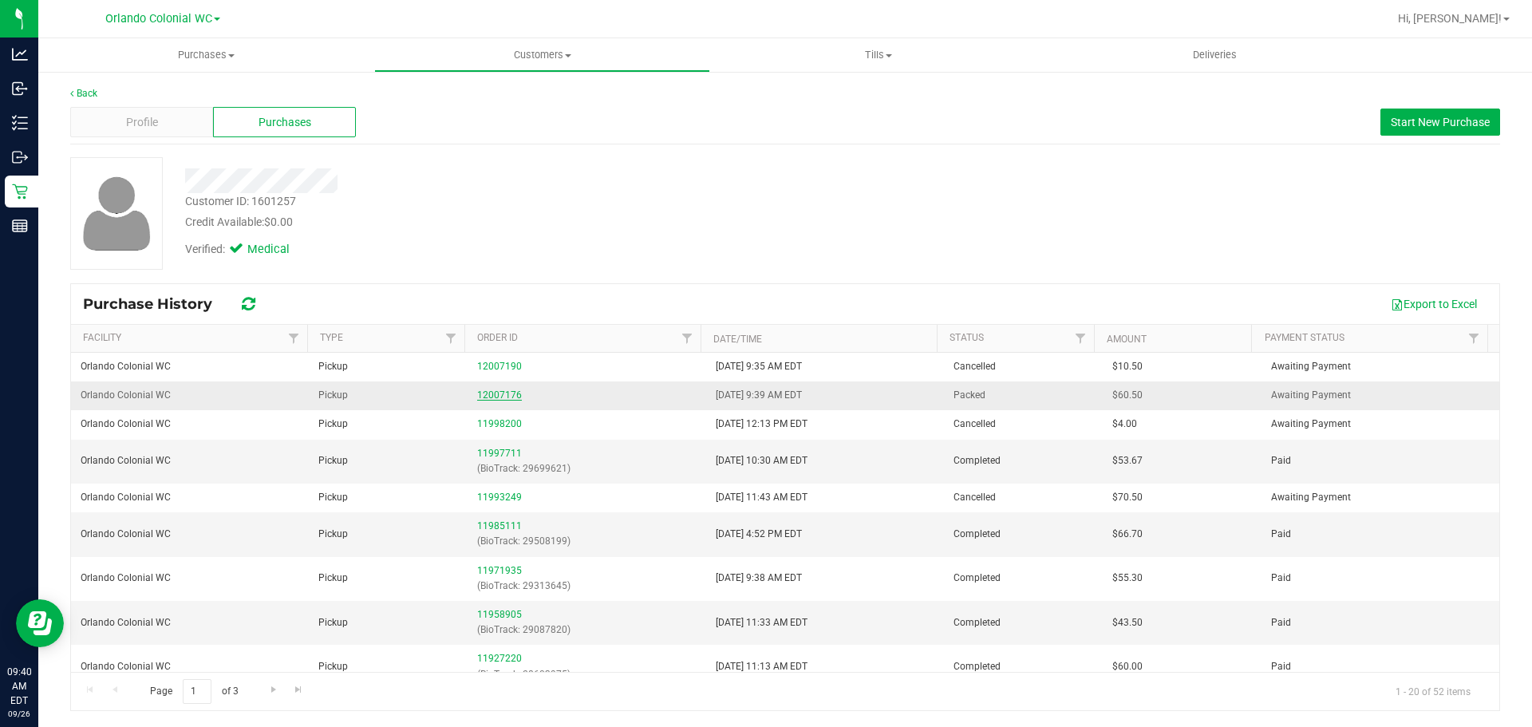
click at [494, 392] on link "12007176" at bounding box center [499, 394] width 45 height 11
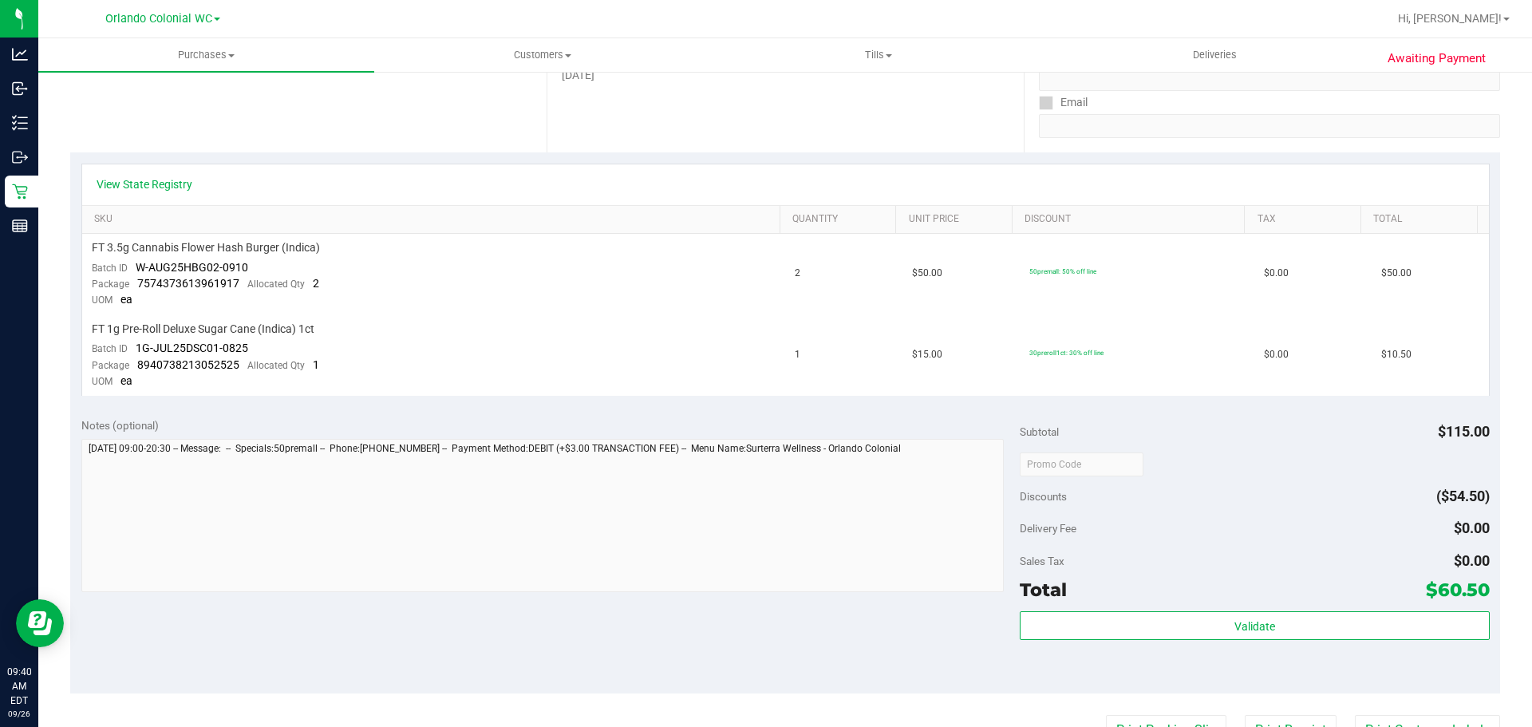
scroll to position [559, 0]
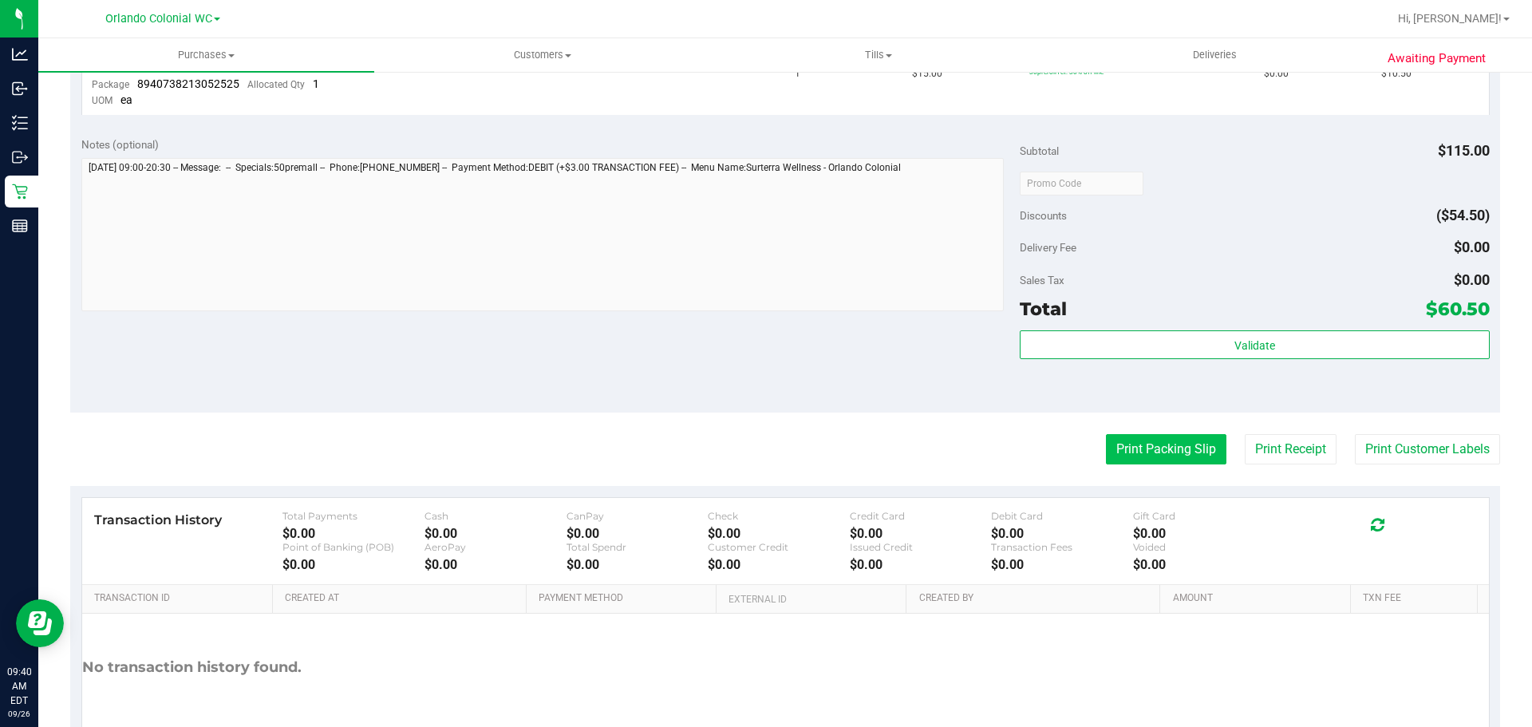
click at [1158, 445] on button "Print Packing Slip" at bounding box center [1166, 449] width 120 height 30
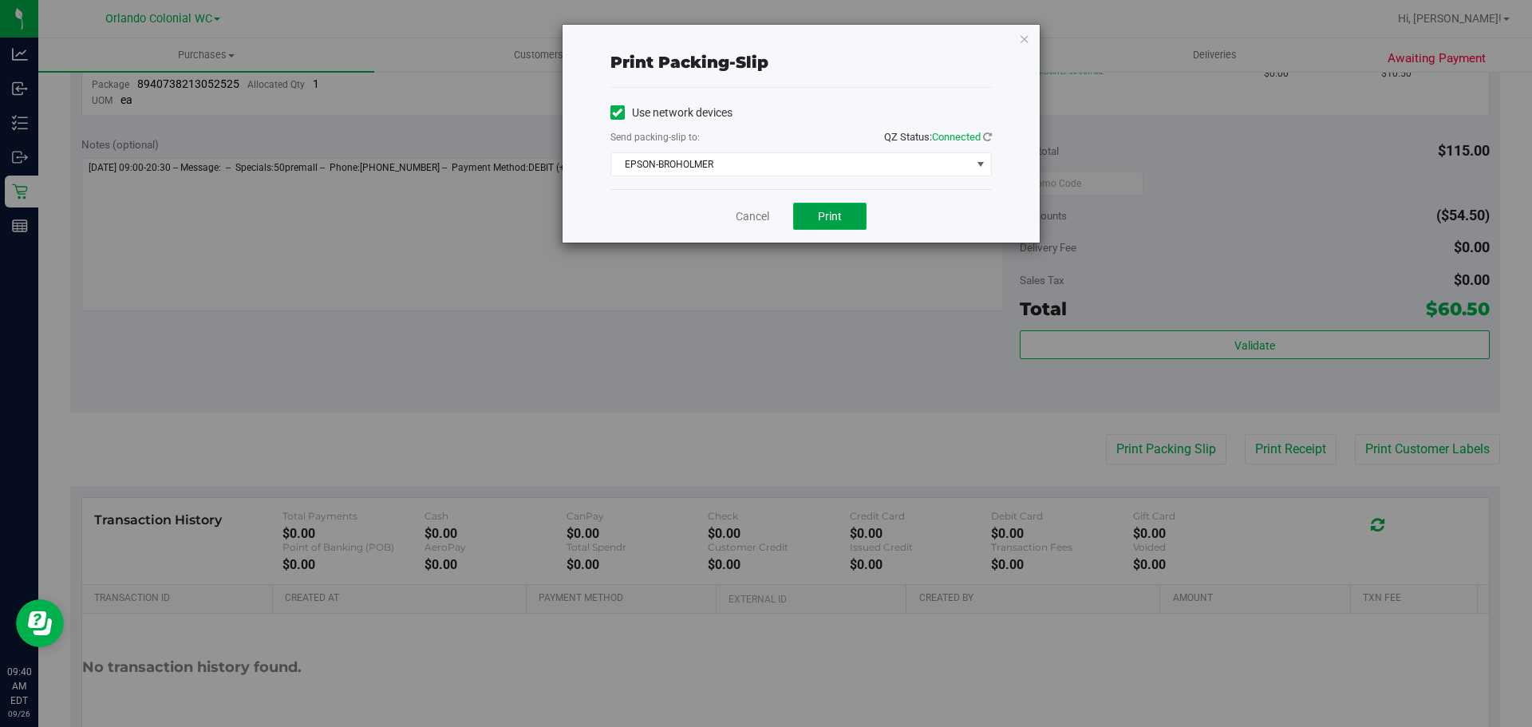
click at [840, 219] on span "Print" at bounding box center [830, 216] width 24 height 13
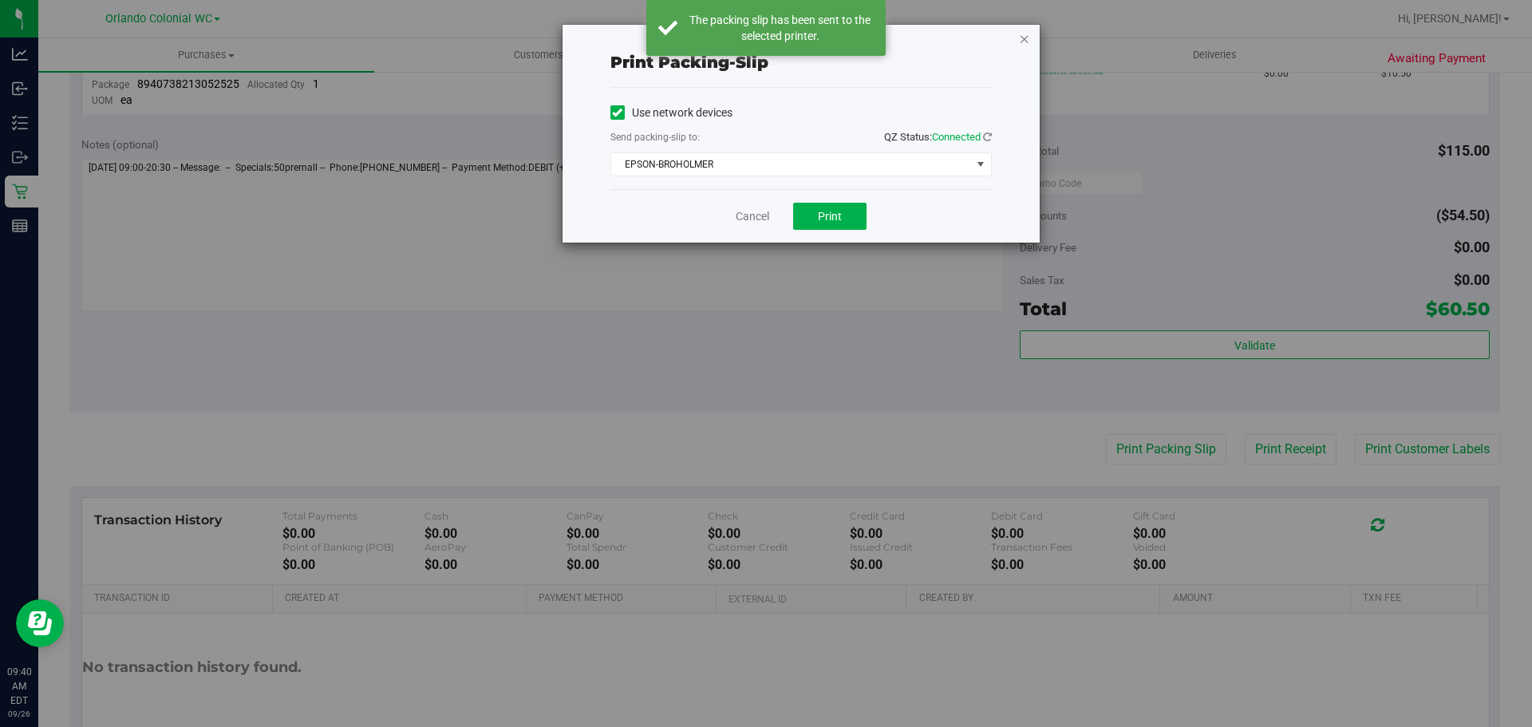
click at [1024, 41] on icon "button" at bounding box center [1024, 38] width 11 height 19
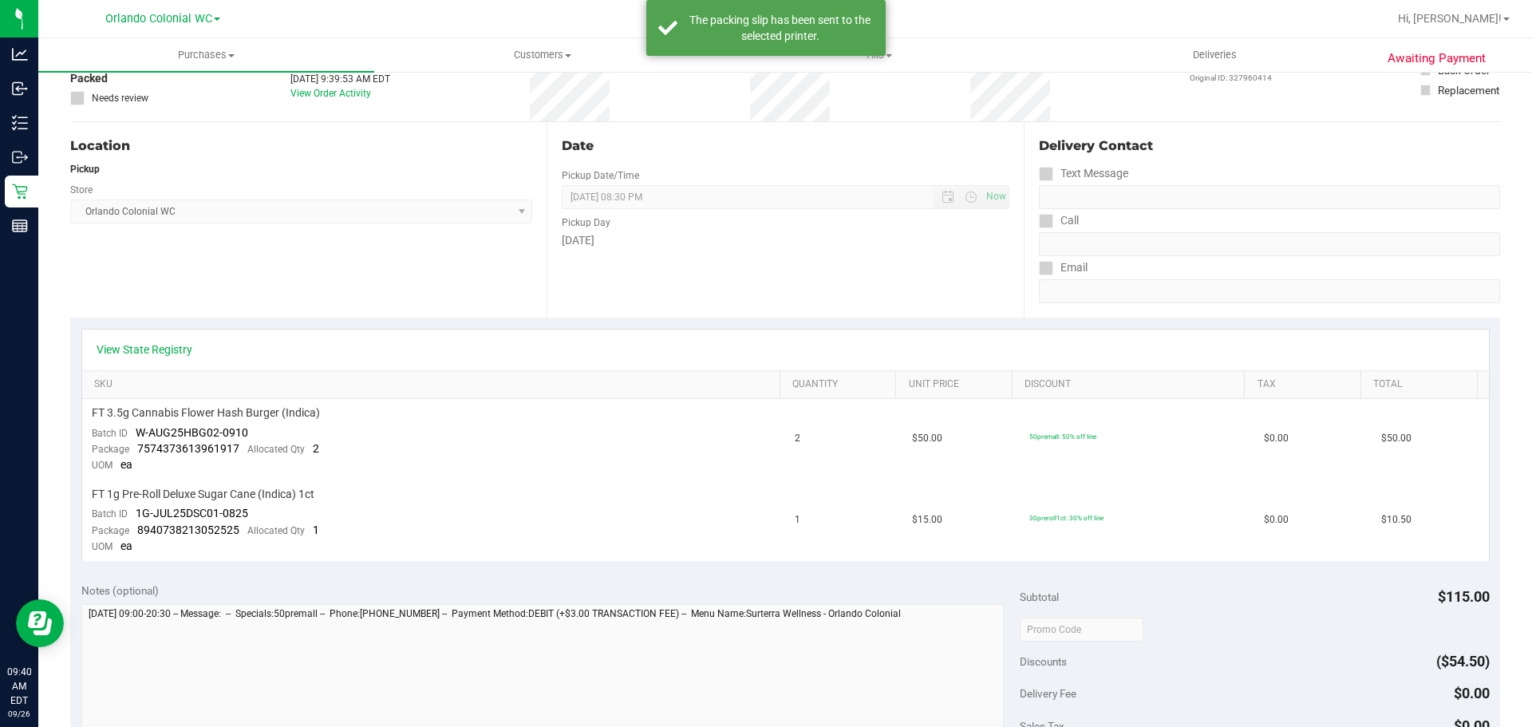
scroll to position [0, 0]
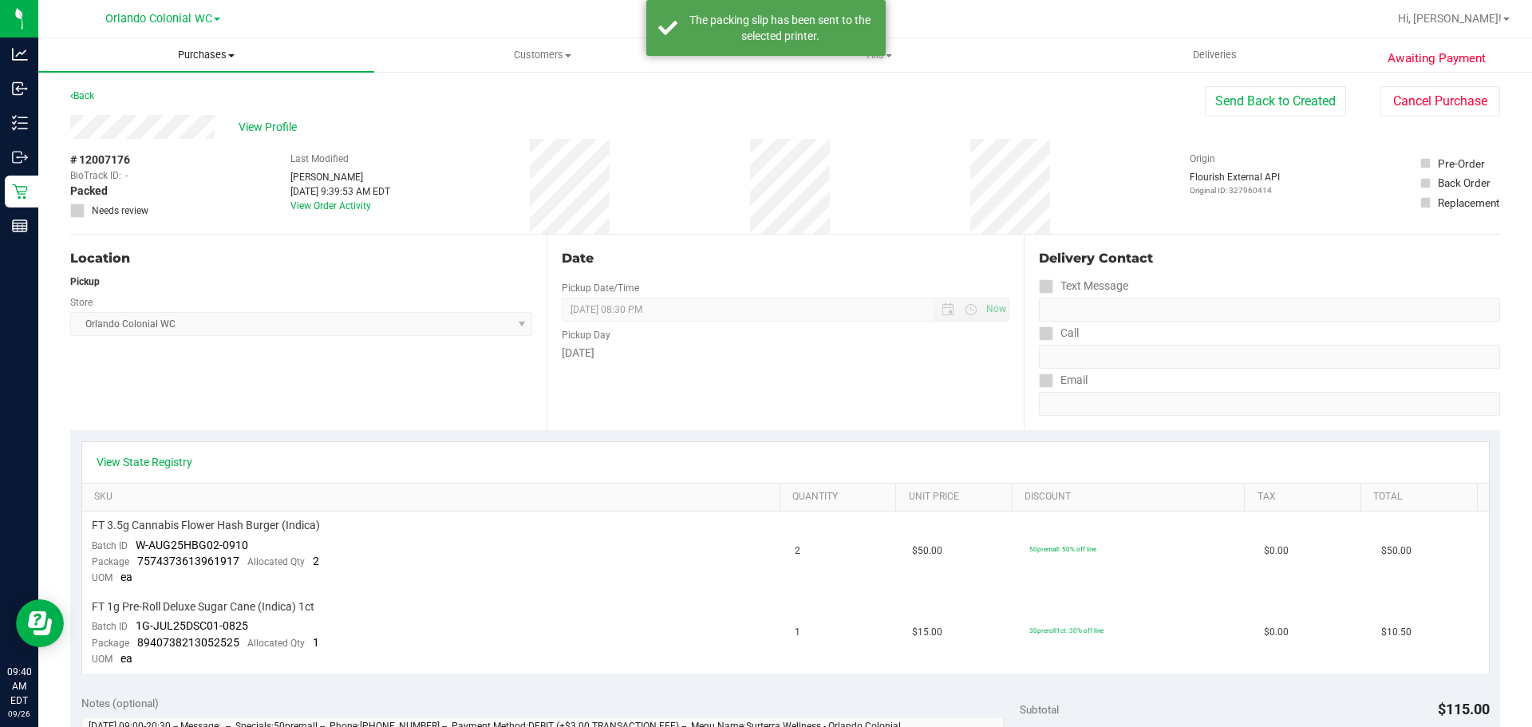
click at [215, 60] on span "Purchases" at bounding box center [206, 55] width 336 height 14
click at [170, 113] on li "Fulfillment" at bounding box center [206, 115] width 336 height 19
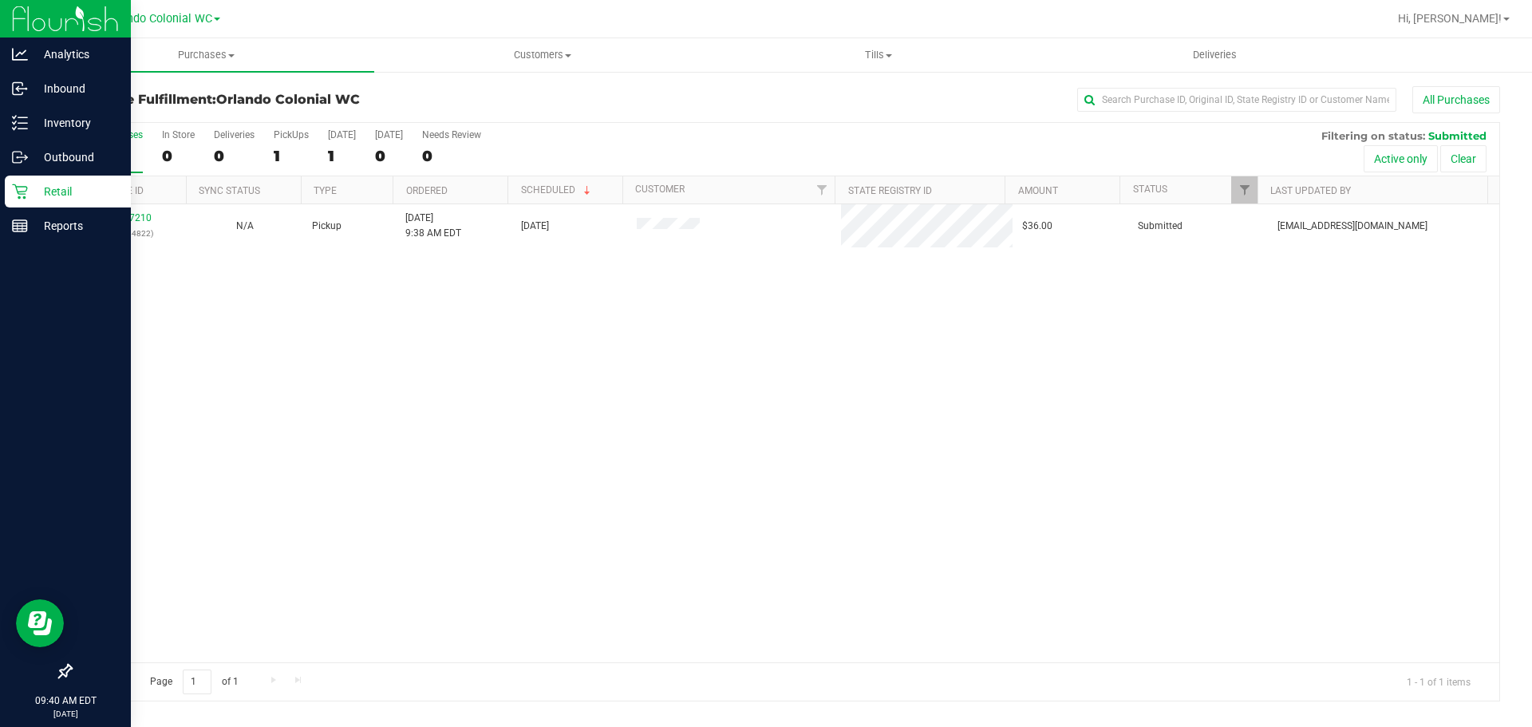
click at [14, 197] on icon at bounding box center [20, 192] width 16 height 16
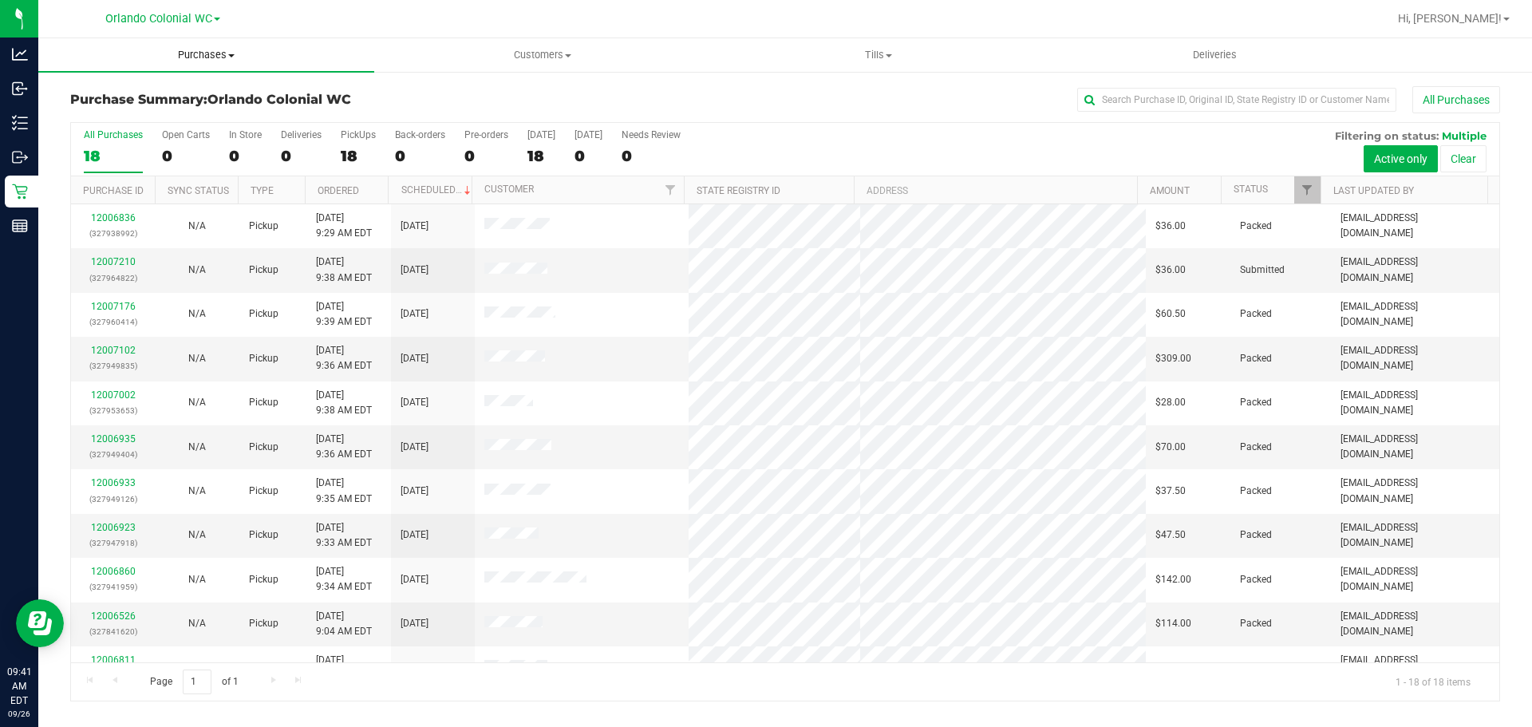
click at [230, 51] on span "Purchases" at bounding box center [206, 55] width 336 height 14
click at [93, 109] on span "Fulfillment" at bounding box center [87, 116] width 99 height 14
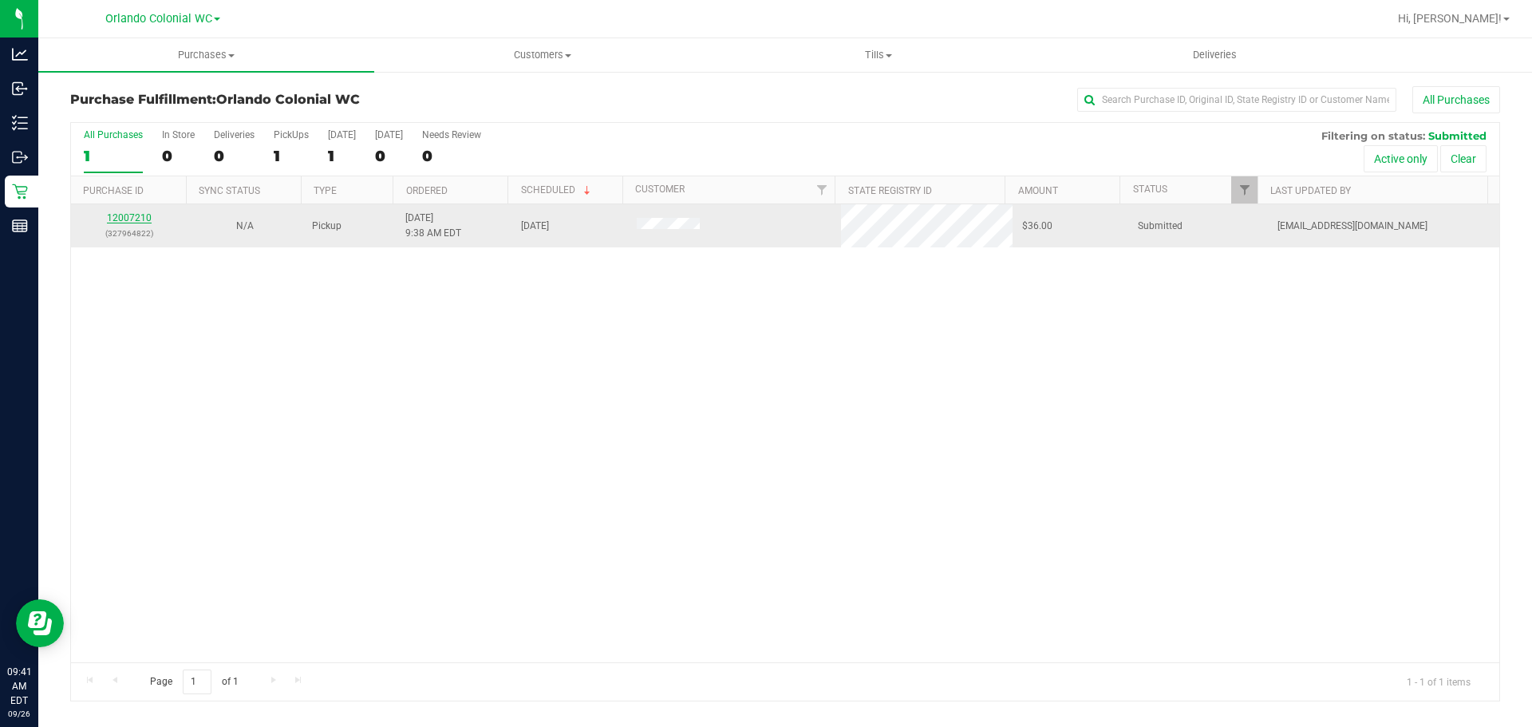
click at [120, 223] on link "12007210" at bounding box center [129, 217] width 45 height 11
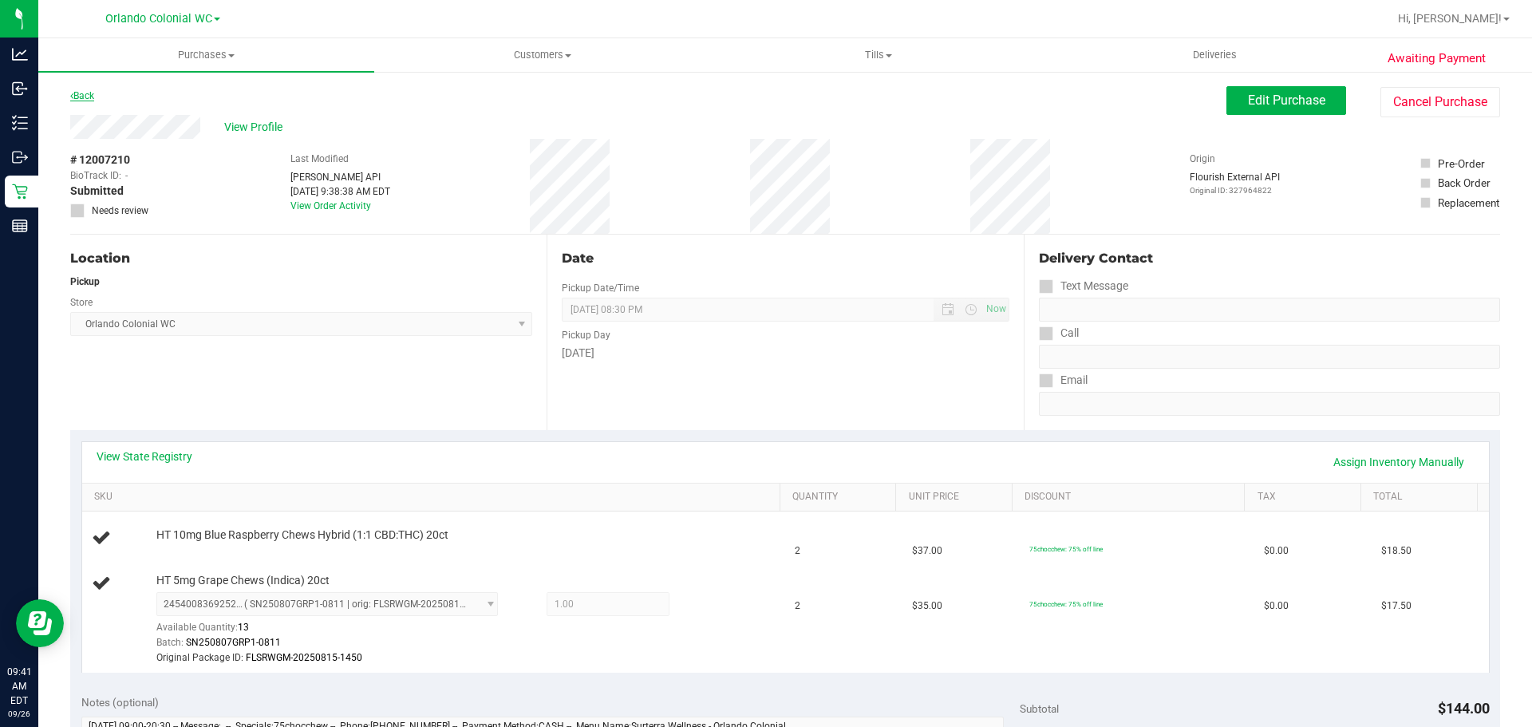
click at [77, 94] on link "Back" at bounding box center [82, 95] width 24 height 11
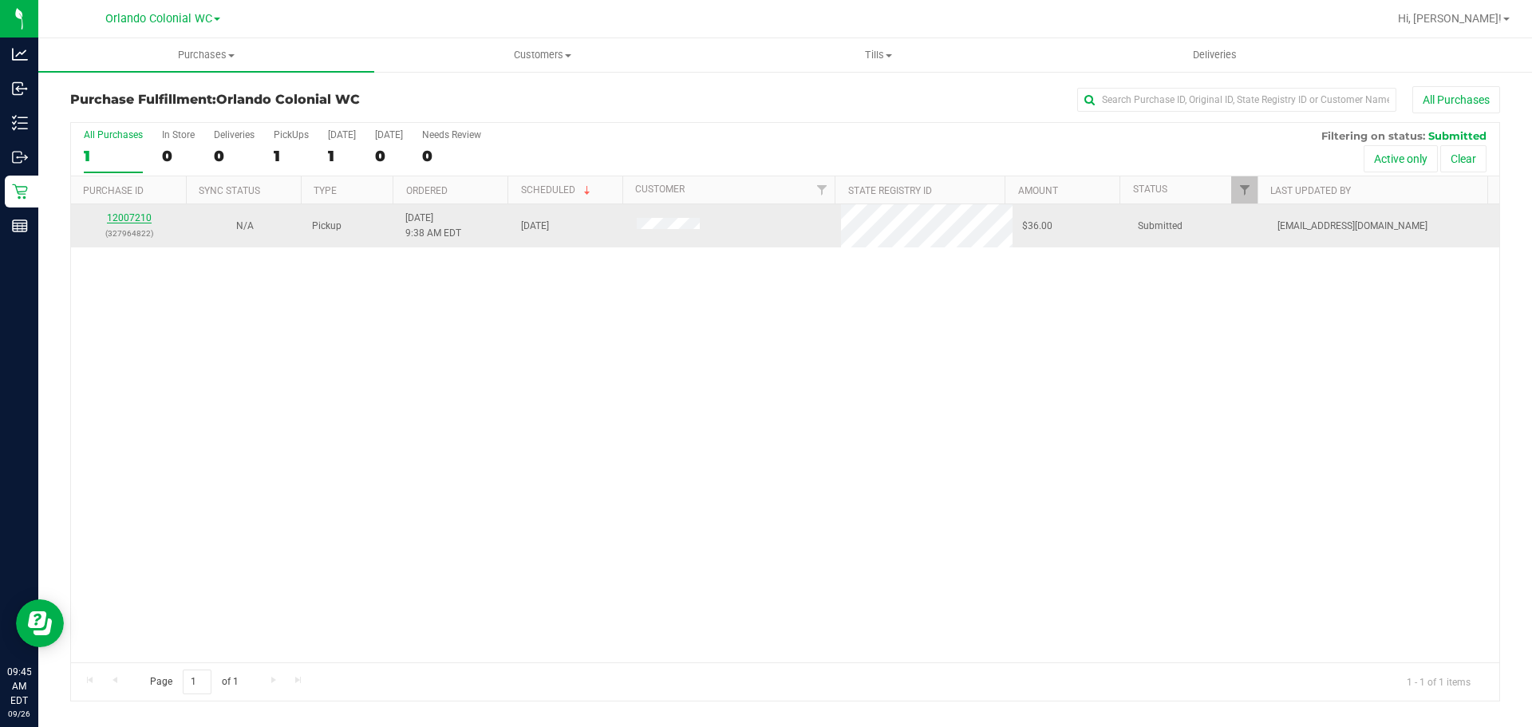
click at [127, 223] on div "12007210 (327964822)" at bounding box center [129, 226] width 97 height 30
click at [125, 222] on link "12007210" at bounding box center [129, 217] width 45 height 11
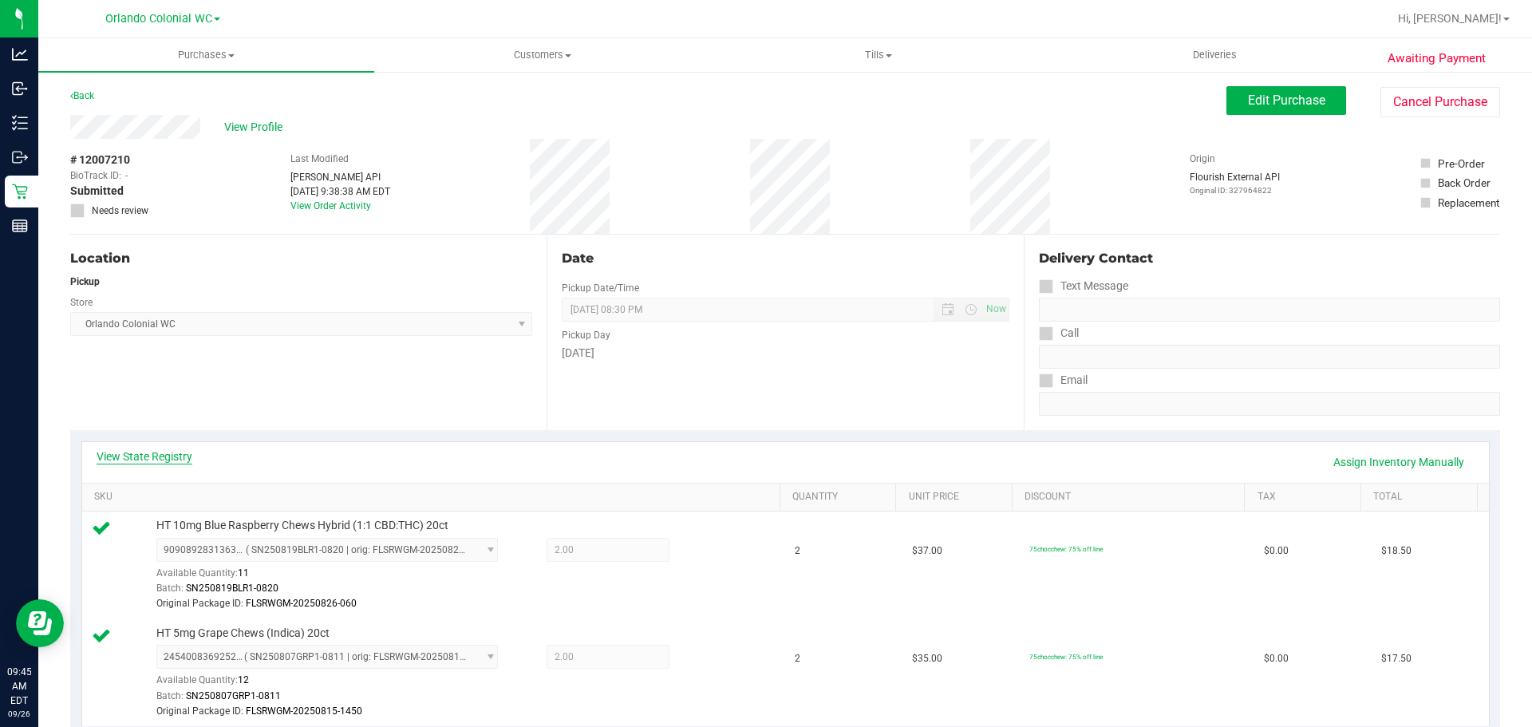
click at [162, 452] on link "View State Registry" at bounding box center [145, 456] width 96 height 16
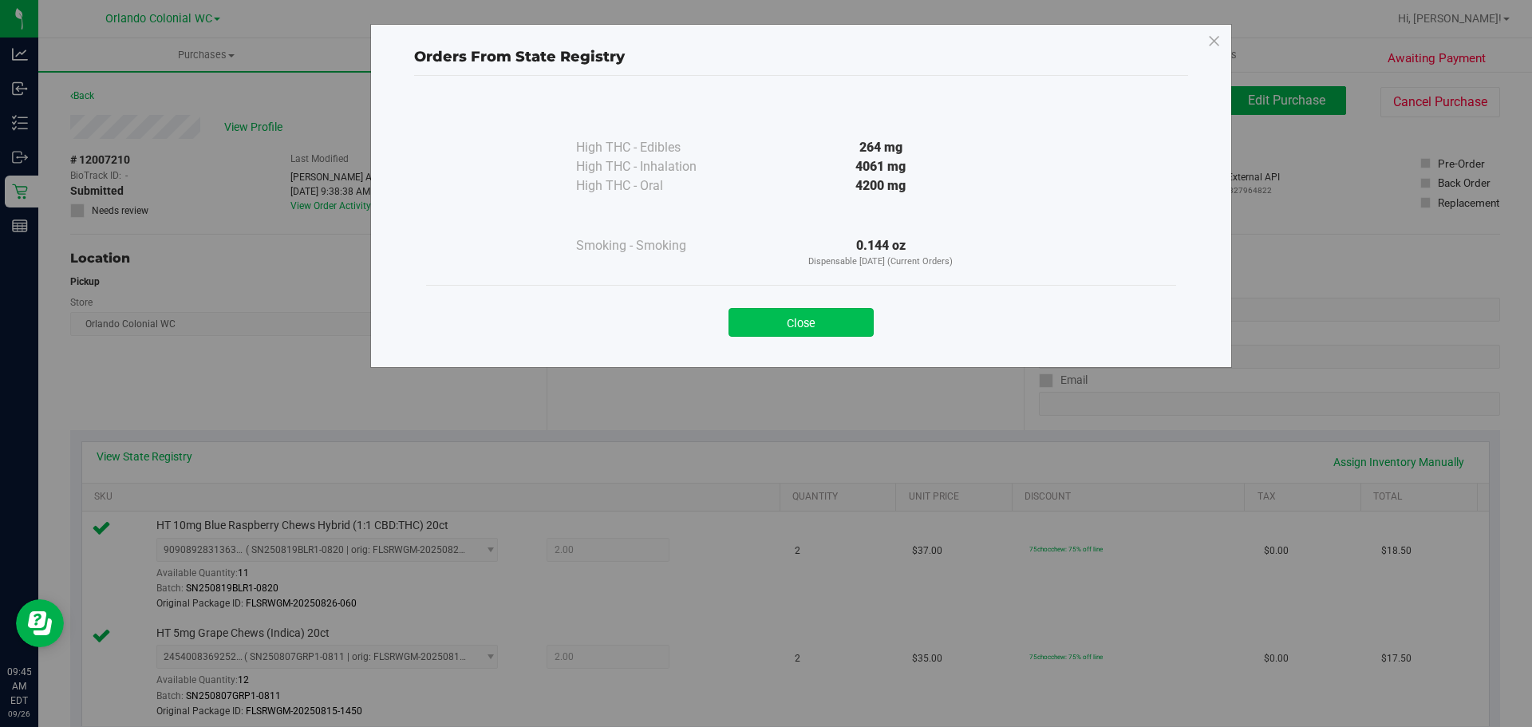
click at [834, 325] on button "Close" at bounding box center [800, 322] width 145 height 29
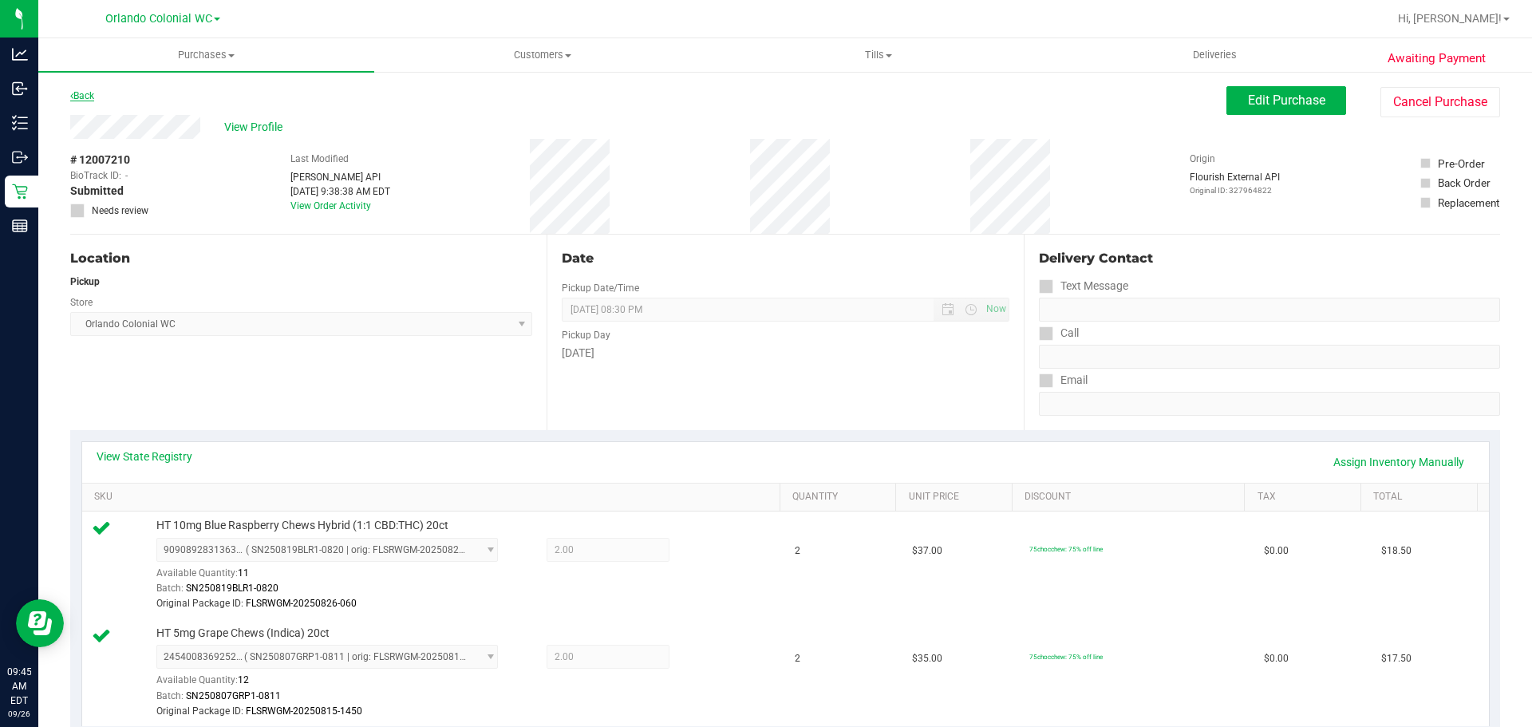
click at [90, 91] on link "Back" at bounding box center [82, 95] width 24 height 11
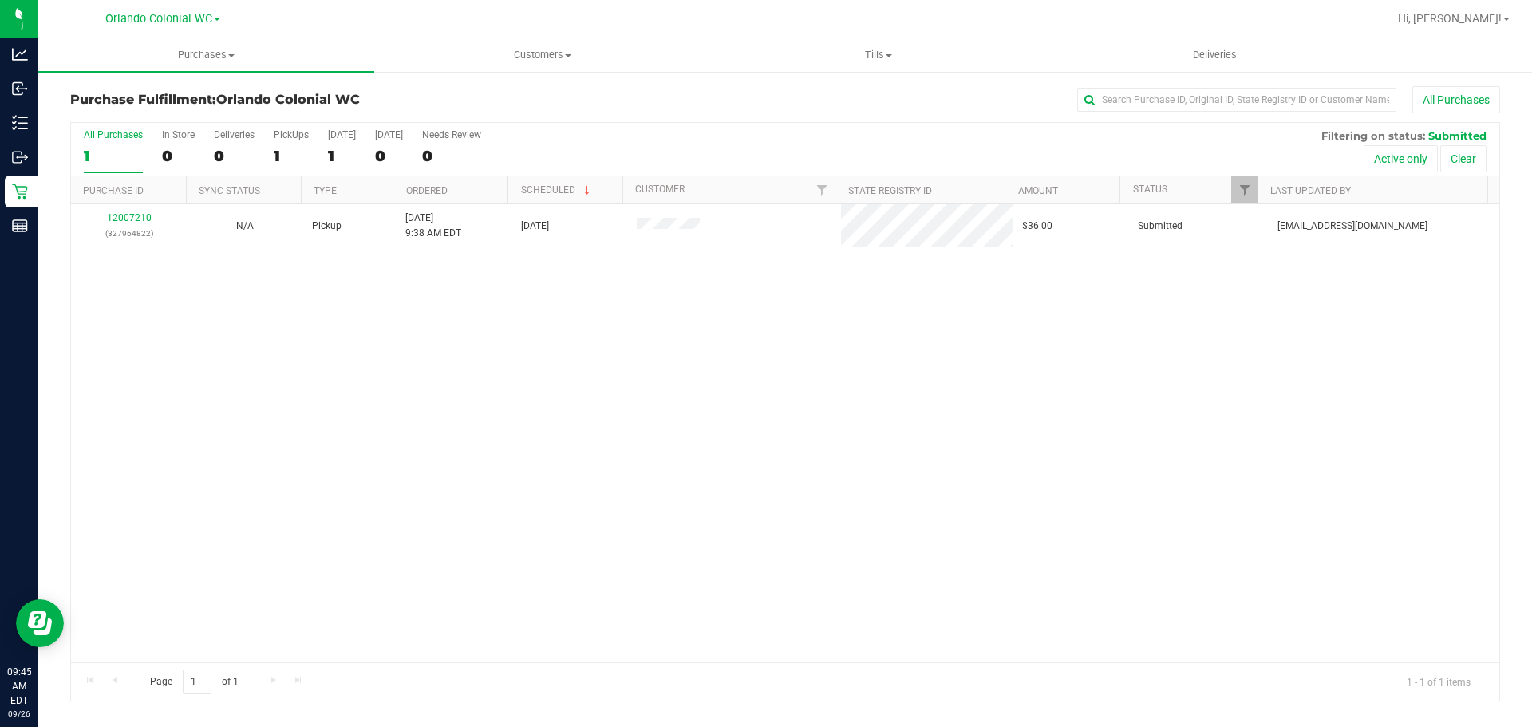
click at [921, 503] on div "12007210 (327964822) N/A Pickup 9/26/2025 9:38 AM EDT 9/26/2025 $36.00 Submitte…" at bounding box center [785, 433] width 1428 height 458
click at [579, 448] on div "12007268 (327967713) N/A Pickup 9/26/2025 9:49 AM EDT 9/26/2025 $35.50 Submitte…" at bounding box center [785, 433] width 1428 height 458
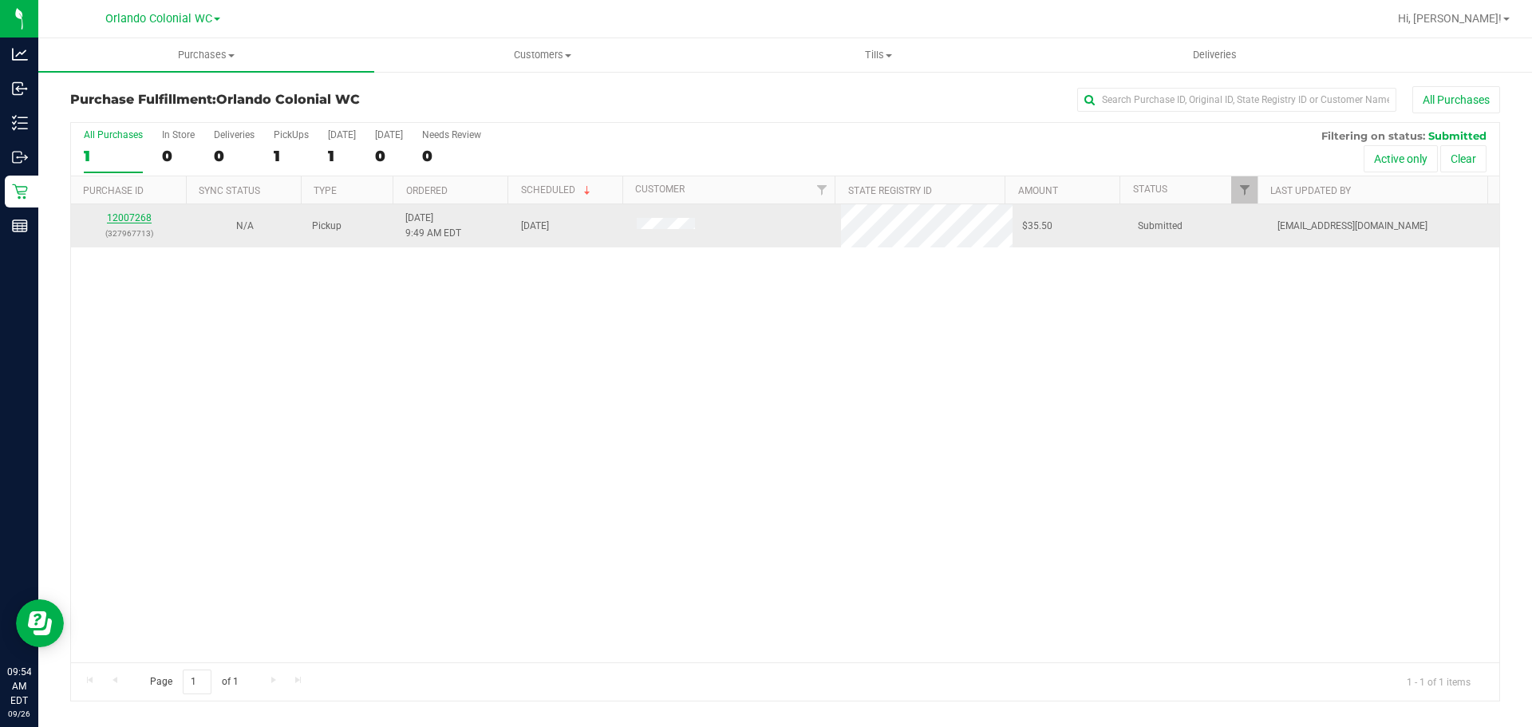
click at [136, 216] on link "12007268" at bounding box center [129, 217] width 45 height 11
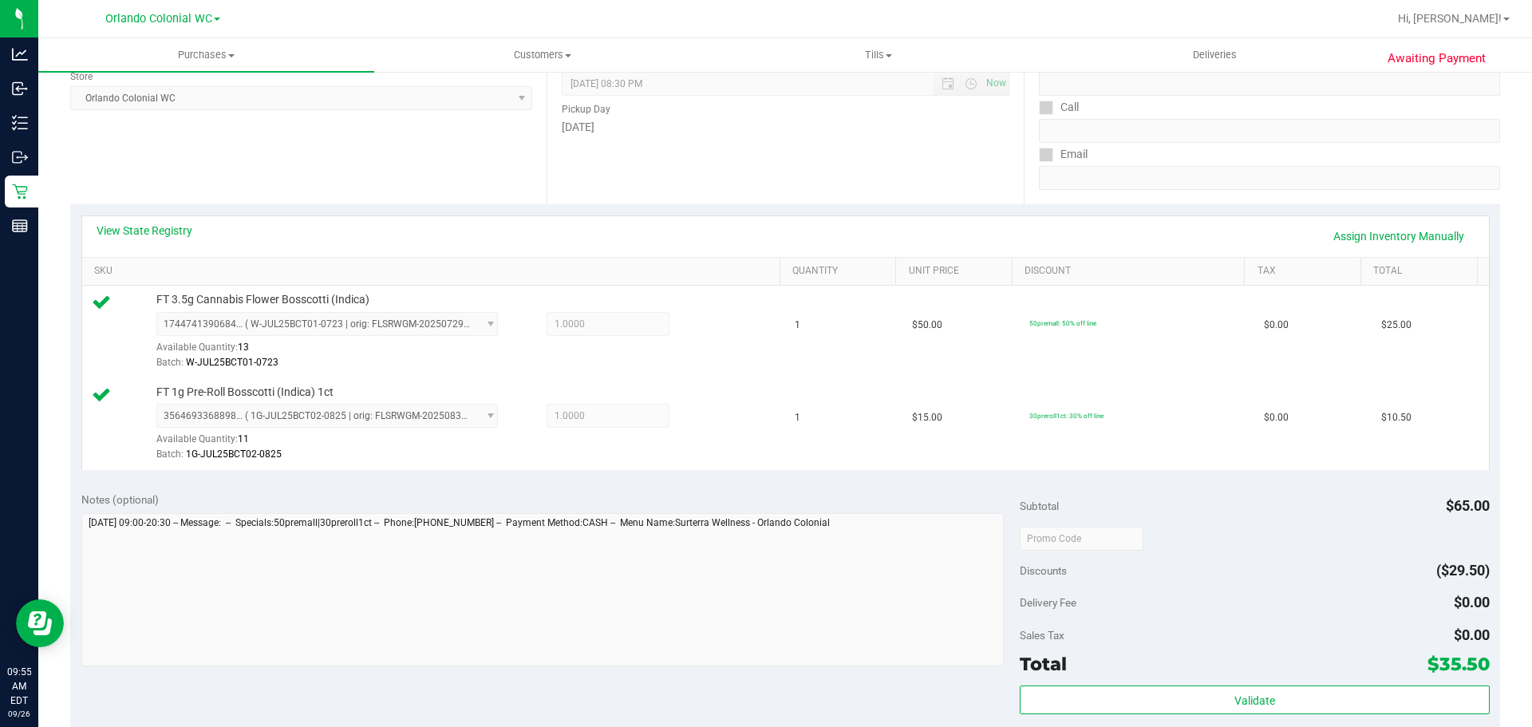
scroll to position [479, 0]
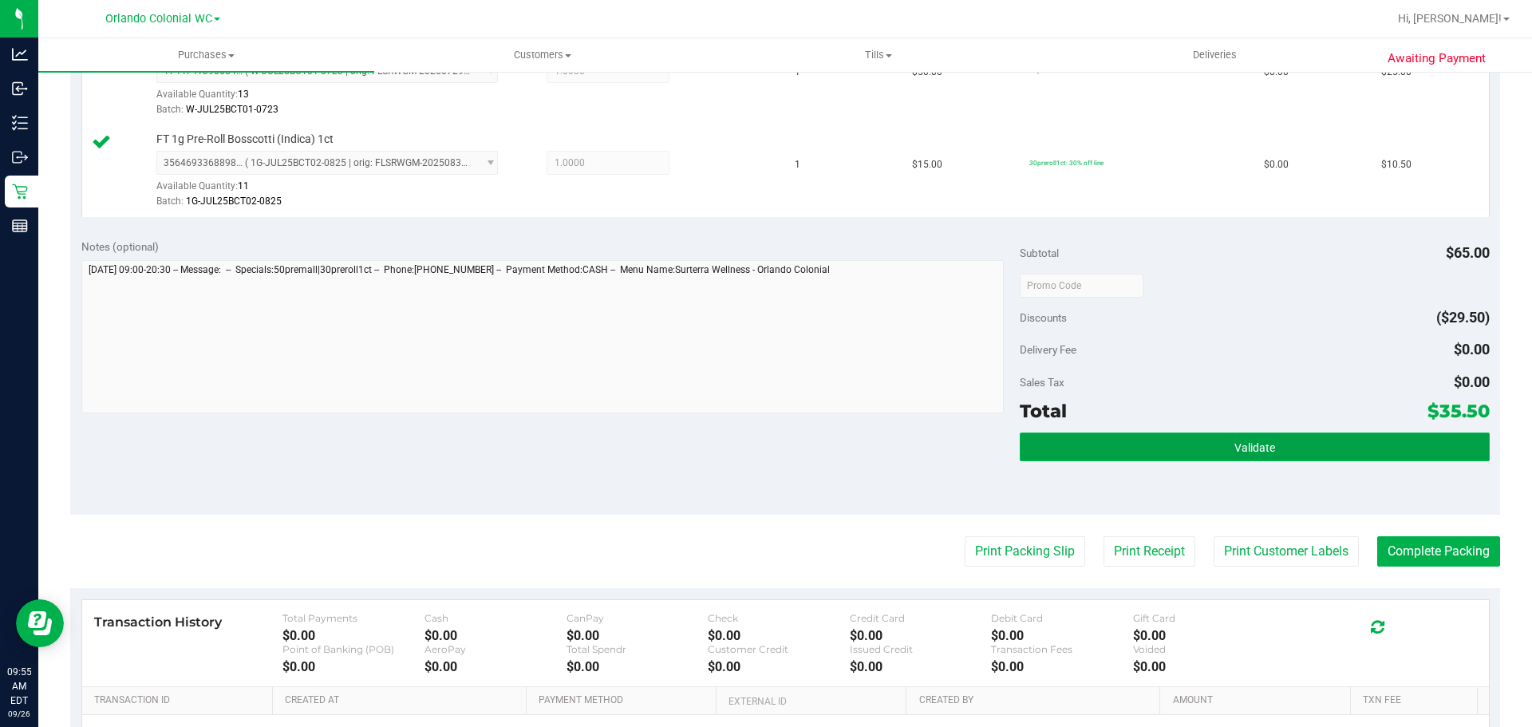
click at [1262, 447] on span "Validate" at bounding box center [1254, 447] width 41 height 13
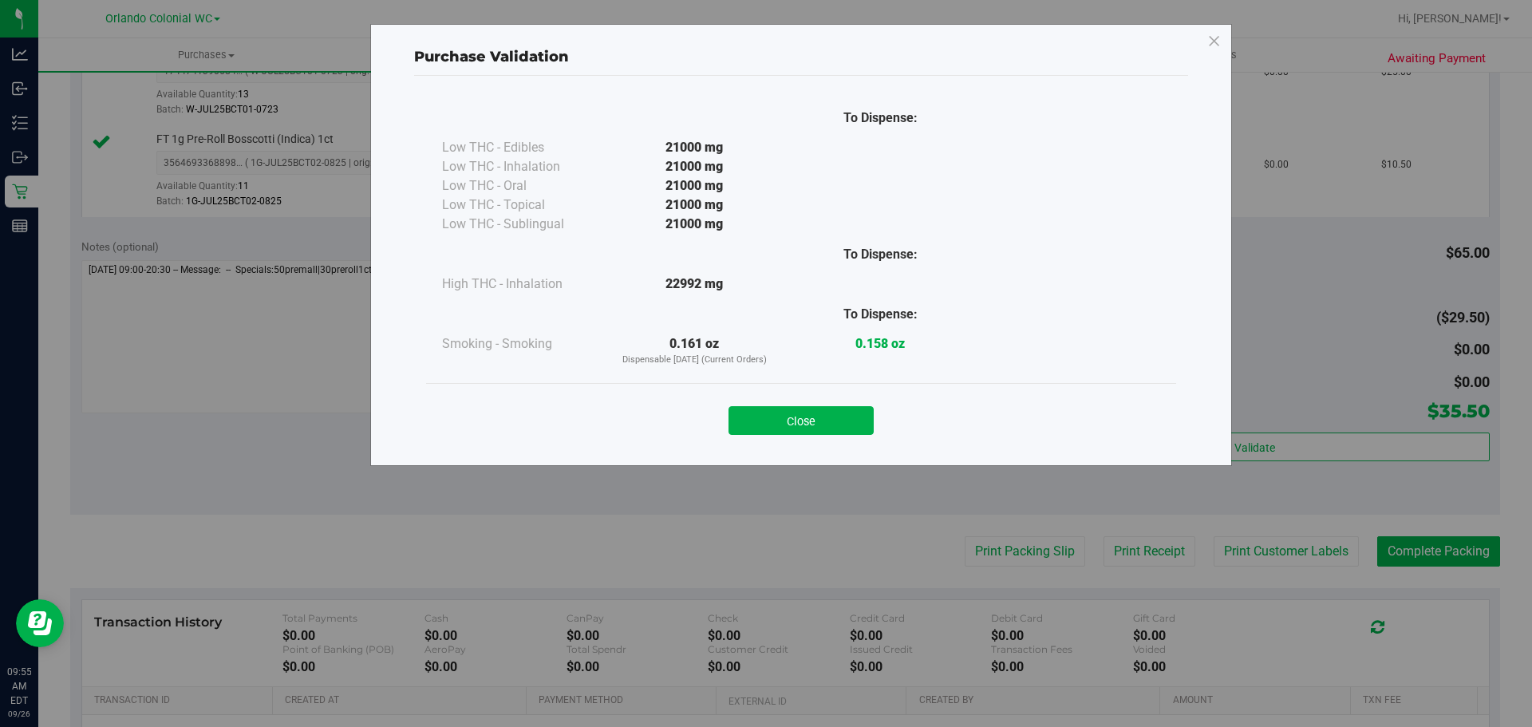
click at [846, 404] on div "Close" at bounding box center [801, 416] width 726 height 40
click at [831, 422] on button "Close" at bounding box center [800, 420] width 145 height 29
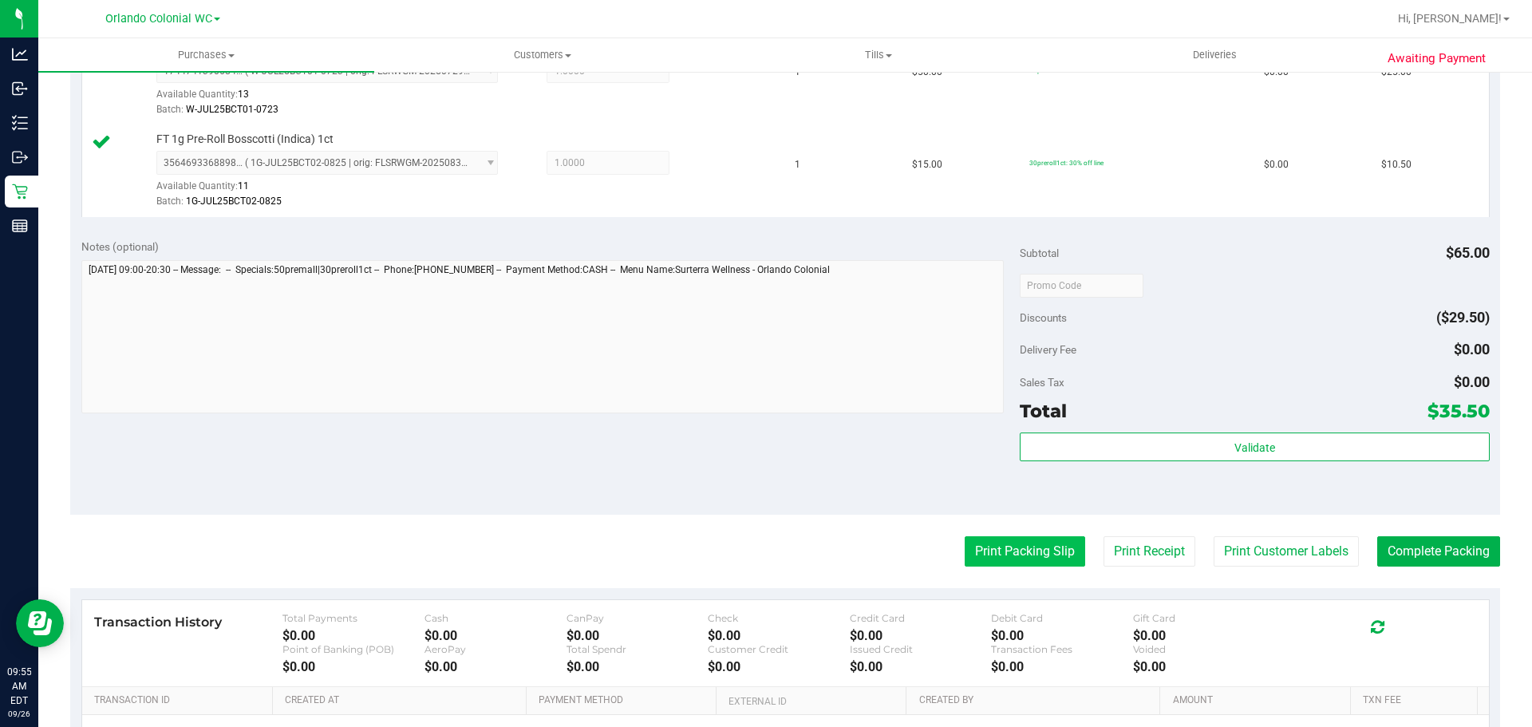
click at [1012, 552] on button "Print Packing Slip" at bounding box center [1025, 551] width 120 height 30
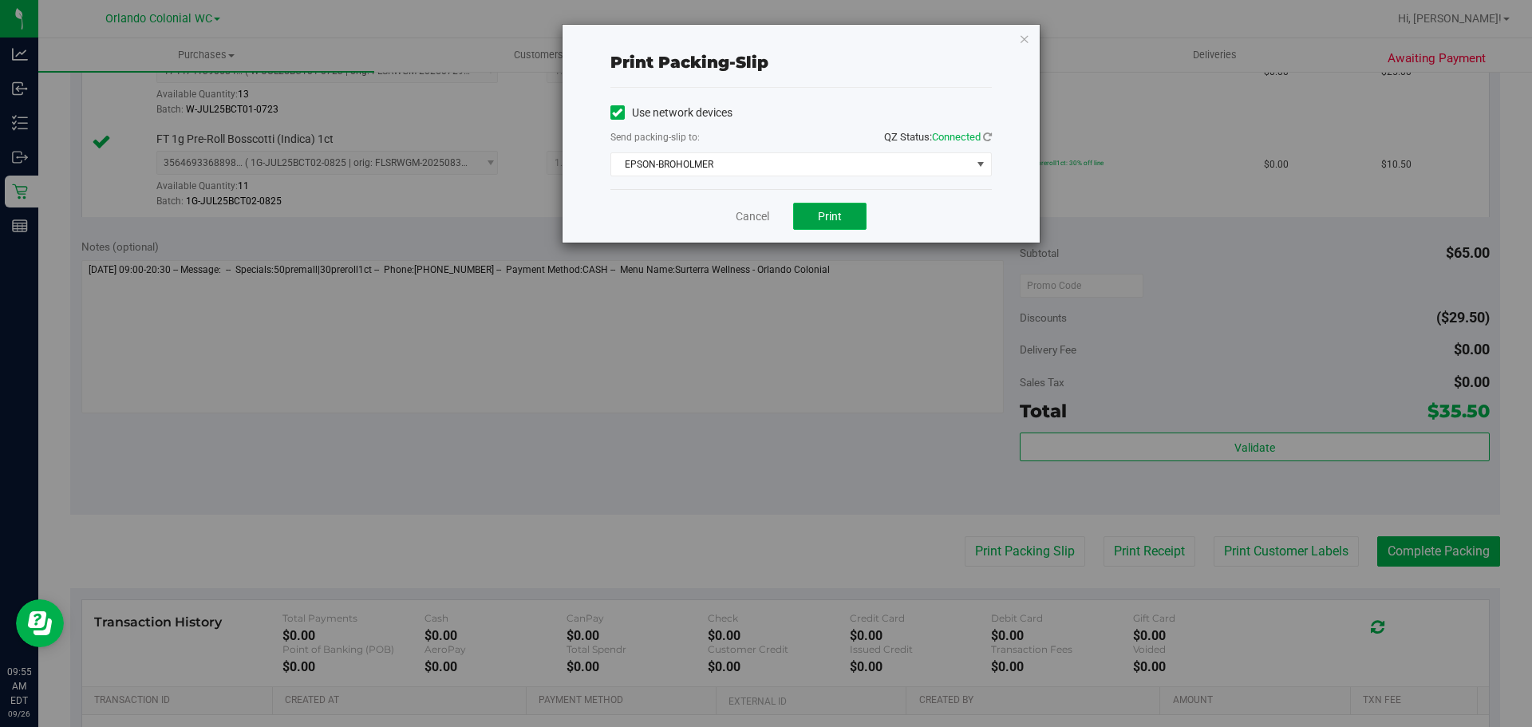
click at [839, 208] on button "Print" at bounding box center [829, 216] width 73 height 27
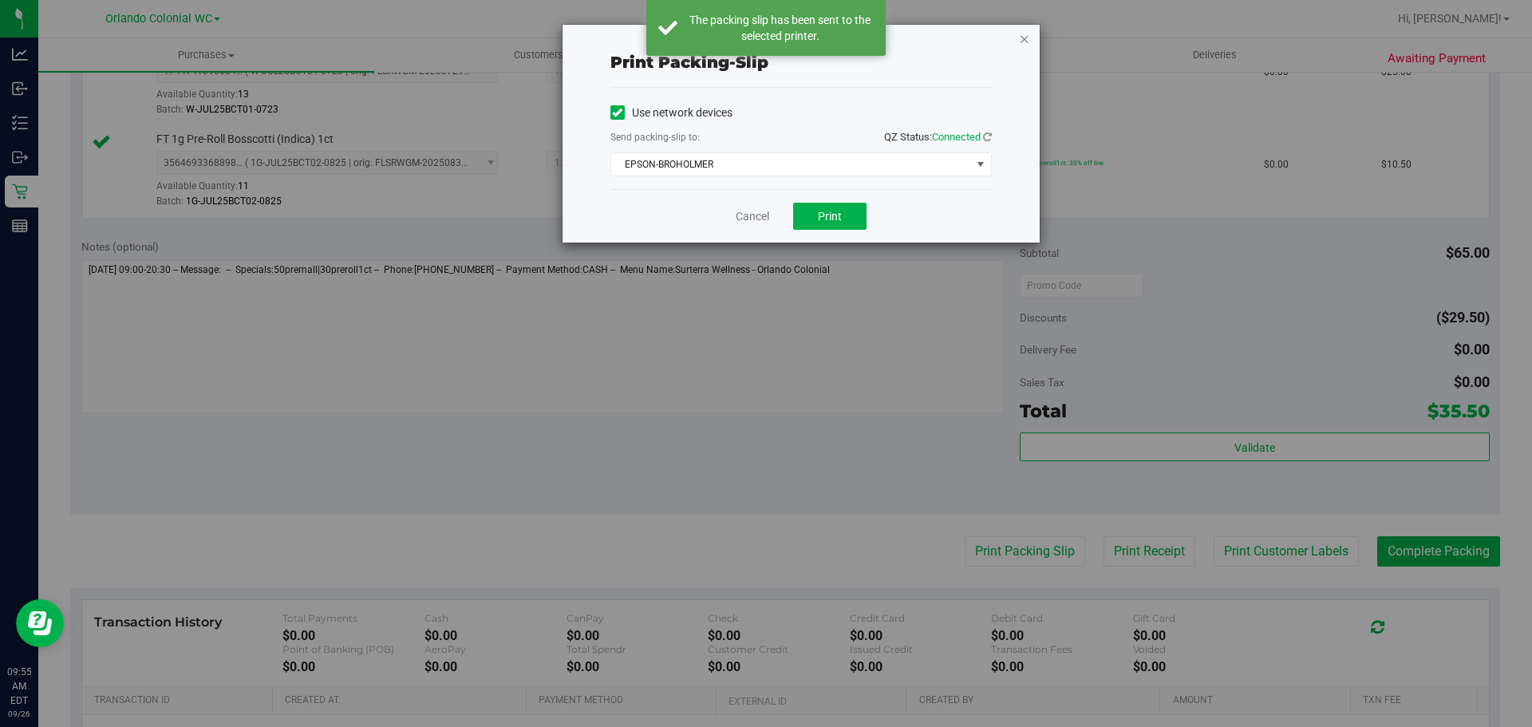
click at [1024, 41] on icon "button" at bounding box center [1024, 38] width 11 height 19
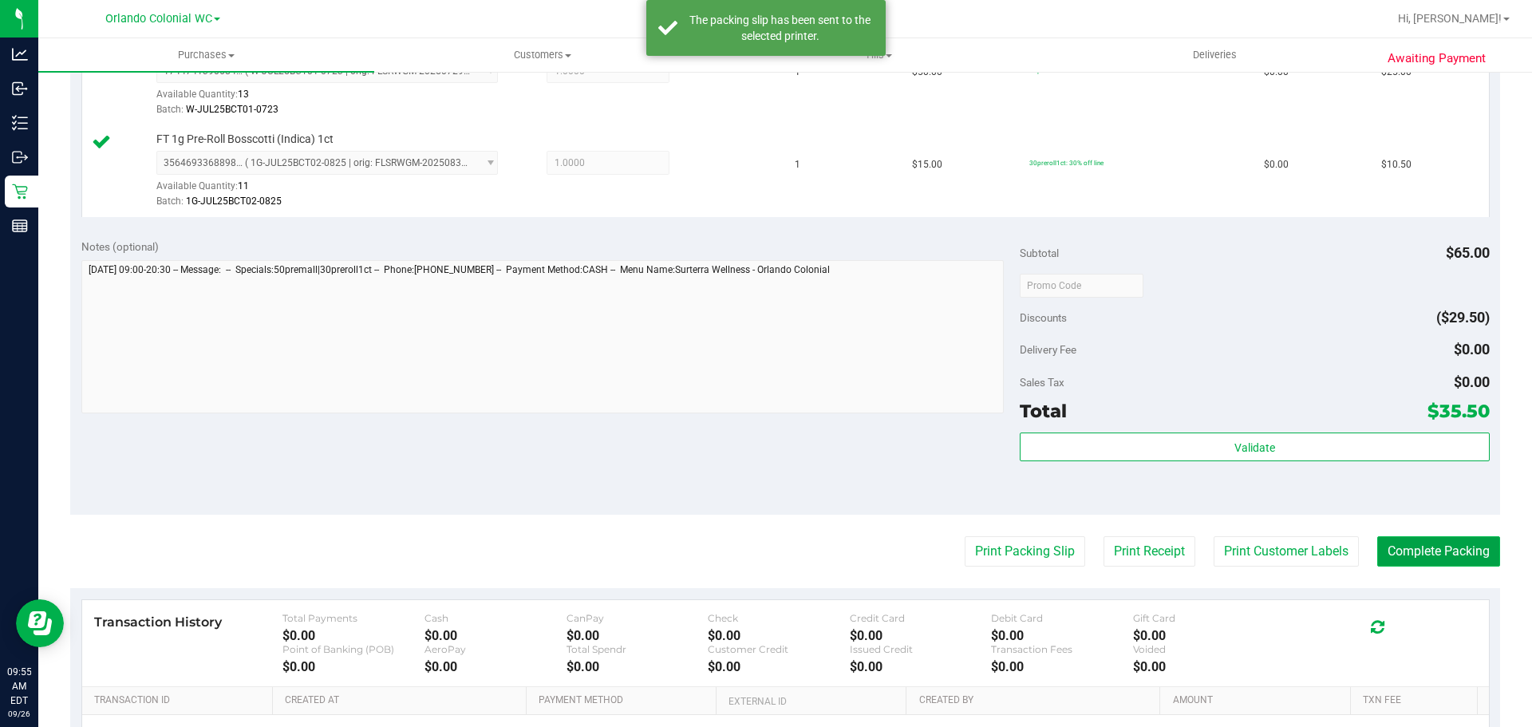
click at [1446, 558] on button "Complete Packing" at bounding box center [1438, 551] width 123 height 30
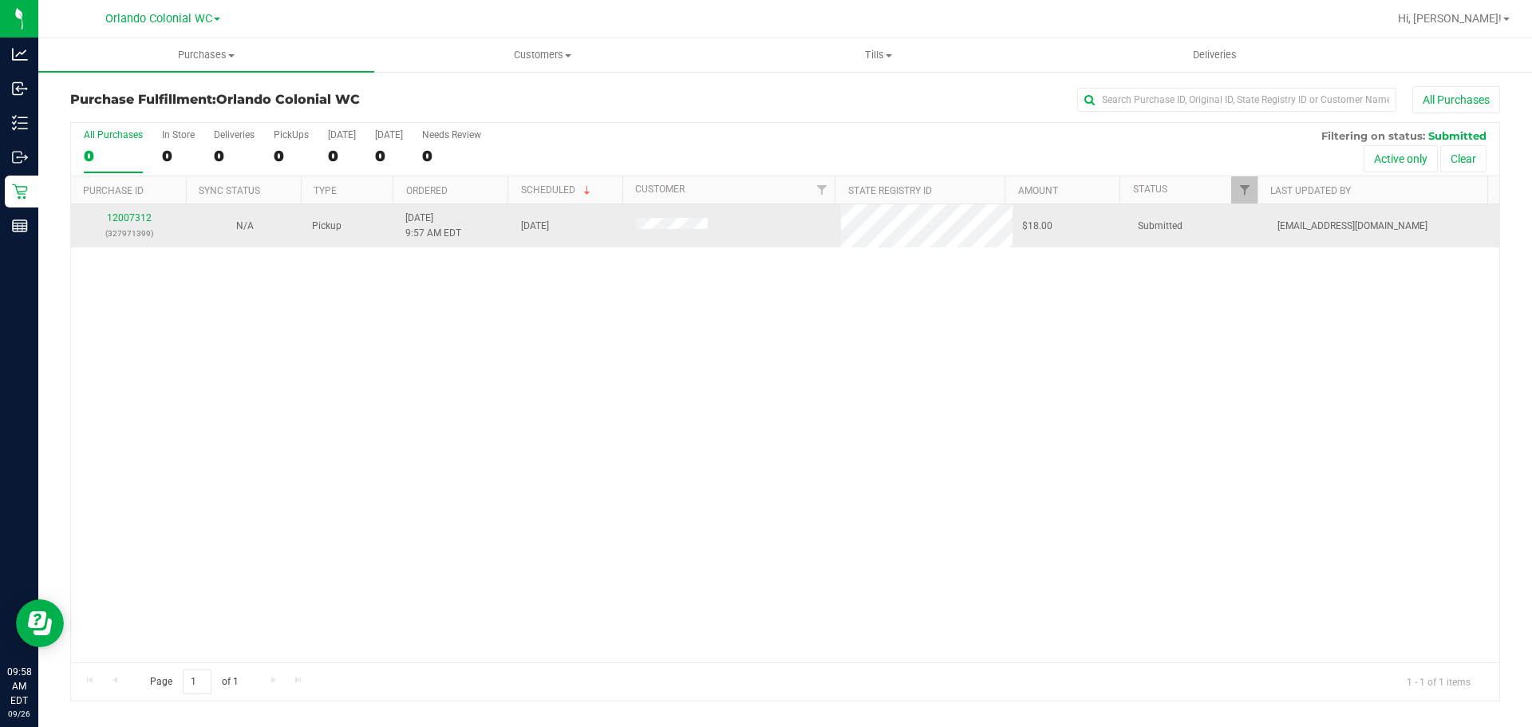
click at [132, 224] on div "12007312 (327971399)" at bounding box center [129, 226] width 97 height 30
click at [134, 212] on link "12007312" at bounding box center [129, 217] width 45 height 11
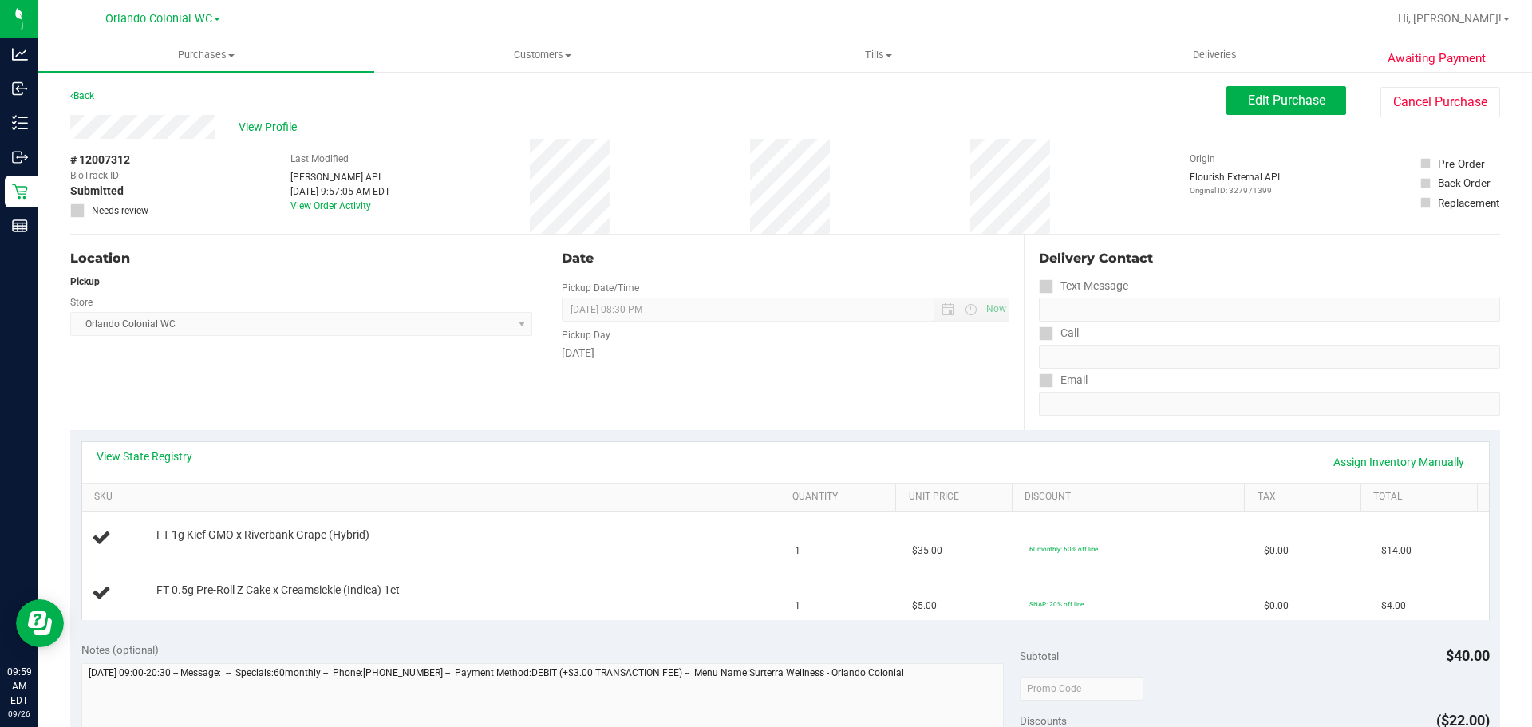
click at [81, 91] on div "Back Edit Purchase Cancel Purchase" at bounding box center [785, 100] width 1430 height 29
click at [80, 91] on link "Back" at bounding box center [82, 95] width 24 height 11
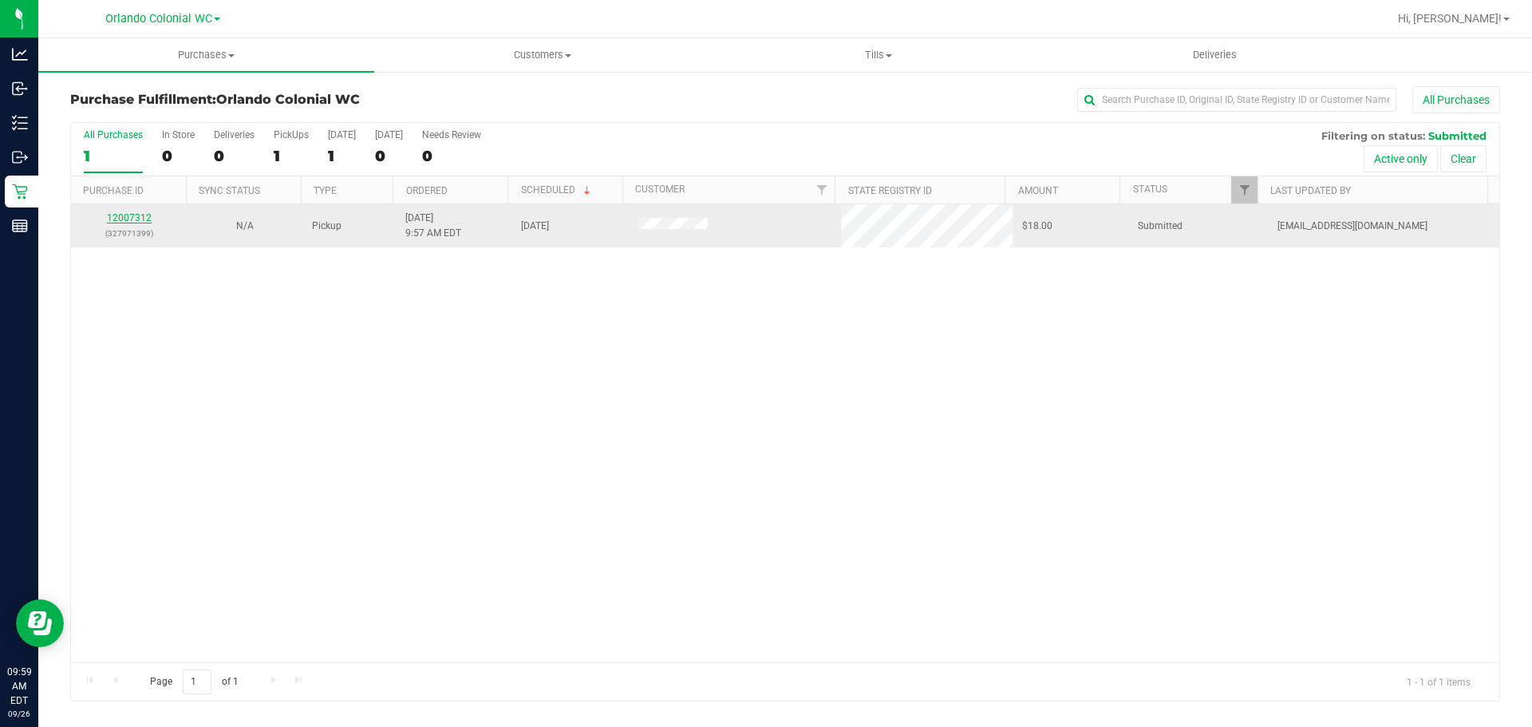
click at [141, 215] on link "12007312" at bounding box center [129, 217] width 45 height 11
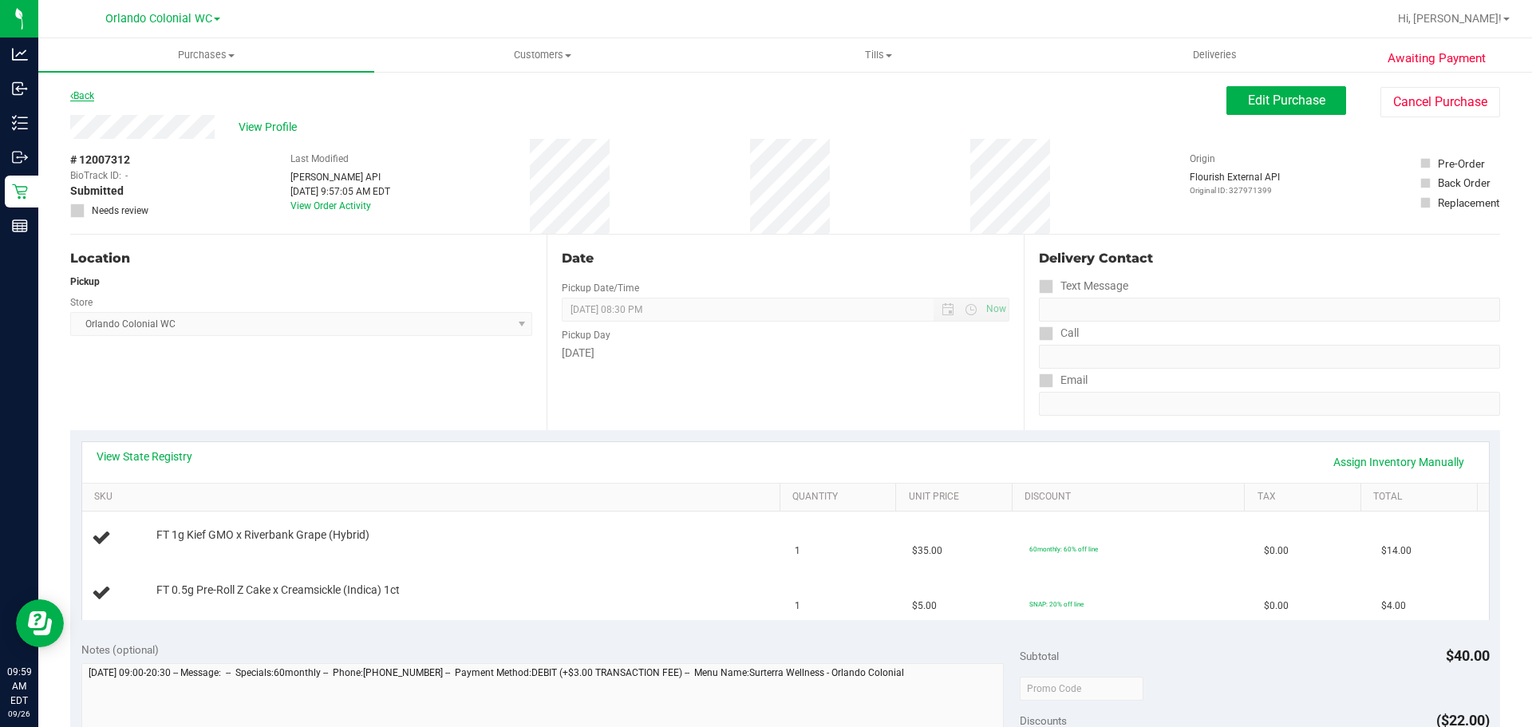
click at [80, 91] on link "Back" at bounding box center [82, 95] width 24 height 11
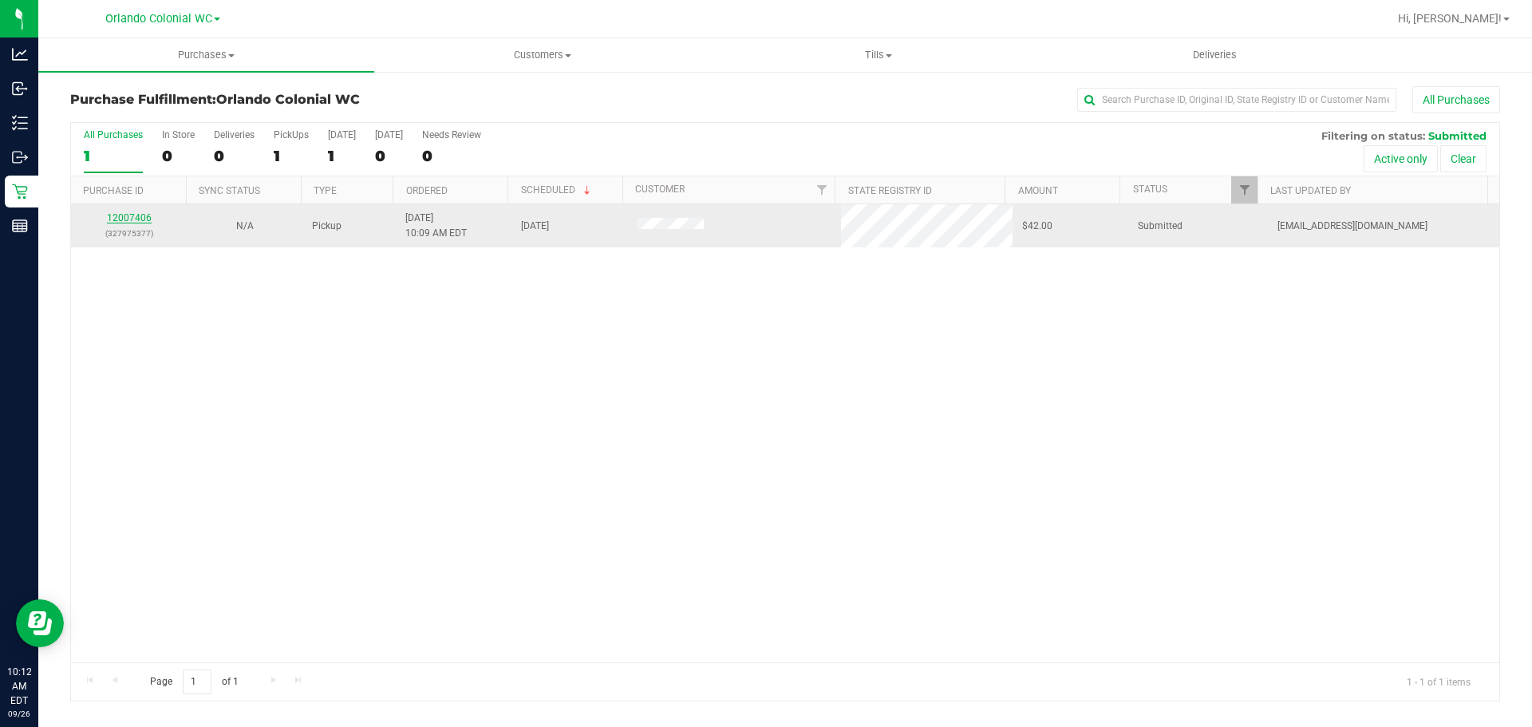
click at [123, 228] on p "(327975377)" at bounding box center [129, 233] width 97 height 15
click at [124, 220] on link "12007406" at bounding box center [129, 217] width 45 height 11
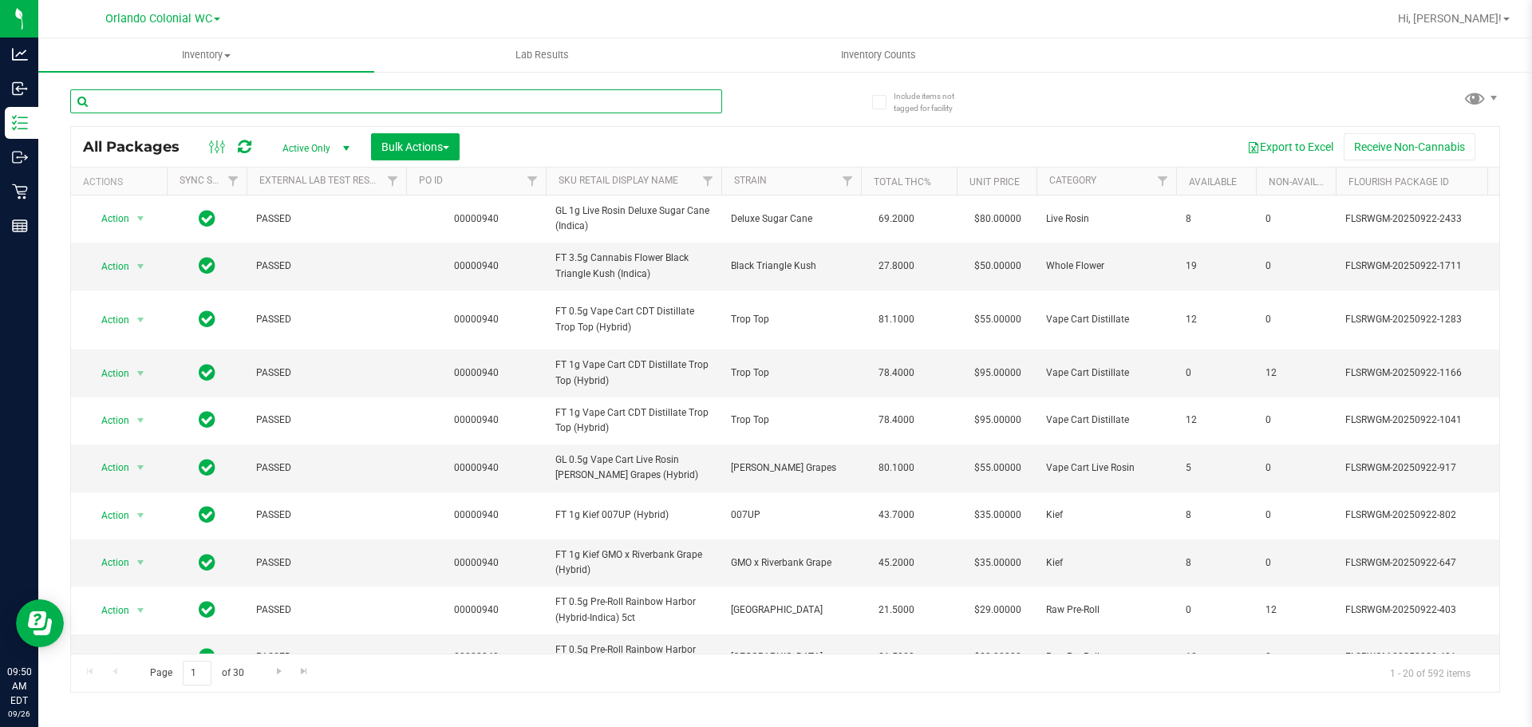
click at [259, 102] on input "text" at bounding box center [396, 101] width 652 height 24
paste input "SW 1g Distillate Applicator Relief (1:9 CBD:THC)"
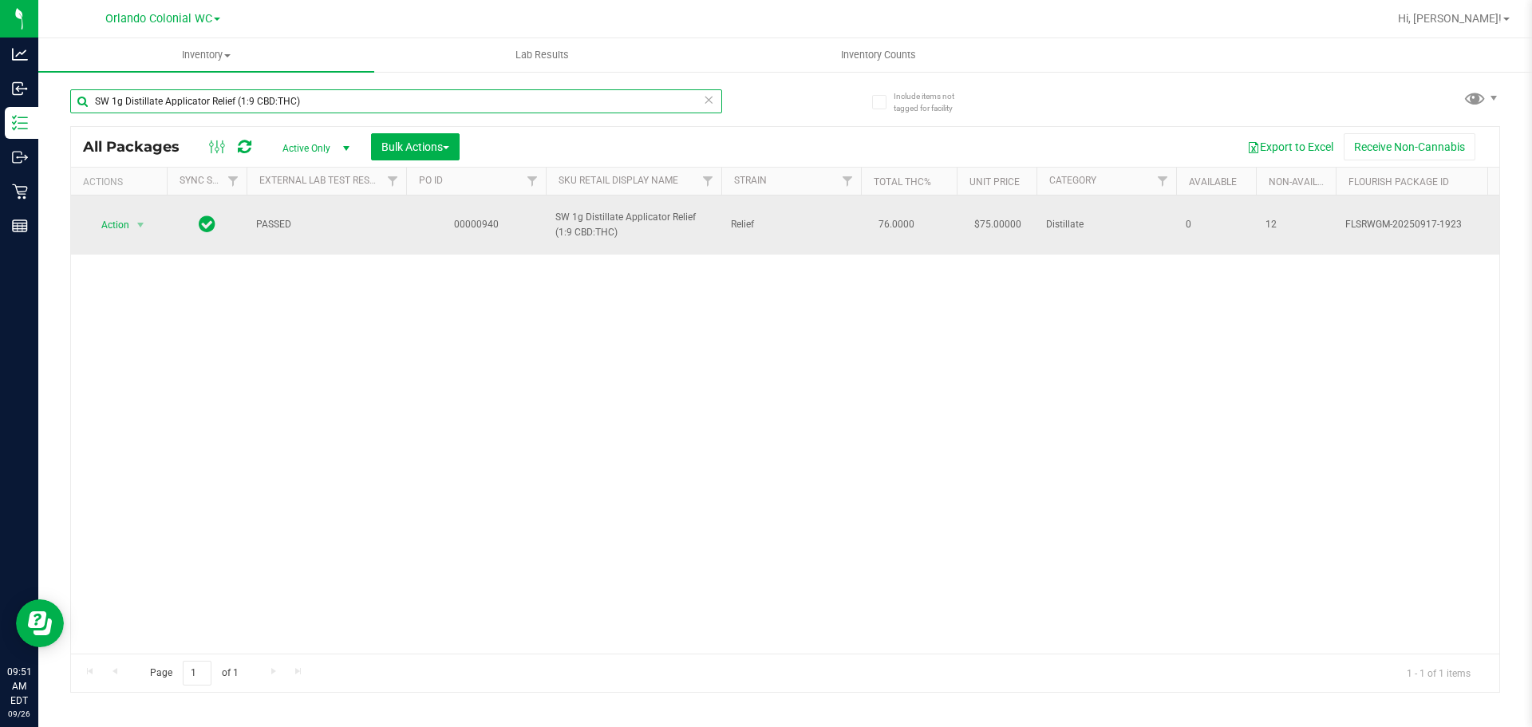
type input "SW 1g Distillate Applicator Relief (1:9 CBD:THC)"
click at [128, 226] on span "Action" at bounding box center [108, 225] width 43 height 22
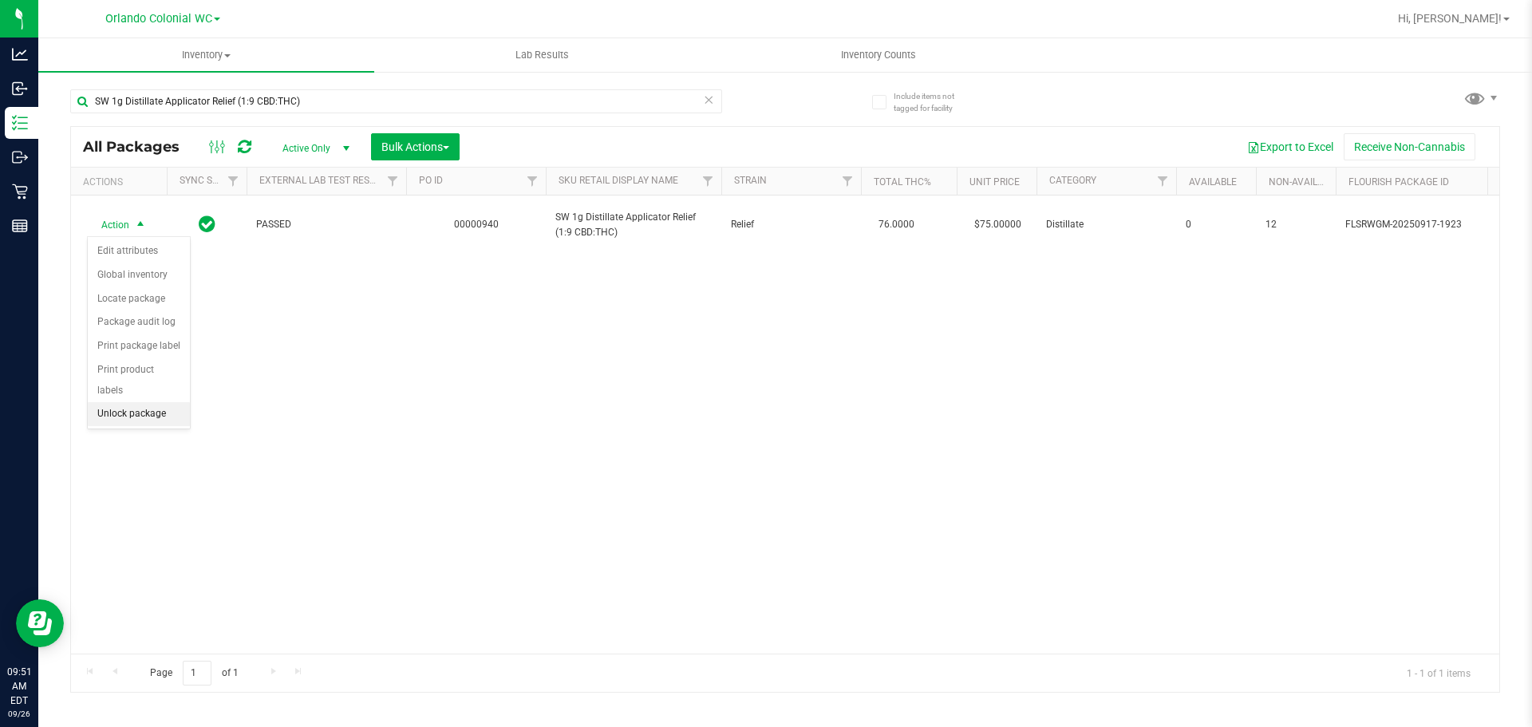
click at [159, 402] on li "Unlock package" at bounding box center [139, 414] width 102 height 24
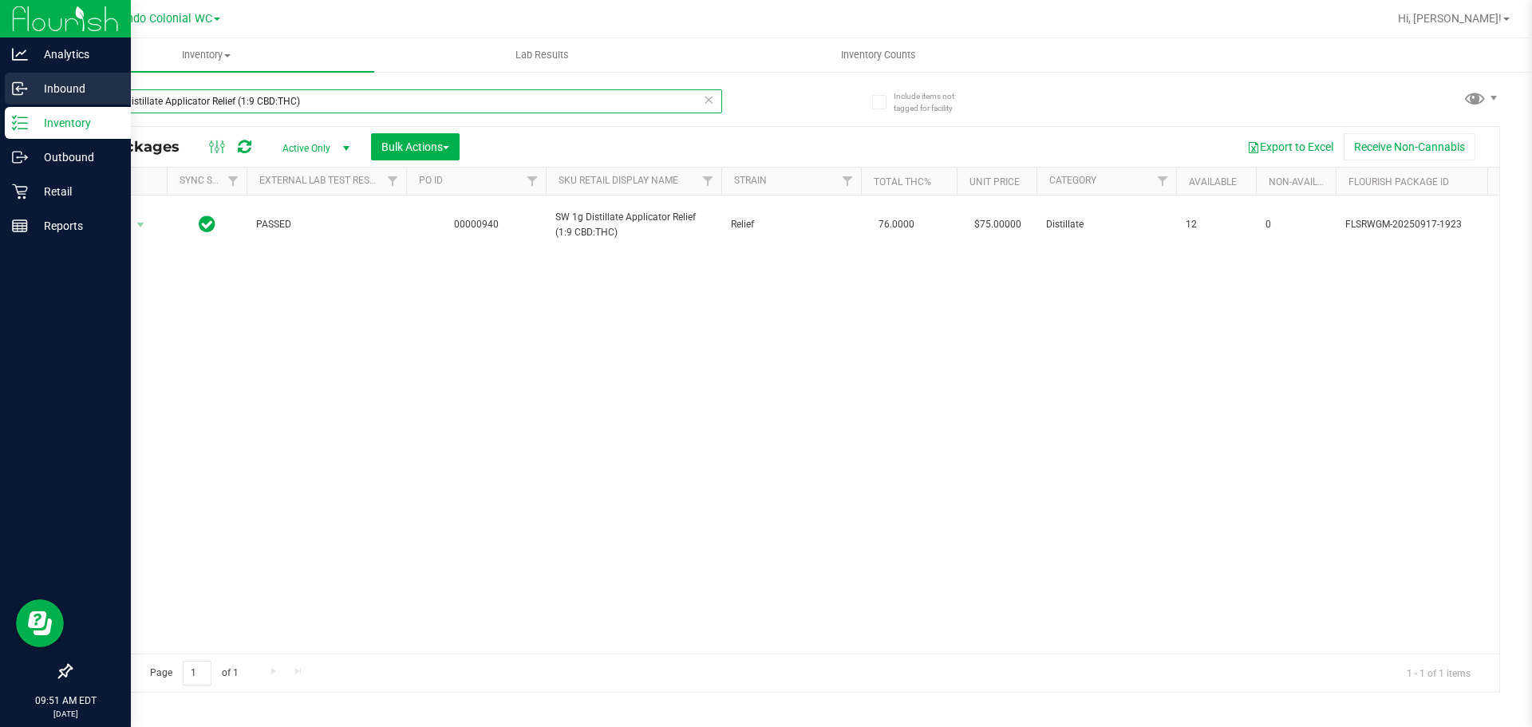
drag, startPoint x: 334, startPoint y: 103, endPoint x: 0, endPoint y: 98, distance: 334.4
click at [0, 98] on div "Analytics Inbound Inventory Outbound Retail Reports 09:51 AM EDT 09/26/2025 09/…" at bounding box center [766, 363] width 1532 height 727
paste input "WNA 30mg Yuzu Soft Chews (2:1 CBD:THC) 10ct"
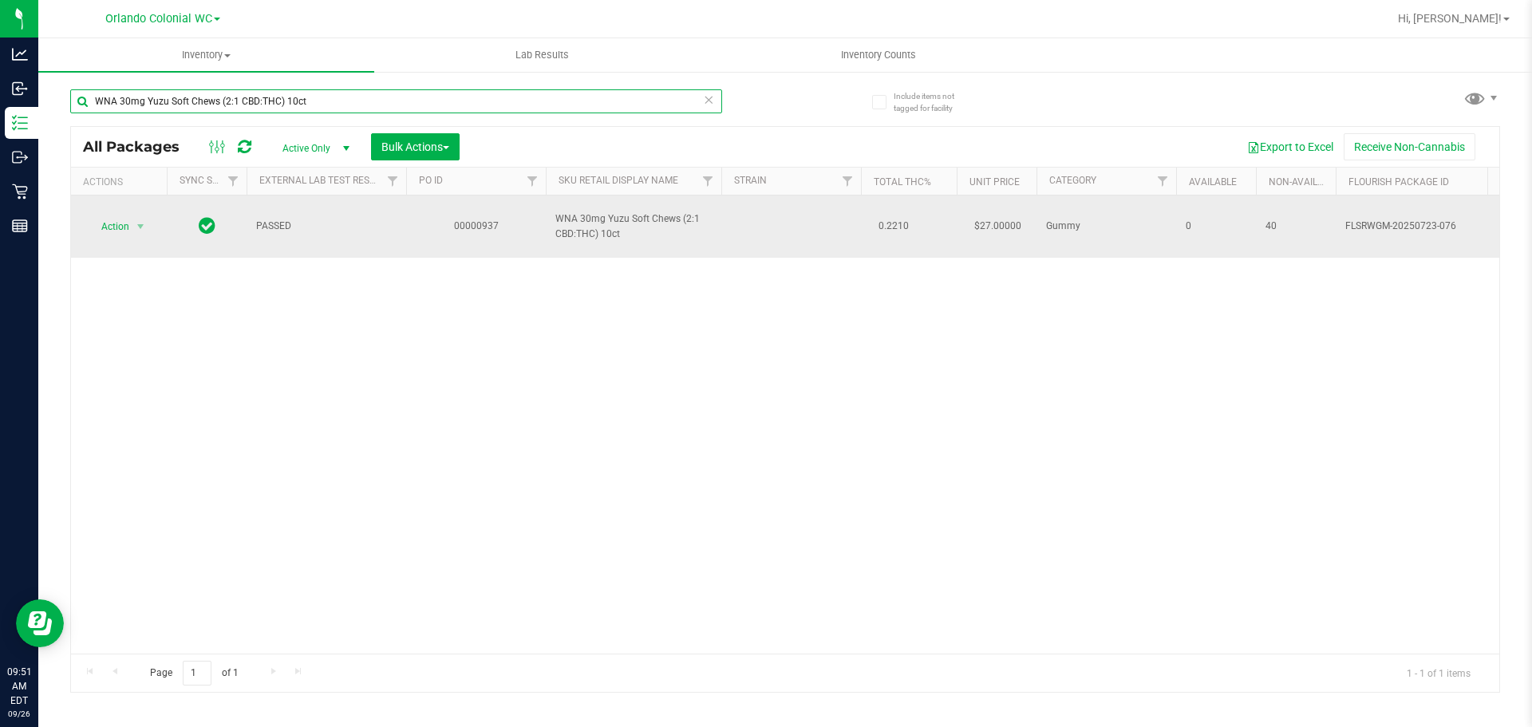
type input "WNA 30mg Yuzu Soft Chews (2:1 CBD:THC) 10ct"
click at [102, 223] on span "Action" at bounding box center [108, 226] width 43 height 22
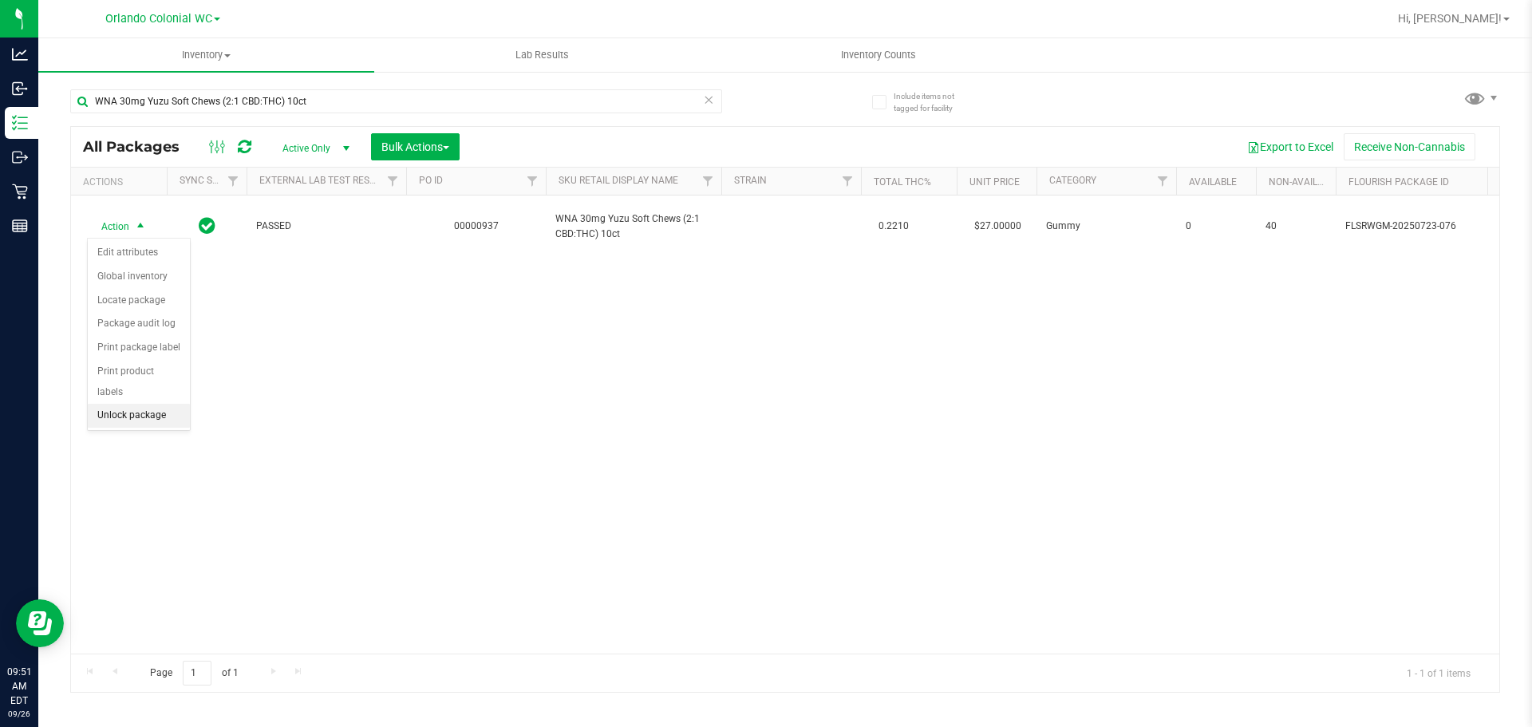
click at [171, 404] on li "Unlock package" at bounding box center [139, 416] width 102 height 24
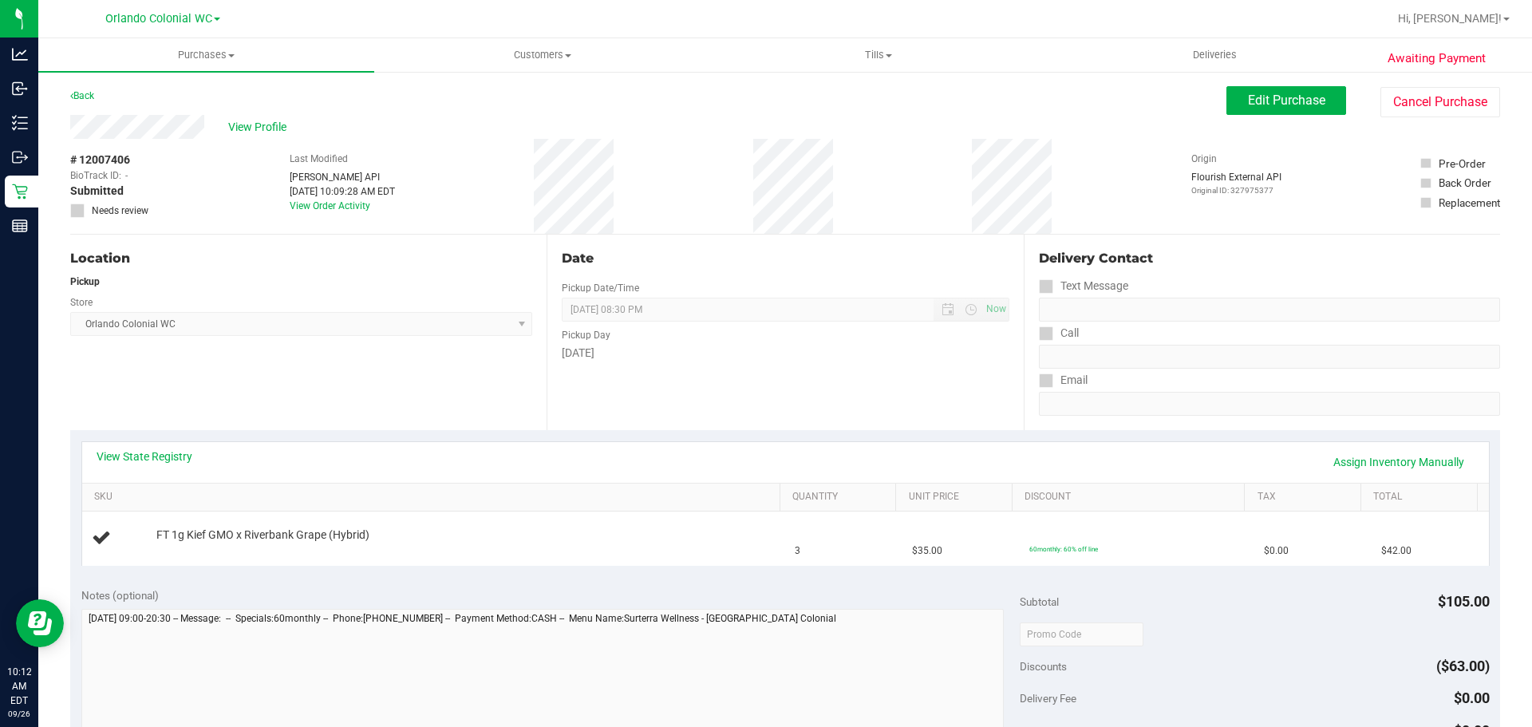
click at [323, 392] on div "Location Pickup Store [GEOGRAPHIC_DATA] Colonial WC Select Store [PERSON_NAME][…" at bounding box center [308, 332] width 476 height 195
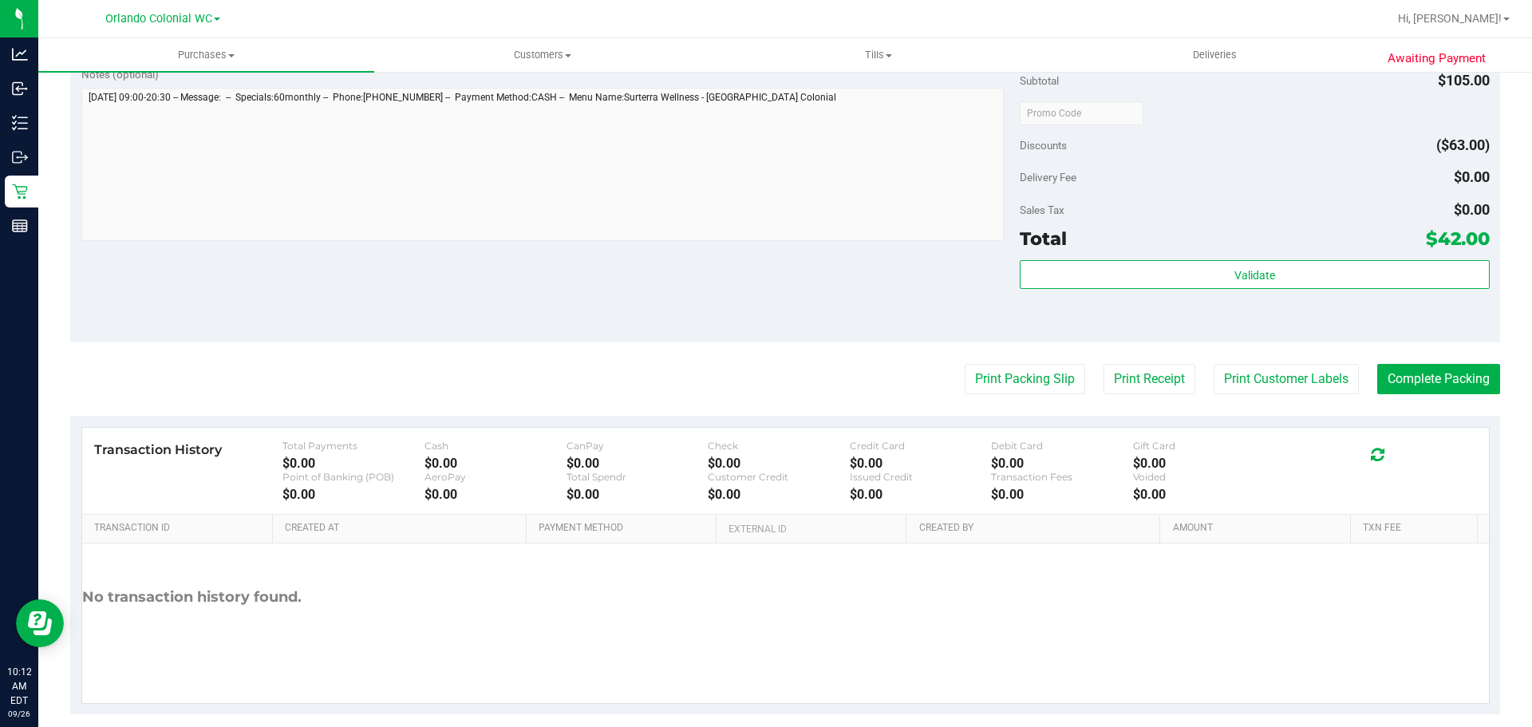
scroll to position [479, 0]
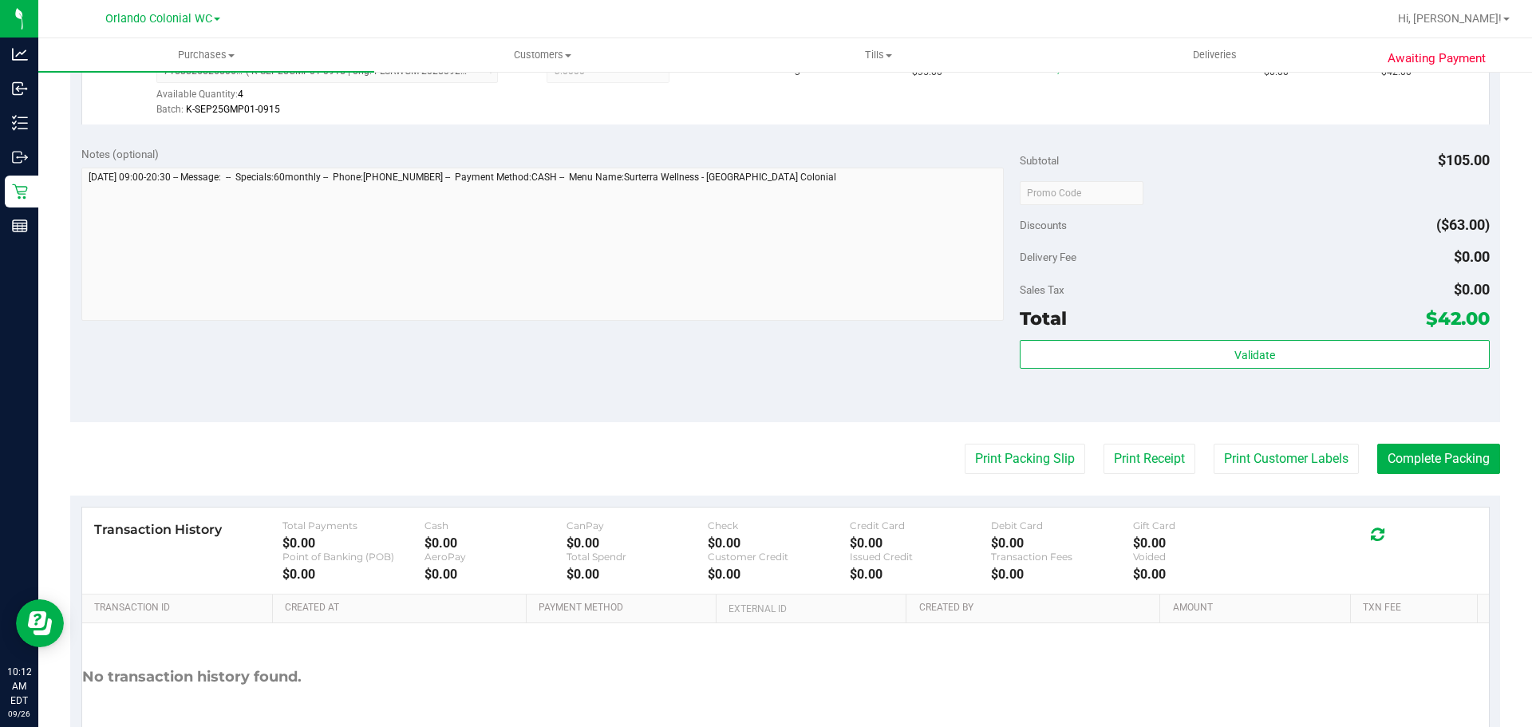
click at [1110, 280] on div "Sales Tax $0.00" at bounding box center [1254, 289] width 469 height 29
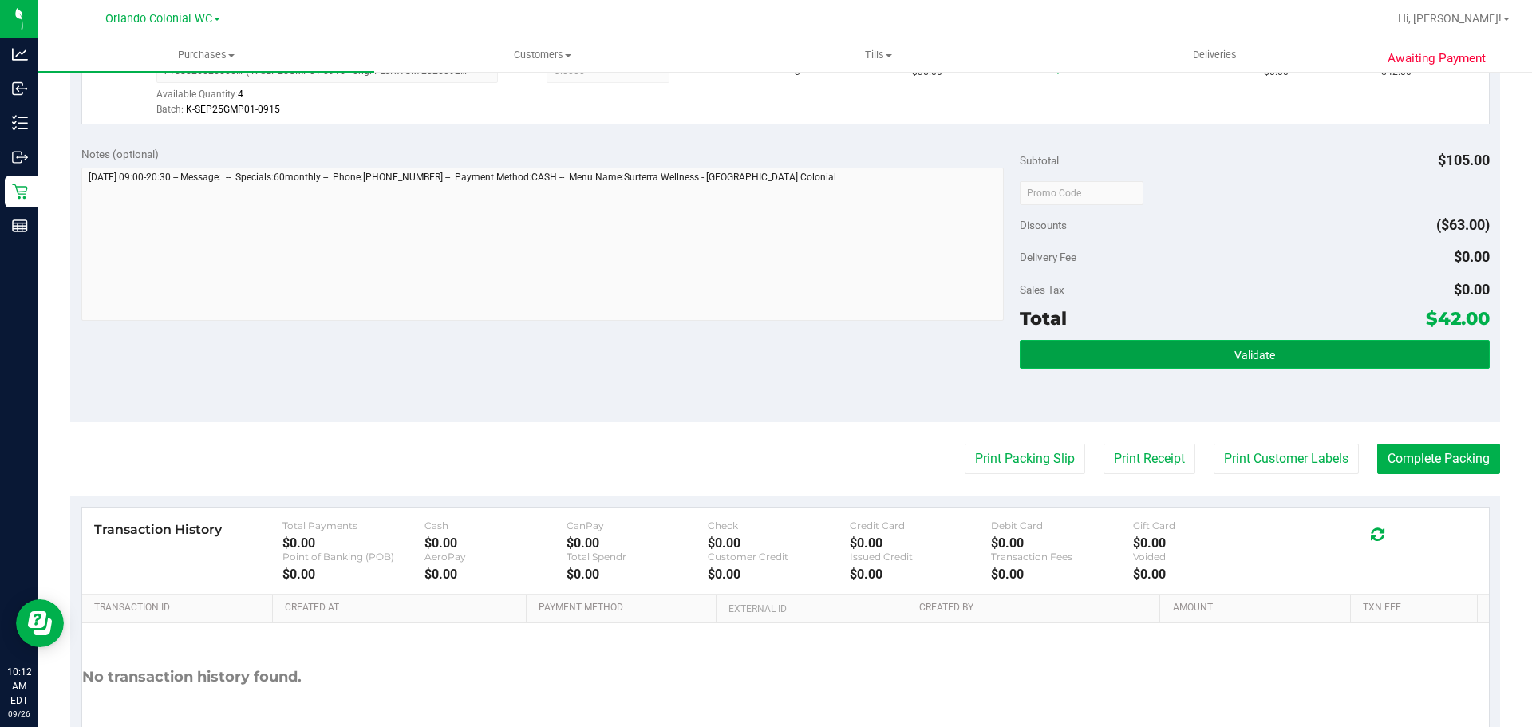
click at [1152, 355] on button "Validate" at bounding box center [1254, 354] width 469 height 29
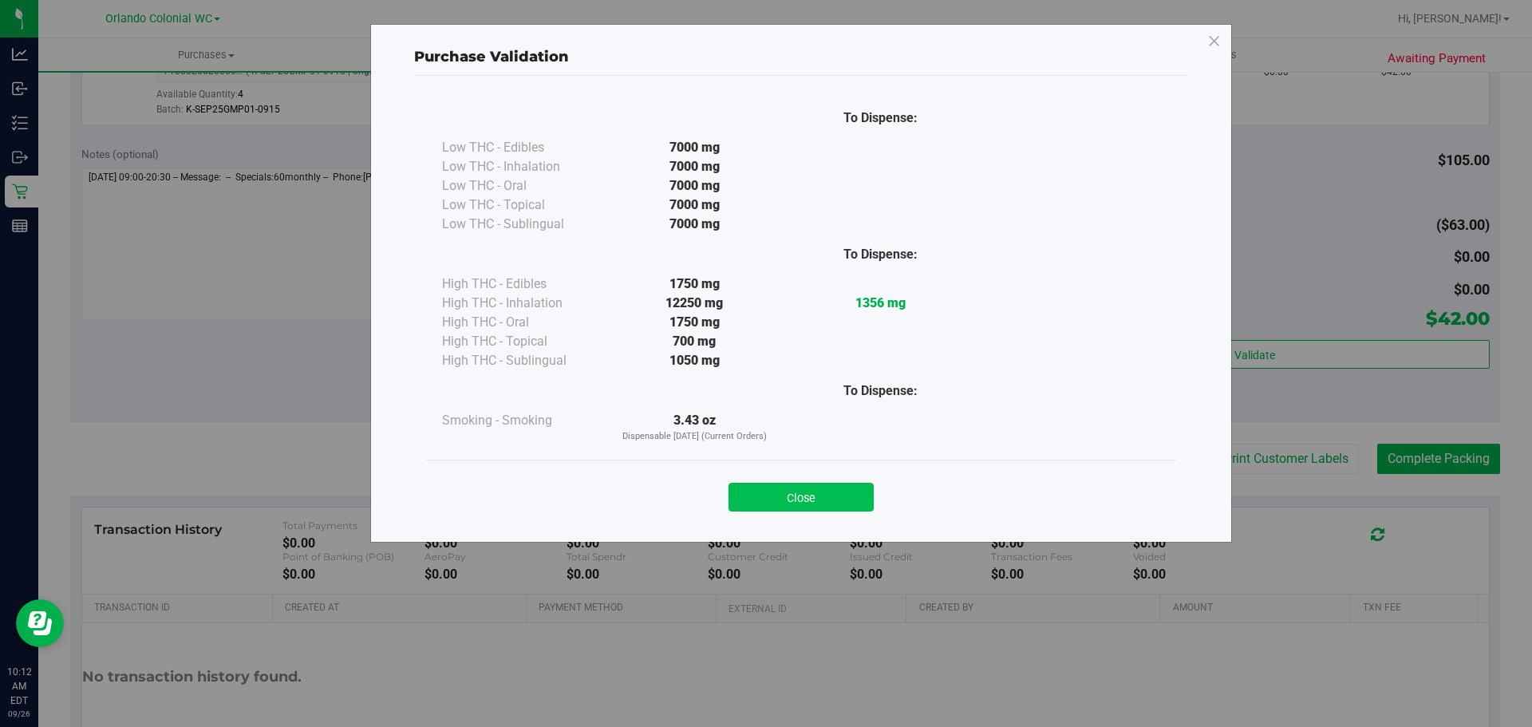
click at [843, 488] on button "Close" at bounding box center [800, 497] width 145 height 29
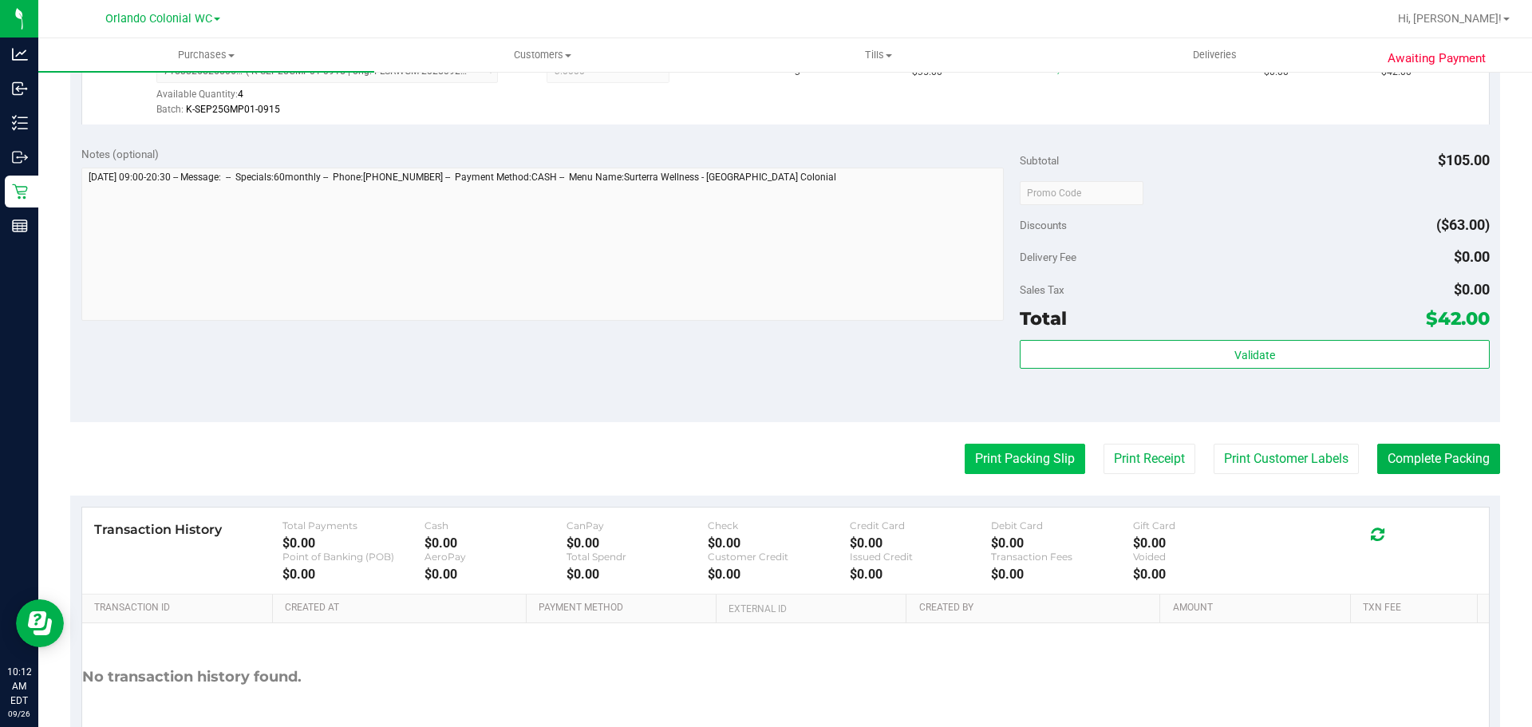
click at [1005, 447] on button "Print Packing Slip" at bounding box center [1025, 459] width 120 height 30
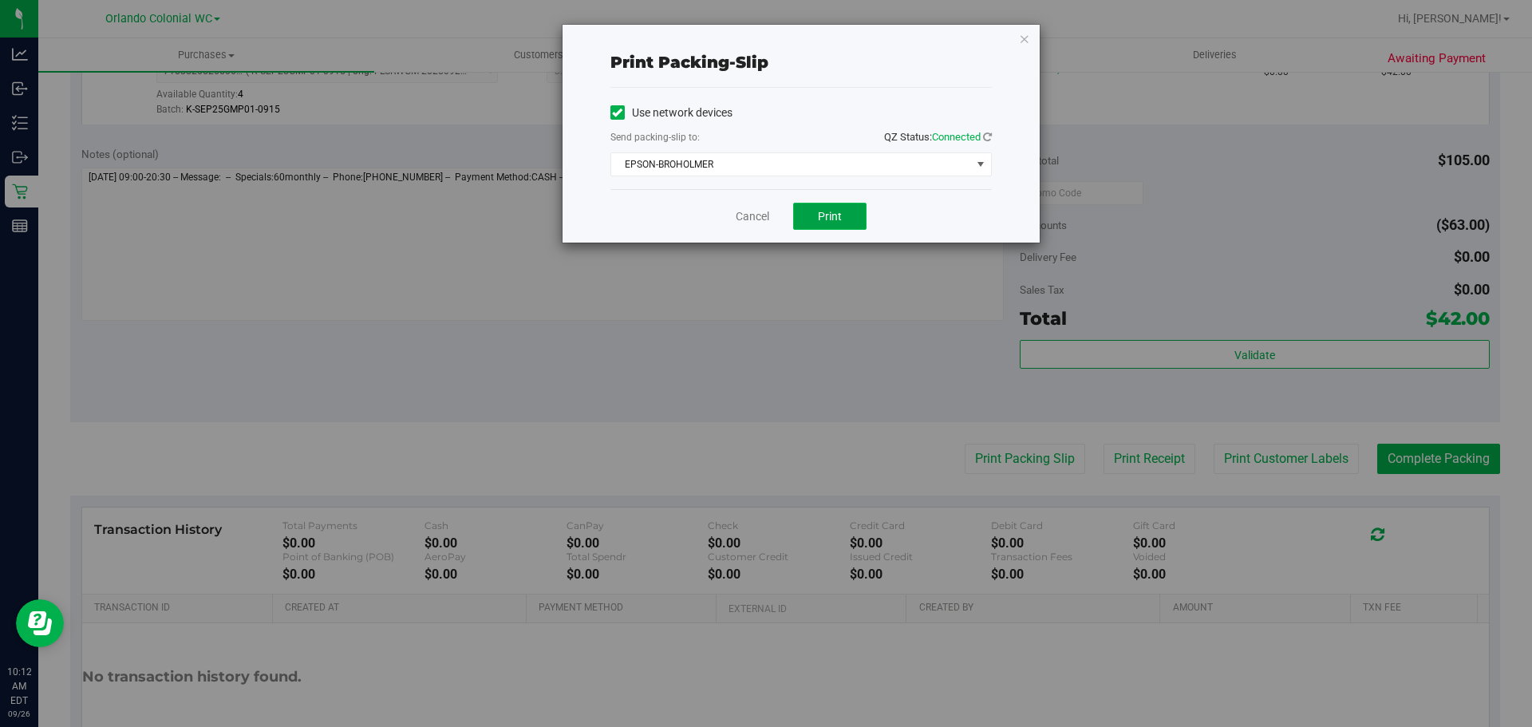
click at [820, 223] on button "Print" at bounding box center [829, 216] width 73 height 27
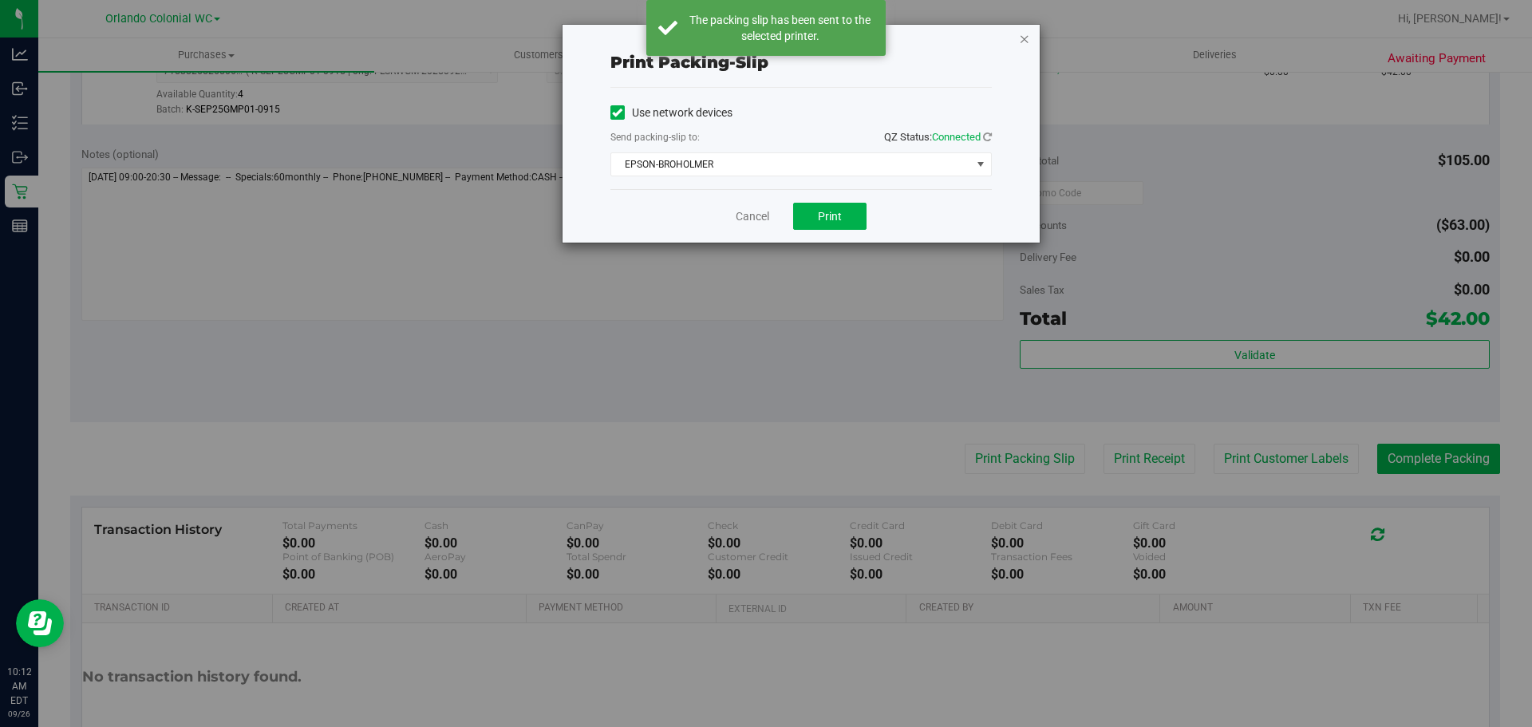
click at [1027, 40] on icon "button" at bounding box center [1024, 38] width 11 height 19
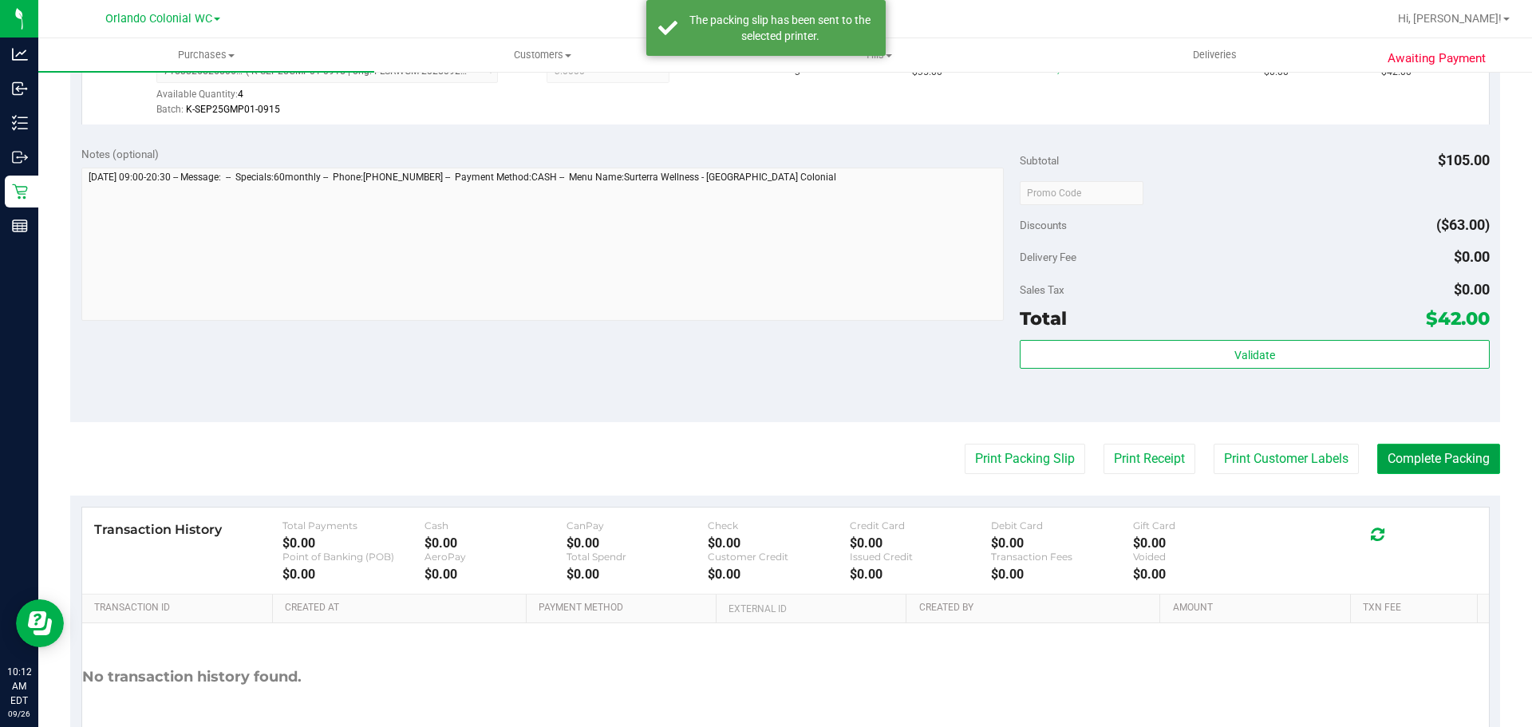
click at [1411, 452] on button "Complete Packing" at bounding box center [1438, 459] width 123 height 30
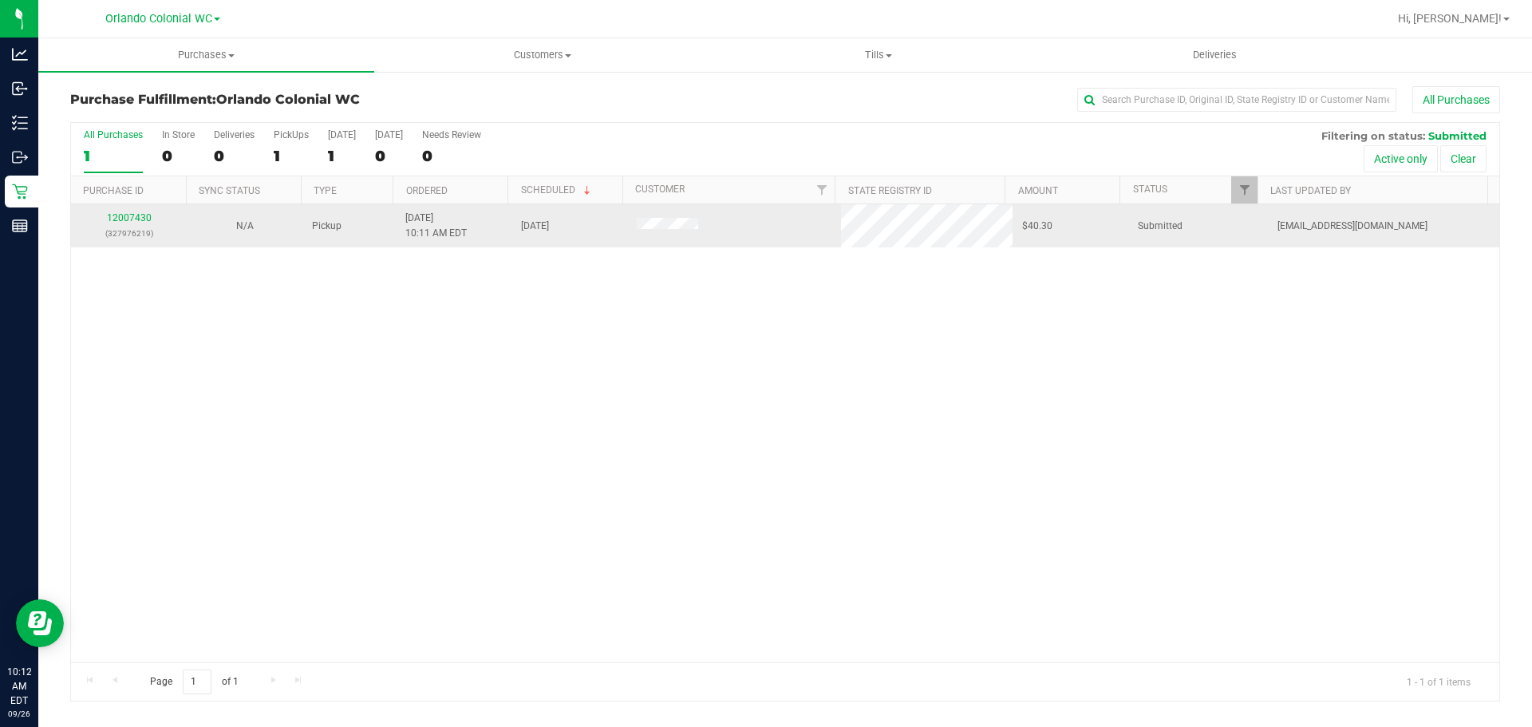
click at [142, 223] on div "12007430 (327976219)" at bounding box center [129, 226] width 97 height 30
click at [131, 220] on link "12007430" at bounding box center [129, 217] width 45 height 11
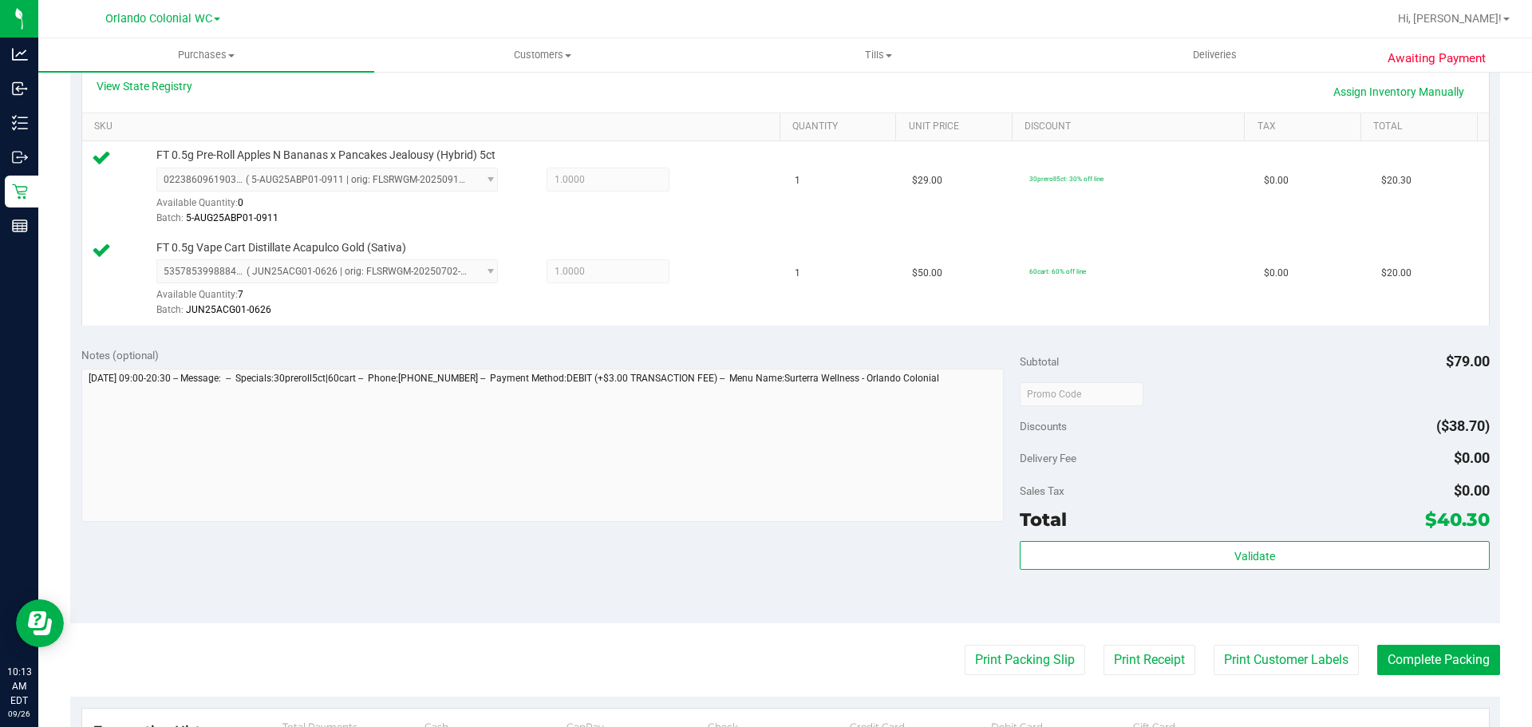
scroll to position [399, 0]
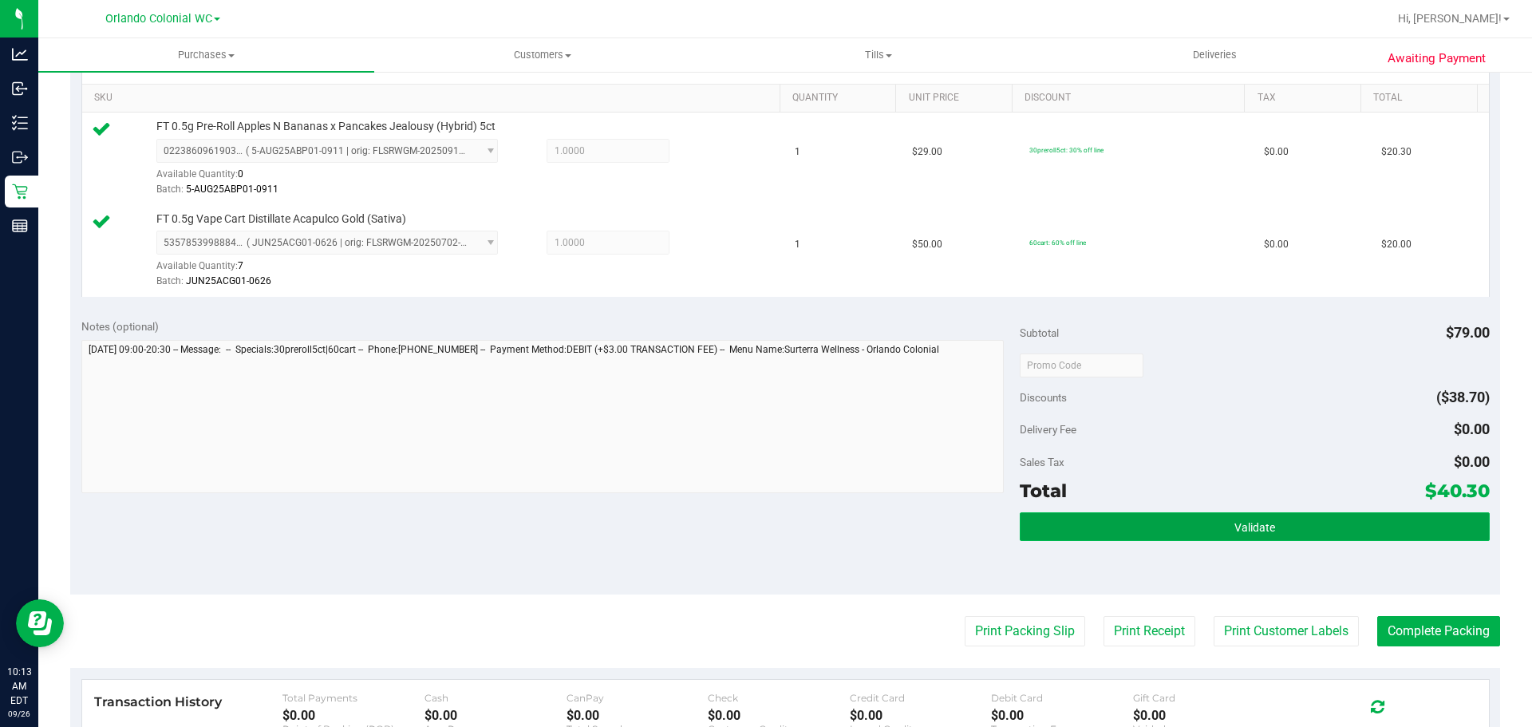
click at [1192, 516] on button "Validate" at bounding box center [1254, 526] width 469 height 29
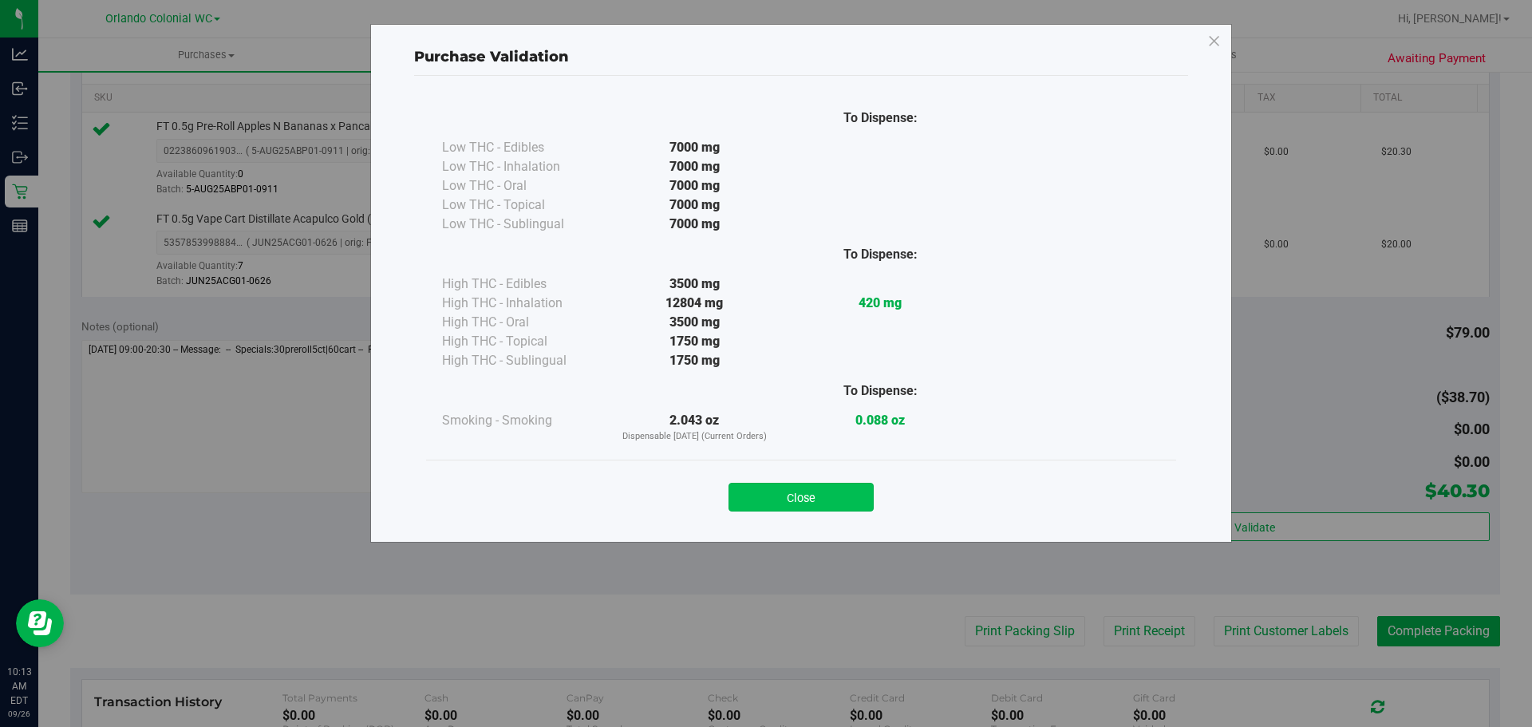
click at [844, 487] on button "Close" at bounding box center [800, 497] width 145 height 29
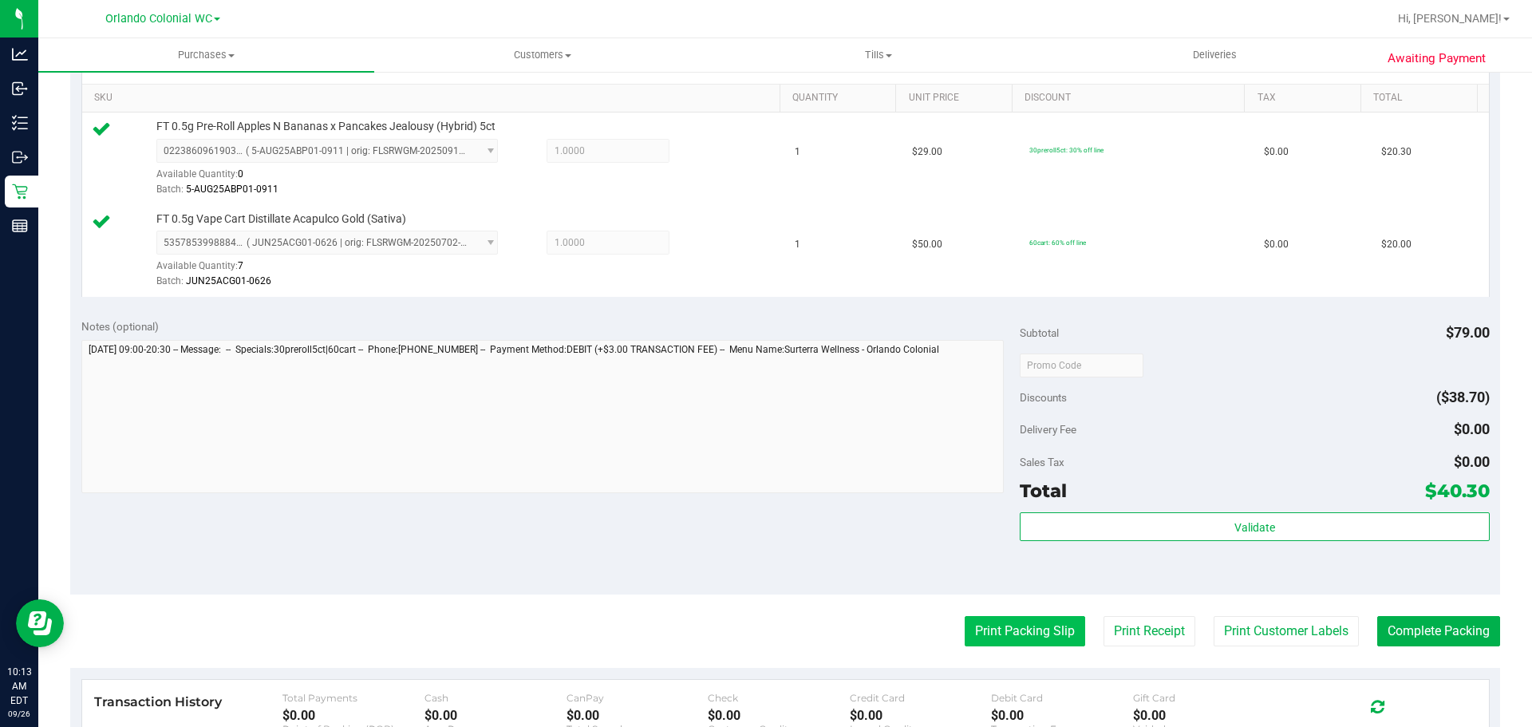
click at [1011, 630] on button "Print Packing Slip" at bounding box center [1025, 631] width 120 height 30
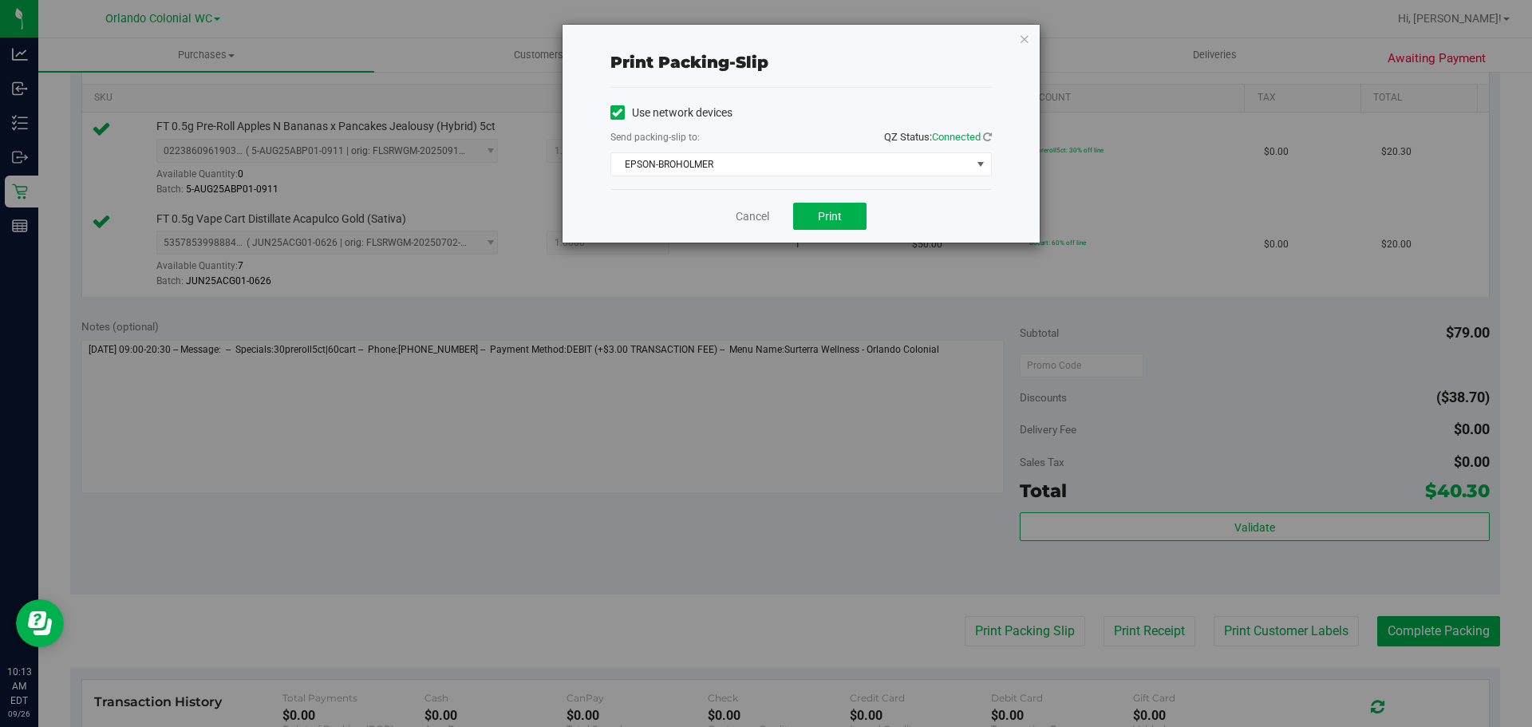
click at [839, 230] on div "Cancel Print" at bounding box center [800, 215] width 381 height 53
click at [839, 227] on button "Print" at bounding box center [829, 216] width 73 height 27
click at [1024, 35] on icon "button" at bounding box center [1024, 38] width 11 height 19
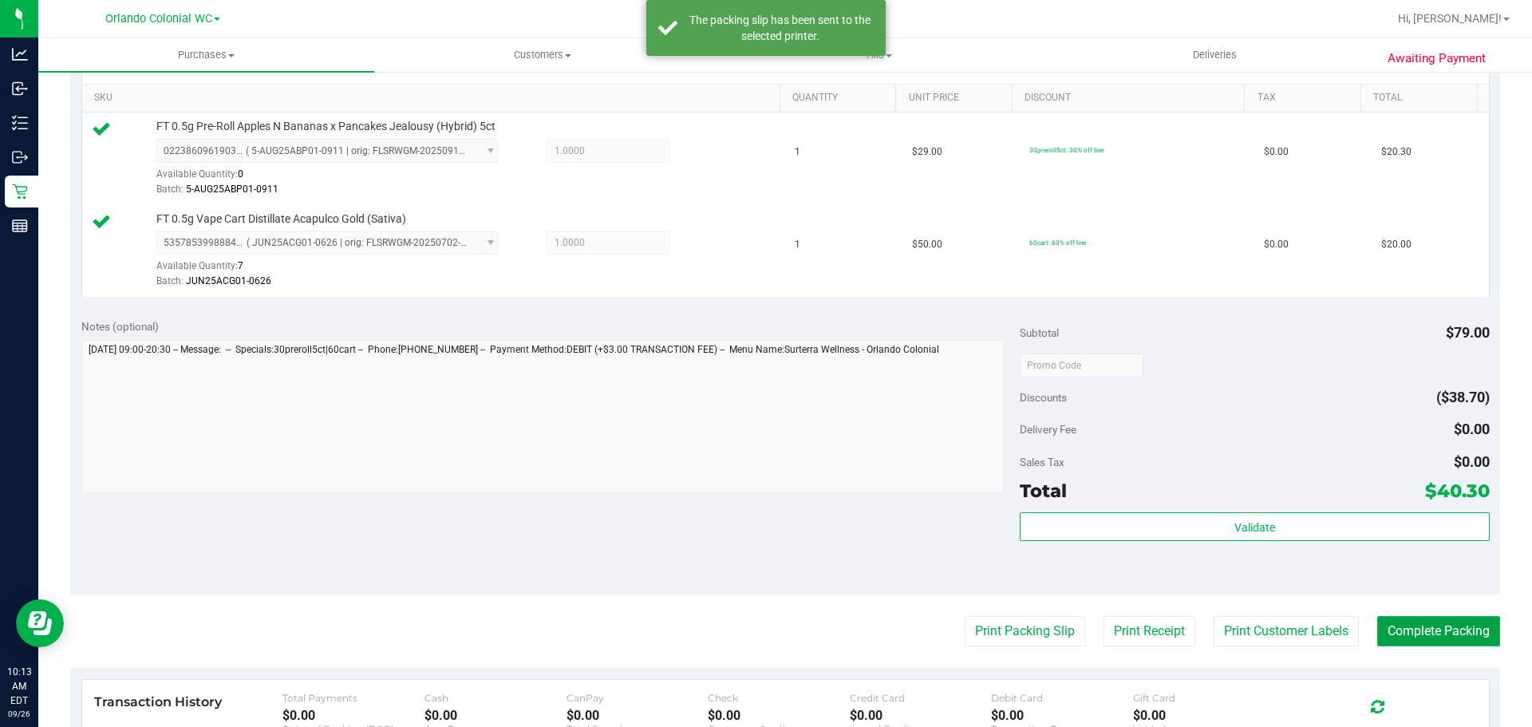
click at [1449, 645] on button "Complete Packing" at bounding box center [1438, 631] width 123 height 30
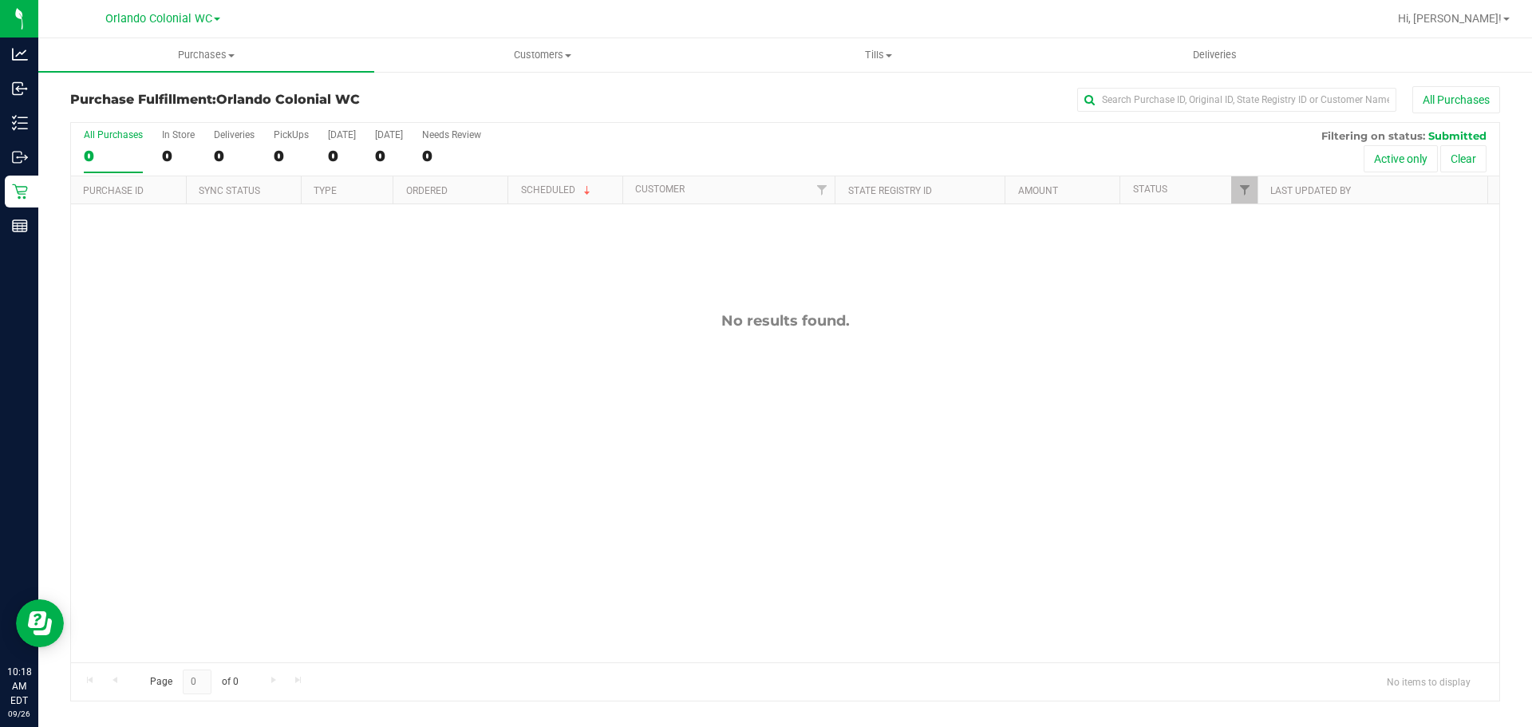
click at [551, 423] on div "No results found." at bounding box center [785, 487] width 1428 height 566
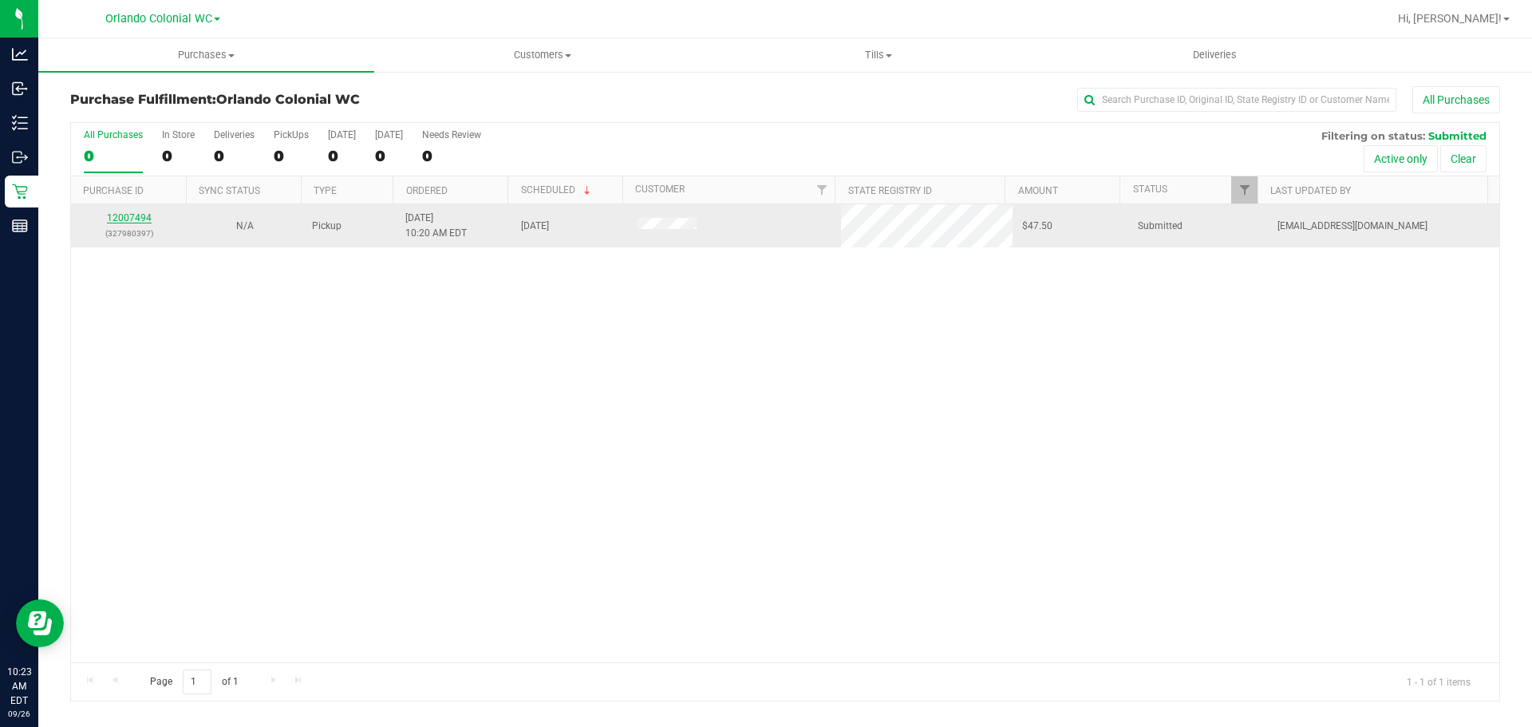
click at [134, 220] on link "12007494" at bounding box center [129, 217] width 45 height 11
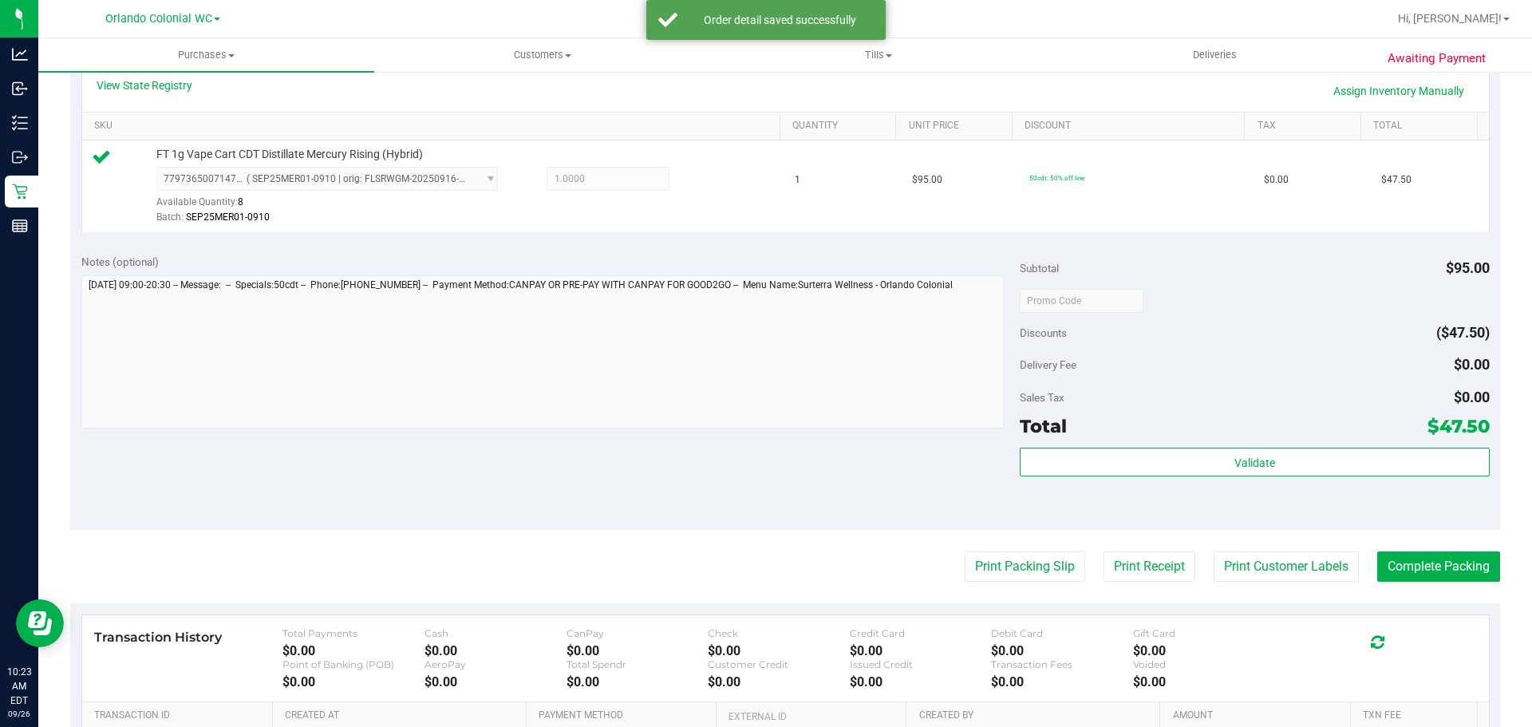
scroll to position [559, 0]
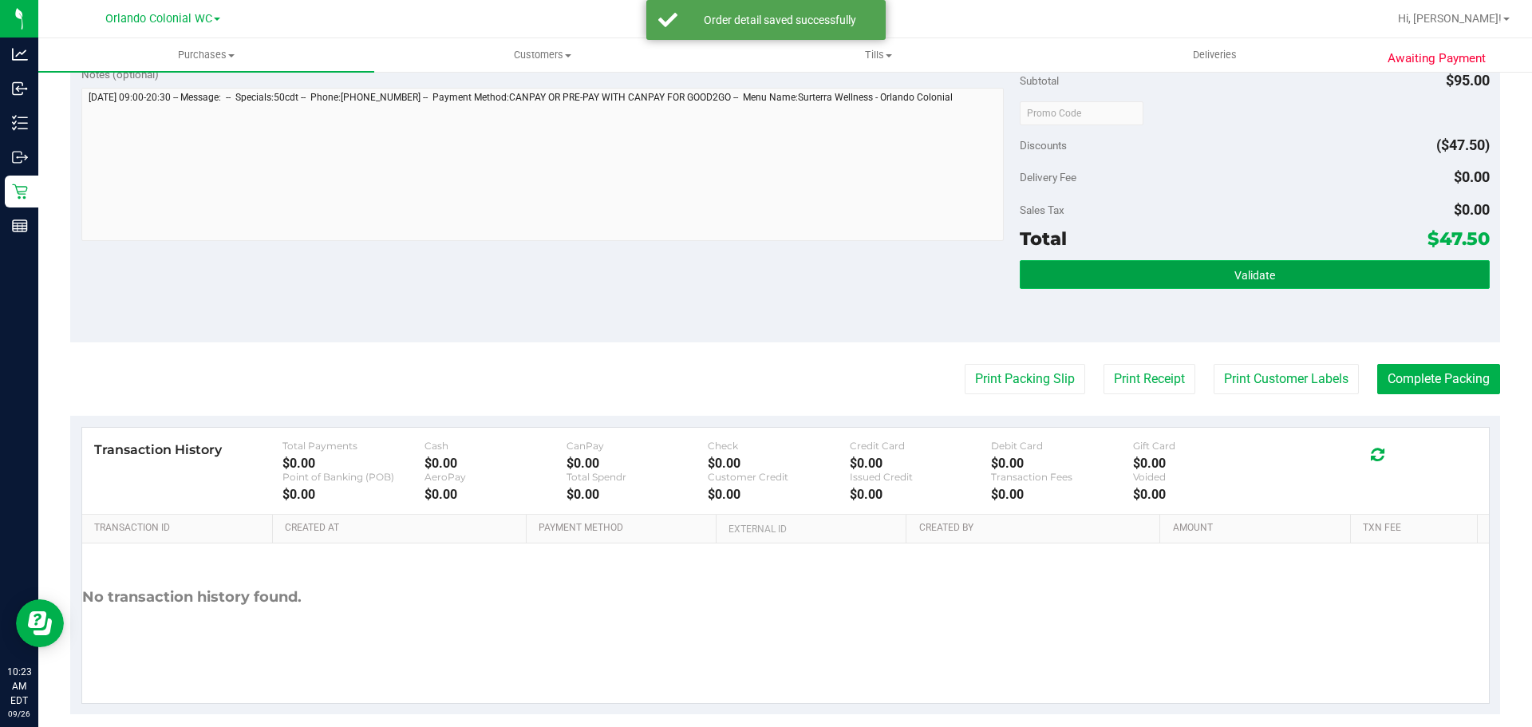
click at [1139, 283] on button "Validate" at bounding box center [1254, 274] width 469 height 29
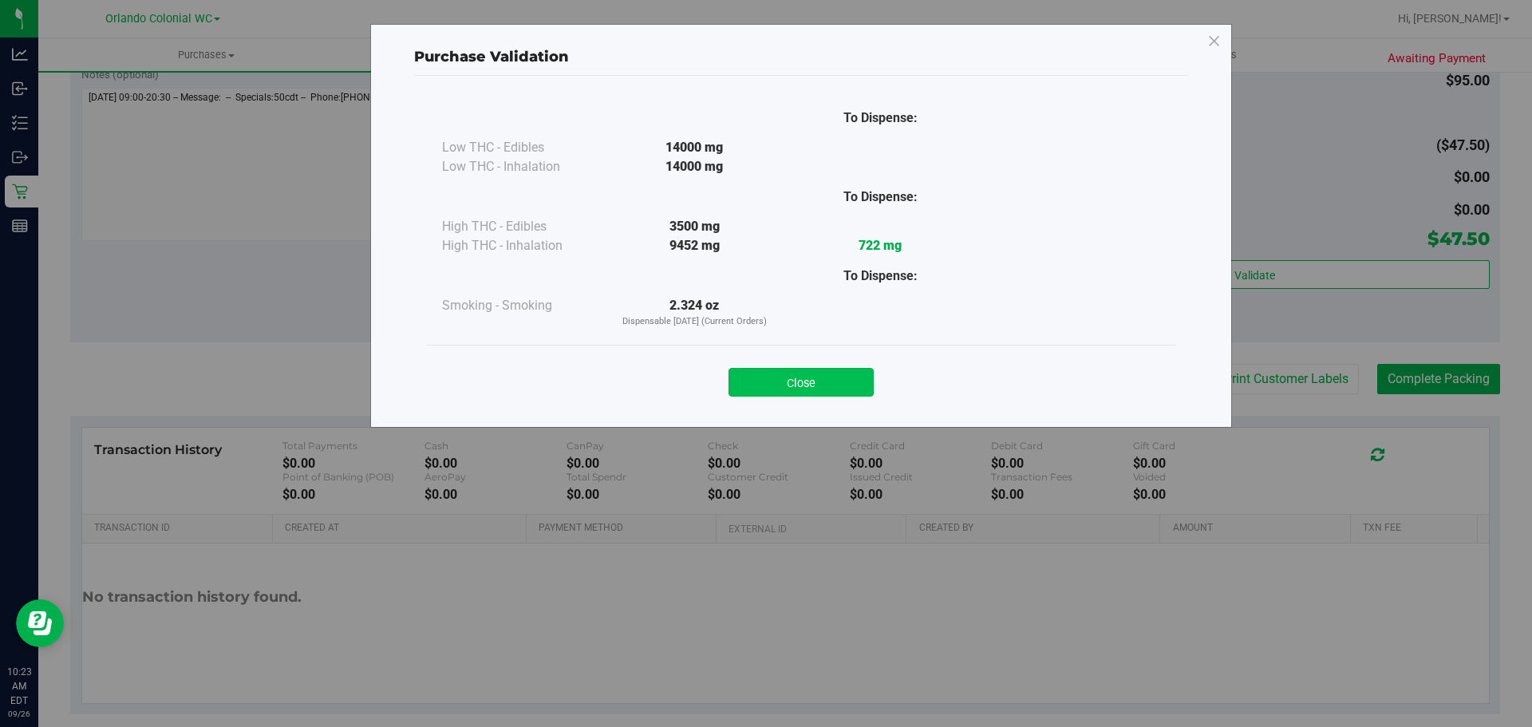
click at [818, 382] on button "Close" at bounding box center [800, 382] width 145 height 29
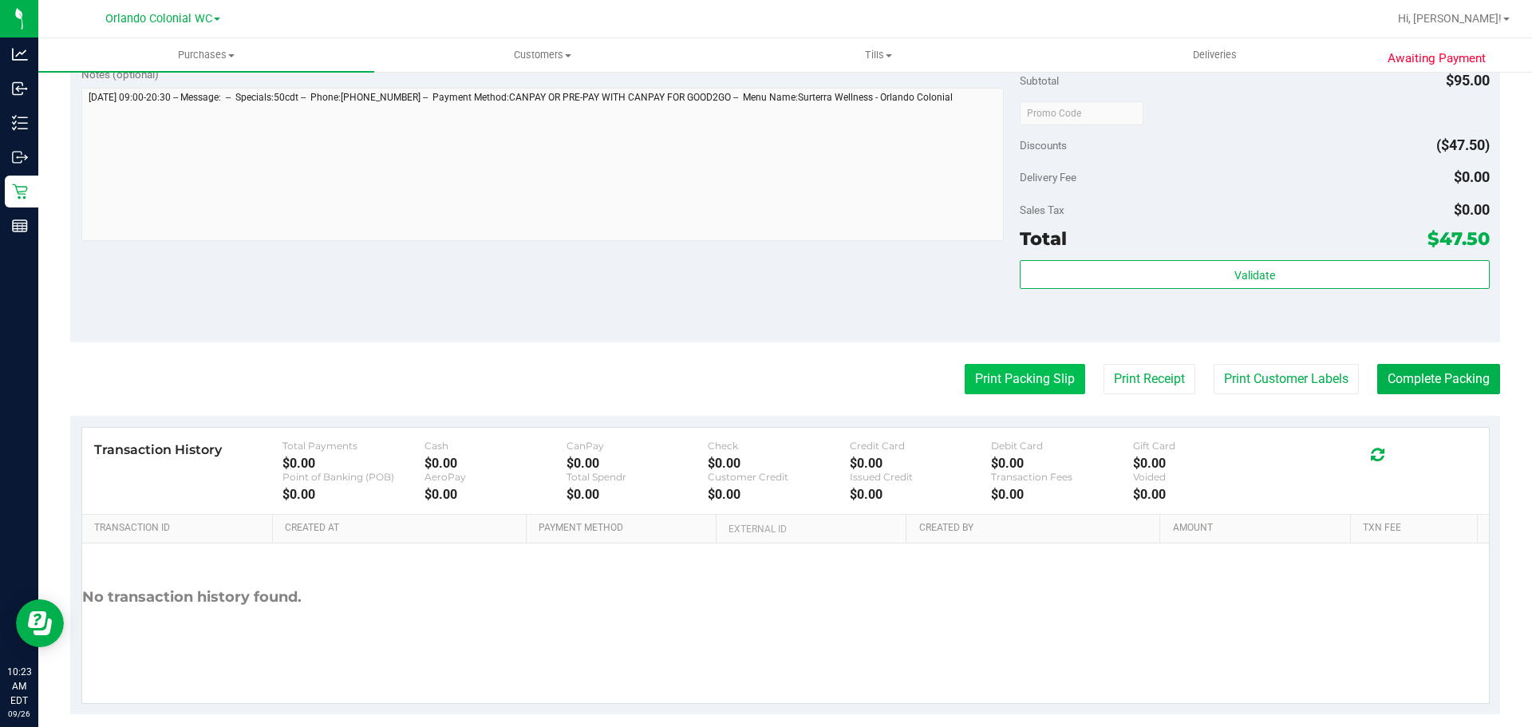
click at [992, 380] on button "Print Packing Slip" at bounding box center [1025, 379] width 120 height 30
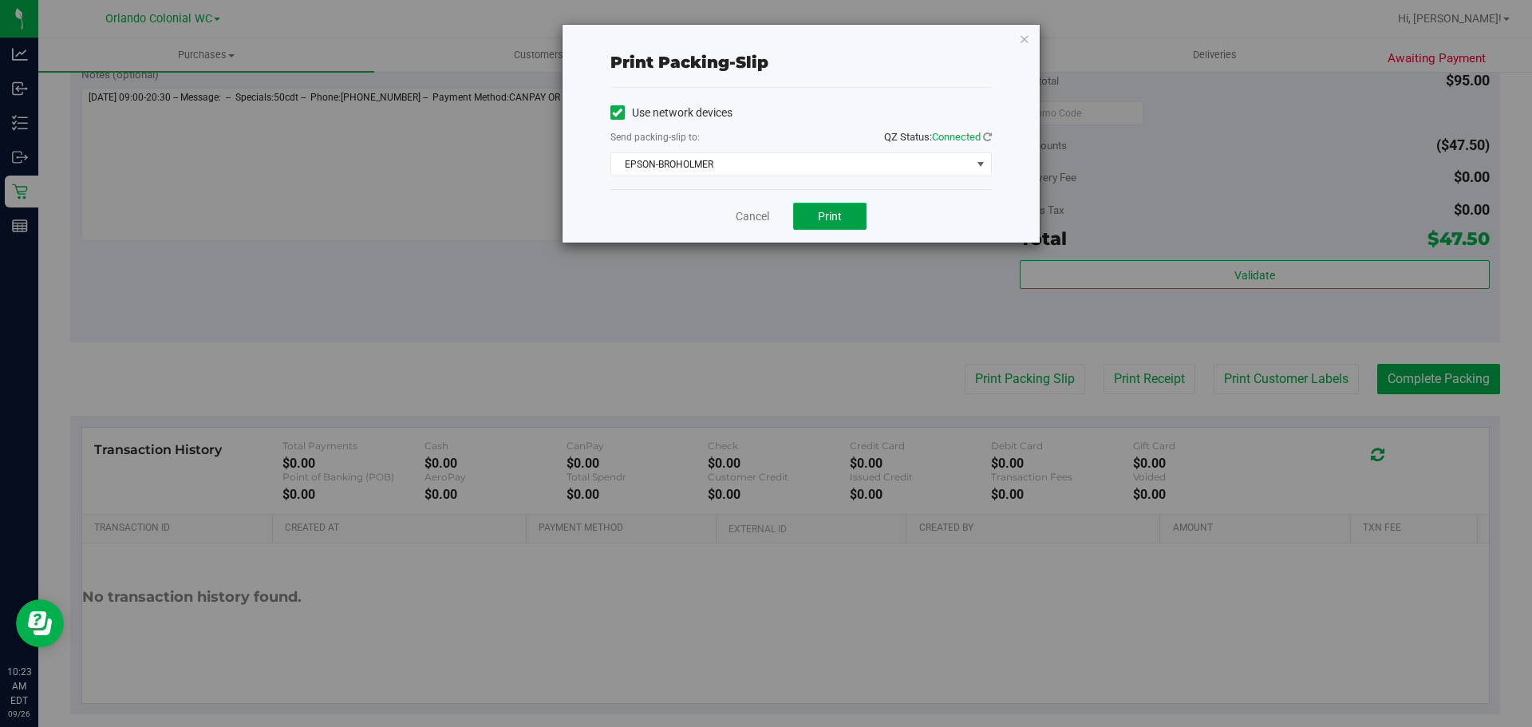
click at [816, 219] on button "Print" at bounding box center [829, 216] width 73 height 27
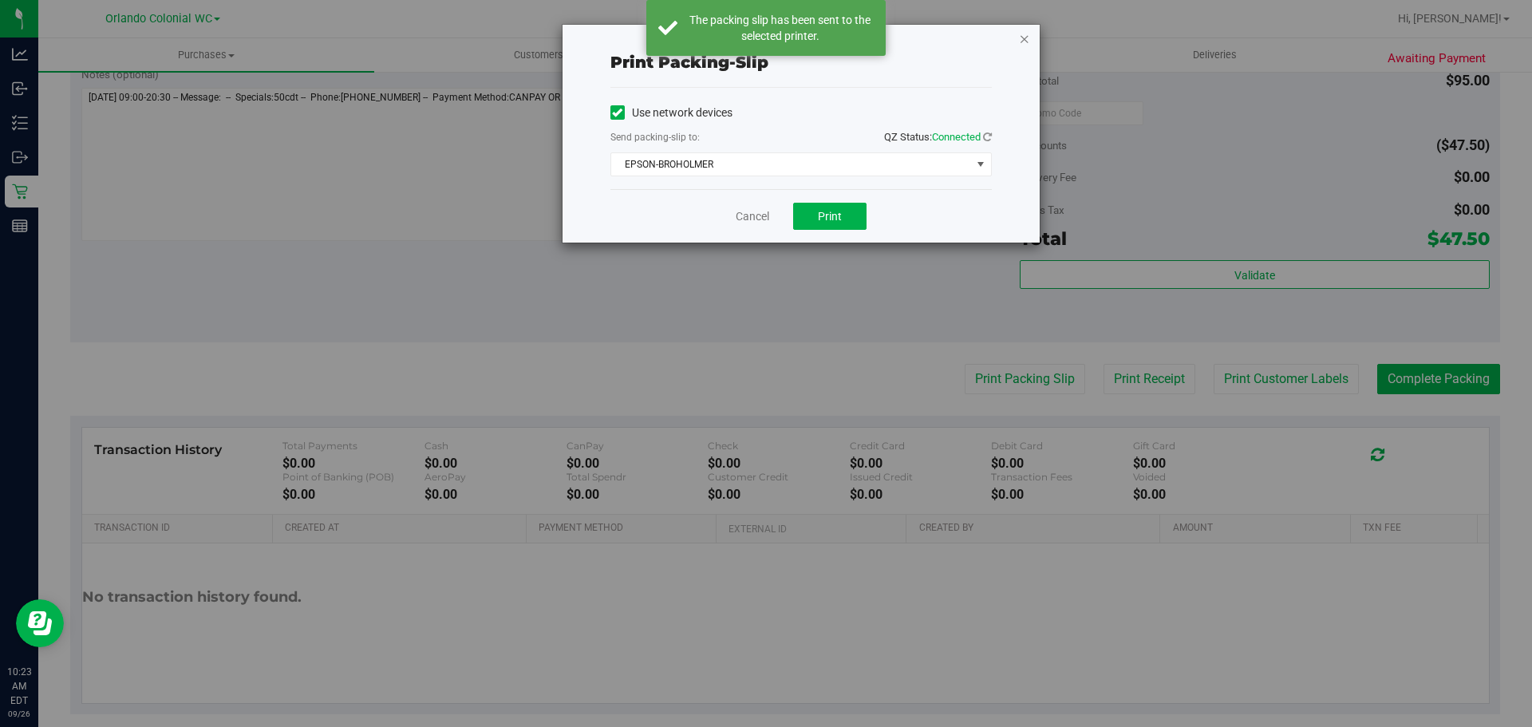
click at [1027, 38] on icon "button" at bounding box center [1024, 38] width 11 height 19
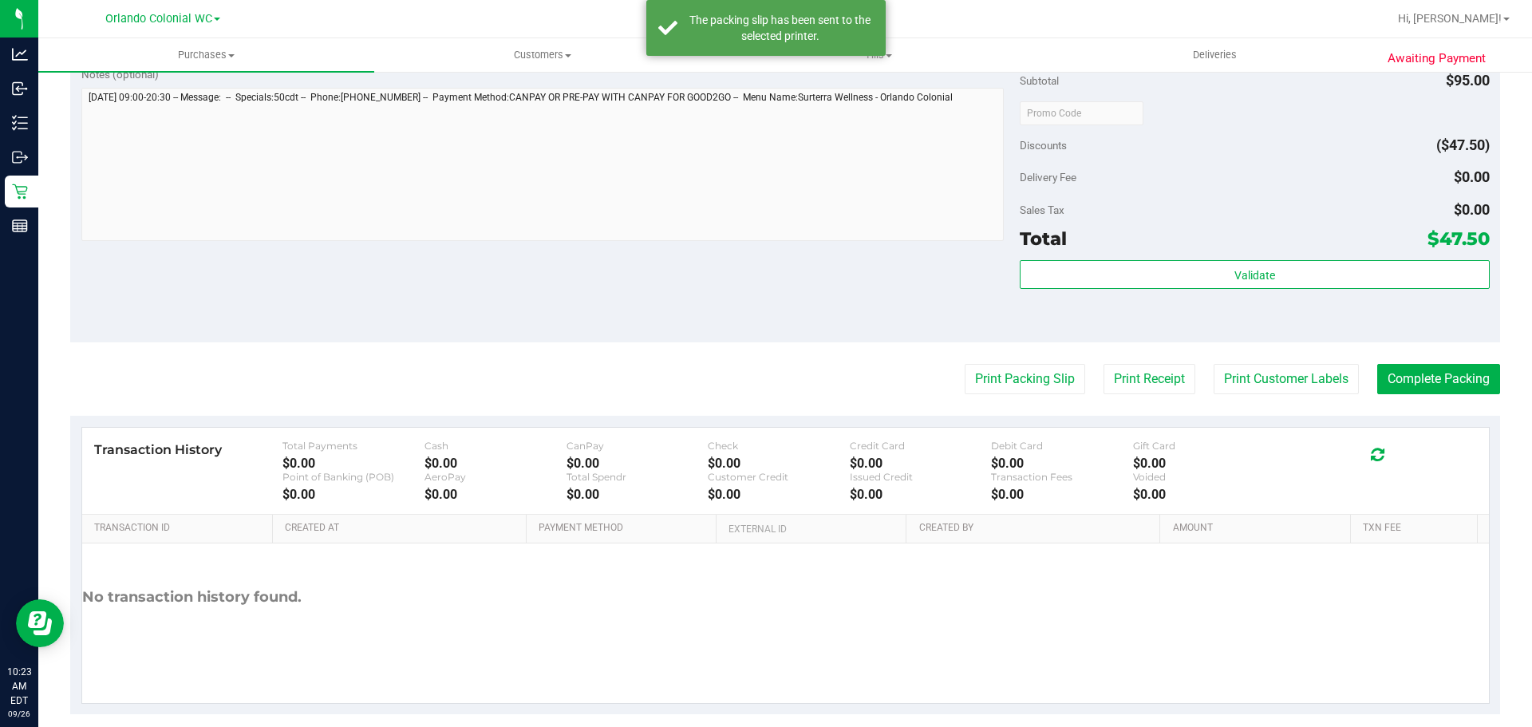
click at [1436, 395] on purchase-details "Back Edit Purchase Cancel Purchase View Profile # 12007494 BioTrack ID: - Submi…" at bounding box center [785, 121] width 1430 height 1186
click at [1441, 381] on button "Complete Packing" at bounding box center [1438, 379] width 123 height 30
